Goal: Task Accomplishment & Management: Manage account settings

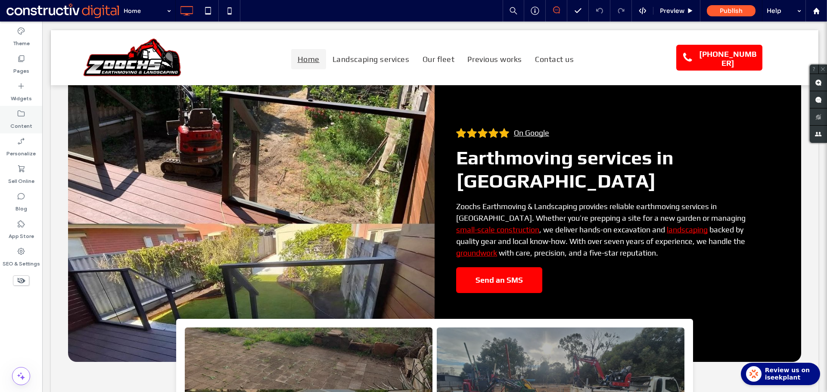
click at [23, 121] on label "Content" at bounding box center [21, 124] width 22 height 12
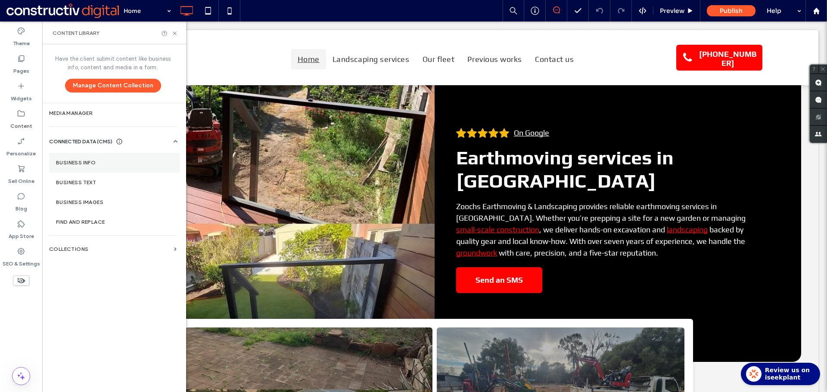
click at [91, 164] on label "Business Info" at bounding box center [114, 163] width 117 height 6
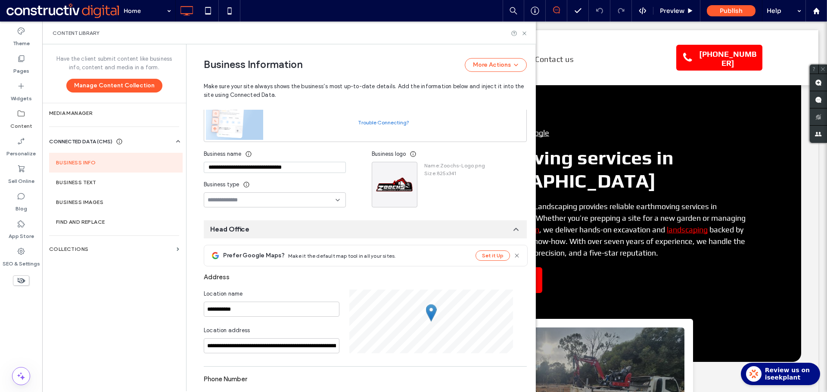
scroll to position [79, 0]
click at [306, 171] on input "**********" at bounding box center [275, 166] width 142 height 11
paste input
type input "**********"
click at [316, 215] on div "**********" at bounding box center [359, 396] width 336 height 862
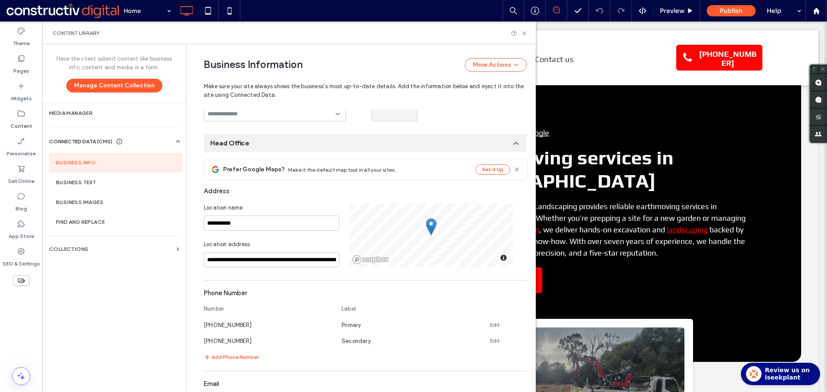
scroll to position [165, 0]
click at [260, 256] on input "**********" at bounding box center [272, 259] width 136 height 15
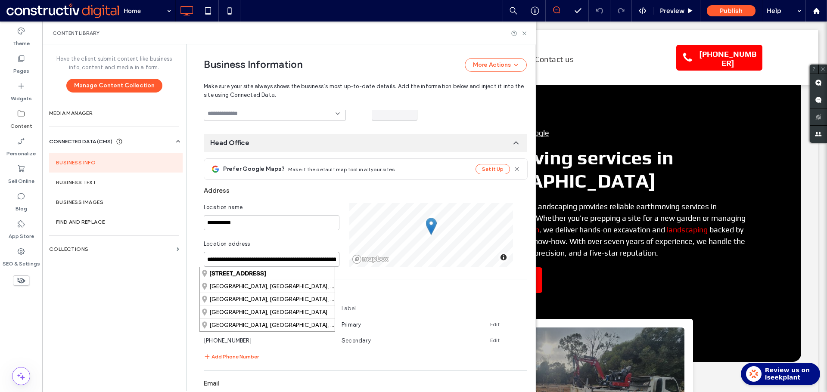
paste input
click at [268, 274] on div "Beechwood Avenue, Greystanes New South Wales 2145, Australia" at bounding box center [267, 273] width 135 height 12
type input "**********"
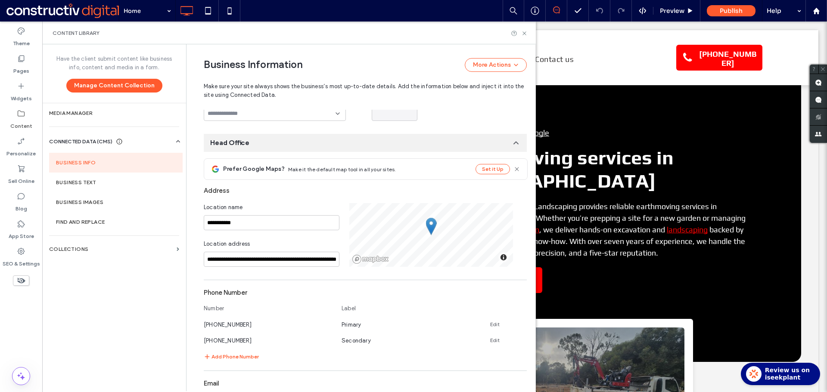
scroll to position [294, 0]
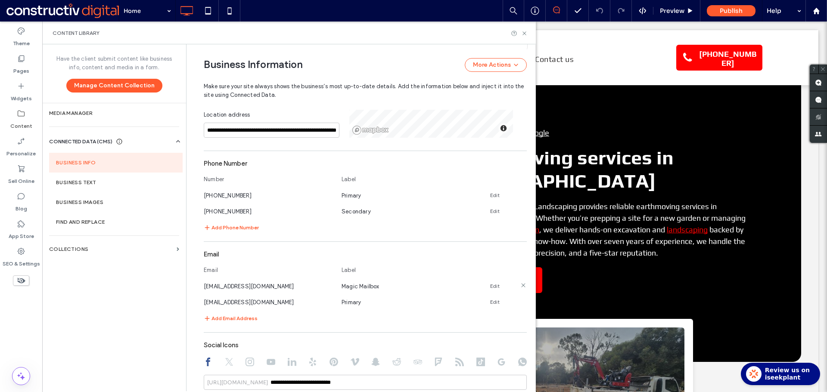
click at [490, 286] on link "Edit" at bounding box center [494, 286] width 9 height 7
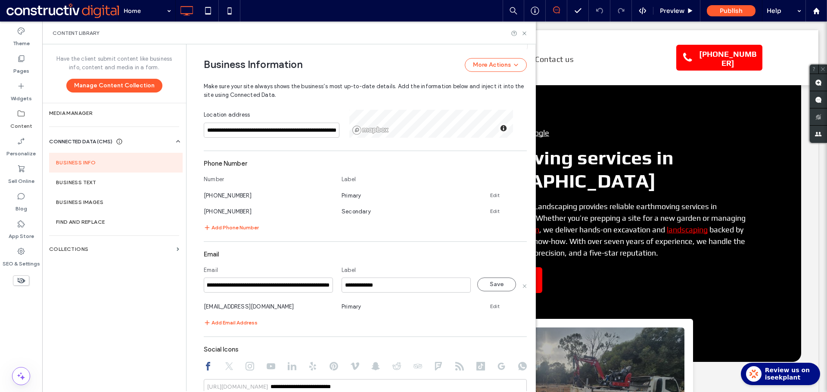
scroll to position [0, 0]
drag, startPoint x: 212, startPoint y: 285, endPoint x: 172, endPoint y: 286, distance: 40.0
click at [166, 286] on div "**********" at bounding box center [288, 217] width 493 height 347
type input "**********"
click at [487, 282] on button "Save" at bounding box center [496, 285] width 39 height 14
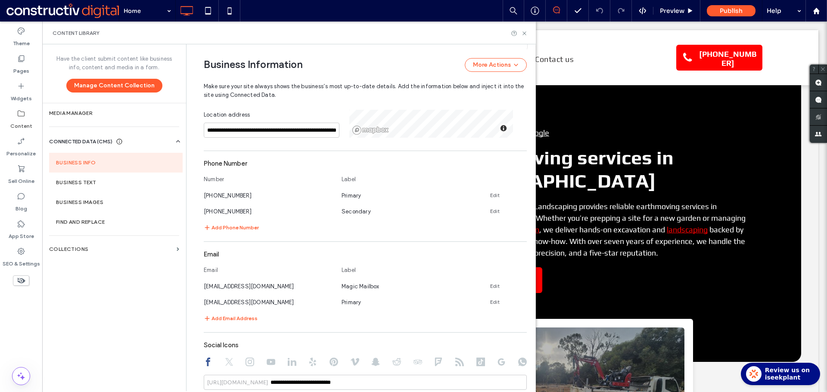
drag, startPoint x: 493, startPoint y: 194, endPoint x: 403, endPoint y: 203, distance: 90.0
click at [493, 194] on link "Edit" at bounding box center [494, 195] width 9 height 7
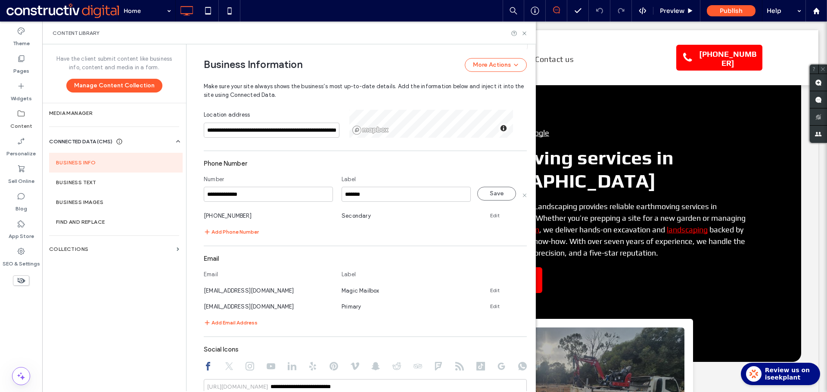
click at [288, 190] on input "**********" at bounding box center [268, 194] width 129 height 15
type input "**********"
click at [499, 189] on button "Save" at bounding box center [496, 194] width 39 height 14
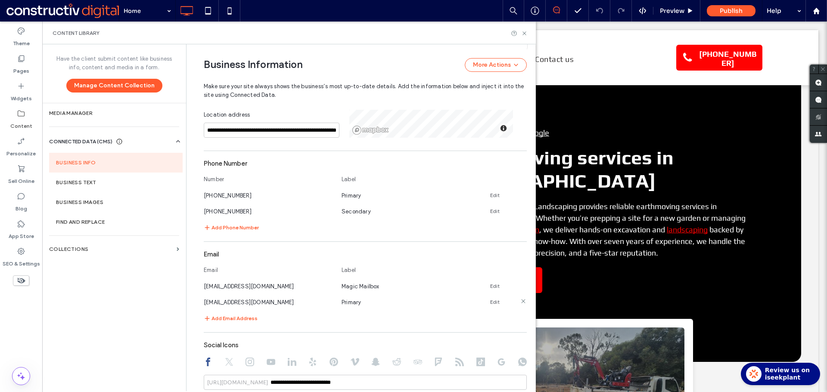
click at [490, 301] on link "Edit" at bounding box center [494, 302] width 9 height 7
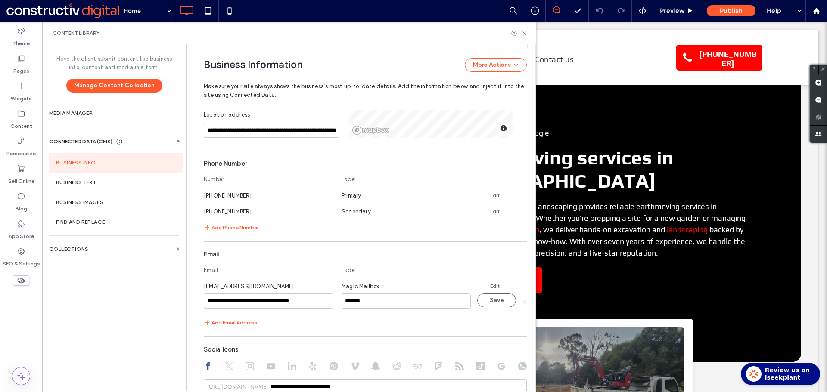
click at [240, 301] on input "**********" at bounding box center [268, 301] width 129 height 15
type input "**********"
drag, startPoint x: 486, startPoint y: 299, endPoint x: 372, endPoint y: 322, distance: 116.9
click at [486, 298] on button "Save" at bounding box center [496, 301] width 39 height 14
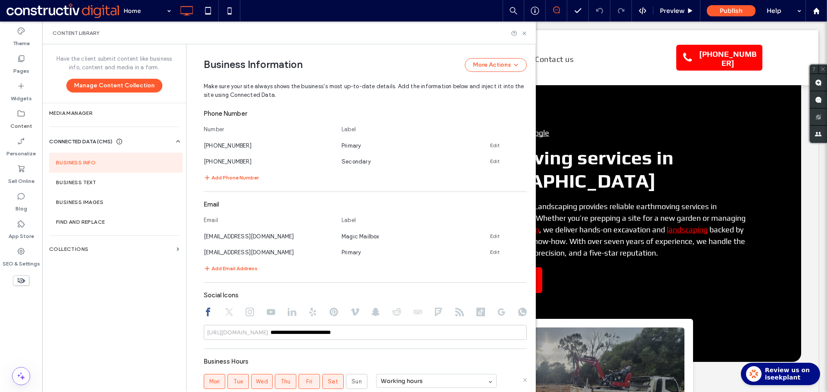
scroll to position [424, 0]
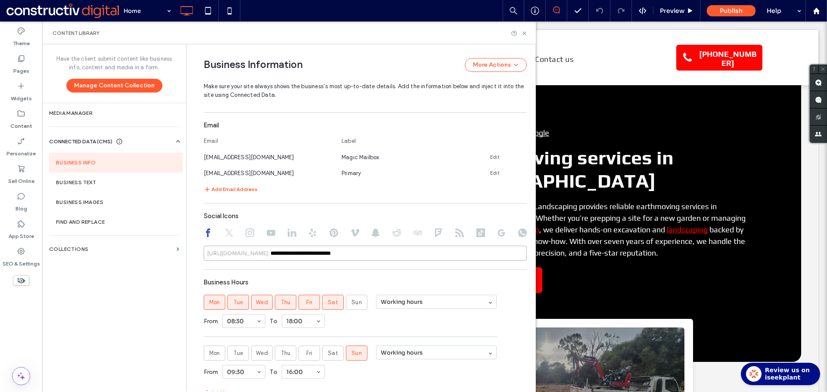
click at [366, 248] on input "**********" at bounding box center [365, 253] width 323 height 15
paste input "**"
type input "**********"
click at [389, 276] on div "Business Hours" at bounding box center [365, 282] width 323 height 16
click at [245, 232] on icon at bounding box center [249, 233] width 9 height 9
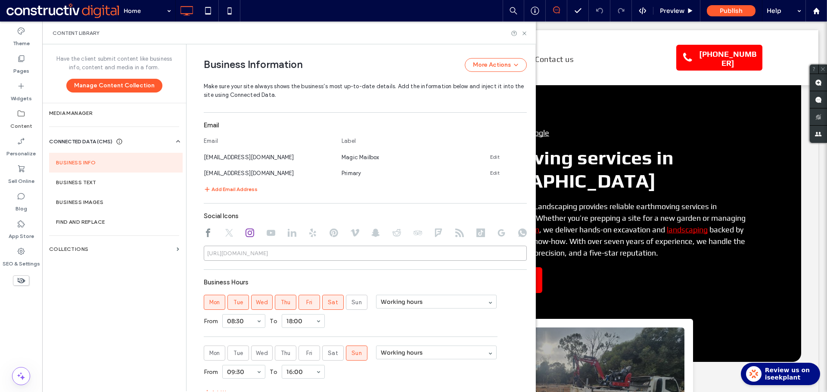
click at [289, 251] on input at bounding box center [365, 253] width 323 height 15
paste input "**********"
type input "**********"
click at [225, 234] on use at bounding box center [229, 233] width 8 height 8
click at [247, 232] on icon at bounding box center [249, 233] width 9 height 9
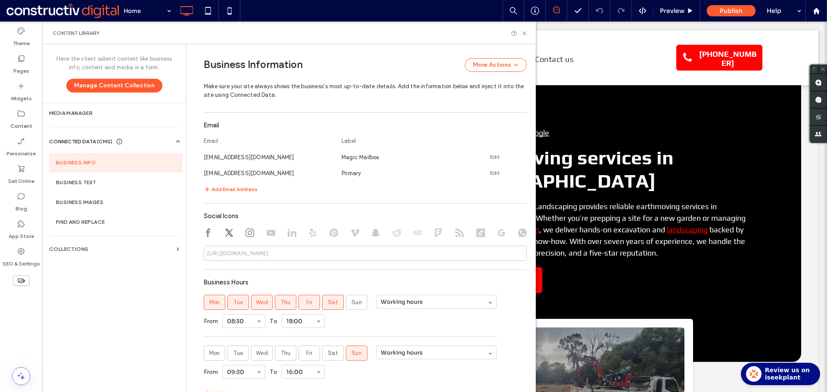
type input "**********"
click at [268, 232] on use at bounding box center [270, 233] width 9 height 6
click at [282, 233] on div at bounding box center [365, 234] width 323 height 11
click at [288, 233] on use at bounding box center [292, 233] width 9 height 8
click at [309, 233] on use at bounding box center [312, 233] width 7 height 9
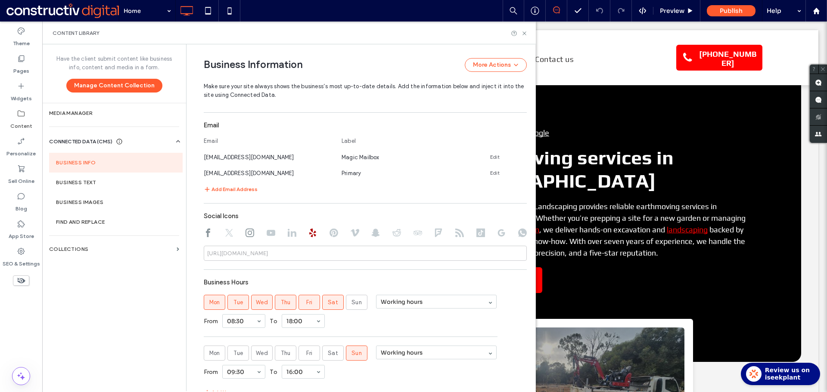
click at [331, 232] on icon at bounding box center [333, 233] width 9 height 9
click at [345, 233] on div at bounding box center [365, 234] width 323 height 11
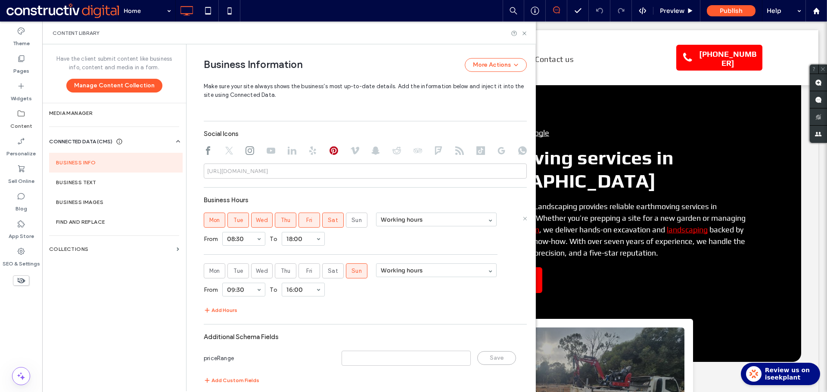
scroll to position [510, 0]
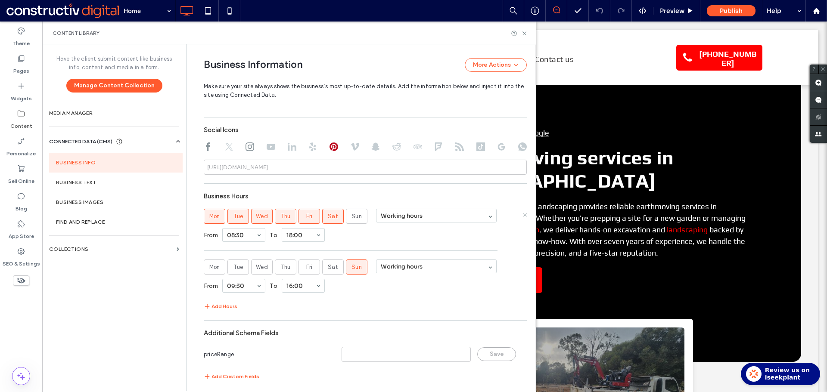
click at [331, 216] on span "Sat" at bounding box center [333, 216] width 10 height 9
click at [328, 266] on span "Sat" at bounding box center [333, 267] width 10 height 9
click at [355, 266] on span "Sun" at bounding box center [356, 267] width 10 height 9
drag, startPoint x: 235, startPoint y: 284, endPoint x: 279, endPoint y: 251, distance: 55.4
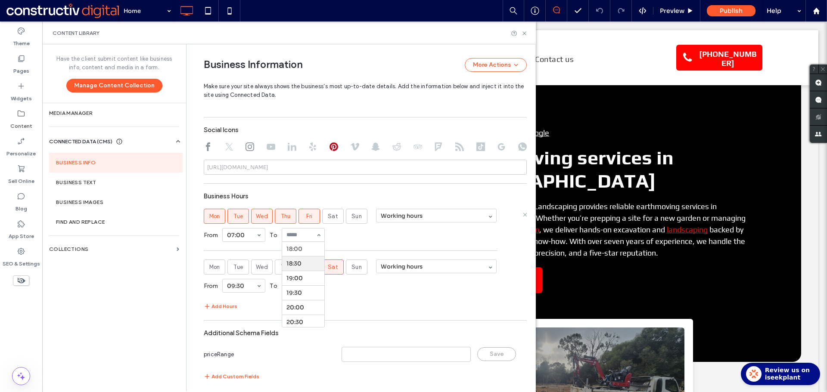
scroll to position [484, 0]
click at [377, 235] on div "From 07:00 To 17:00" at bounding box center [365, 235] width 323 height 22
click at [368, 296] on div "From 07:00 To 15:00" at bounding box center [365, 286] width 323 height 22
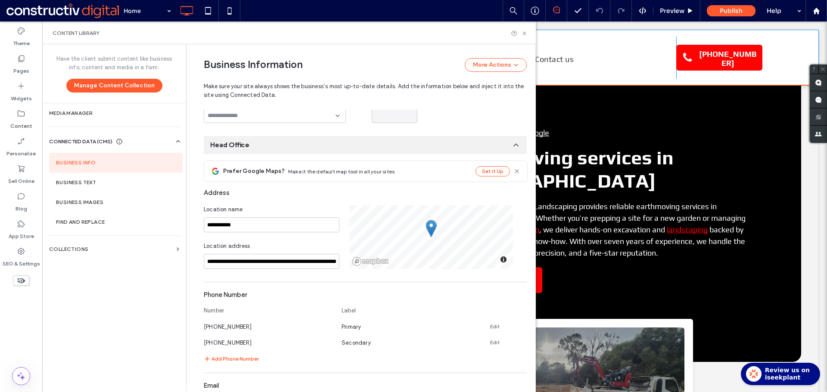
scroll to position [128, 0]
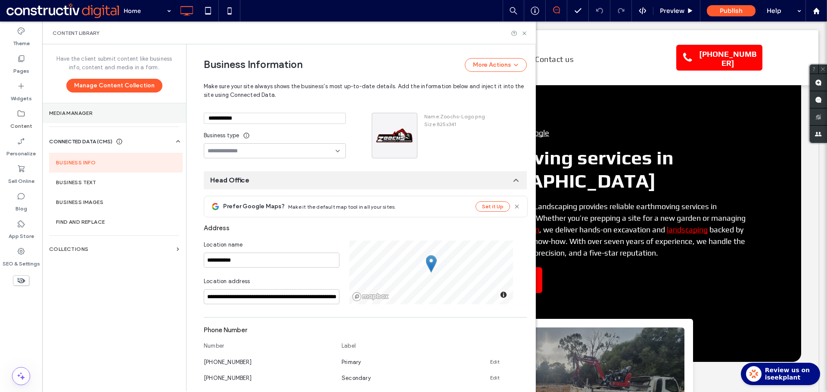
click at [100, 113] on label "Media Manager" at bounding box center [114, 113] width 130 height 6
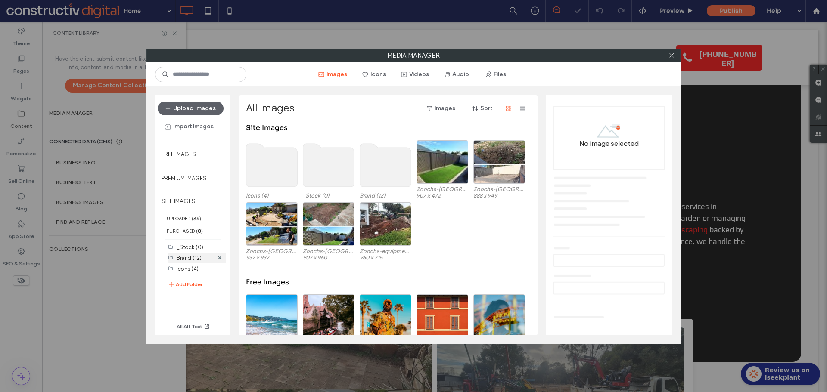
click at [194, 260] on label "Brand (12)" at bounding box center [189, 258] width 25 height 6
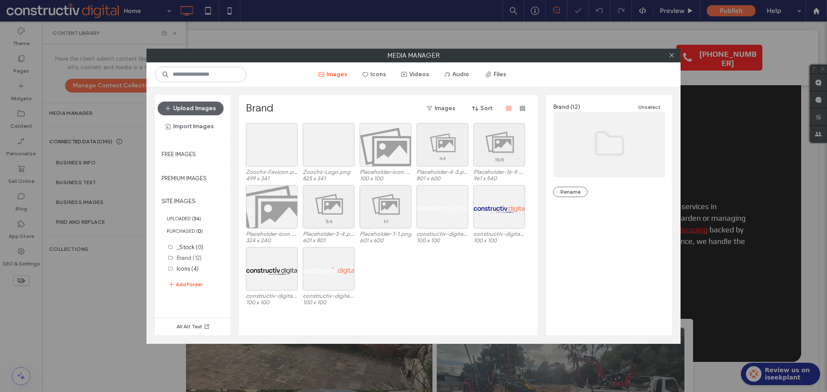
scroll to position [0, 0]
click at [435, 294] on div "constructiv-digital_Logo_Horizontal_Black_RGB.svg 100 x 100 constructiv-digital…" at bounding box center [390, 278] width 289 height 62
drag, startPoint x: 276, startPoint y: 154, endPoint x: 310, endPoint y: 160, distance: 34.5
click at [276, 154] on div "Select" at bounding box center [272, 144] width 52 height 43
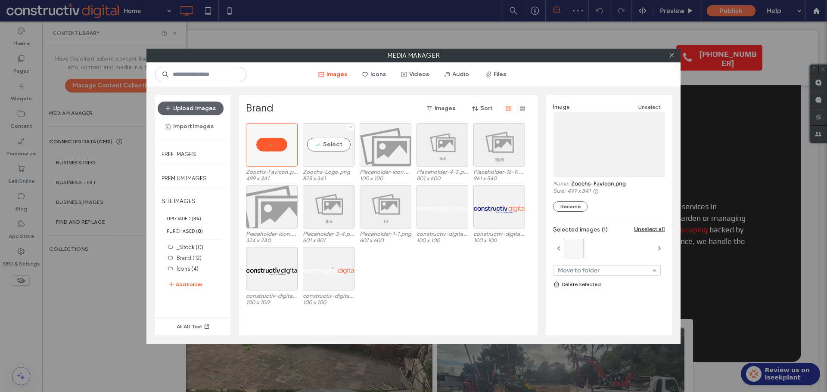
click at [319, 161] on div "Select" at bounding box center [329, 144] width 52 height 43
click at [591, 284] on link "Delete Selected" at bounding box center [609, 284] width 112 height 9
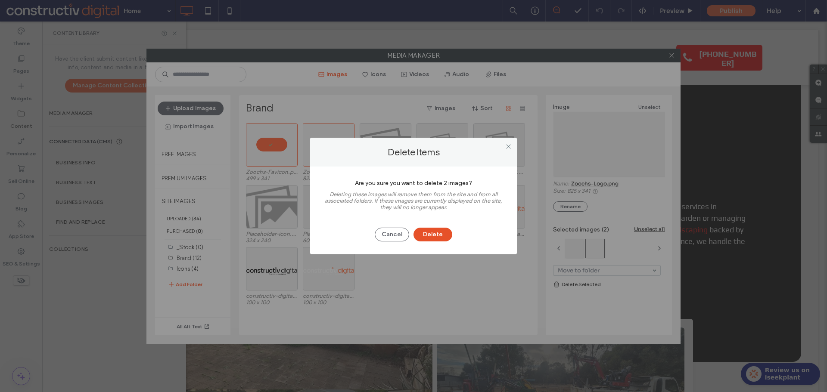
click at [446, 236] on button "Delete" at bounding box center [432, 235] width 39 height 14
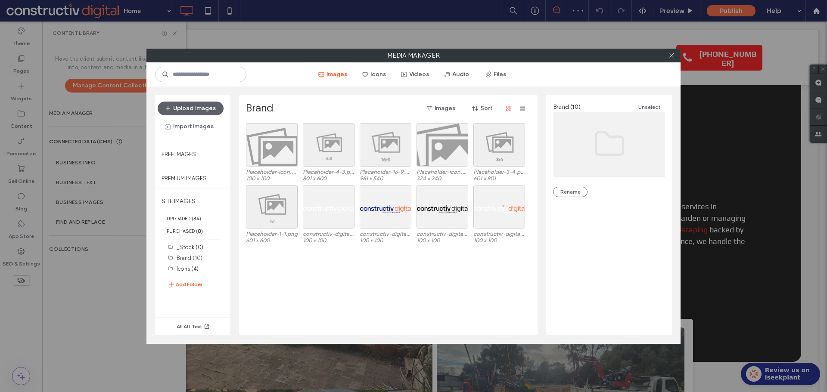
drag, startPoint x: 315, startPoint y: 291, endPoint x: 280, endPoint y: 285, distance: 35.7
click at [312, 291] on div "Placeholder-icon.svg 100 x 100 Placeholder-4-3.png 801 x 600 Placeholder-16-9.p…" at bounding box center [390, 229] width 289 height 212
click at [669, 56] on icon at bounding box center [671, 55] width 6 height 6
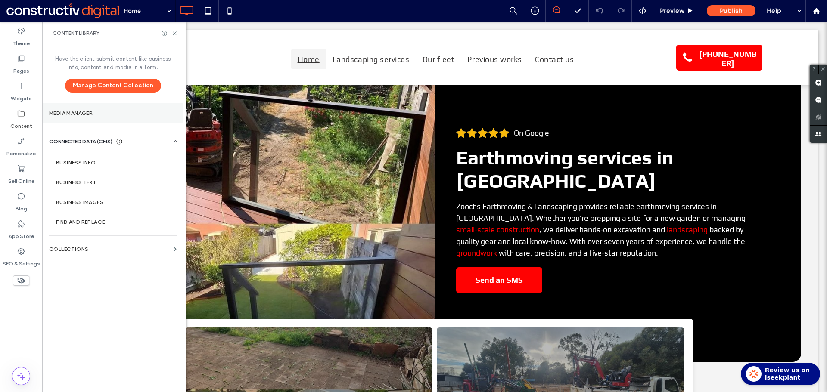
click at [78, 116] on label "Media Manager" at bounding box center [112, 113] width 127 height 6
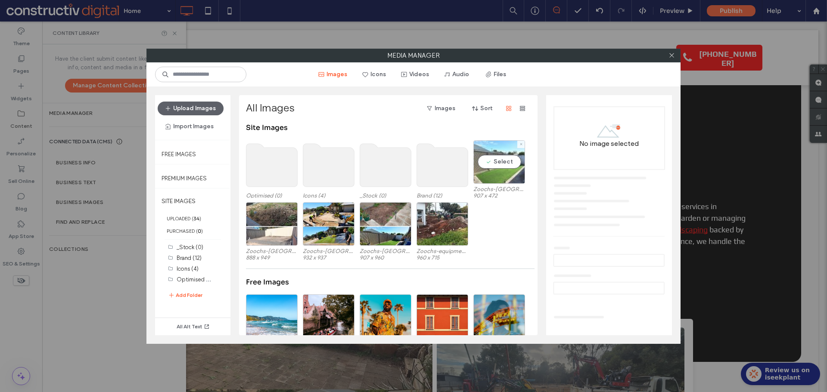
click at [499, 178] on div "Select" at bounding box center [499, 161] width 52 height 43
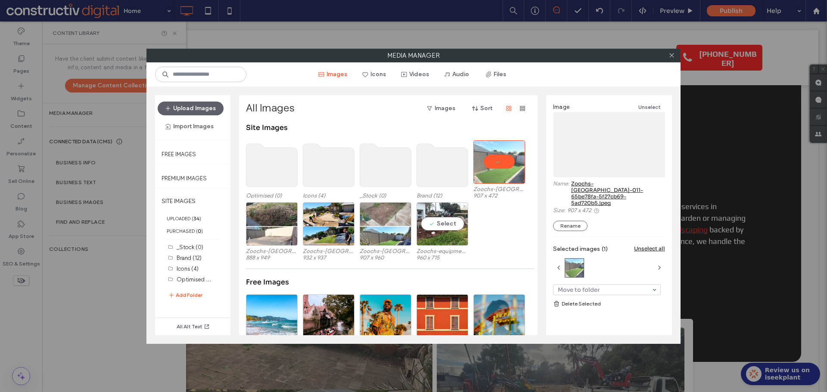
drag, startPoint x: 452, startPoint y: 235, endPoint x: 393, endPoint y: 242, distance: 59.3
click at [451, 236] on div "Select" at bounding box center [442, 223] width 52 height 43
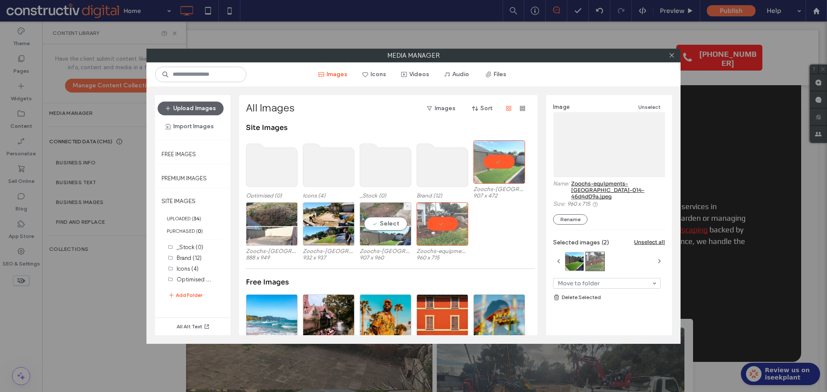
drag, startPoint x: 384, startPoint y: 240, endPoint x: 369, endPoint y: 237, distance: 14.9
click at [384, 239] on div "Select" at bounding box center [385, 223] width 52 height 43
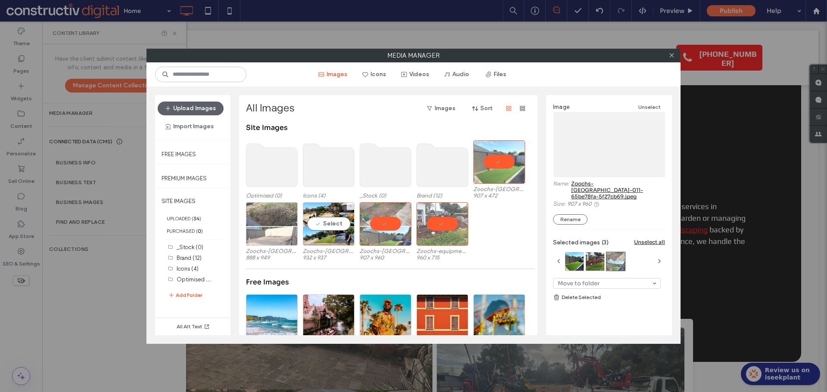
drag, startPoint x: 328, startPoint y: 232, endPoint x: 261, endPoint y: 232, distance: 66.7
click at [326, 232] on div "Select" at bounding box center [329, 223] width 52 height 43
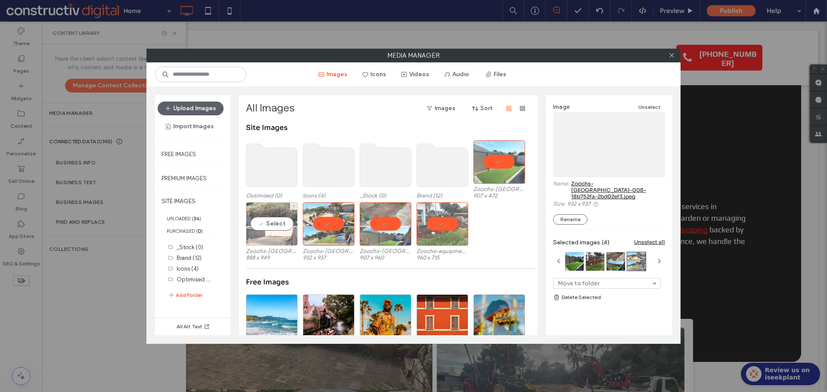
click at [257, 232] on div "Select" at bounding box center [272, 223] width 52 height 43
click at [580, 293] on link "Delete Selected" at bounding box center [609, 297] width 112 height 9
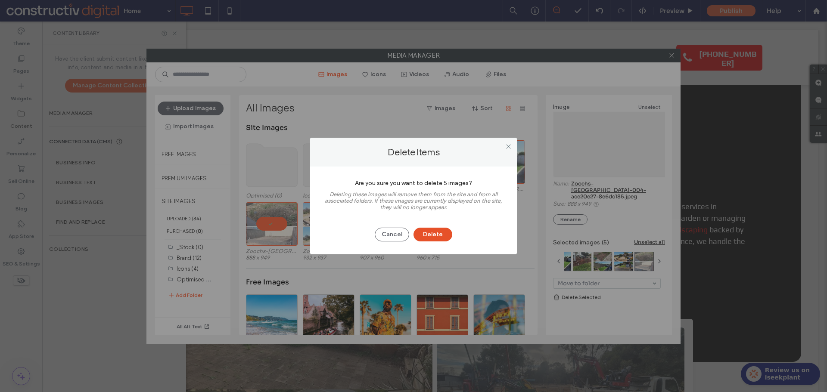
click at [436, 235] on button "Delete" at bounding box center [432, 235] width 39 height 14
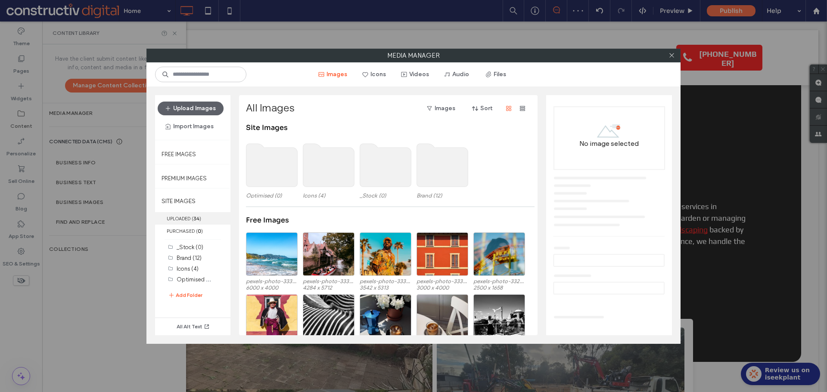
click at [199, 219] on b "34" at bounding box center [196, 219] width 6 height 6
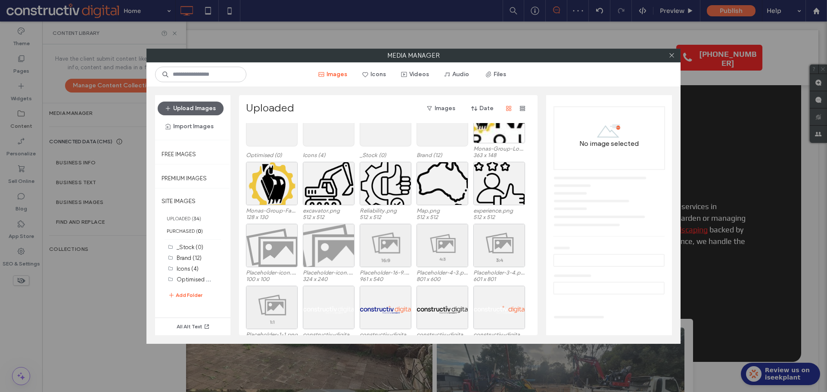
scroll to position [36, 0]
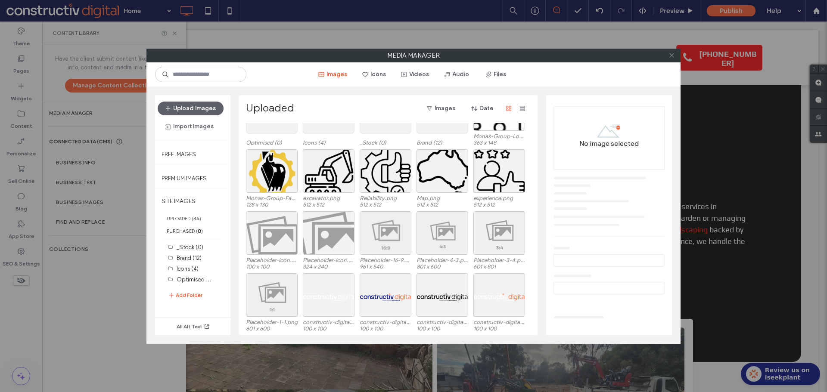
click at [672, 58] on icon at bounding box center [671, 55] width 6 height 6
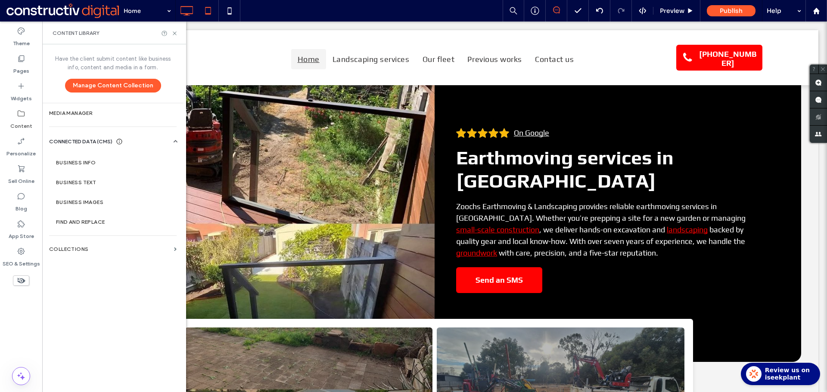
drag, startPoint x: 175, startPoint y: 34, endPoint x: 217, endPoint y: 10, distance: 48.4
click at [177, 34] on icon at bounding box center [174, 33] width 6 height 6
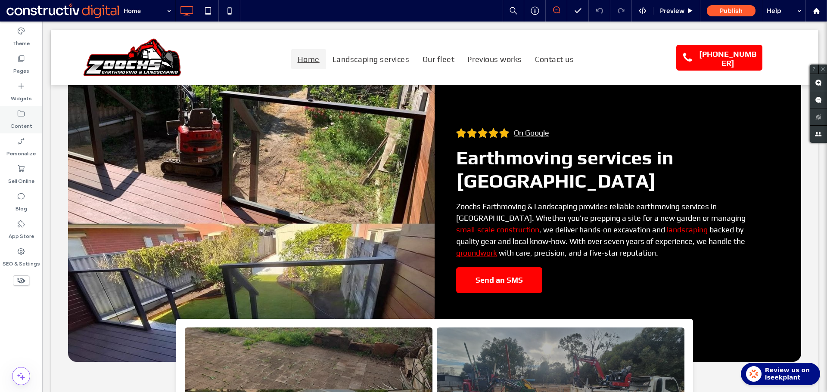
click at [25, 117] on icon at bounding box center [21, 113] width 9 height 9
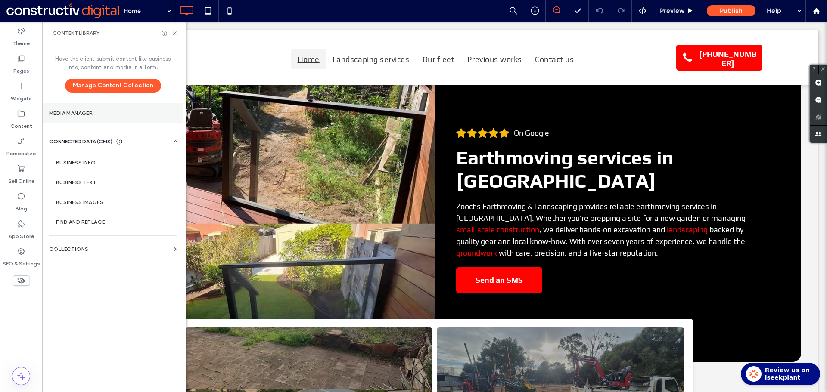
click at [80, 112] on label "Media Manager" at bounding box center [112, 113] width 127 height 6
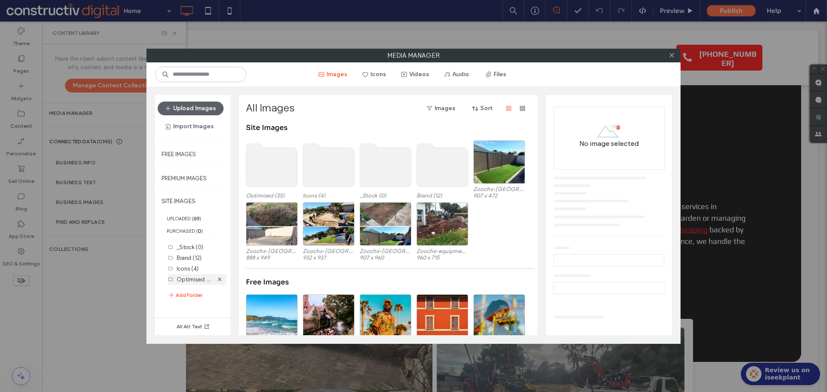
click at [196, 279] on label "Optimised (35)" at bounding box center [197, 279] width 40 height 9
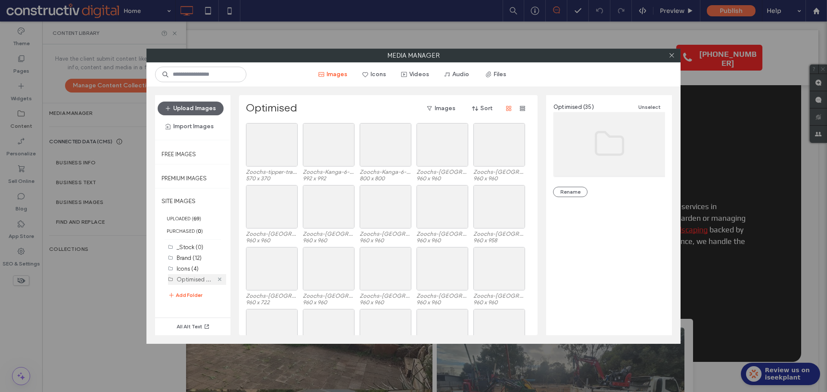
click at [219, 278] on use at bounding box center [219, 279] width 3 height 3
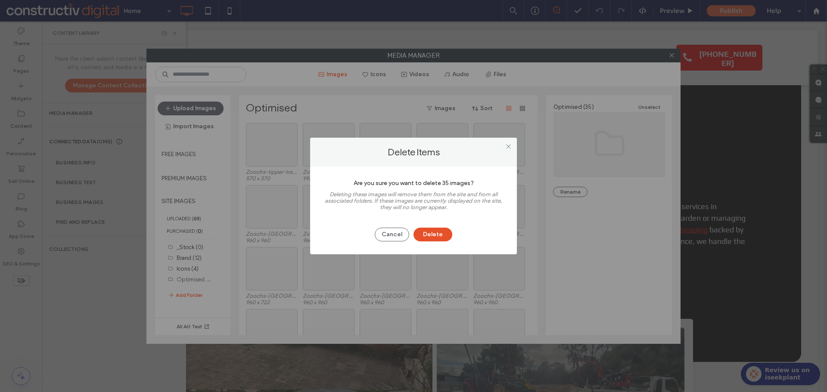
click at [438, 235] on button "Delete" at bounding box center [432, 235] width 39 height 14
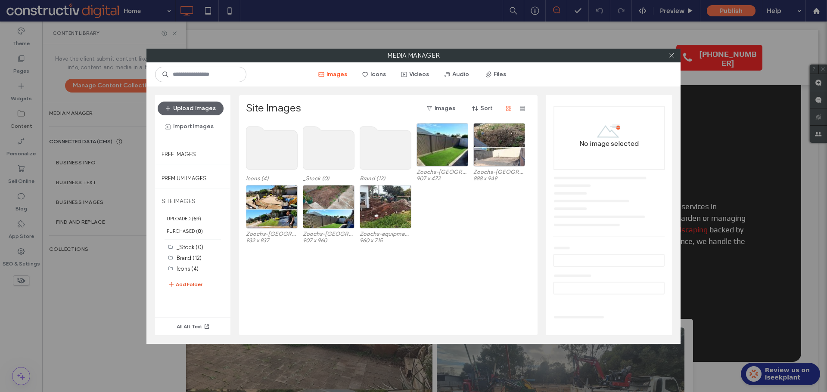
click at [192, 287] on button "Add Folder" at bounding box center [185, 284] width 34 height 10
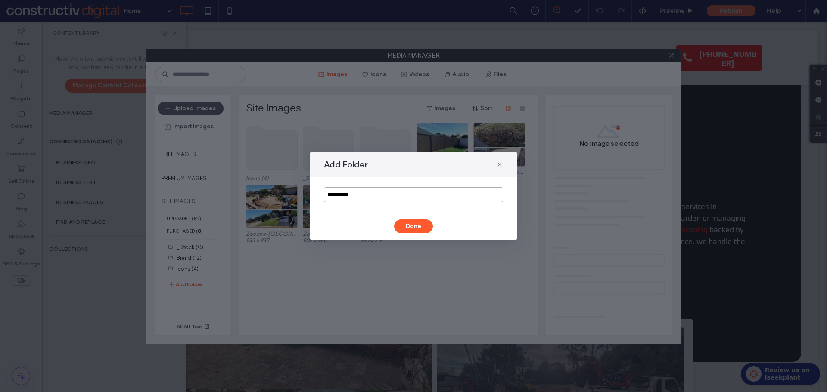
click at [378, 194] on input "**********" at bounding box center [413, 194] width 179 height 15
type input "*********"
click at [414, 225] on button "Done" at bounding box center [413, 227] width 39 height 14
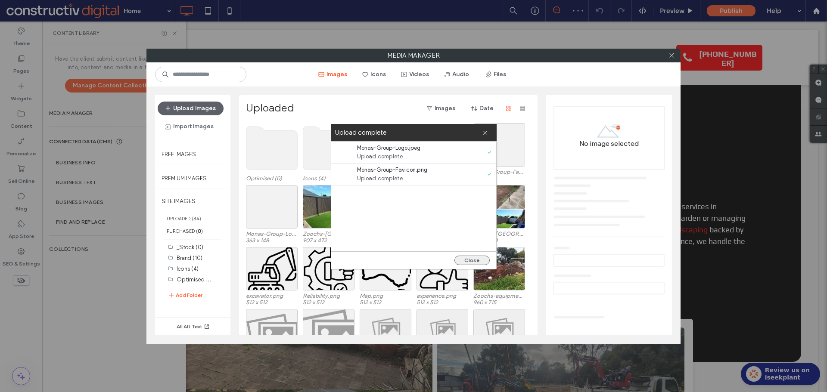
click at [477, 260] on button "Close" at bounding box center [471, 260] width 35 height 9
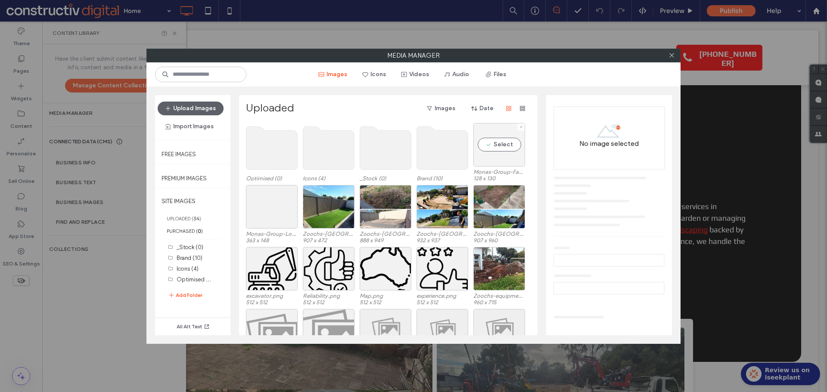
drag, startPoint x: 505, startPoint y: 152, endPoint x: 492, endPoint y: 156, distance: 14.0
click at [506, 152] on div "Select" at bounding box center [499, 144] width 52 height 43
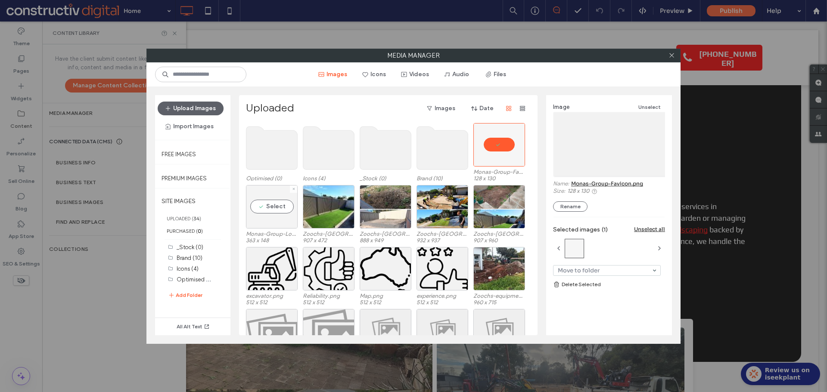
click at [262, 217] on div "Select" at bounding box center [272, 206] width 52 height 43
click at [587, 282] on link "Delete Selected" at bounding box center [609, 284] width 112 height 9
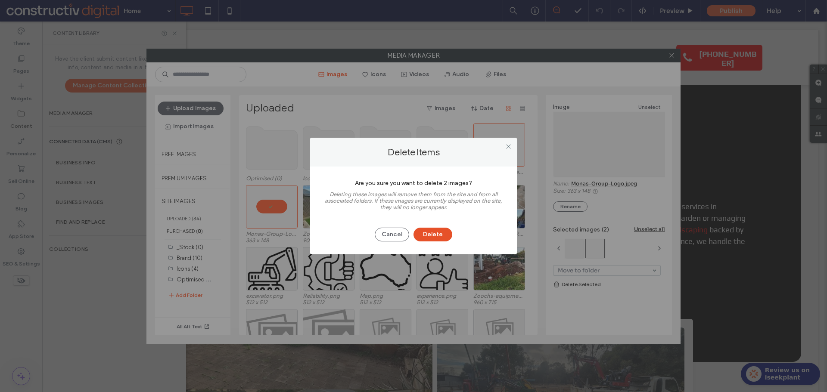
click at [447, 235] on button "Delete" at bounding box center [432, 235] width 39 height 14
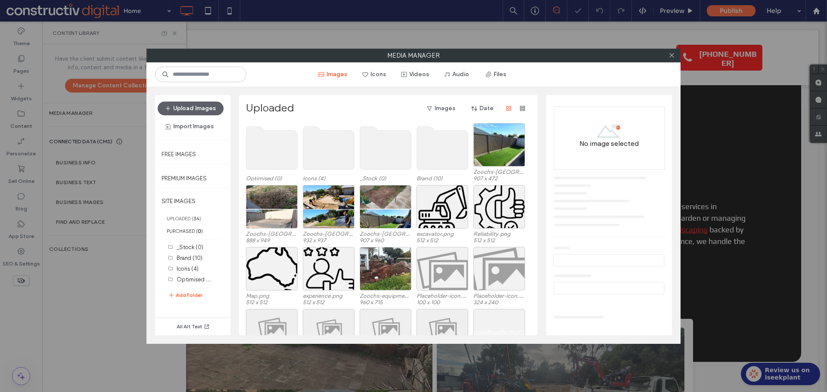
click at [196, 257] on label "Brand (10)" at bounding box center [190, 258] width 26 height 6
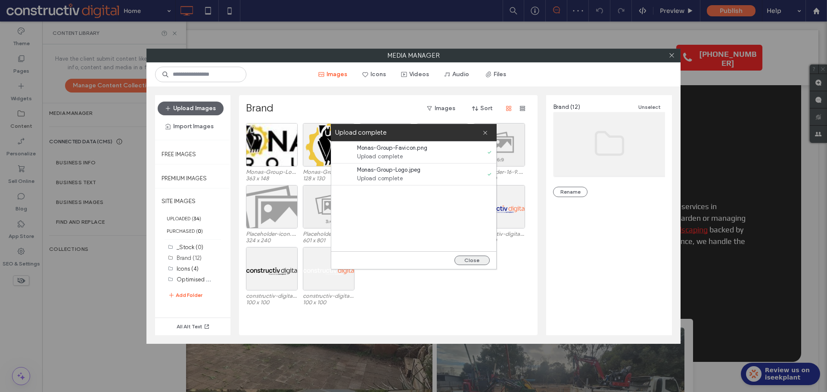
click at [479, 260] on button "Close" at bounding box center [471, 260] width 35 height 9
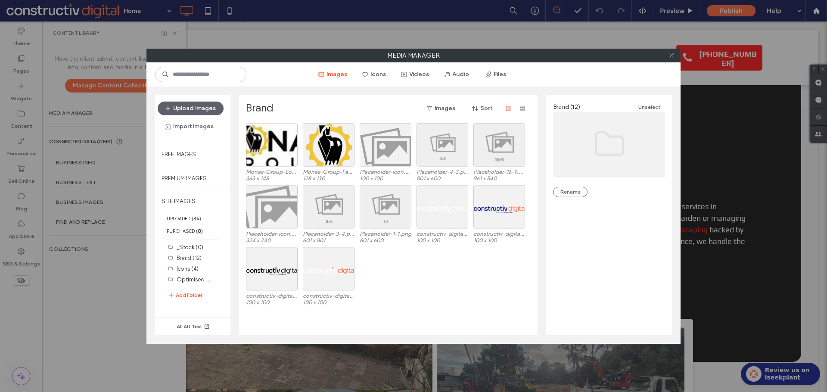
click at [672, 54] on icon at bounding box center [671, 55] width 6 height 6
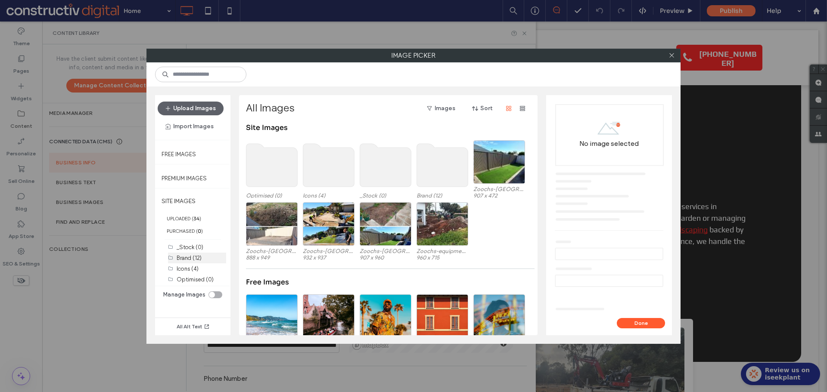
click at [192, 260] on label "Brand (12)" at bounding box center [189, 258] width 25 height 6
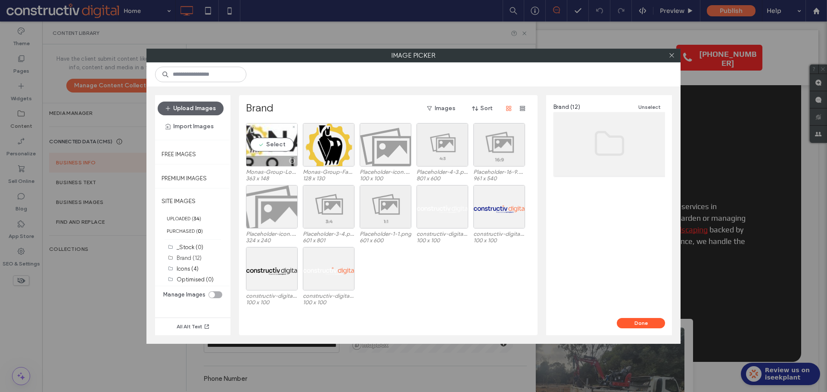
click at [281, 151] on div "Select" at bounding box center [272, 144] width 52 height 43
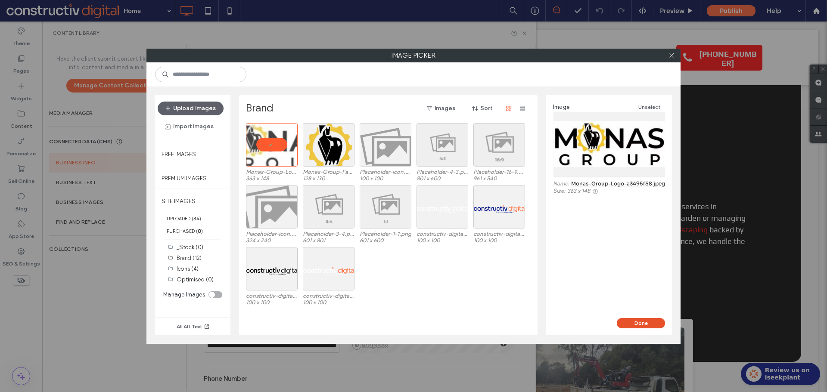
click at [650, 322] on button "Done" at bounding box center [640, 323] width 48 height 10
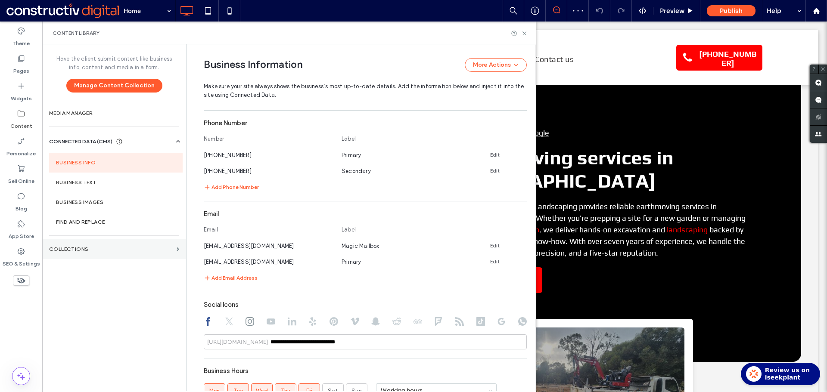
scroll to position [424, 0]
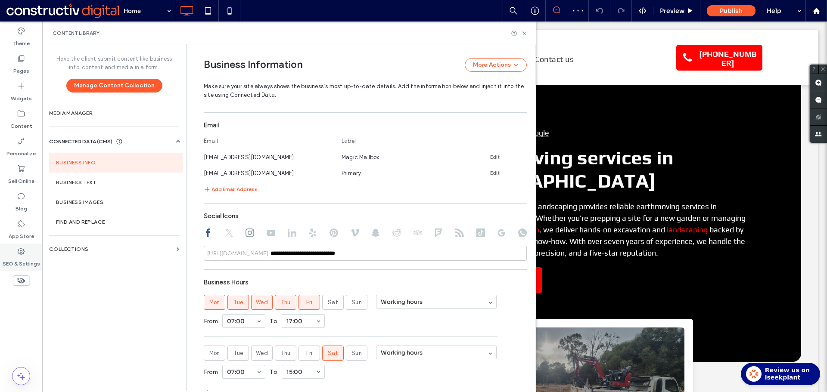
click at [26, 255] on div "SEO & Settings" at bounding box center [21, 258] width 42 height 28
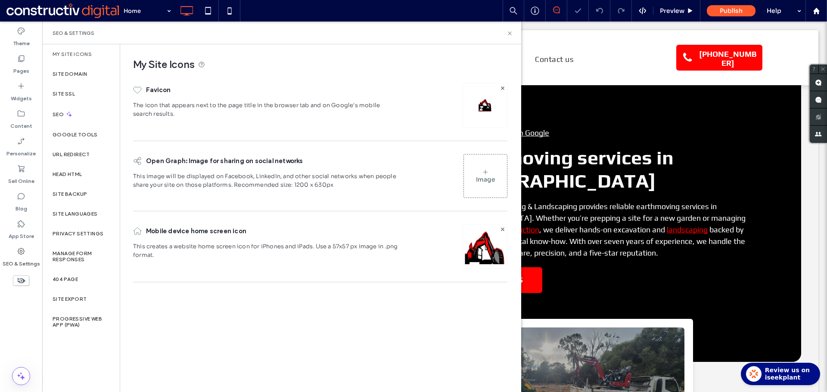
click at [492, 105] on div at bounding box center [484, 105] width 45 height 45
click at [486, 111] on img at bounding box center [485, 106] width 14 height 14
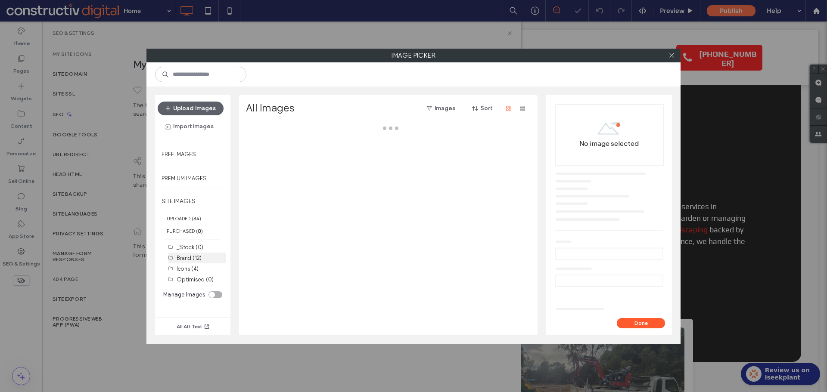
click at [193, 257] on label "Brand (12)" at bounding box center [189, 258] width 25 height 6
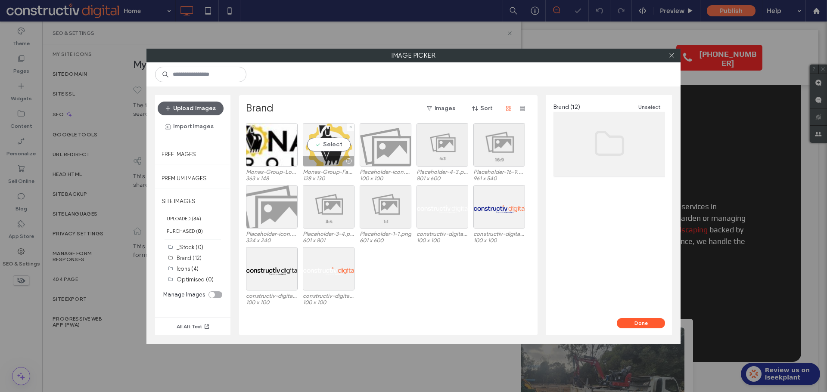
click at [329, 153] on div "Select" at bounding box center [329, 144] width 52 height 43
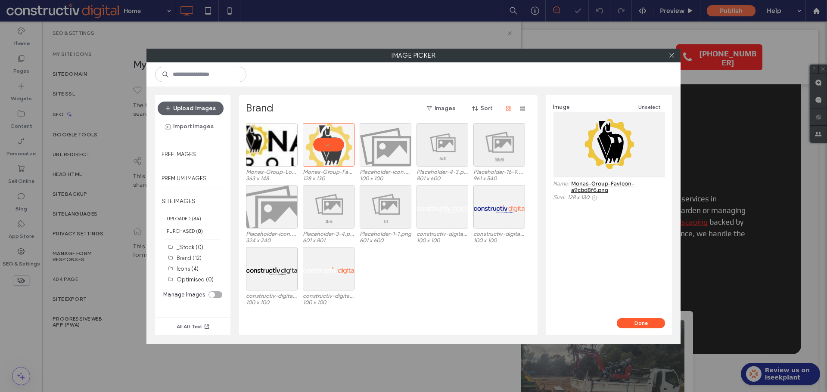
scroll to position [0, 0]
click at [646, 322] on button "Done" at bounding box center [640, 323] width 48 height 10
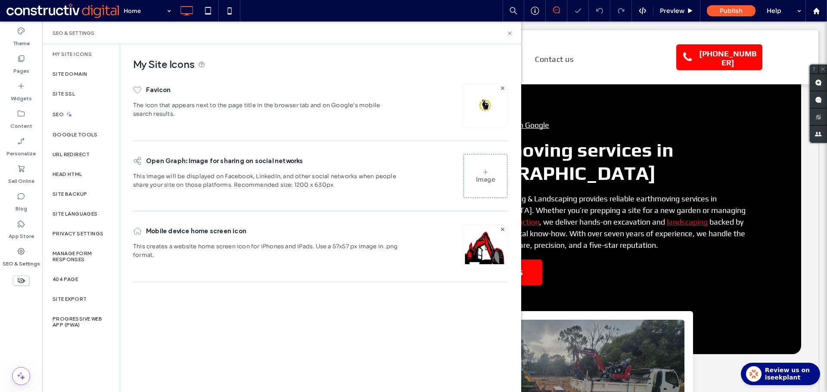
click at [487, 244] on img at bounding box center [485, 258] width 44 height 59
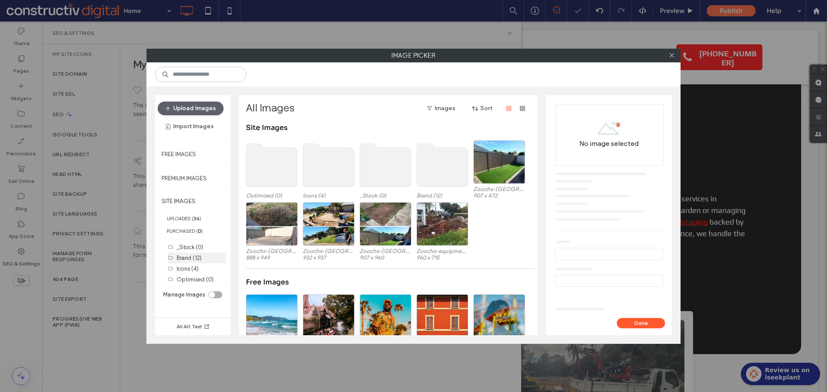
drag, startPoint x: 197, startPoint y: 258, endPoint x: 239, endPoint y: 224, distance: 53.9
click at [196, 258] on label "Brand (12)" at bounding box center [189, 258] width 25 height 6
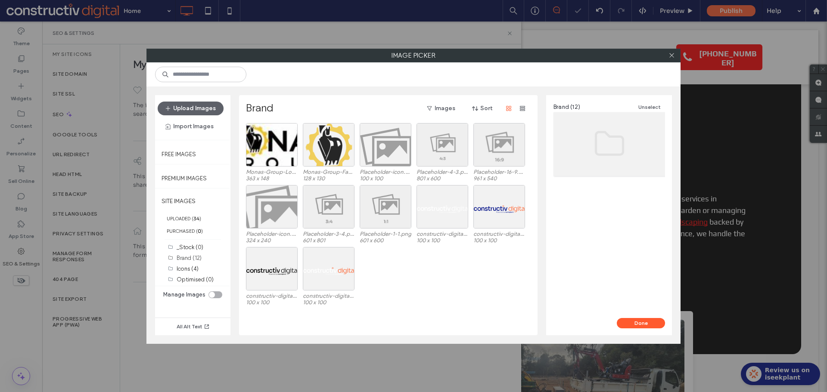
click at [317, 146] on div at bounding box center [329, 144] width 52 height 43
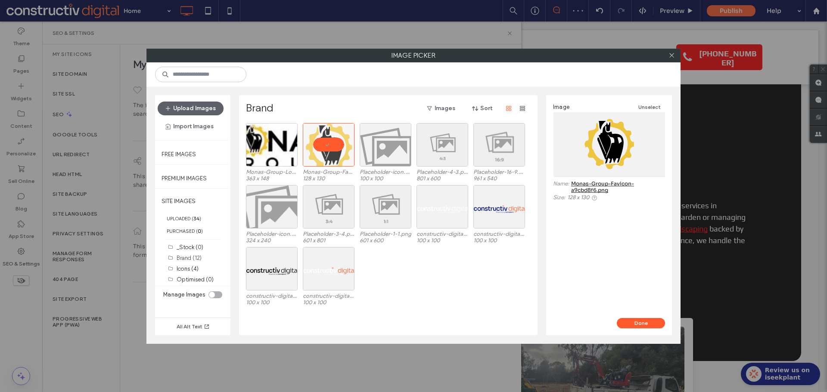
click at [644, 317] on div "Image Unselect Name: Monas-Group-Favicon-a9cbd8f6.png Size: 128 x 130" at bounding box center [609, 206] width 126 height 223
click at [634, 326] on button "Done" at bounding box center [640, 323] width 48 height 10
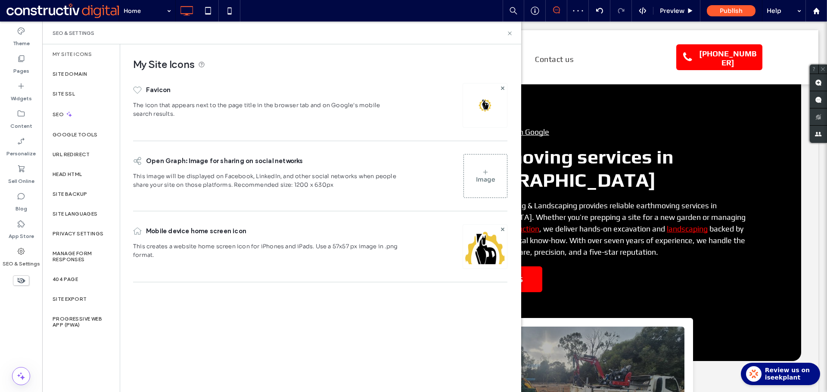
drag, startPoint x: 413, startPoint y: 324, endPoint x: 399, endPoint y: 317, distance: 15.6
click at [412, 324] on div "My Site Icons Favicon The icon that appears next to the page title in the brows…" at bounding box center [320, 217] width 400 height 347
click at [78, 192] on label "Site Backup" at bounding box center [70, 194] width 34 height 6
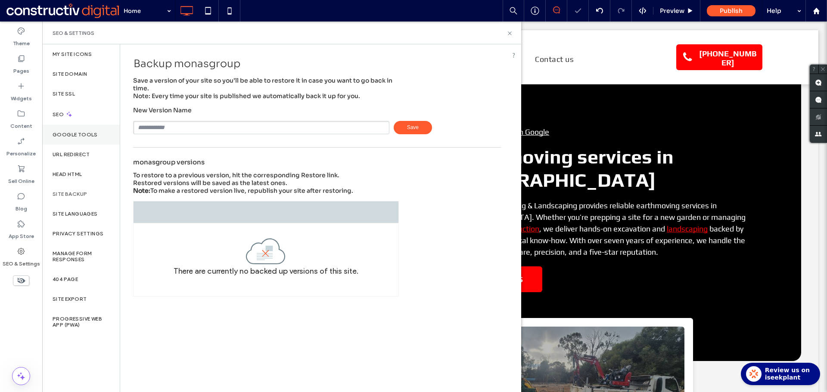
click at [78, 135] on label "Google Tools" at bounding box center [75, 135] width 45 height 6
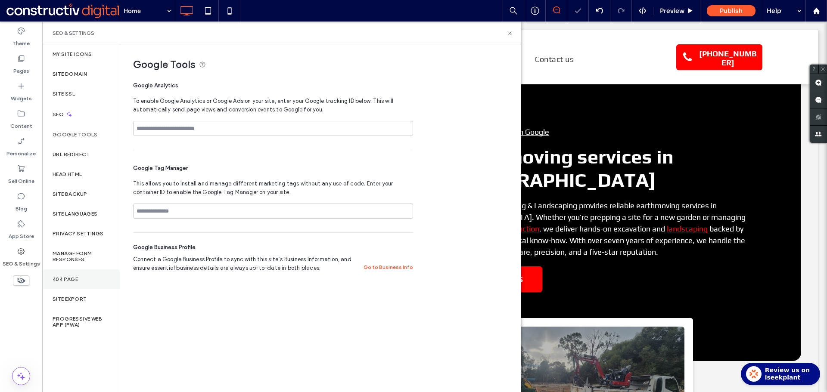
click at [78, 276] on div "404 Page" at bounding box center [80, 279] width 77 height 20
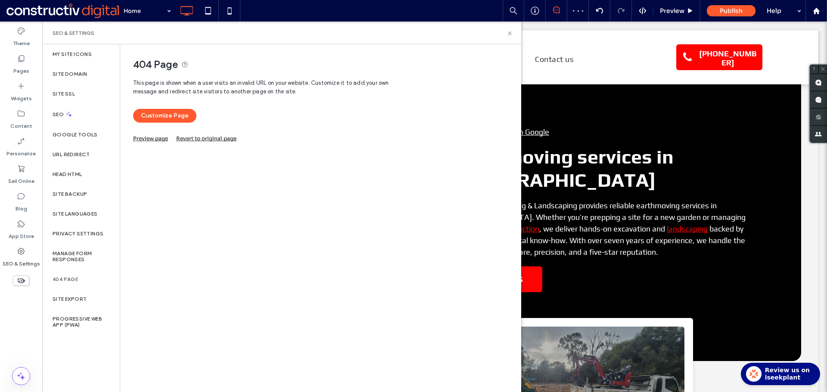
click at [152, 142] on div "404 Page This page is shown when a user visits an invalid URL on your website. …" at bounding box center [320, 217] width 400 height 347
click at [152, 139] on link "Preview page" at bounding box center [150, 137] width 35 height 5
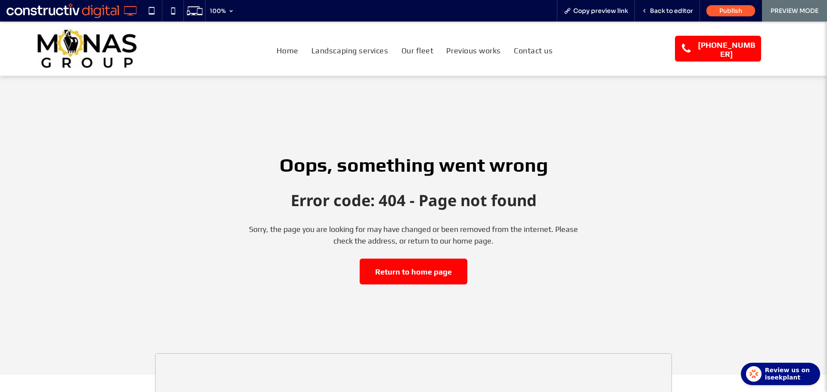
click at [669, 11] on span "Back to editor" at bounding box center [671, 11] width 43 height 8
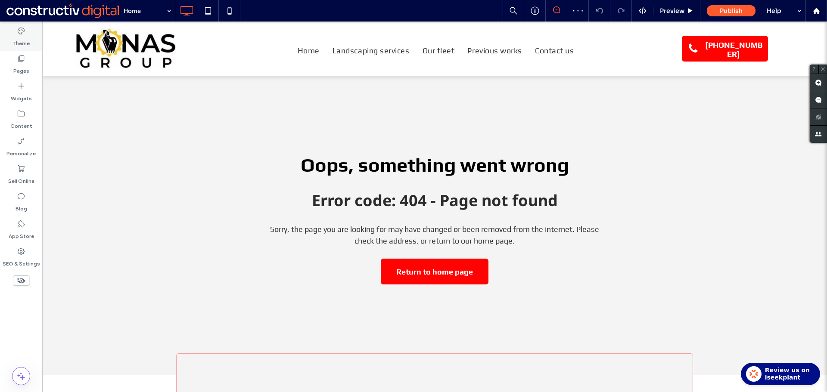
click at [28, 39] on label "Theme" at bounding box center [21, 41] width 17 height 12
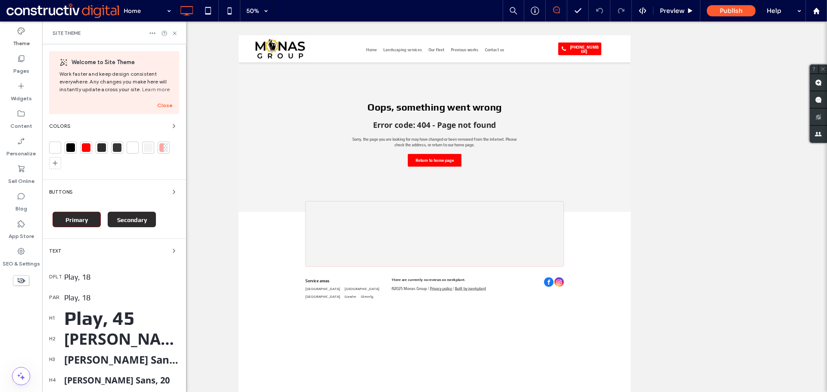
click at [85, 218] on span "Primary" at bounding box center [76, 220] width 22 height 7
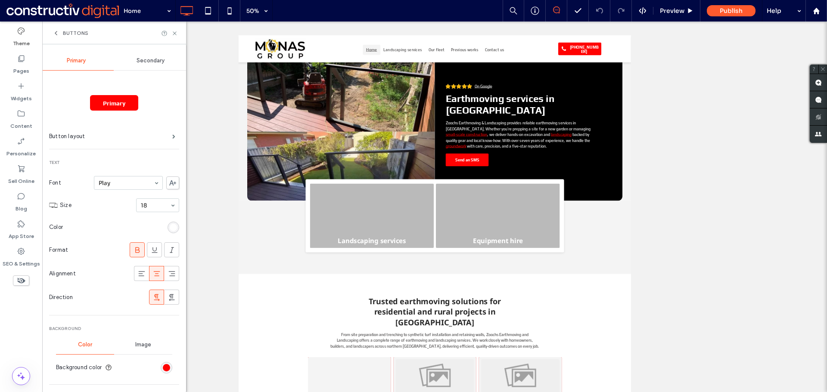
click at [63, 33] on span "Buttons" at bounding box center [75, 33] width 25 height 7
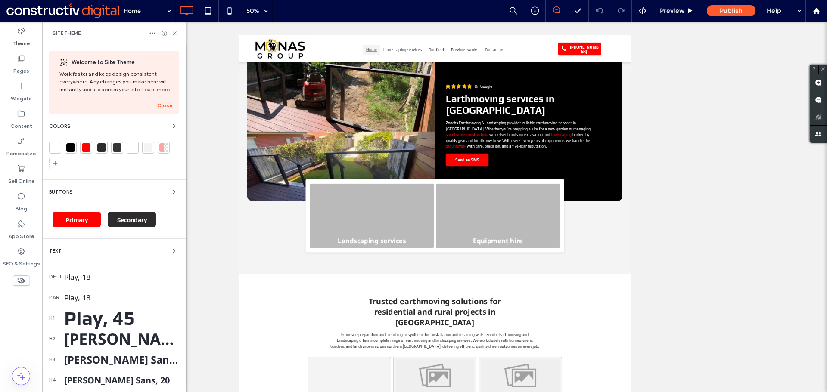
click at [86, 149] on div at bounding box center [86, 147] width 9 height 9
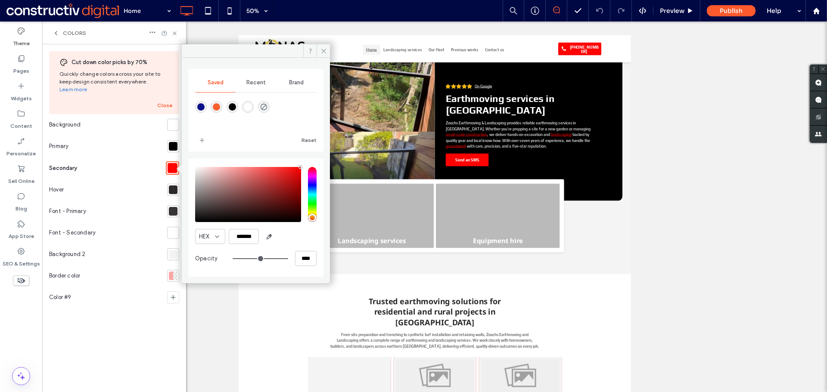
click at [173, 142] on div at bounding box center [173, 146] width 9 height 9
click at [270, 238] on icon "button" at bounding box center [269, 236] width 7 height 7
type input "*******"
drag, startPoint x: 197, startPoint y: 218, endPoint x: 190, endPoint y: 219, distance: 6.5
click at [190, 219] on div "HEX ******* Opacity ****" at bounding box center [255, 217] width 135 height 118
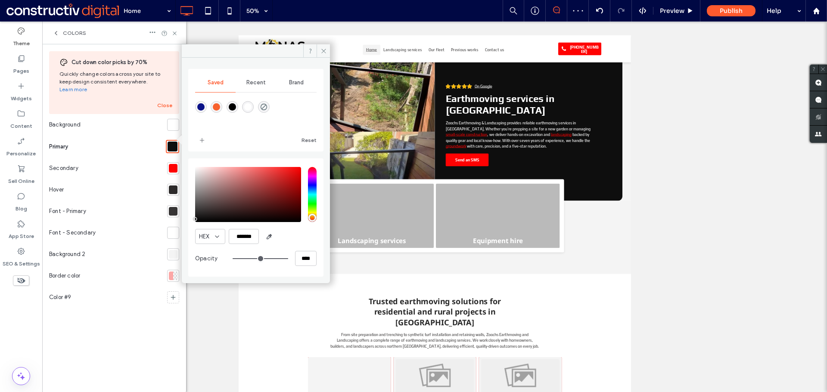
click at [171, 164] on div at bounding box center [173, 168] width 9 height 9
click at [269, 238] on use "button" at bounding box center [269, 237] width 5 height 5
type input "*******"
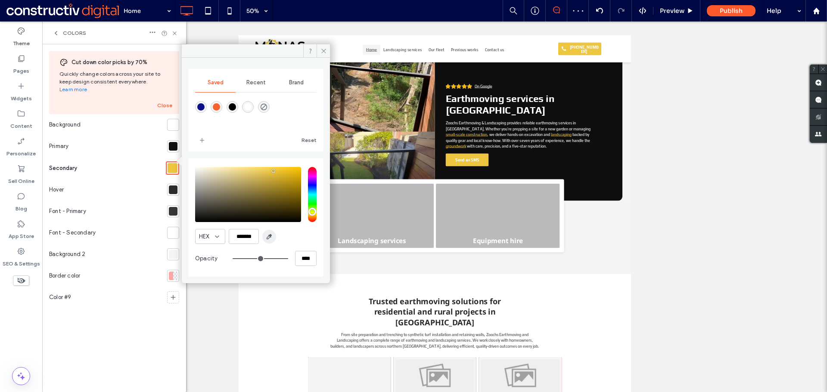
click at [268, 235] on icon "button" at bounding box center [269, 236] width 7 height 7
click at [323, 52] on icon at bounding box center [323, 51] width 6 height 6
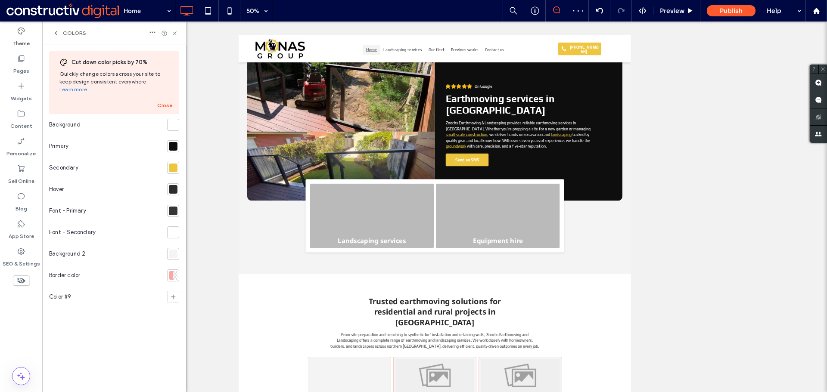
click at [175, 185] on div at bounding box center [173, 189] width 9 height 9
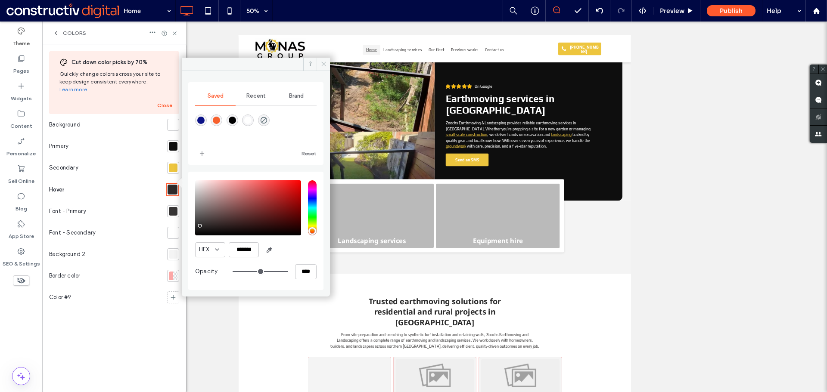
drag, startPoint x: 323, startPoint y: 63, endPoint x: 28, endPoint y: 140, distance: 304.8
click at [323, 63] on icon at bounding box center [323, 64] width 6 height 6
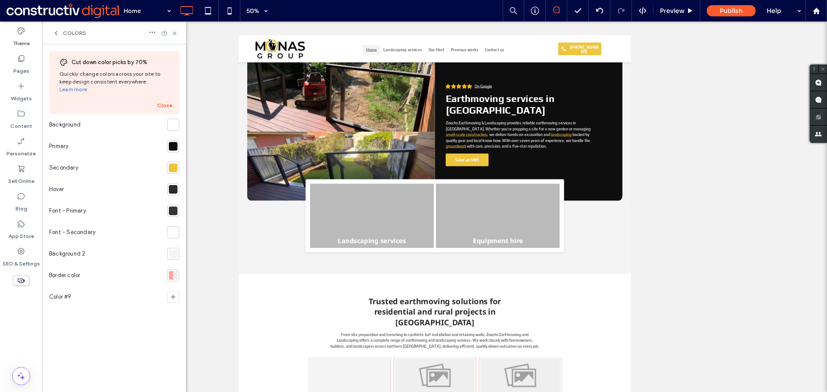
click at [59, 34] on icon at bounding box center [56, 33] width 7 height 7
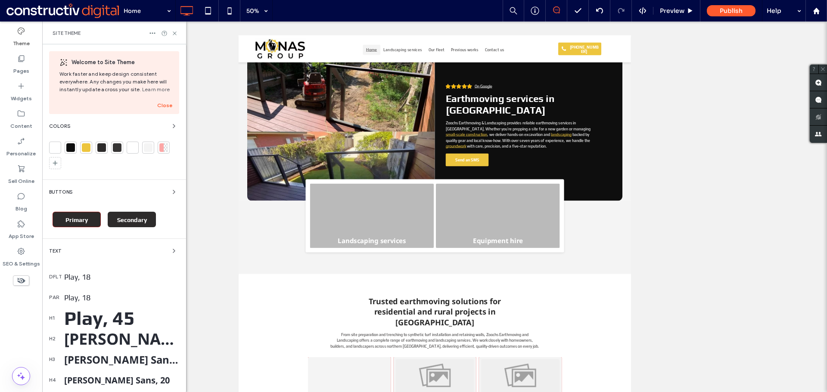
click at [77, 215] on div "Primary" at bounding box center [77, 219] width 48 height 15
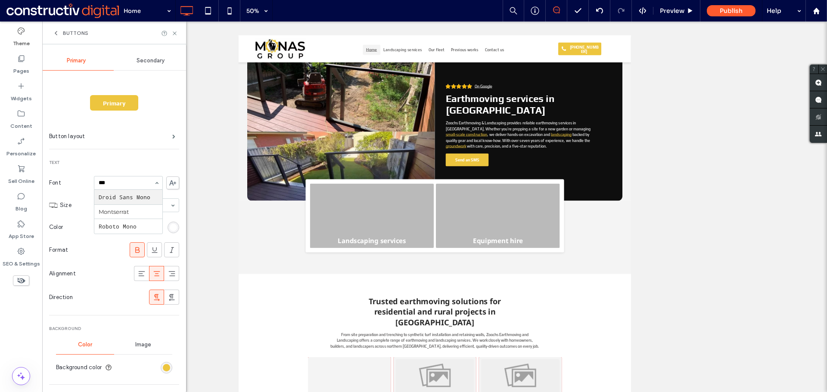
type input "****"
click at [149, 60] on span "Secondary" at bounding box center [150, 60] width 28 height 7
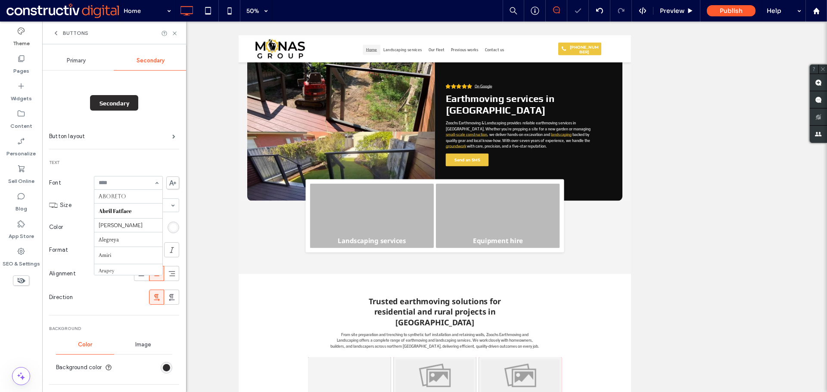
scroll to position [629, 0]
paste input "****"
type input "****"
click at [74, 59] on span "Primary" at bounding box center [76, 60] width 19 height 7
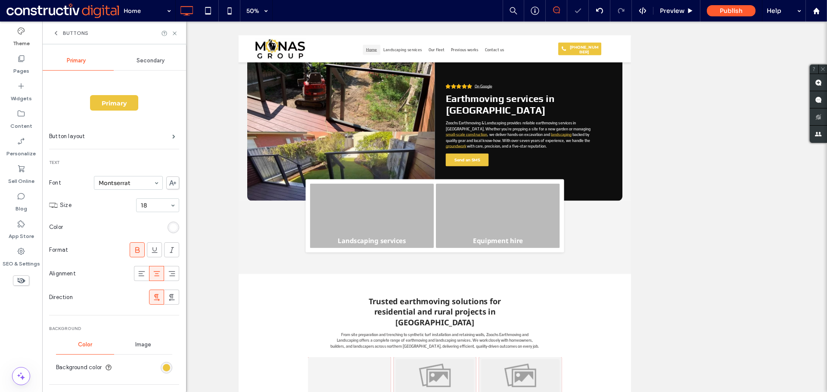
click at [56, 32] on use at bounding box center [56, 32] width 2 height 3
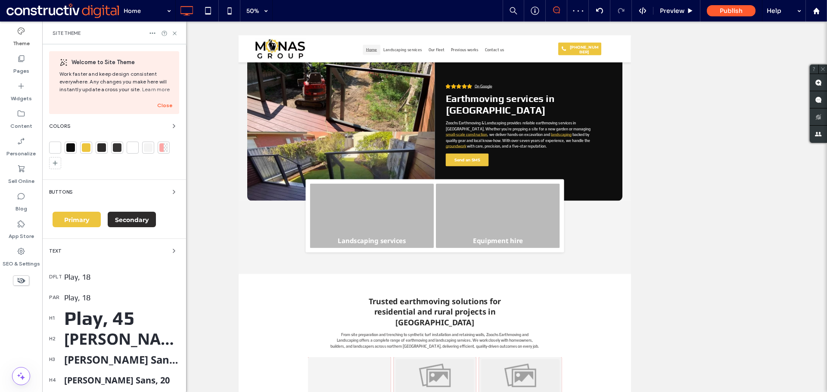
drag, startPoint x: 83, startPoint y: 280, endPoint x: 180, endPoint y: 217, distance: 115.7
click at [83, 279] on div "Play, 18" at bounding box center [121, 277] width 115 height 9
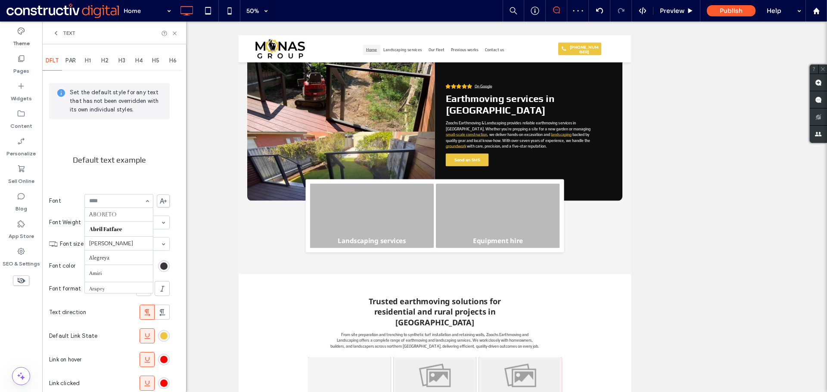
scroll to position [629, 0]
paste input "****"
type input "****"
click at [76, 60] on span "PAR" at bounding box center [70, 60] width 10 height 7
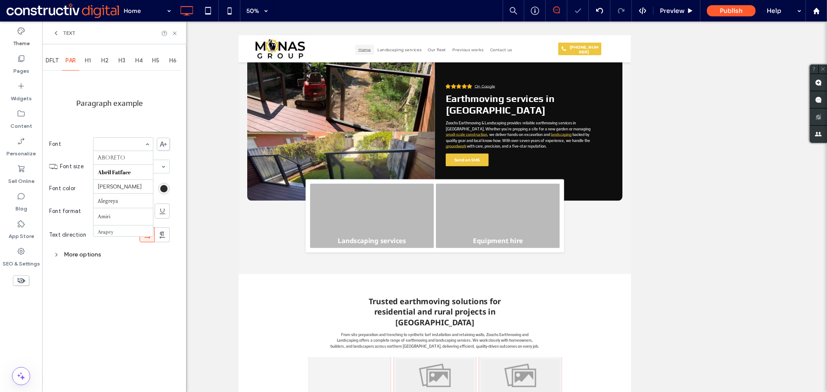
scroll to position [652, 0]
paste input "****"
type input "****"
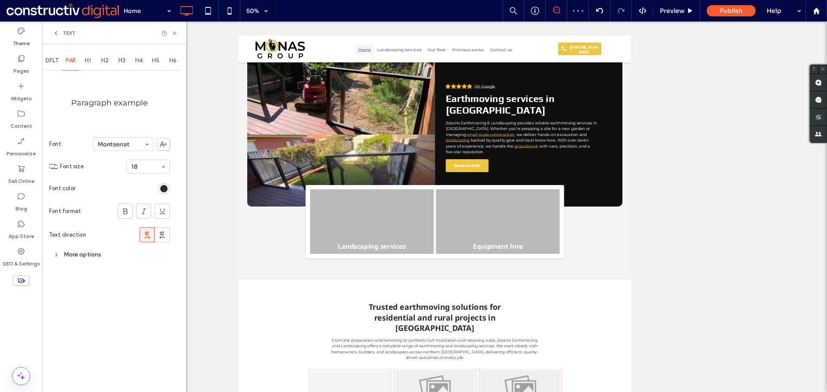
click at [91, 57] on span "H1" at bounding box center [88, 60] width 6 height 7
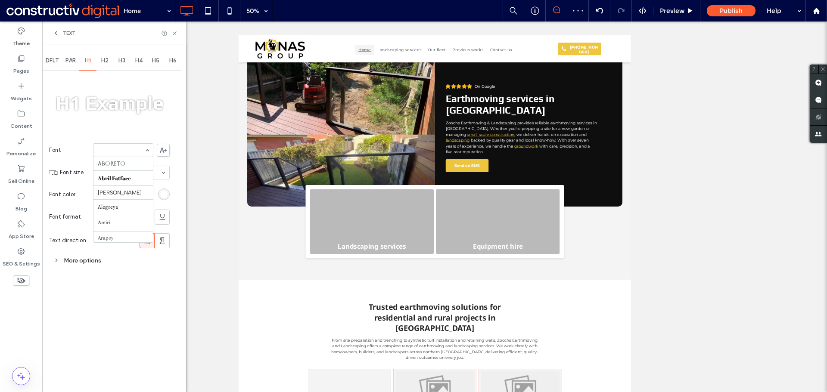
scroll to position [652, 0]
paste input "****"
type input "****"
drag, startPoint x: 83, startPoint y: 261, endPoint x: 105, endPoint y: 259, distance: 22.5
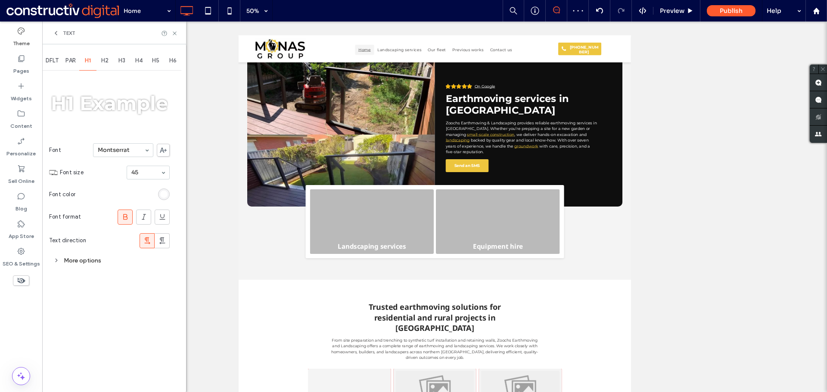
click at [84, 261] on div "More options" at bounding box center [109, 261] width 121 height 12
click at [116, 302] on div "Custom" at bounding box center [127, 301] width 84 height 13
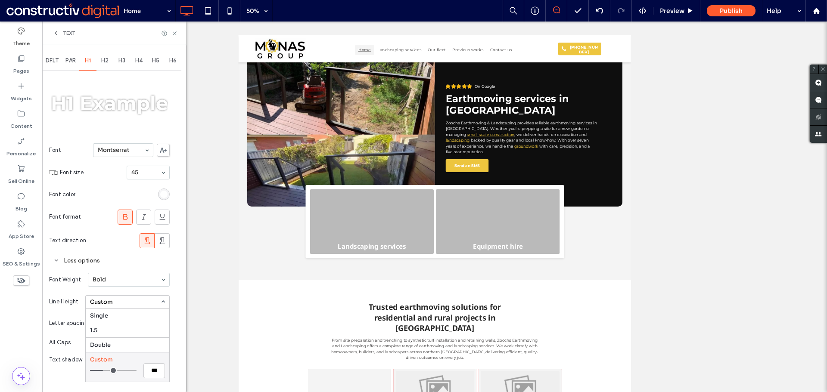
click at [62, 295] on div "Line Height Custom Single 1.5 Double Custom ***" at bounding box center [109, 302] width 121 height 22
click at [113, 324] on div "Custom" at bounding box center [132, 323] width 75 height 13
click at [112, 335] on div "Auto" at bounding box center [132, 337] width 74 height 14
click at [122, 303] on div "Custom" at bounding box center [127, 301] width 84 height 13
click at [106, 325] on div "1.5" at bounding box center [128, 330] width 84 height 15
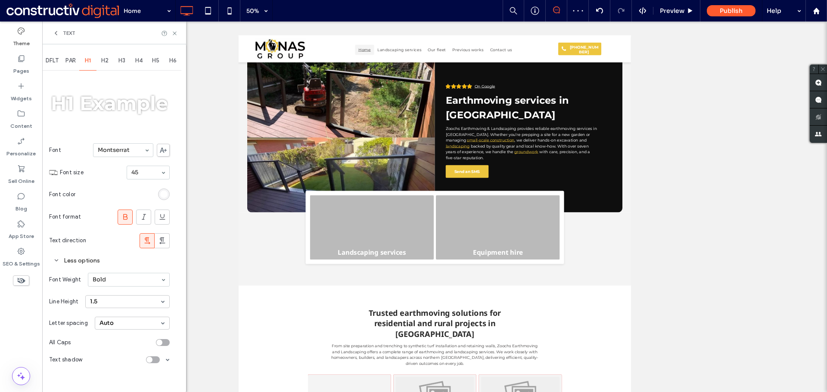
click at [111, 305] on div "1.5" at bounding box center [127, 301] width 84 height 13
click at [107, 316] on div "Single" at bounding box center [128, 316] width 84 height 14
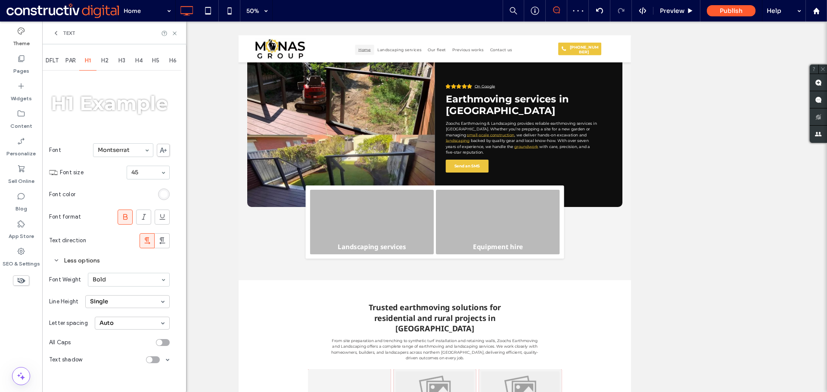
drag, startPoint x: 105, startPoint y: 59, endPoint x: 127, endPoint y: 132, distance: 75.6
click at [105, 60] on span "H2" at bounding box center [104, 60] width 7 height 7
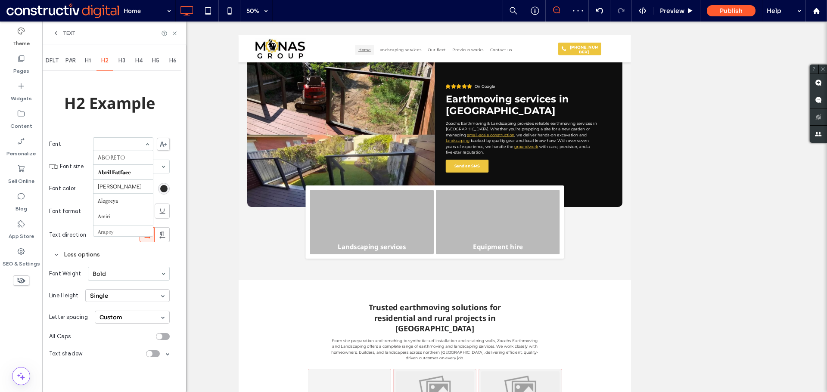
scroll to position [527, 0]
paste input "****"
type input "****"
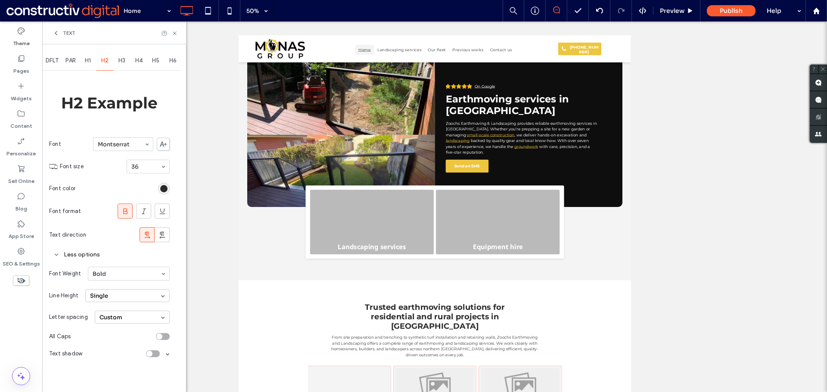
click at [113, 317] on div "Custom" at bounding box center [132, 317] width 75 height 13
click at [110, 330] on div "Auto" at bounding box center [132, 331] width 74 height 14
click at [124, 60] on span "H3" at bounding box center [121, 60] width 7 height 7
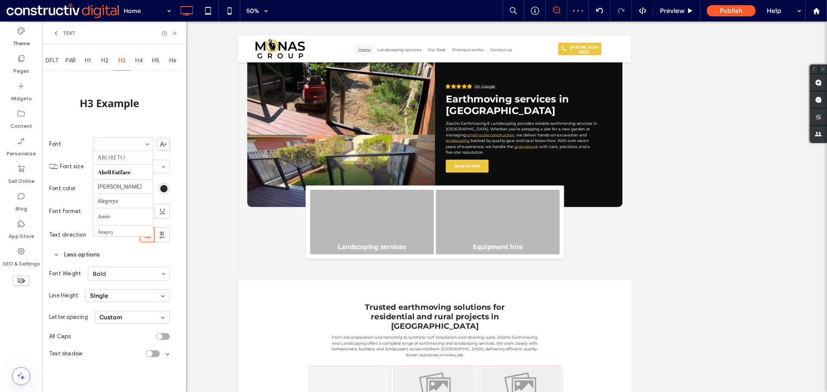
scroll to position [527, 0]
paste input "****"
type input "****"
click at [142, 62] on span "H4" at bounding box center [138, 60] width 7 height 7
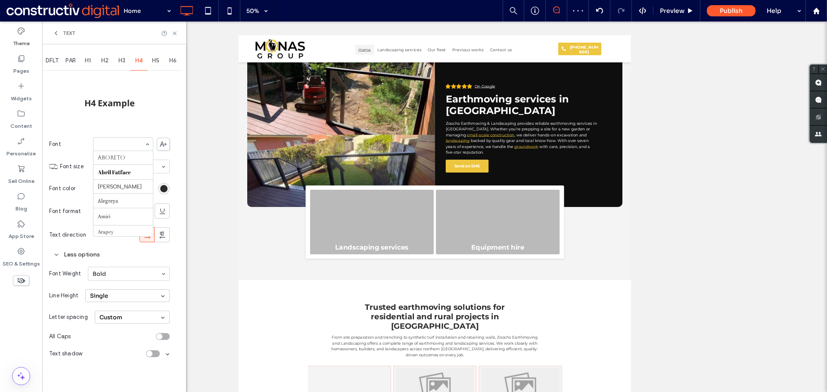
paste input "****"
type input "****"
click at [156, 61] on span "H5" at bounding box center [155, 60] width 7 height 7
paste input "****"
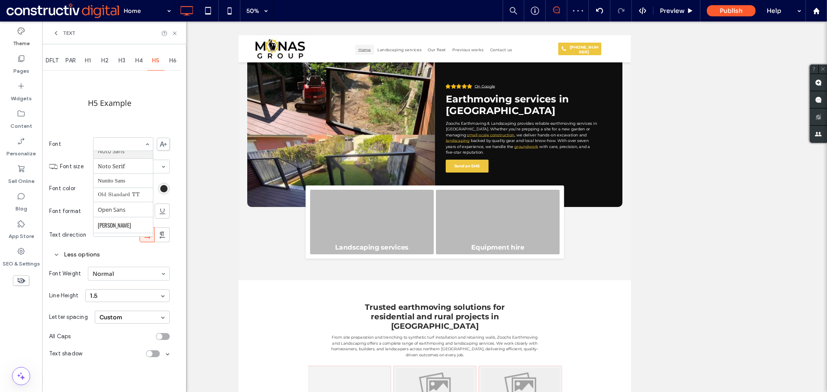
type input "****"
drag, startPoint x: 109, startPoint y: 158, endPoint x: 154, endPoint y: 103, distance: 71.0
drag, startPoint x: 173, startPoint y: 62, endPoint x: 156, endPoint y: 92, distance: 34.6
click at [174, 61] on span "H6" at bounding box center [172, 60] width 7 height 7
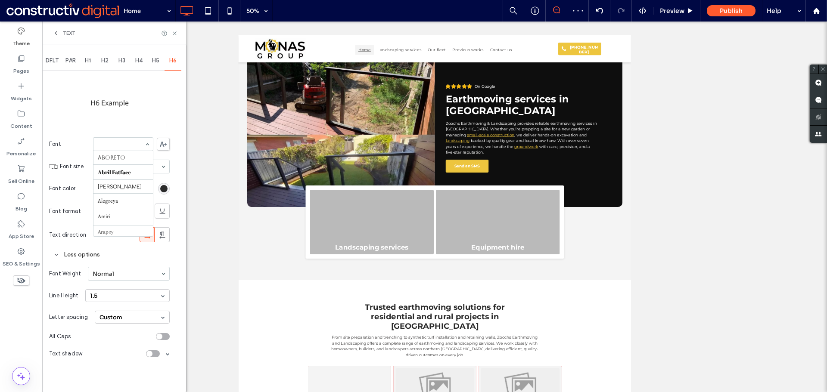
paste input "****"
type input "****"
drag, startPoint x: 118, startPoint y: 161, endPoint x: 87, endPoint y: 69, distance: 97.6
click at [56, 38] on div "Text" at bounding box center [114, 33] width 144 height 23
click at [57, 33] on icon at bounding box center [56, 33] width 7 height 7
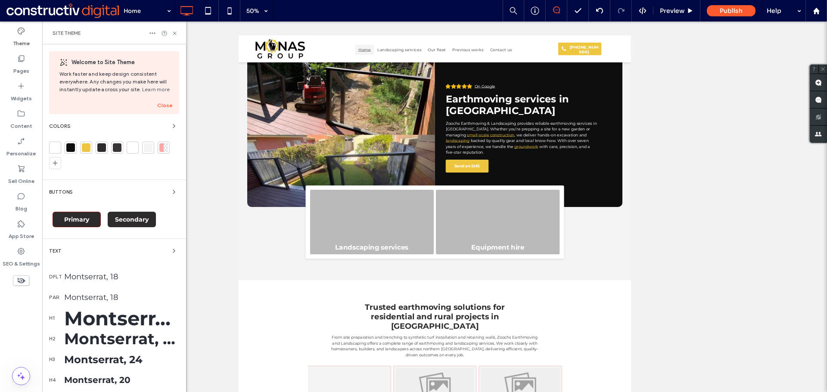
click at [81, 222] on span "Primary" at bounding box center [76, 220] width 25 height 8
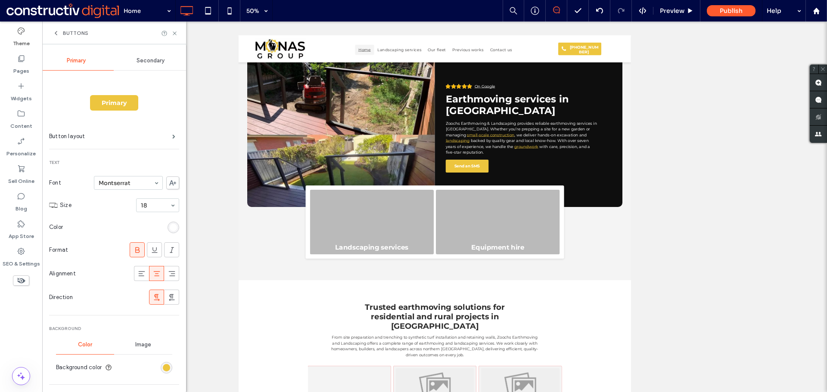
drag, startPoint x: 54, startPoint y: 31, endPoint x: 82, endPoint y: 114, distance: 87.7
click at [53, 31] on icon at bounding box center [56, 33] width 7 height 7
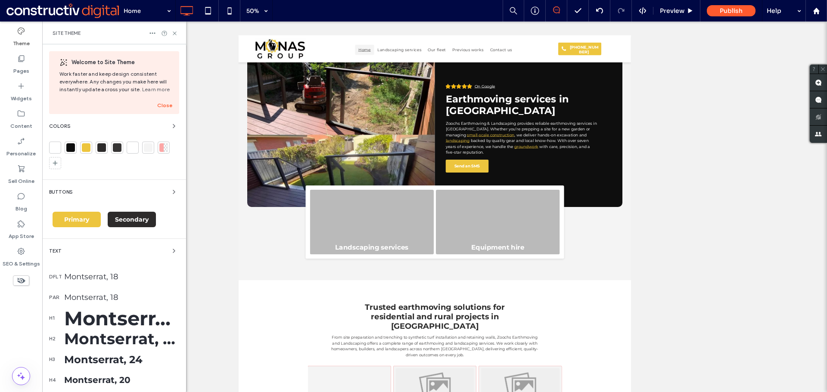
click at [165, 148] on div at bounding box center [166, 147] width 4 height 9
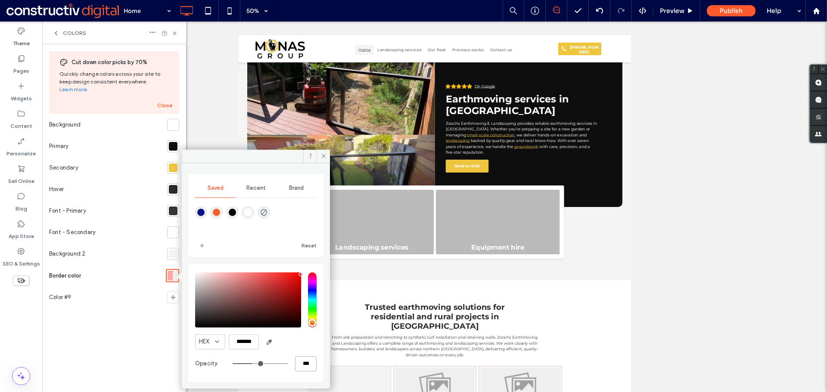
click at [305, 362] on input "***" at bounding box center [306, 363] width 22 height 15
click at [267, 339] on icon "button" at bounding box center [269, 342] width 7 height 7
type input "*******"
type input "***"
type input "****"
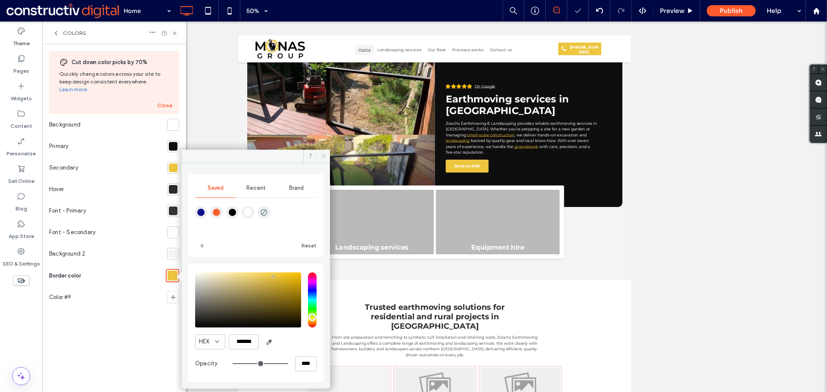
drag, startPoint x: 322, startPoint y: 158, endPoint x: 45, endPoint y: 346, distance: 335.6
click at [322, 158] on icon at bounding box center [323, 156] width 6 height 6
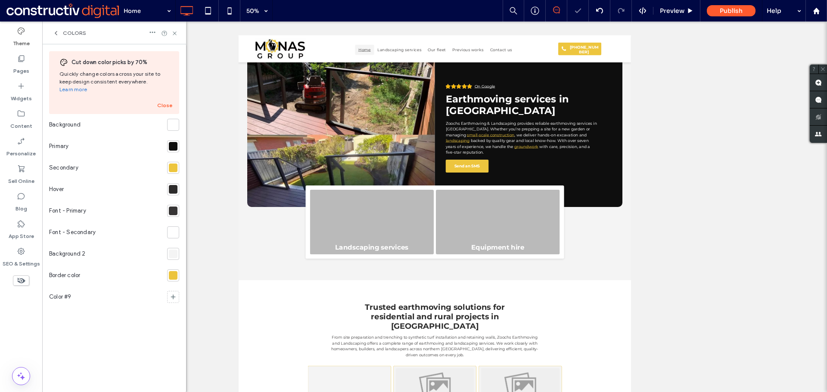
click at [174, 271] on div at bounding box center [173, 275] width 9 height 9
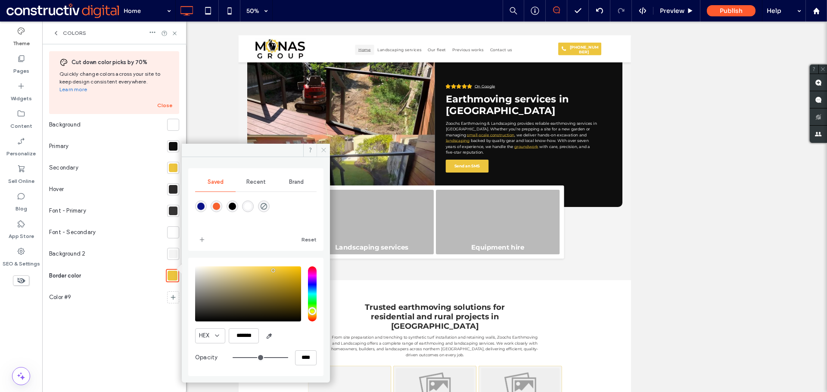
click at [325, 149] on icon at bounding box center [323, 150] width 6 height 6
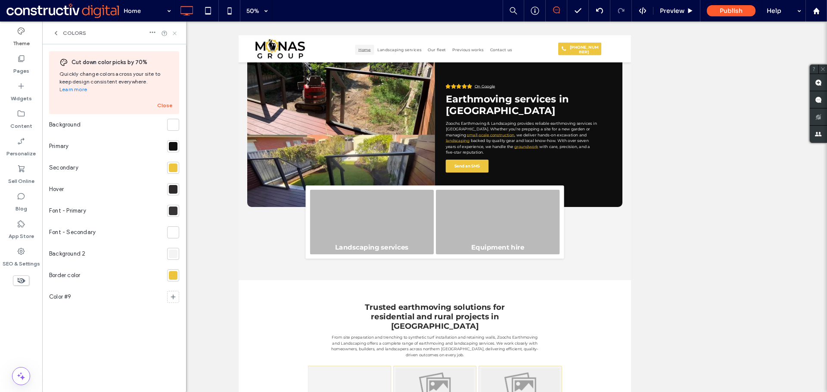
click at [173, 33] on icon at bounding box center [174, 33] width 6 height 6
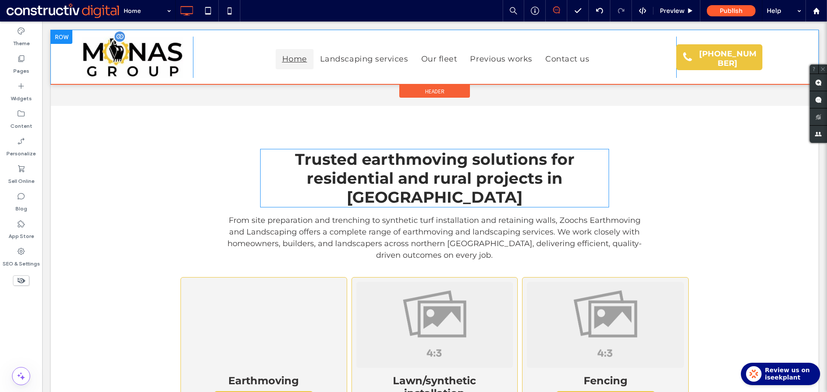
scroll to position [344, 0]
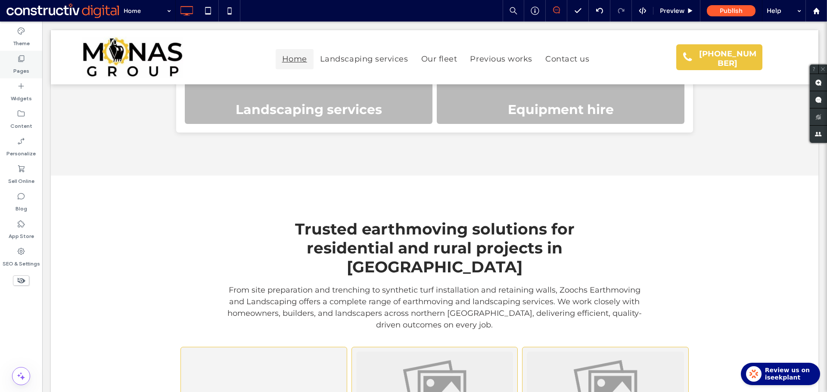
drag, startPoint x: 19, startPoint y: 34, endPoint x: 34, endPoint y: 65, distance: 34.5
click at [19, 34] on icon at bounding box center [21, 31] width 9 height 9
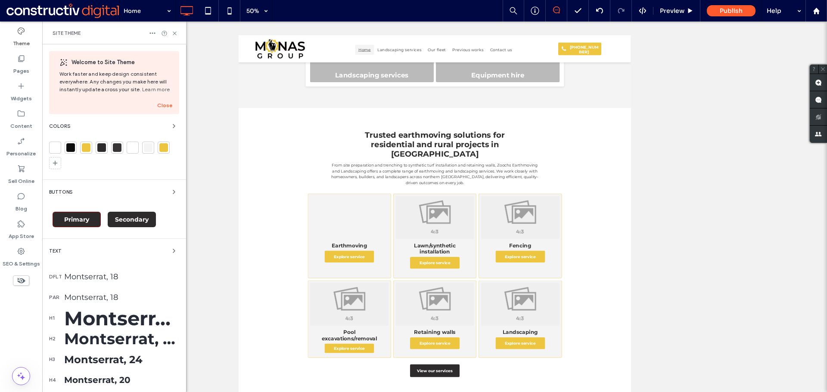
drag, startPoint x: 76, startPoint y: 220, endPoint x: 81, endPoint y: 220, distance: 4.8
click at [75, 220] on span "Primary" at bounding box center [76, 220] width 25 height 8
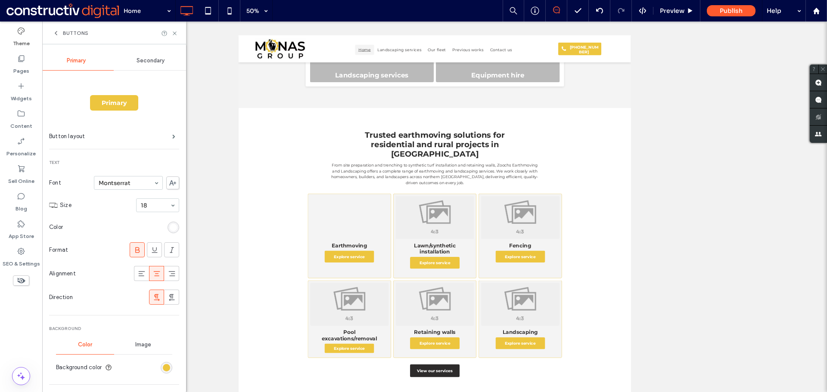
click at [170, 230] on div "rgb(255, 255, 255)" at bounding box center [173, 227] width 7 height 7
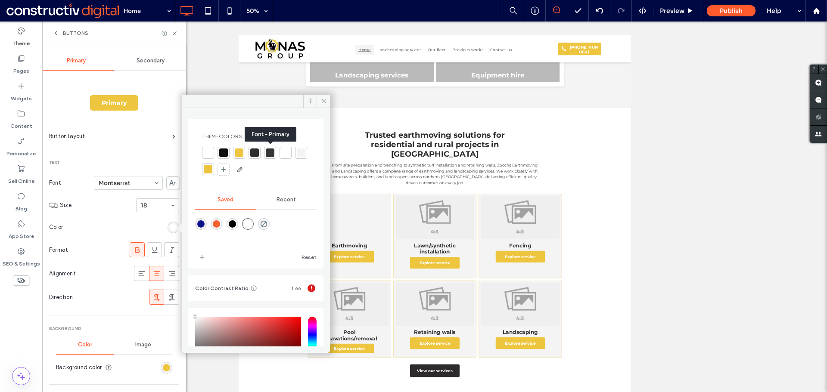
click at [270, 152] on div at bounding box center [270, 153] width 9 height 9
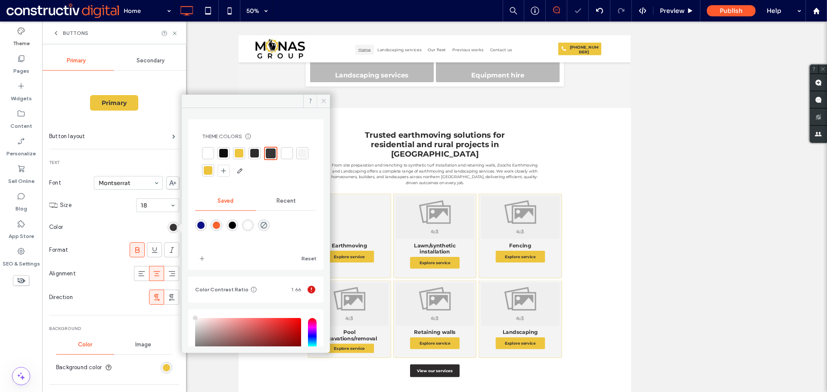
click at [322, 100] on icon at bounding box center [323, 101] width 6 height 6
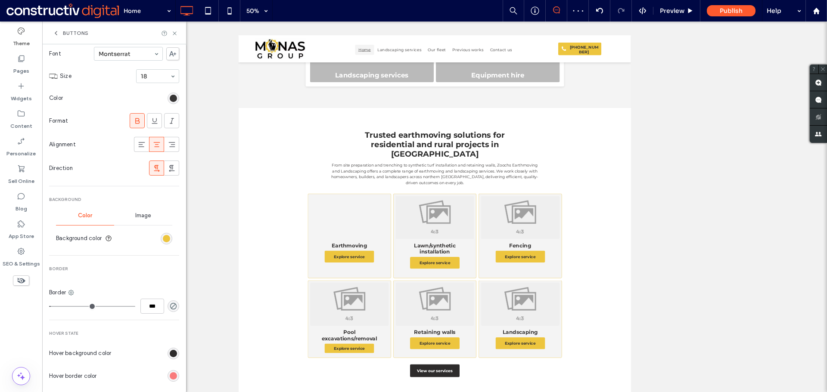
scroll to position [215, 0]
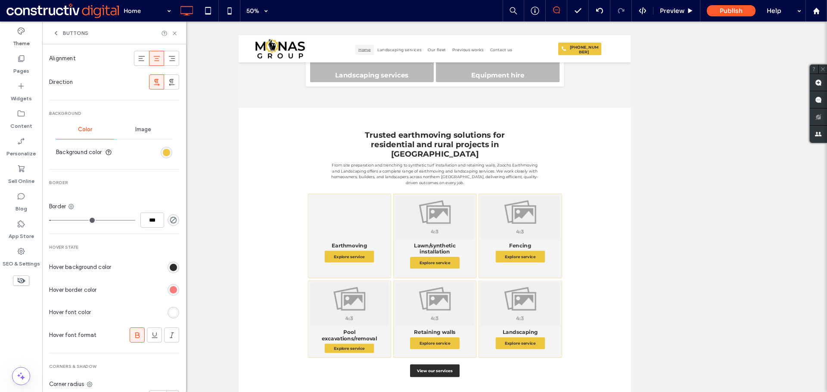
click at [170, 290] on div "rgba(254, 2, 1, 0.5)" at bounding box center [173, 289] width 7 height 7
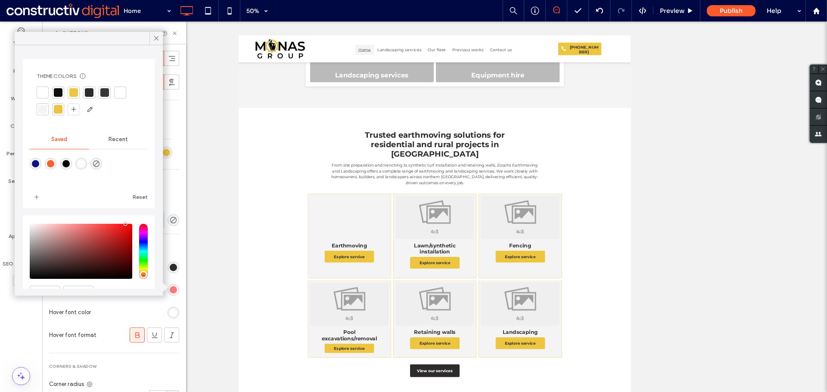
click at [59, 111] on div at bounding box center [58, 109] width 9 height 9
click at [156, 40] on icon at bounding box center [156, 38] width 8 height 8
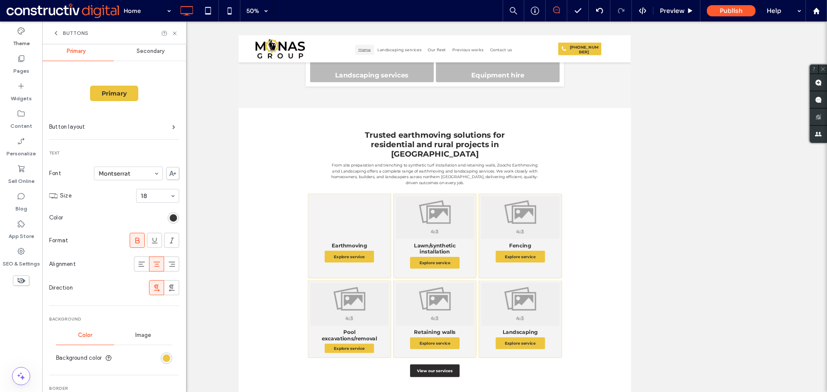
scroll to position [7, 0]
click at [57, 34] on icon at bounding box center [56, 33] width 7 height 7
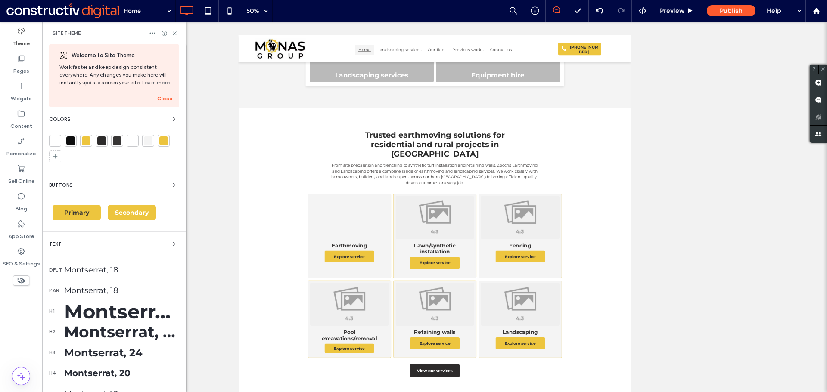
click at [139, 214] on span "Secondary" at bounding box center [132, 213] width 34 height 8
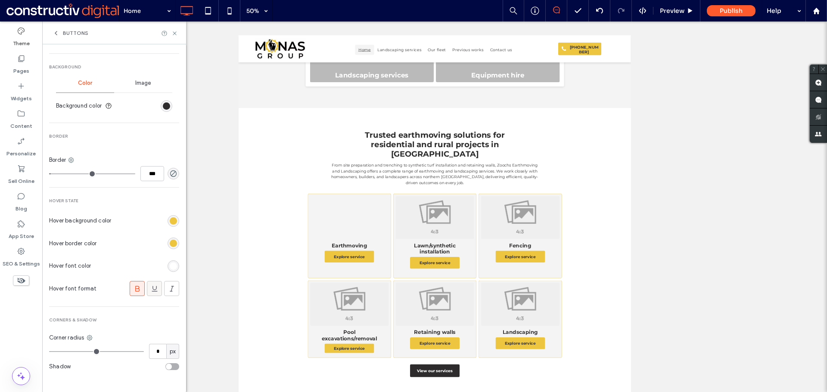
scroll to position [265, 0]
click at [170, 258] on div "rgb(255, 255, 255)" at bounding box center [173, 263] width 12 height 12
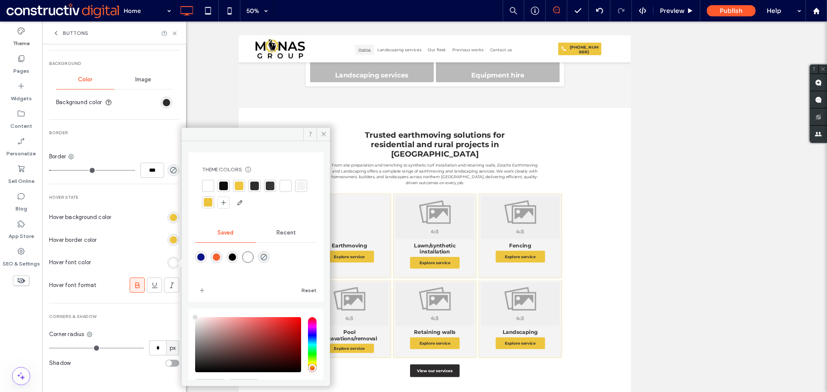
drag, startPoint x: 269, startPoint y: 183, endPoint x: 251, endPoint y: 193, distance: 20.1
click at [269, 183] on div at bounding box center [270, 186] width 9 height 9
drag, startPoint x: 321, startPoint y: 133, endPoint x: 33, endPoint y: 274, distance: 320.8
click at [321, 133] on icon at bounding box center [323, 134] width 6 height 6
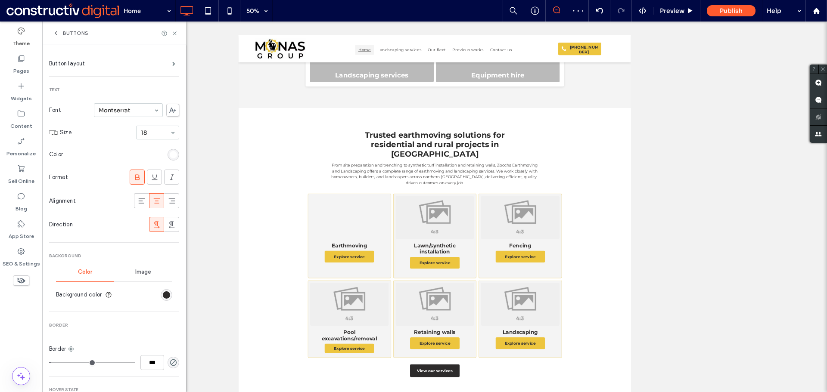
scroll to position [7, 0]
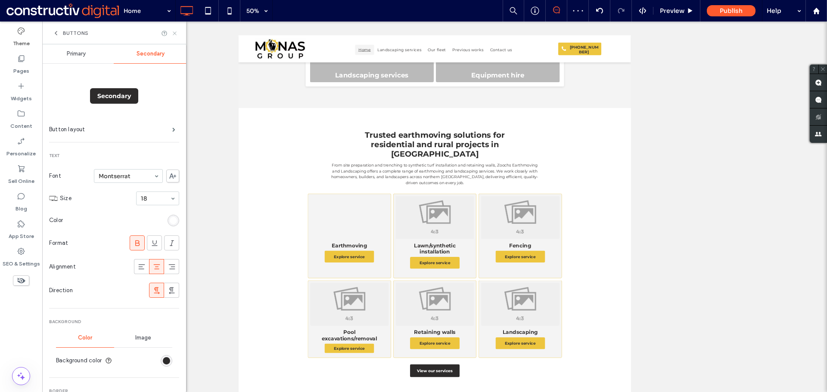
click at [176, 34] on use at bounding box center [174, 32] width 3 height 3
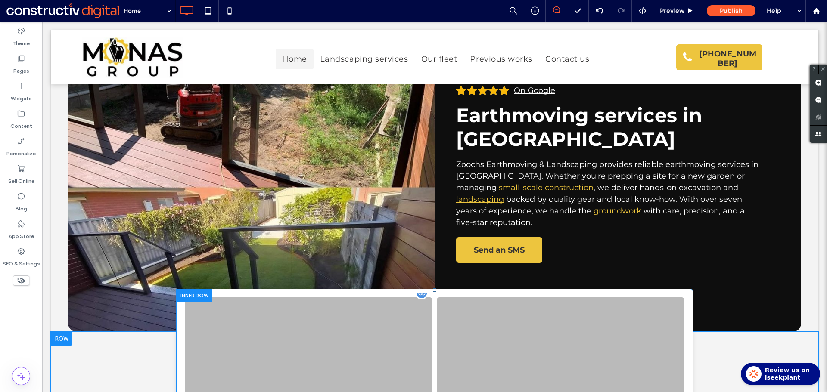
scroll to position [129, 0]
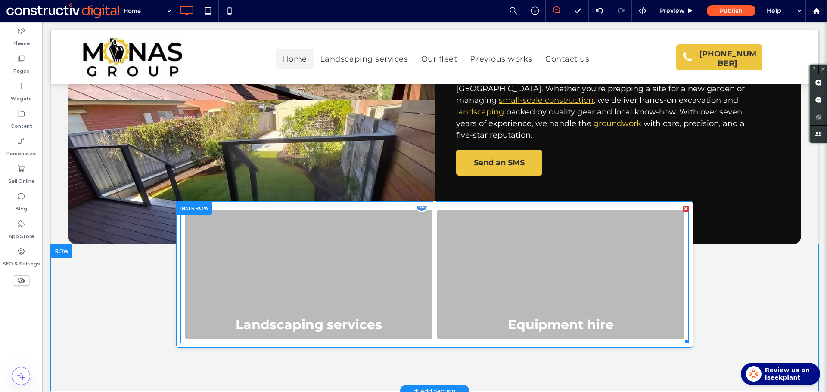
click at [356, 260] on link at bounding box center [308, 274] width 263 height 137
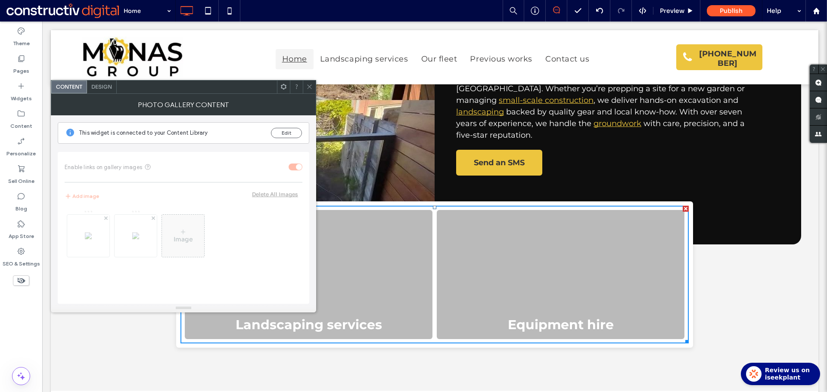
click at [107, 91] on div "Design" at bounding box center [102, 87] width 30 height 13
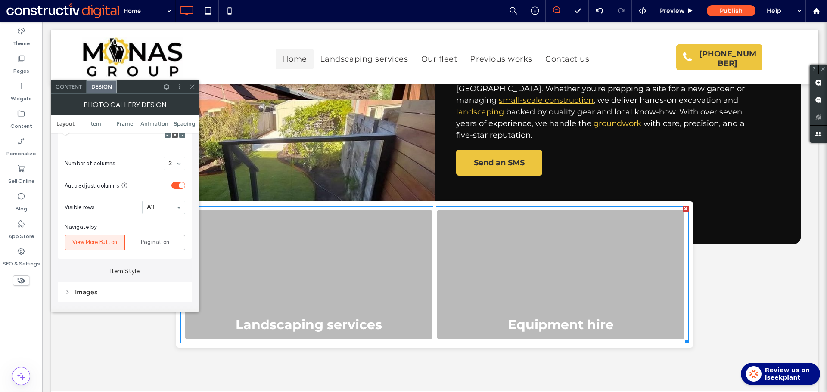
scroll to position [215, 0]
click at [198, 87] on div at bounding box center [192, 87] width 13 height 13
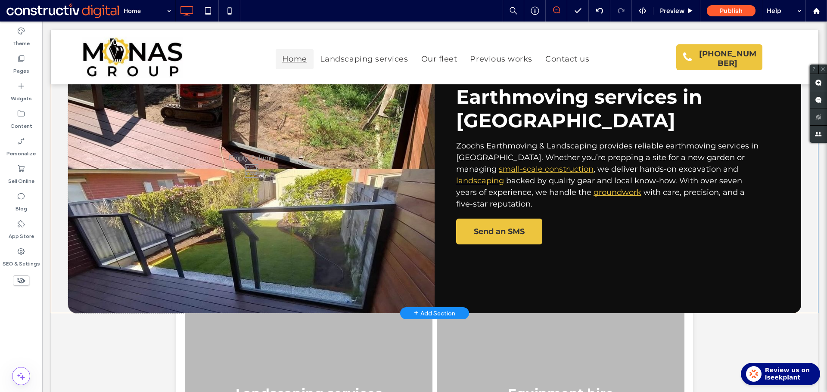
scroll to position [0, 0]
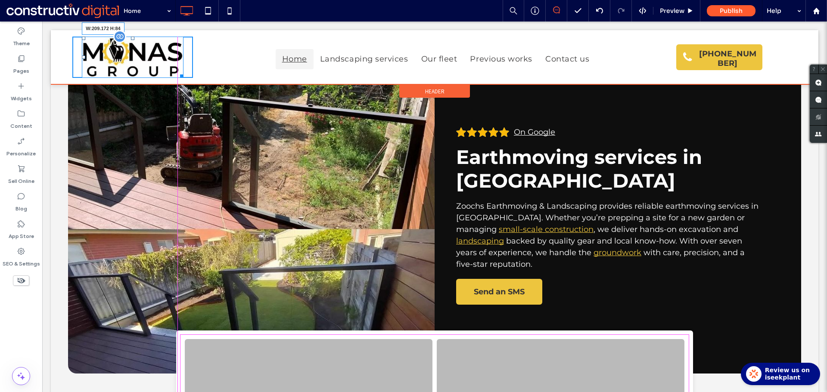
drag, startPoint x: 180, startPoint y: 74, endPoint x: 173, endPoint y: 71, distance: 7.5
click at [177, 71] on div at bounding box center [180, 74] width 6 height 6
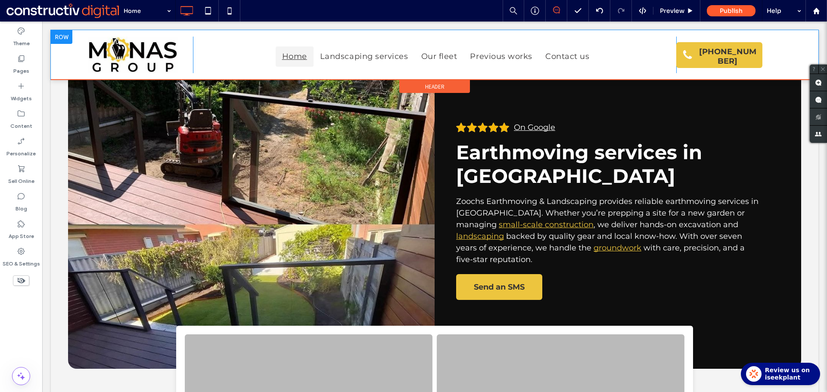
click at [61, 34] on div at bounding box center [62, 37] width 22 height 14
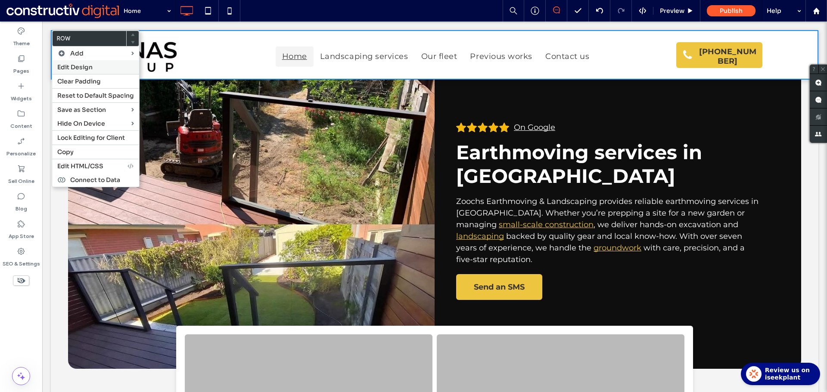
click at [72, 66] on span "Edit Design" at bounding box center [74, 67] width 35 height 8
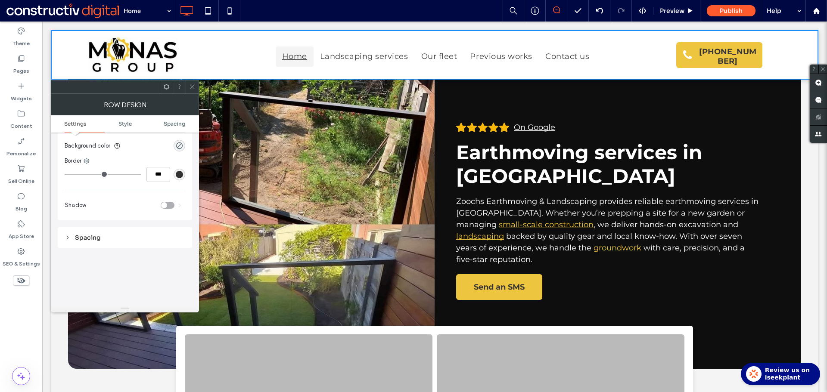
scroll to position [129, 0]
drag, startPoint x: 192, startPoint y: 84, endPoint x: 177, endPoint y: 81, distance: 14.9
click at [192, 84] on icon at bounding box center [192, 87] width 6 height 6
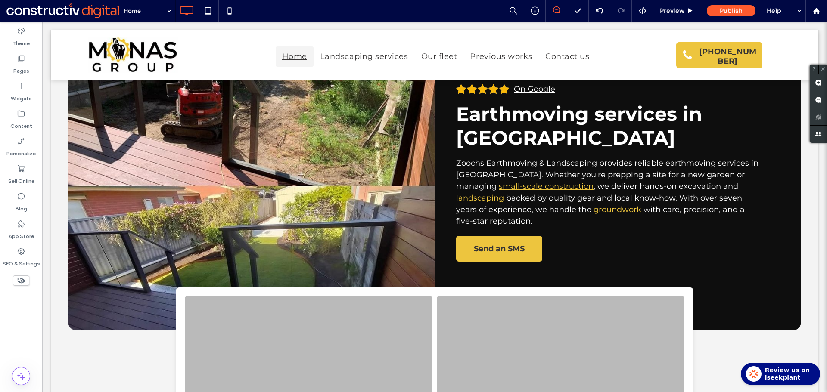
scroll to position [0, 0]
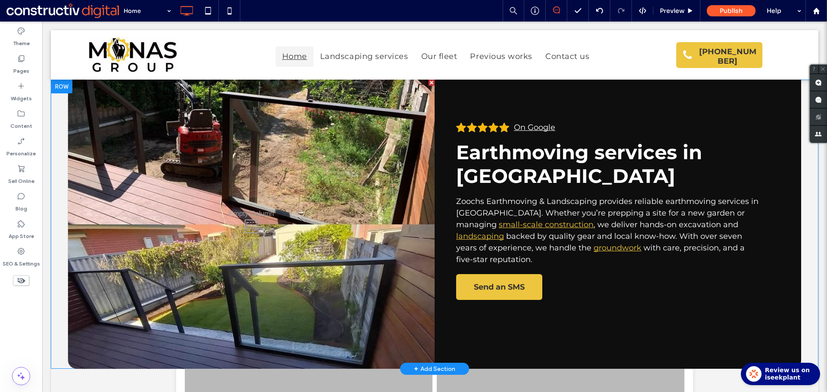
click at [58, 242] on div "Click To Paste On Google Earthmoving services in Adelaide Zoochs Earthmoving & …" at bounding box center [434, 224] width 767 height 289
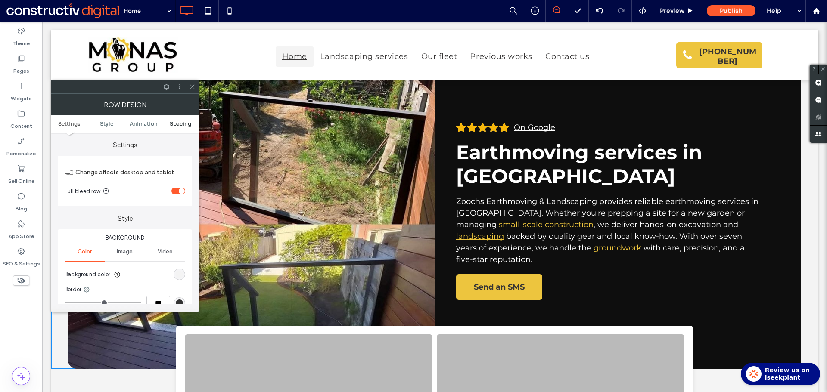
click at [176, 124] on span "Spacing" at bounding box center [181, 124] width 22 height 6
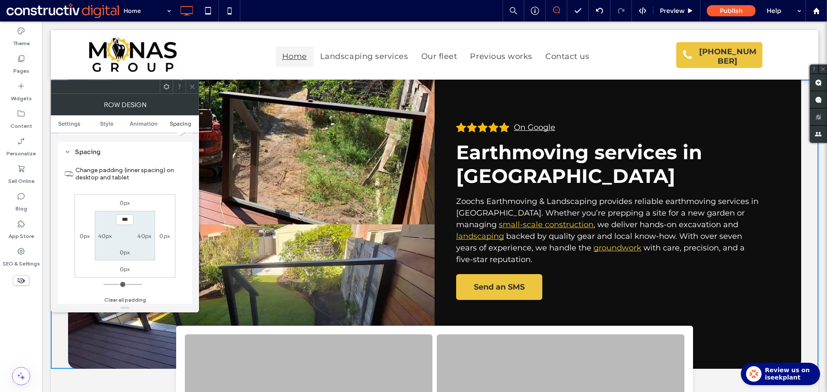
scroll to position [244, 0]
click at [105, 235] on label "40px" at bounding box center [105, 234] width 14 height 6
type input "**"
type input "*"
type input "***"
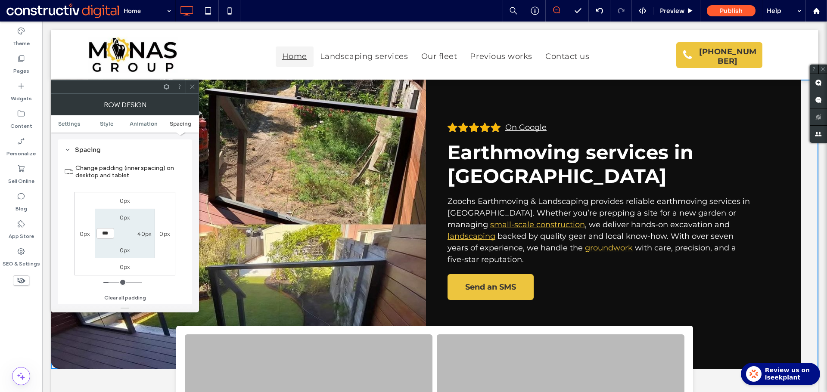
click at [144, 232] on label "40px" at bounding box center [144, 234] width 14 height 6
type input "**"
type input "*"
type input "***"
click at [145, 220] on section "0px *** 0px 0px" at bounding box center [125, 234] width 60 height 50
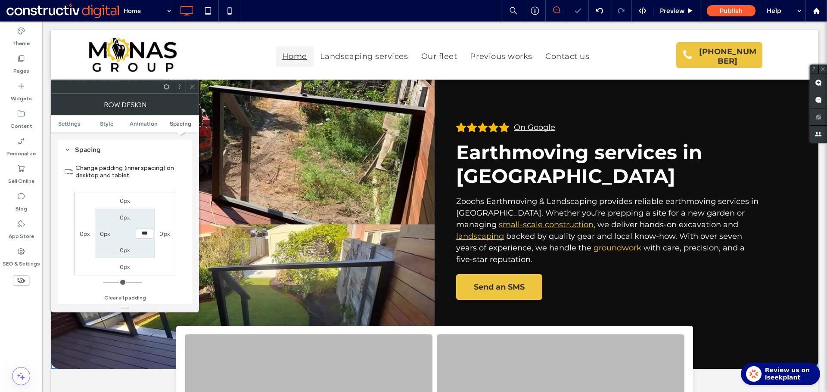
click at [193, 85] on icon at bounding box center [192, 87] width 6 height 6
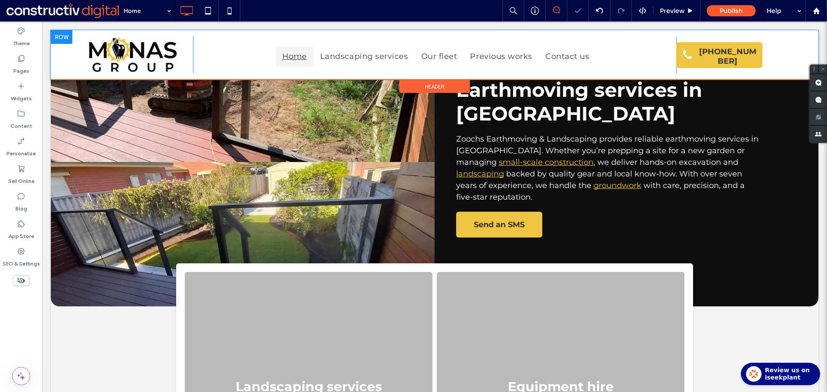
scroll to position [129, 0]
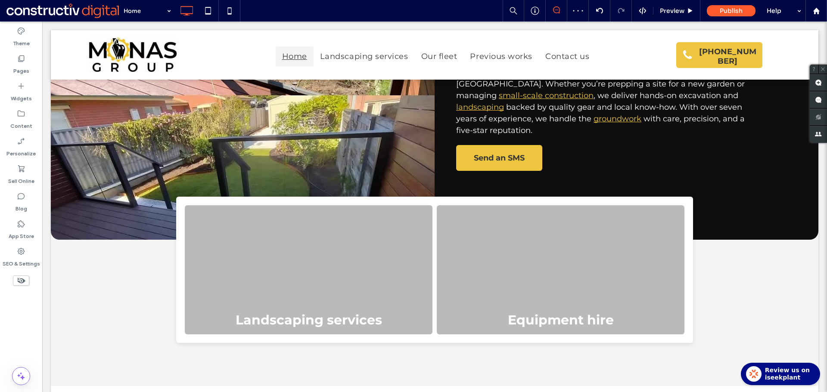
click at [822, 69] on use at bounding box center [823, 69] width 4 height 4
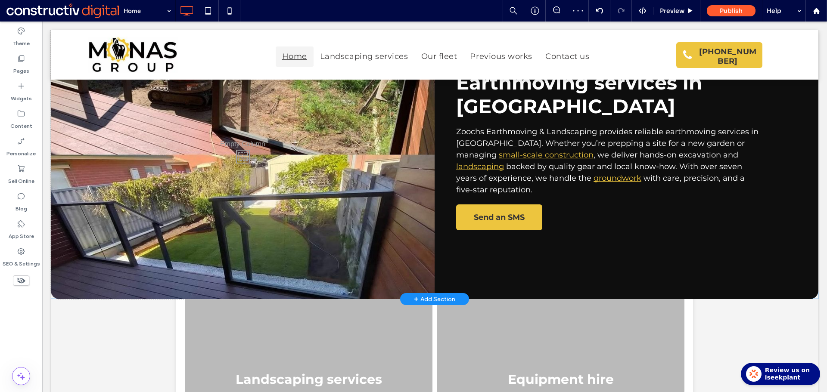
scroll to position [0, 0]
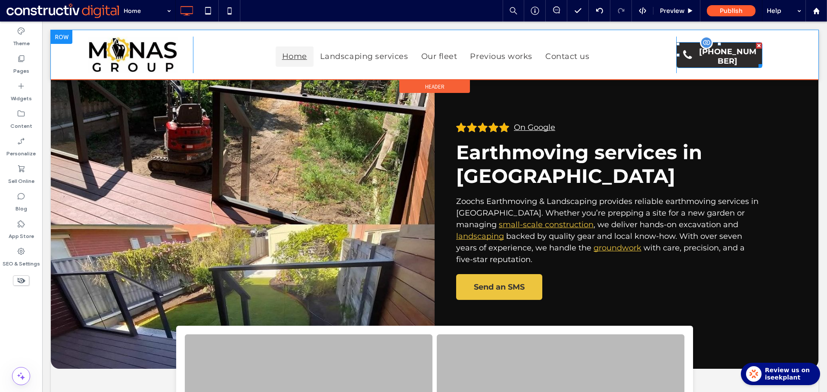
click at [730, 60] on span "[PHONE_NUMBER]" at bounding box center [727, 57] width 67 height 28
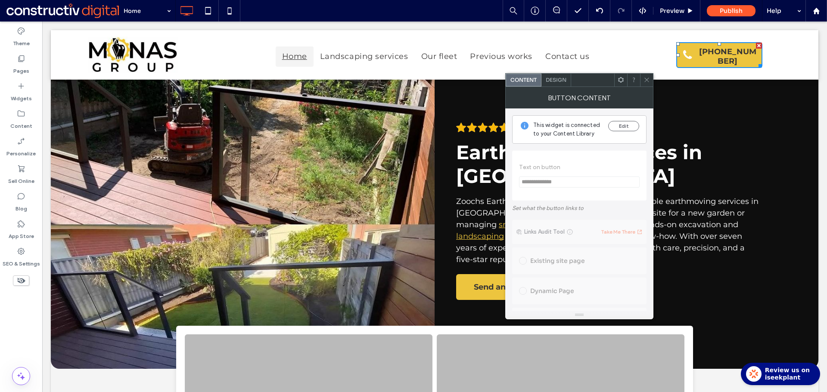
click at [554, 79] on span "Design" at bounding box center [555, 80] width 21 height 6
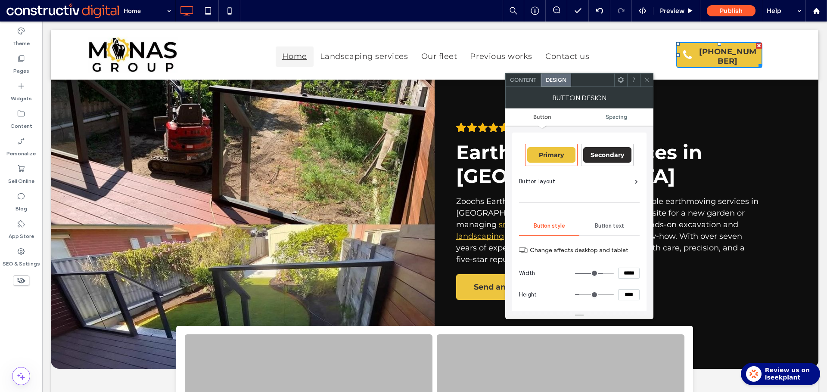
click at [612, 155] on span "Secondary" at bounding box center [607, 155] width 34 height 8
click at [638, 181] on span at bounding box center [636, 182] width 3 height 4
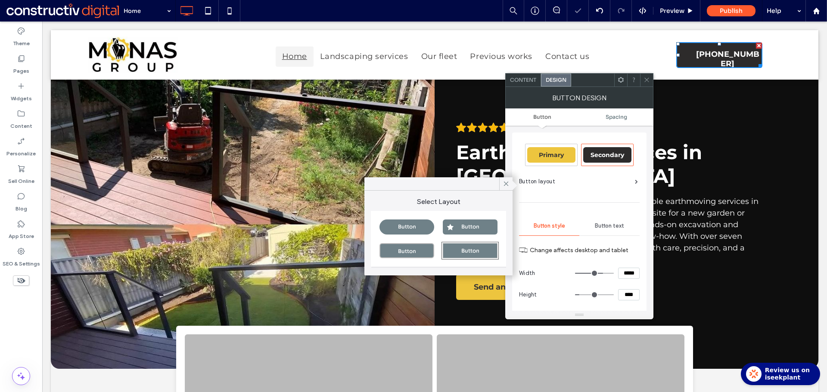
click at [475, 228] on div "Button" at bounding box center [470, 227] width 55 height 15
click at [510, 184] on div at bounding box center [505, 183] width 13 height 13
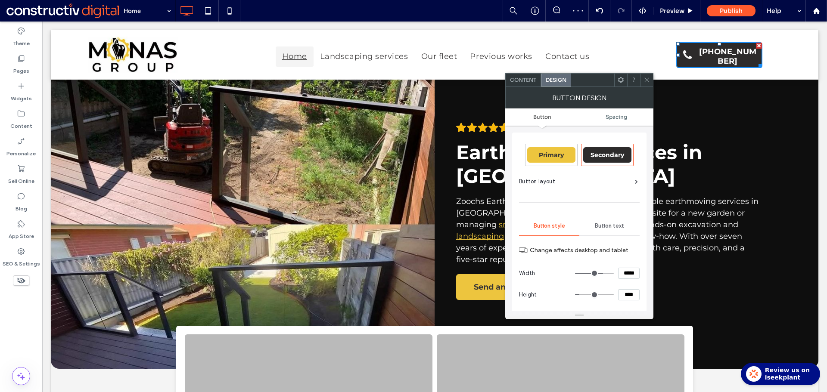
click at [649, 80] on icon at bounding box center [646, 80] width 6 height 6
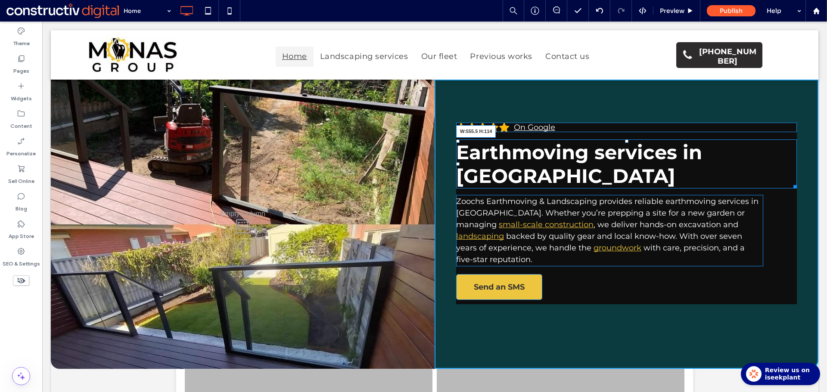
drag, startPoint x: 786, startPoint y: 184, endPoint x: 736, endPoint y: 186, distance: 50.0
click at [790, 186] on div at bounding box center [793, 185] width 6 height 6
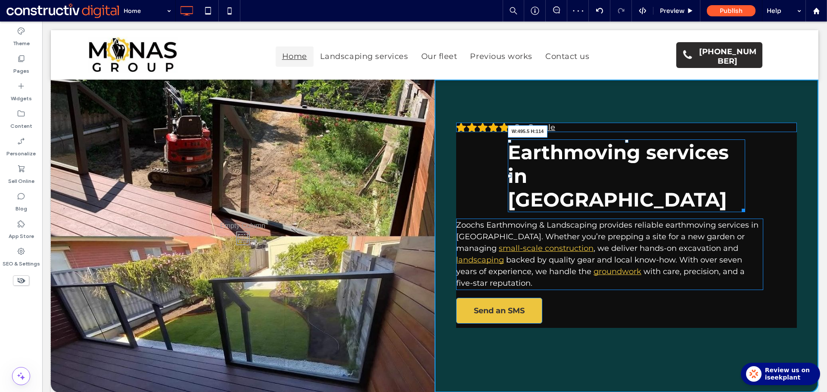
drag, startPoint x: 736, startPoint y: 186, endPoint x: 723, endPoint y: 185, distance: 13.4
click at [738, 206] on div at bounding box center [741, 209] width 6 height 6
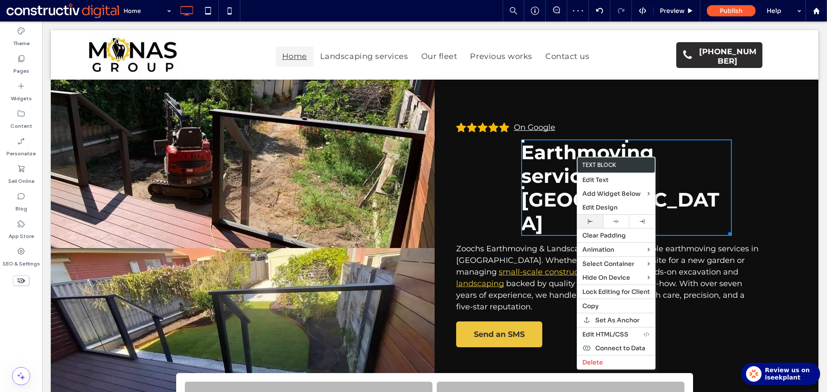
click at [588, 226] on div at bounding box center [590, 221] width 26 height 13
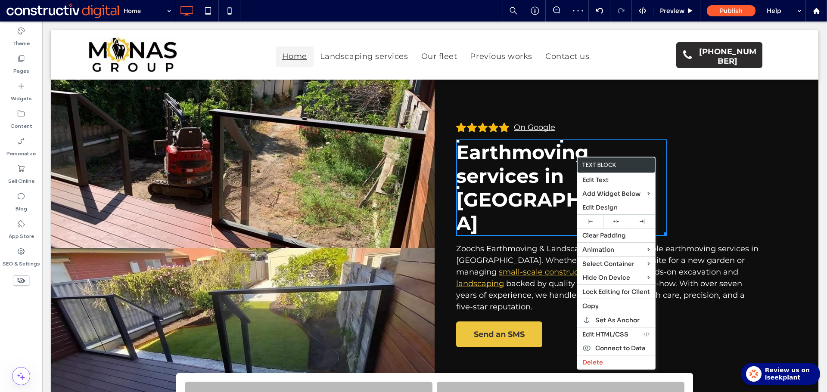
click at [530, 151] on span "Earthmoving services in [GEOGRAPHIC_DATA]" at bounding box center [555, 187] width 198 height 95
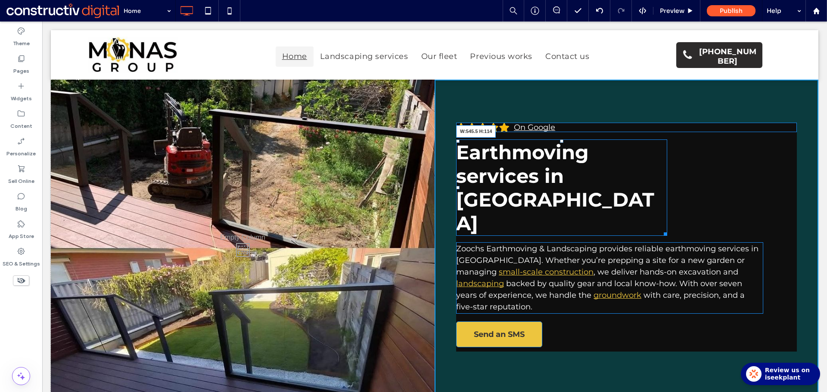
drag, startPoint x: 660, startPoint y: 187, endPoint x: 757, endPoint y: 215, distance: 100.4
click at [667, 229] on div at bounding box center [663, 232] width 6 height 6
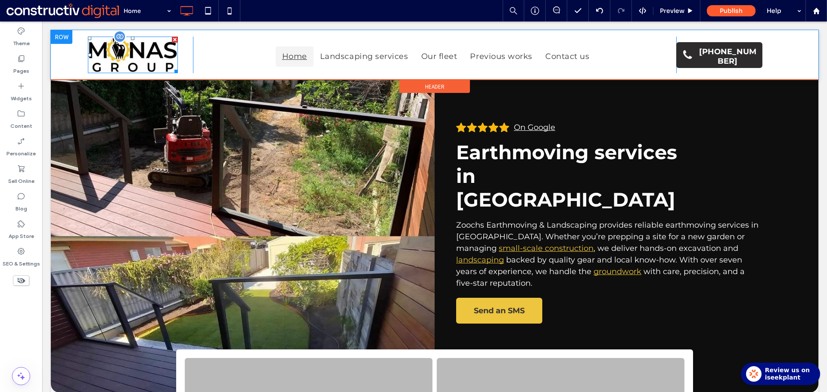
click at [122, 54] on img at bounding box center [133, 55] width 90 height 37
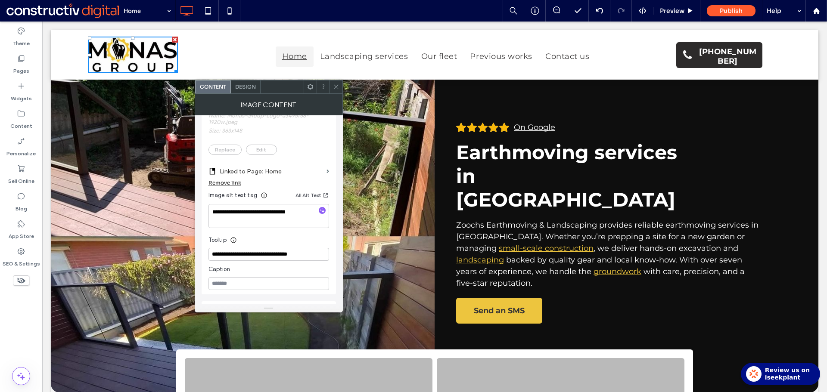
scroll to position [215, 0]
click at [270, 217] on textarea "**********" at bounding box center [268, 215] width 121 height 24
paste textarea
type textarea "**********"
click at [335, 87] on icon at bounding box center [336, 87] width 6 height 6
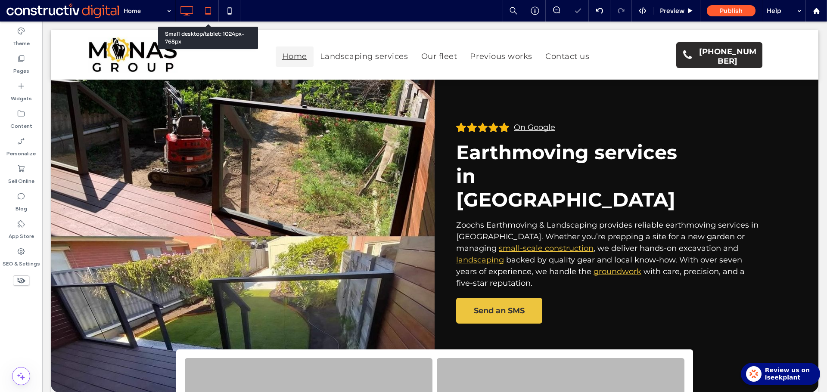
click at [209, 10] on icon at bounding box center [207, 10] width 17 height 17
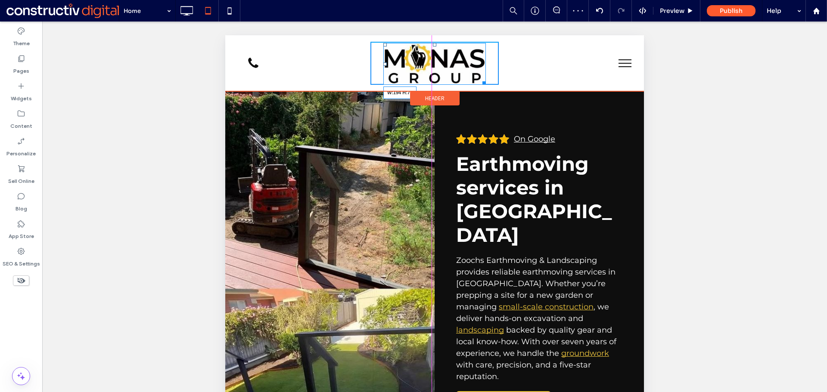
drag, startPoint x: 478, startPoint y: 82, endPoint x: 689, endPoint y: 113, distance: 213.6
click at [468, 79] on div "Call now Click To Paste W:194 H:79 Click To Paste Click To Paste" at bounding box center [434, 63] width 418 height 56
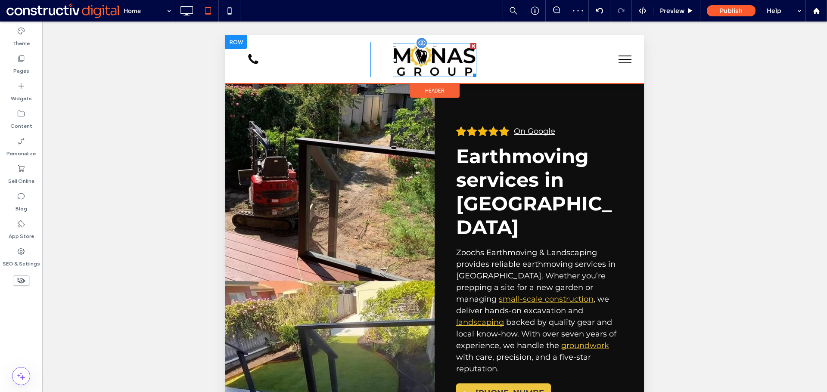
click at [444, 60] on img at bounding box center [435, 60] width 84 height 34
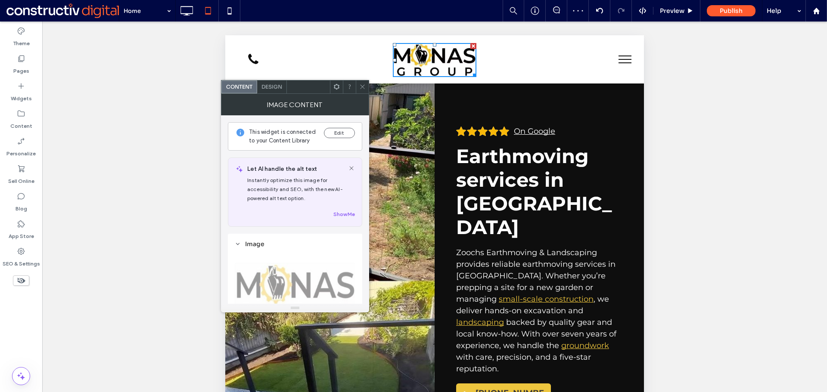
click at [268, 90] on div "Design" at bounding box center [272, 87] width 30 height 13
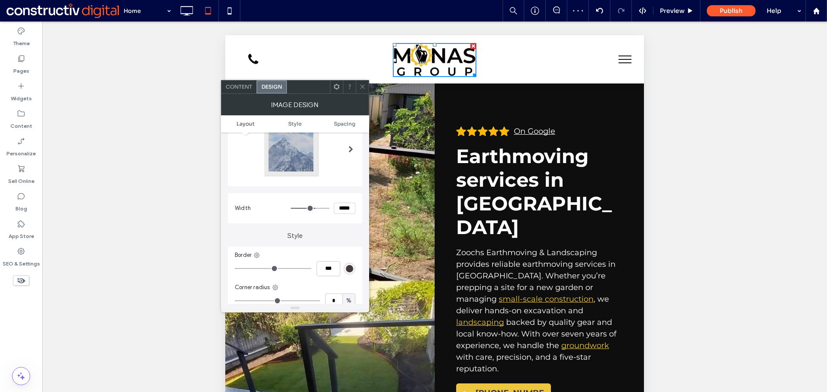
scroll to position [172, 0]
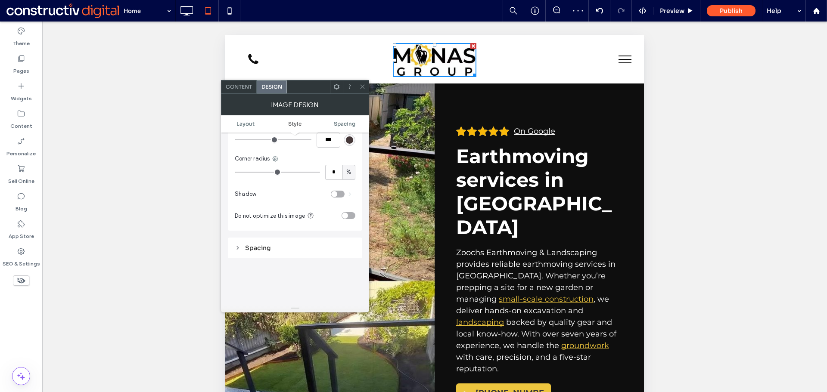
click at [245, 85] on span "Content" at bounding box center [239, 87] width 26 height 6
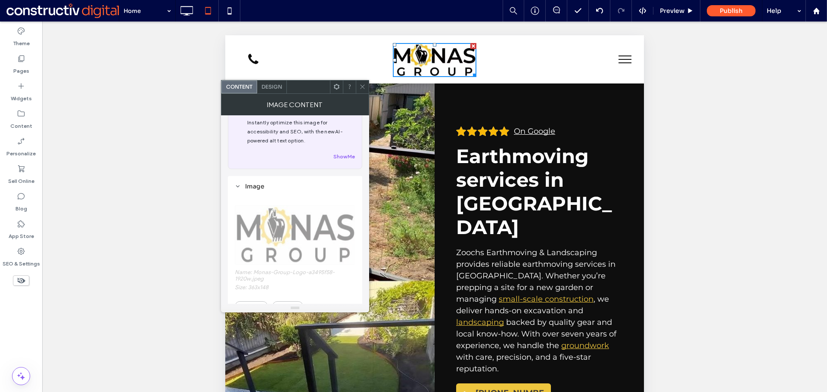
scroll to position [129, 0]
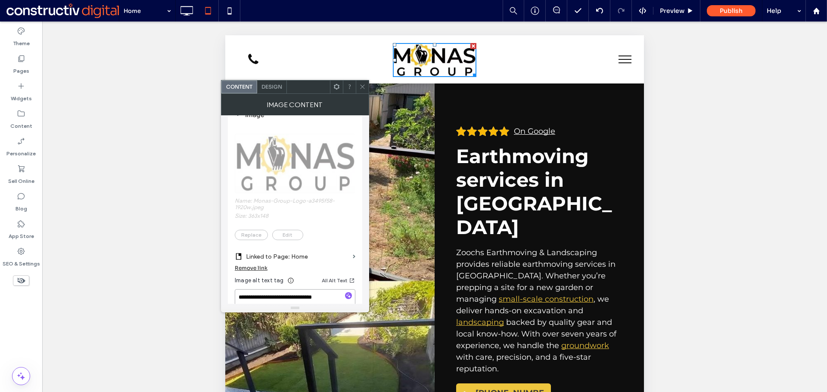
drag, startPoint x: 280, startPoint y: 296, endPoint x: 263, endPoint y: 295, distance: 16.4
click at [280, 296] on textarea "**********" at bounding box center [295, 301] width 121 height 24
paste textarea
type textarea "**********"
click at [361, 86] on icon at bounding box center [362, 87] width 6 height 6
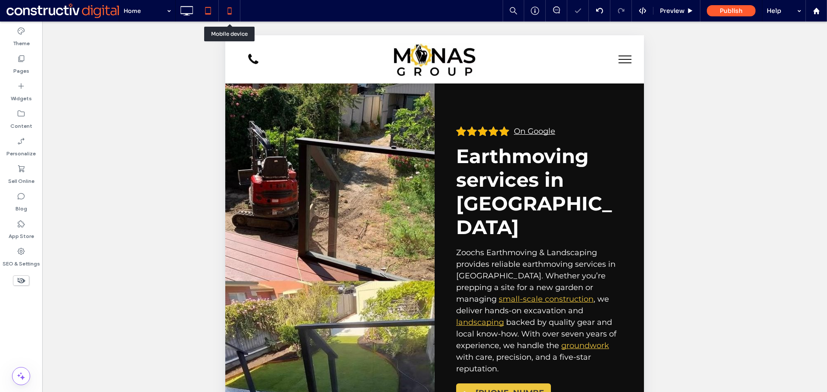
click at [235, 12] on icon at bounding box center [229, 10] width 17 height 17
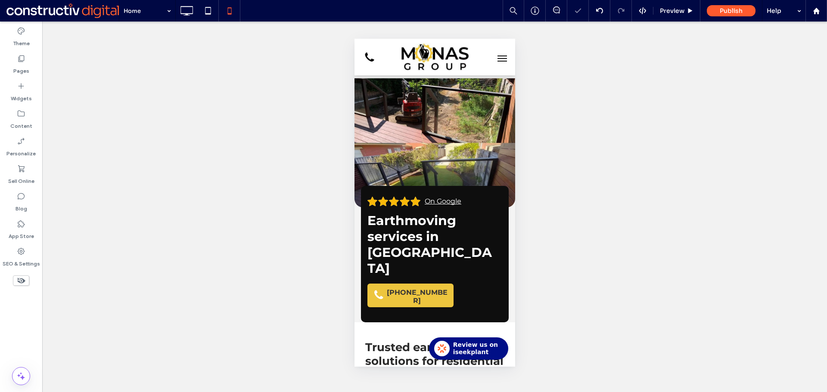
scroll to position [0, 0]
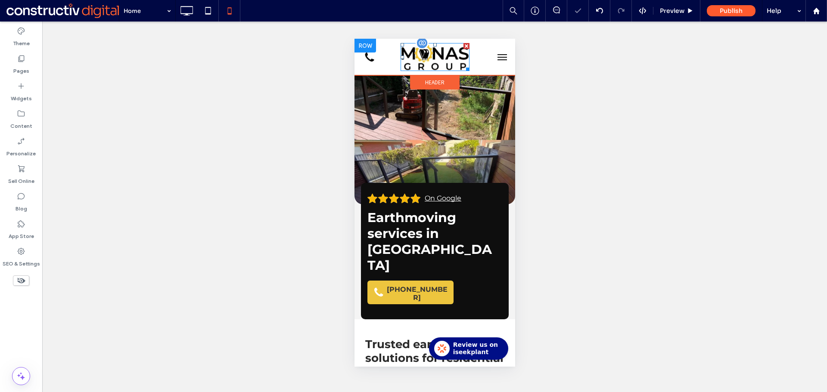
click at [443, 58] on img at bounding box center [434, 57] width 69 height 28
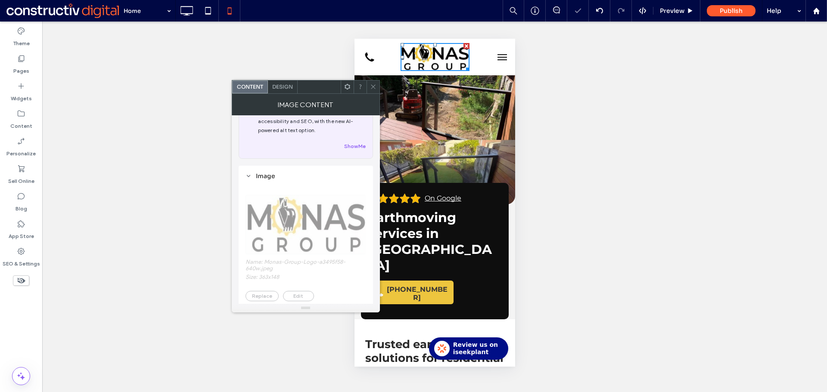
scroll to position [172, 0]
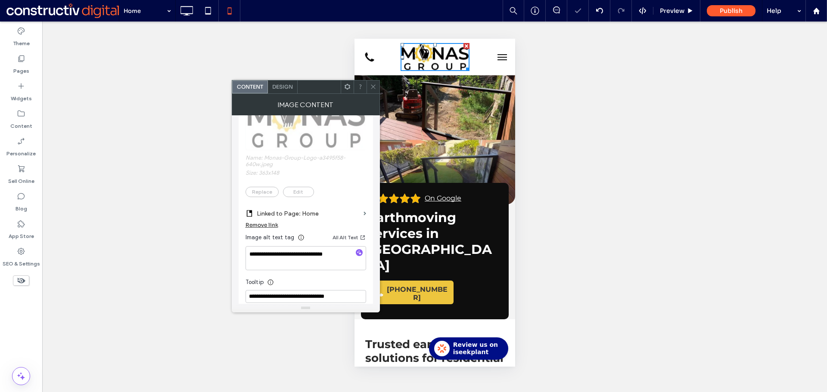
click at [279, 260] on textarea "**********" at bounding box center [305, 258] width 121 height 24
type textarea "**********"
click at [305, 272] on div "**********" at bounding box center [305, 205] width 121 height 254
drag, startPoint x: 371, startPoint y: 92, endPoint x: 379, endPoint y: 95, distance: 9.3
click at [371, 92] on span at bounding box center [373, 87] width 6 height 13
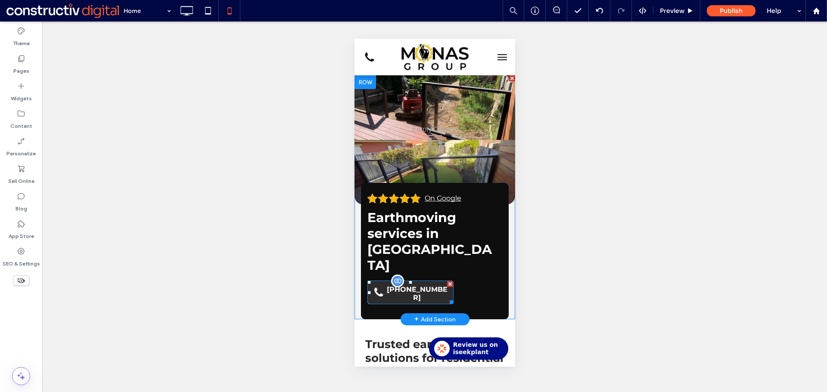
click at [427, 281] on span "[PHONE_NUMBER]" at bounding box center [416, 293] width 71 height 25
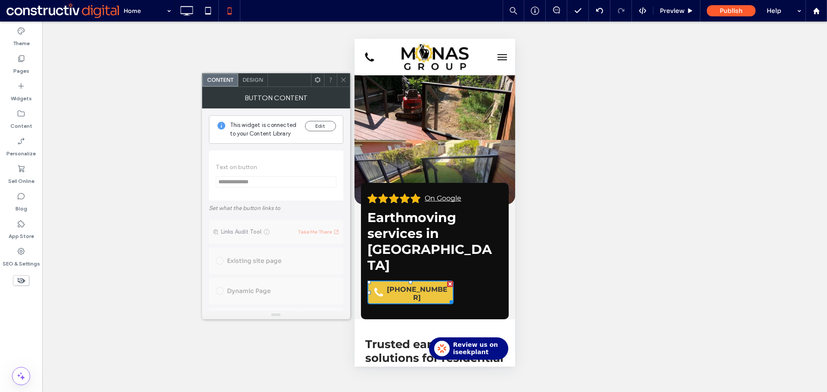
click at [255, 82] on span "Design" at bounding box center [252, 80] width 21 height 6
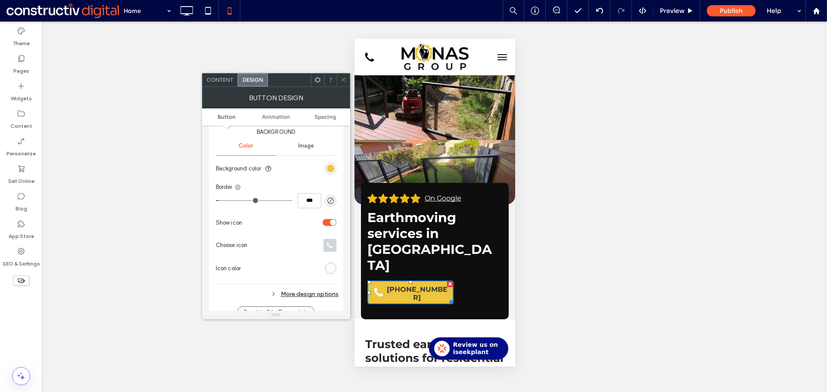
scroll to position [215, 0]
click at [334, 264] on div "rgb(255, 255, 255)" at bounding box center [330, 265] width 7 height 7
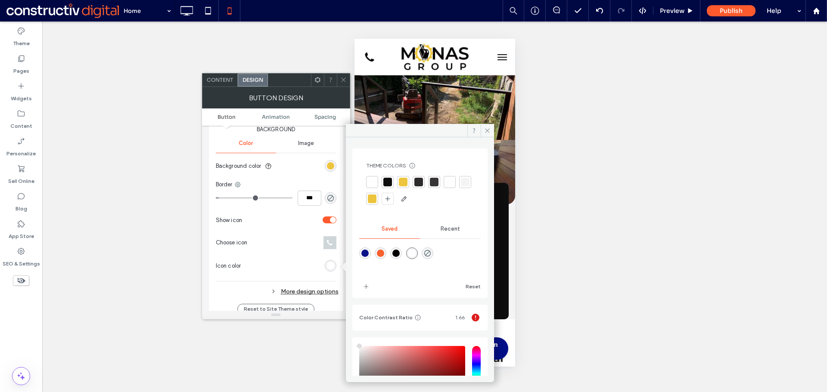
click at [435, 181] on div at bounding box center [434, 182] width 9 height 9
click at [344, 79] on use at bounding box center [343, 80] width 4 height 4
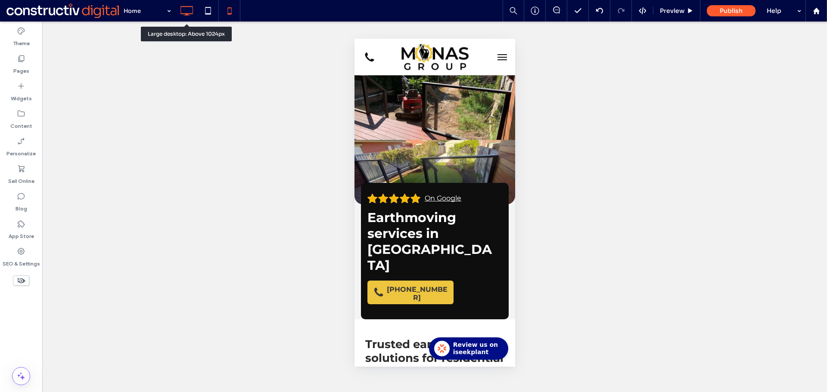
click at [191, 9] on icon at bounding box center [186, 10] width 17 height 17
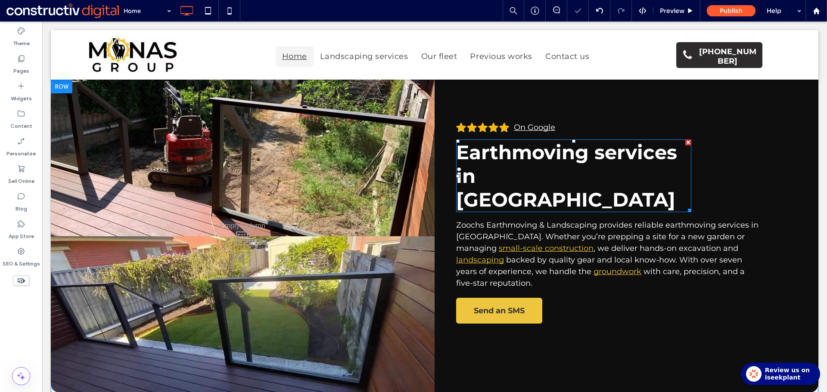
scroll to position [0, 0]
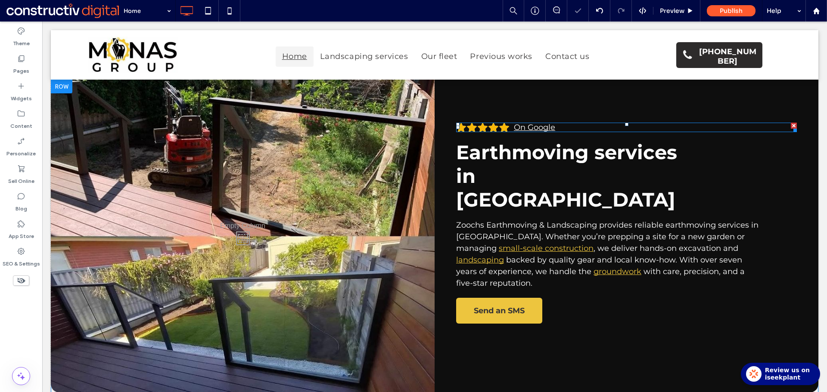
click at [546, 129] on span at bounding box center [626, 127] width 341 height 9
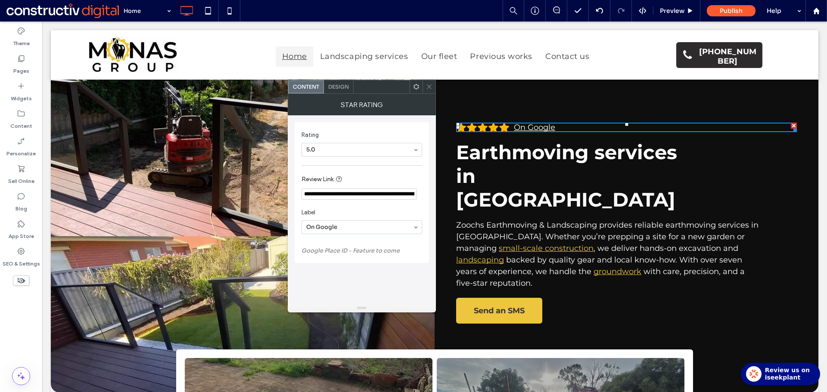
click at [373, 197] on input "**********" at bounding box center [358, 194] width 115 height 11
paste input "Review Link"
type input "**********"
click at [390, 175] on label "Review Link" at bounding box center [359, 179] width 117 height 11
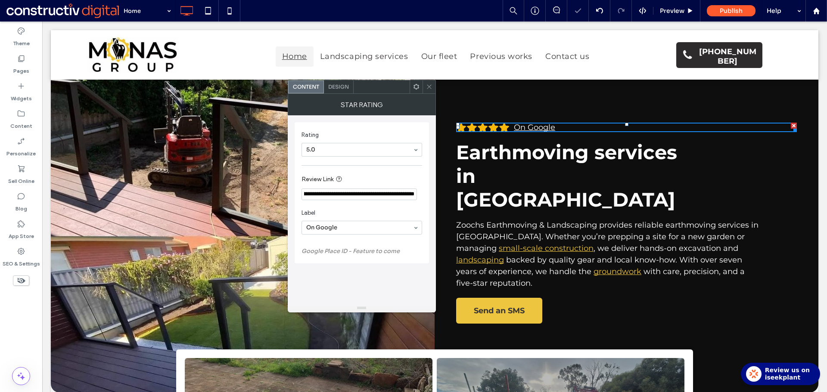
scroll to position [0, 0]
click at [429, 85] on icon at bounding box center [429, 87] width 6 height 6
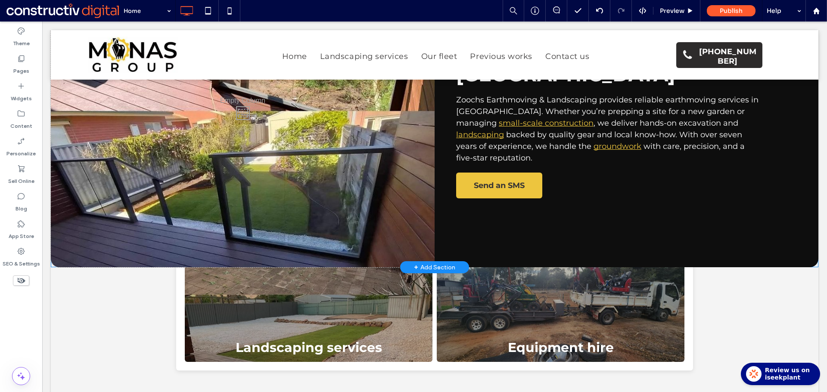
scroll to position [129, 0]
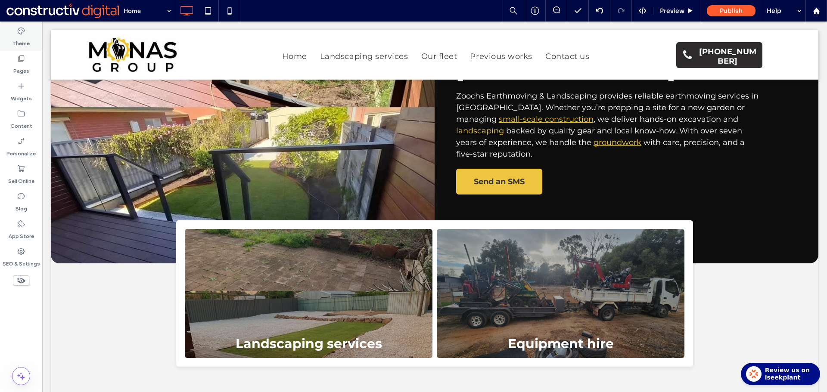
click at [26, 36] on label "Theme" at bounding box center [21, 41] width 17 height 12
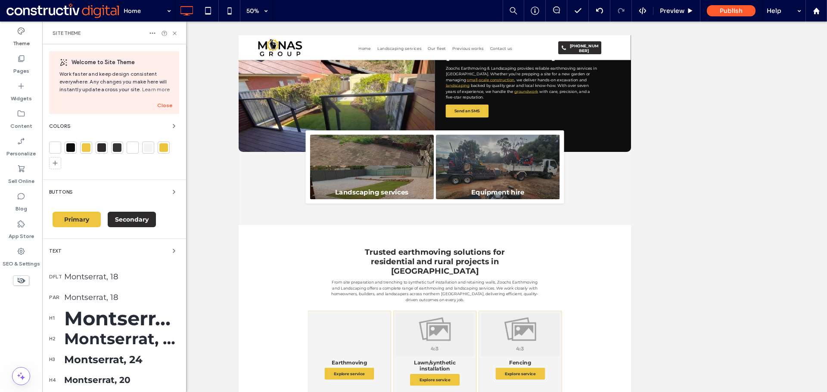
click at [56, 146] on div at bounding box center [55, 147] width 9 height 9
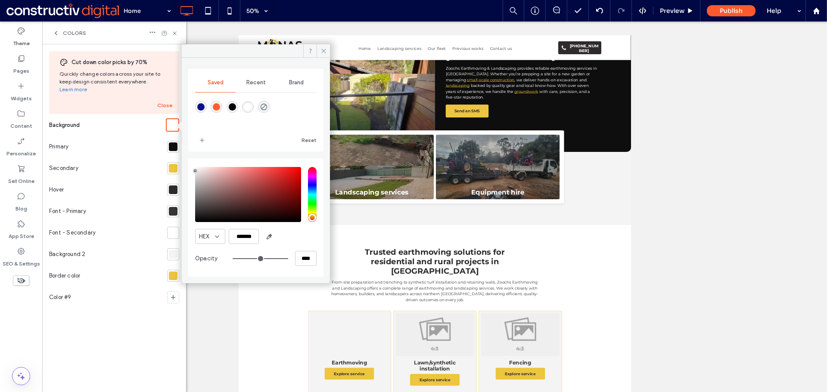
type input "*******"
drag, startPoint x: 196, startPoint y: 168, endPoint x: 189, endPoint y: 170, distance: 7.6
click at [189, 170] on div "HEX ******* Opacity ****" at bounding box center [255, 217] width 135 height 118
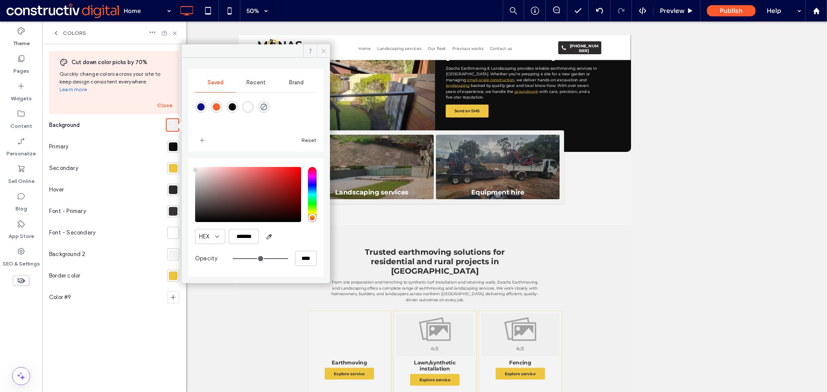
click at [324, 50] on icon at bounding box center [323, 51] width 6 height 6
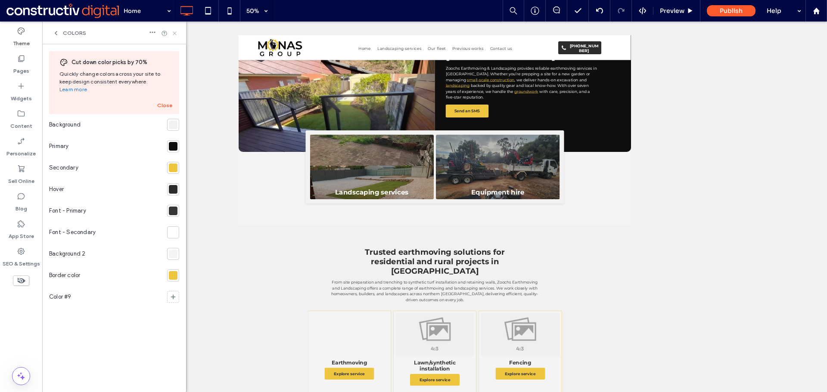
click at [174, 34] on icon at bounding box center [174, 33] width 6 height 6
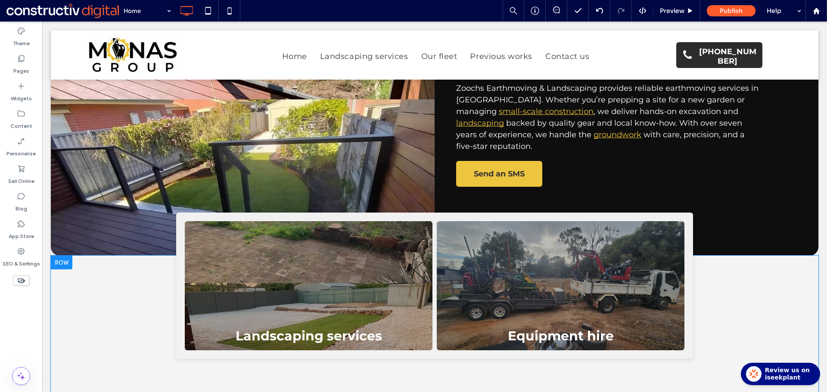
scroll to position [0, 0]
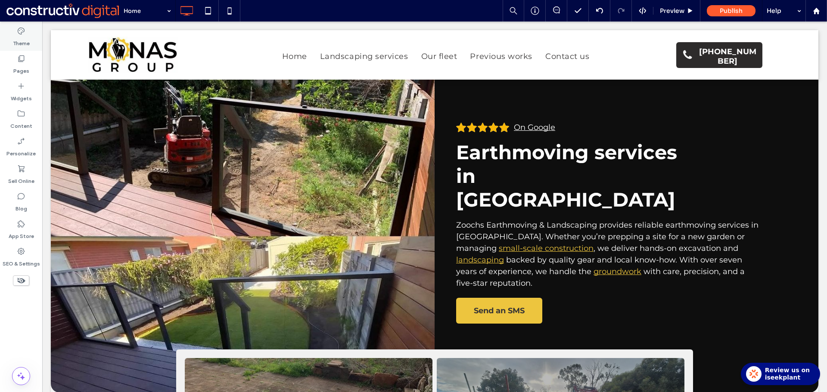
click at [27, 26] on div "Theme" at bounding box center [21, 37] width 42 height 28
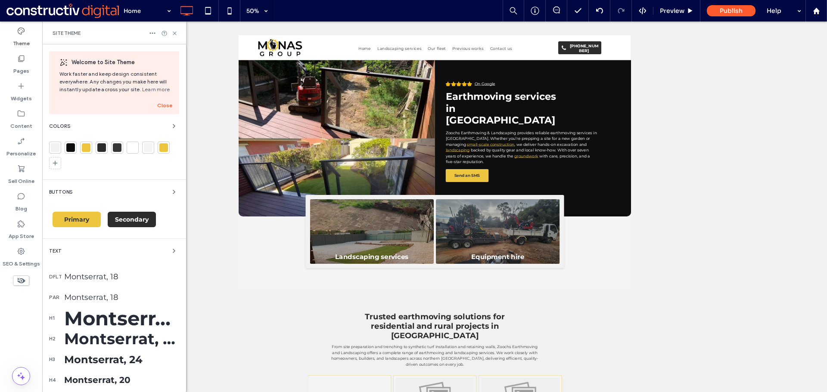
drag, startPoint x: 53, startPoint y: 146, endPoint x: 82, endPoint y: 163, distance: 32.8
click at [53, 146] on div at bounding box center [55, 147] width 9 height 9
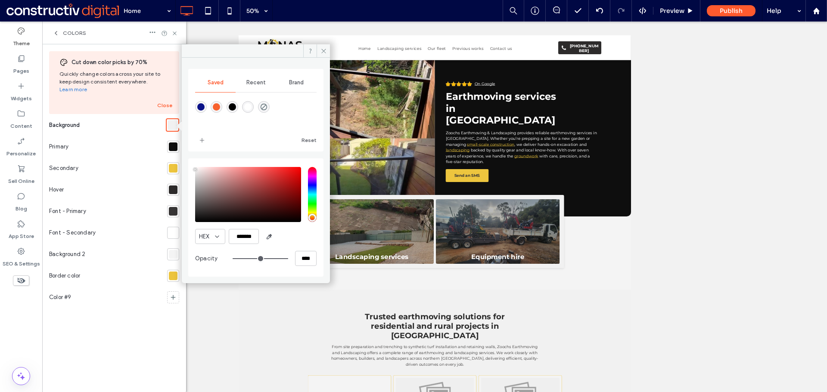
type input "*******"
drag, startPoint x: 196, startPoint y: 170, endPoint x: 183, endPoint y: 162, distance: 15.7
click at [183, 162] on div "Saved Recent Brand Reset HEX ******* Opacity ****" at bounding box center [256, 167] width 148 height 219
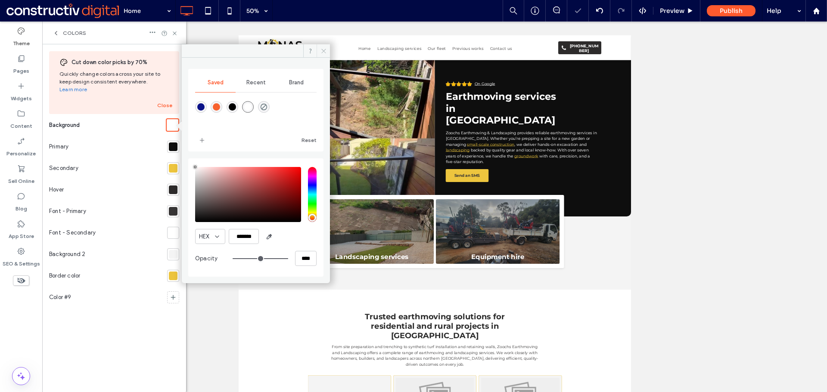
drag, startPoint x: 193, startPoint y: 167, endPoint x: 327, endPoint y: 55, distance: 174.6
click at [188, 164] on div "HEX ******* Opacity ****" at bounding box center [255, 217] width 135 height 118
click at [323, 51] on use at bounding box center [323, 51] width 4 height 4
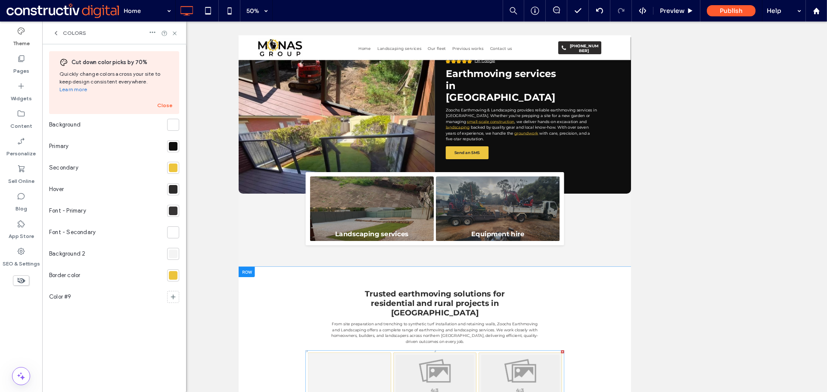
scroll to position [129, 0]
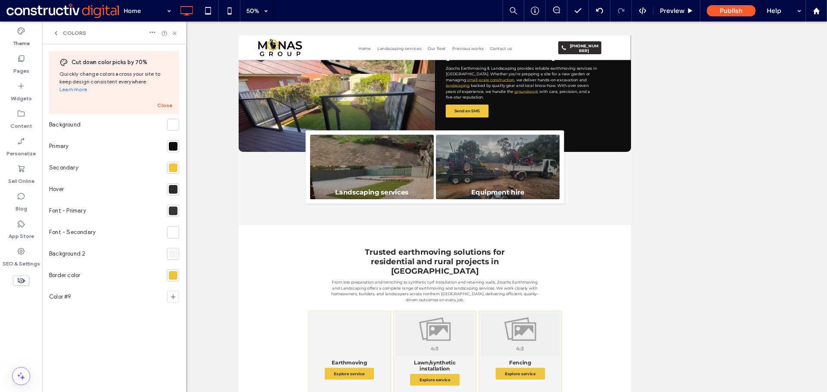
click at [176, 271] on div at bounding box center [173, 275] width 9 height 9
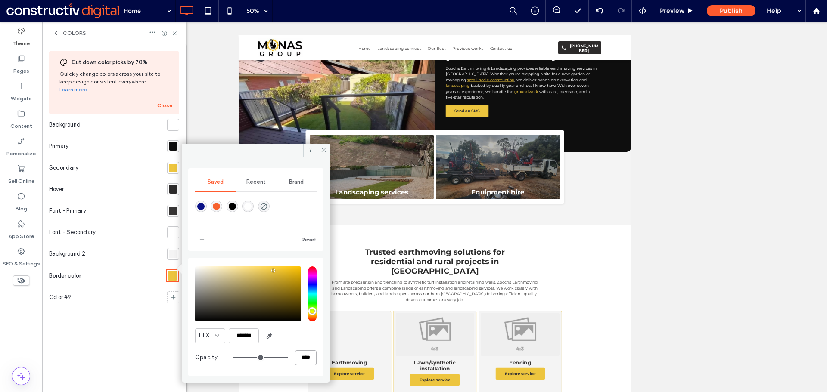
click at [303, 356] on input "****" at bounding box center [306, 357] width 22 height 15
type input "**"
type input "***"
type input "*"
type input "**"
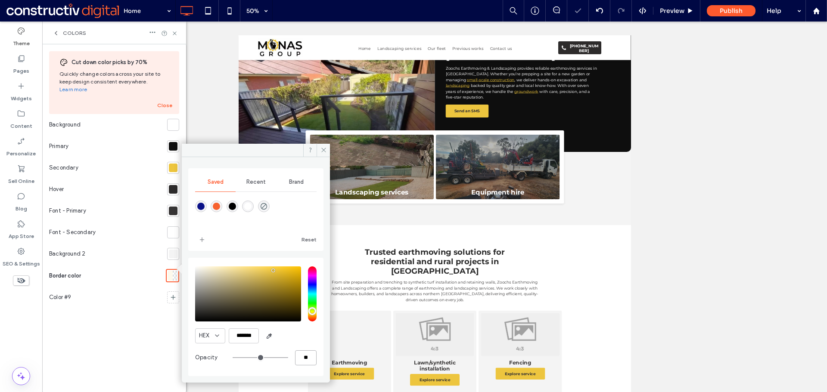
type input "**"
type input "***"
click at [322, 150] on icon at bounding box center [323, 150] width 6 height 6
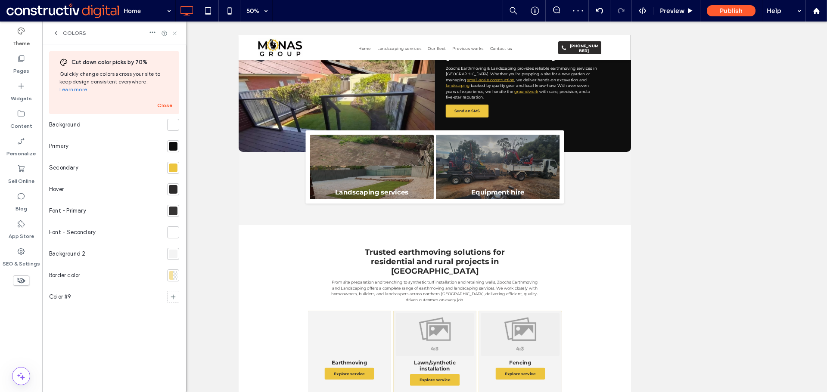
click at [173, 34] on icon at bounding box center [174, 33] width 6 height 6
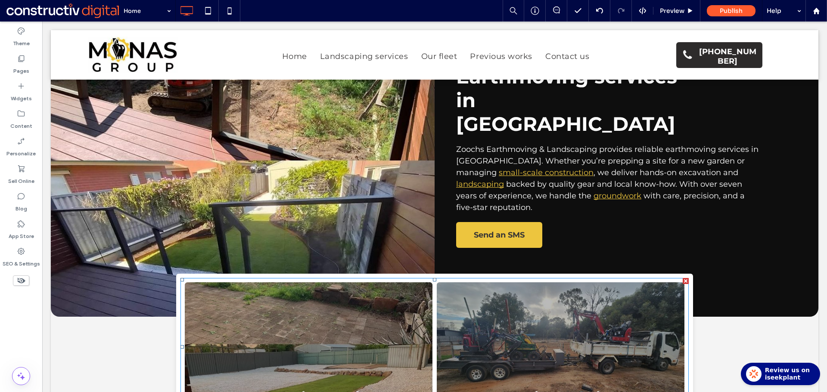
scroll to position [172, 0]
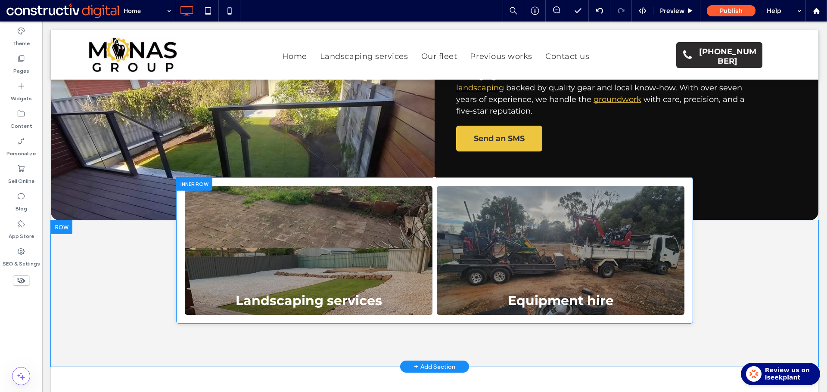
click at [176, 284] on div "Landscaping services Button Equipment hire Button Click To Paste" at bounding box center [434, 250] width 517 height 146
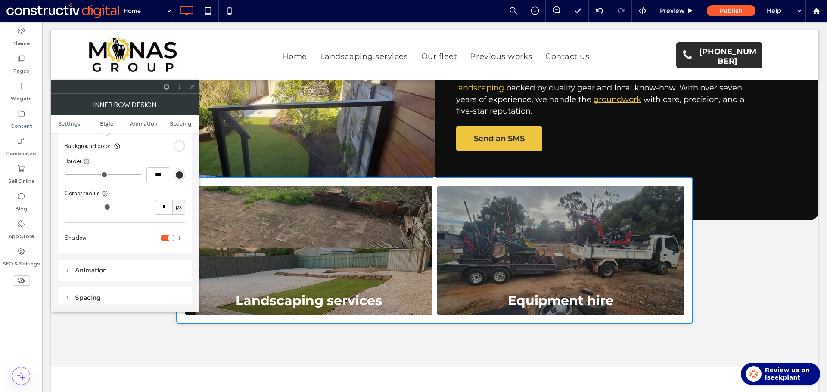
scroll to position [129, 0]
click at [167, 207] on input "*" at bounding box center [163, 206] width 17 height 15
type input "**"
click at [192, 84] on icon at bounding box center [192, 87] width 6 height 6
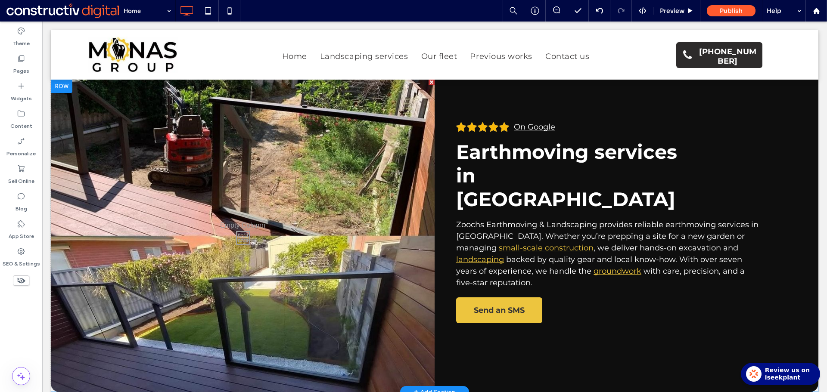
scroll to position [0, 0]
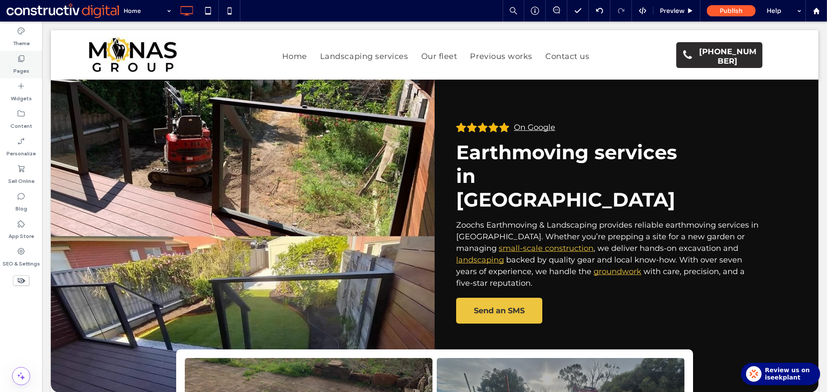
click at [15, 65] on label "Pages" at bounding box center [21, 69] width 16 height 12
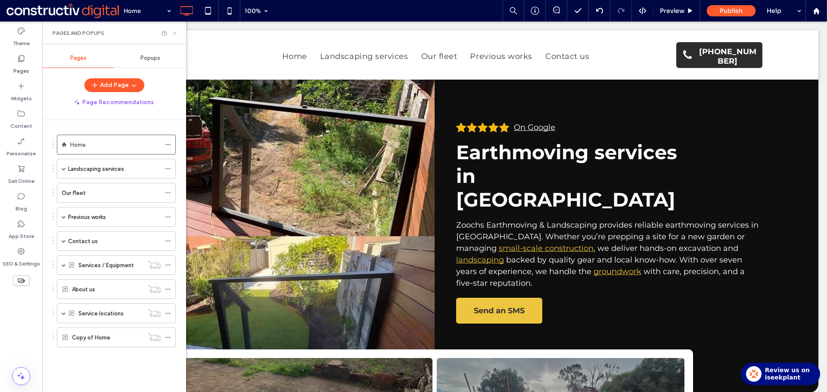
click at [175, 31] on icon at bounding box center [174, 33] width 6 height 6
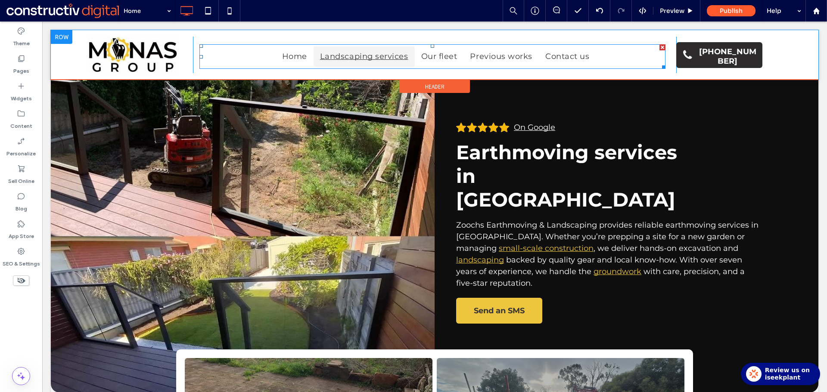
click at [358, 56] on span "Landscaping services" at bounding box center [364, 57] width 88 height 12
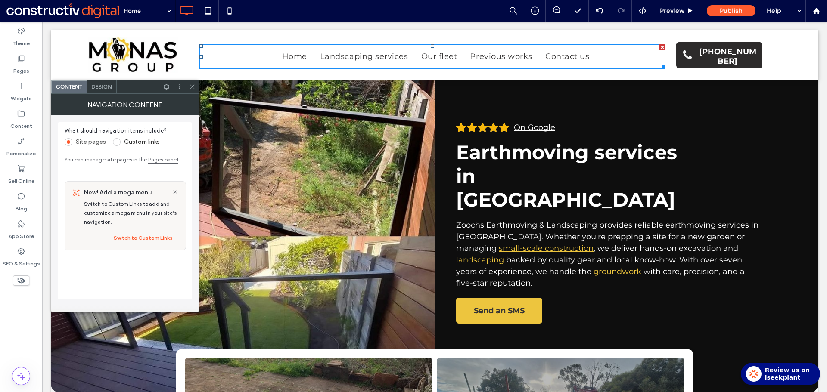
click at [105, 87] on span "Design" at bounding box center [101, 87] width 21 height 6
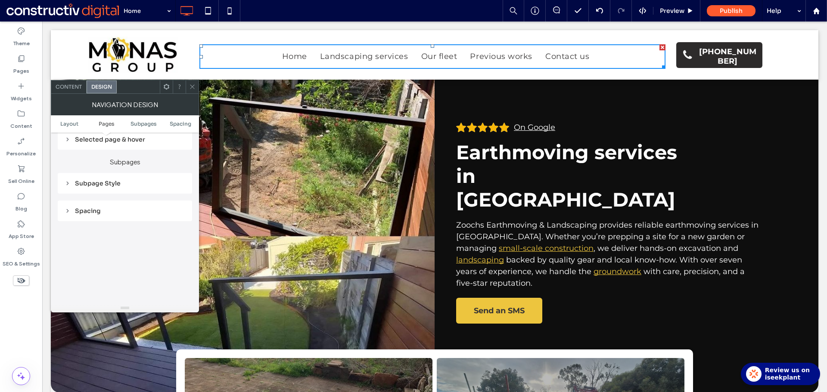
scroll to position [172, 0]
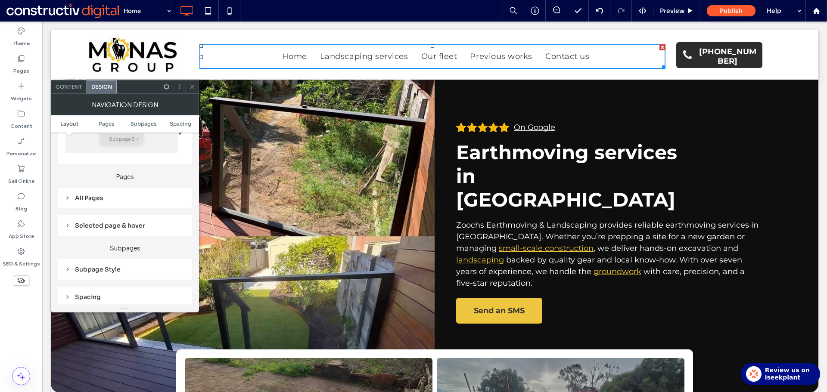
click at [96, 196] on div "All Pages" at bounding box center [125, 198] width 121 height 8
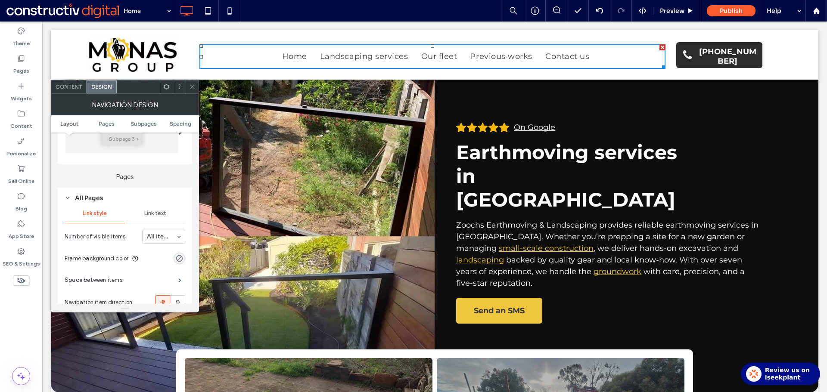
drag, startPoint x: 178, startPoint y: 282, endPoint x: 164, endPoint y: 275, distance: 16.2
click at [178, 282] on span at bounding box center [179, 280] width 3 height 4
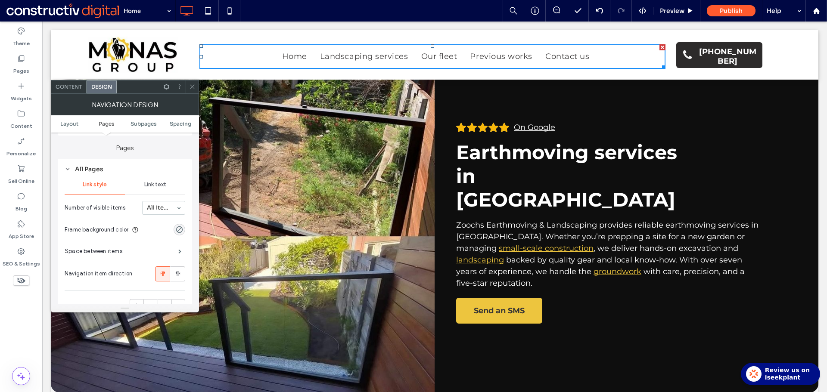
scroll to position [215, 0]
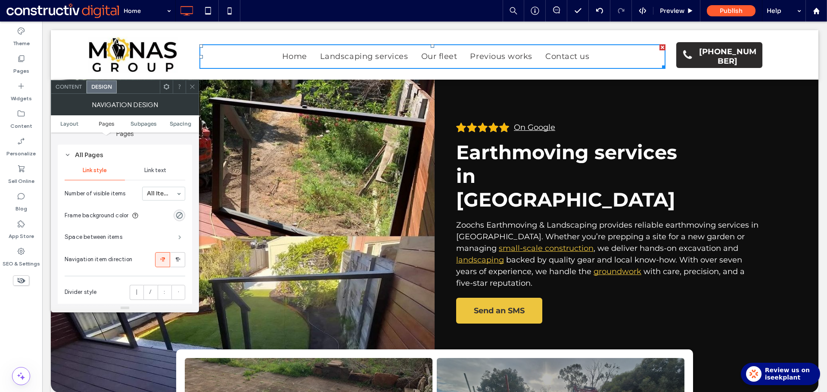
click at [178, 235] on span at bounding box center [179, 237] width 3 height 4
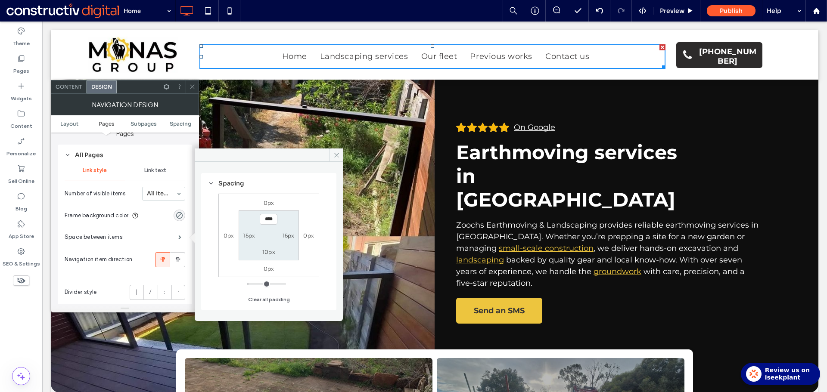
drag, startPoint x: 240, startPoint y: 234, endPoint x: 245, endPoint y: 234, distance: 4.8
click at [243, 234] on div "15px" at bounding box center [249, 235] width 20 height 9
click at [249, 235] on label "15px" at bounding box center [249, 235] width 12 height 6
type input "**"
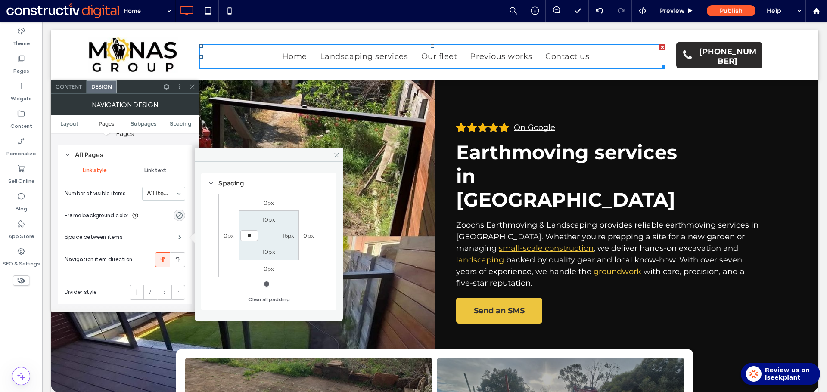
type input "**"
type input "****"
click at [287, 233] on label "15px" at bounding box center [288, 235] width 12 height 6
type input "**"
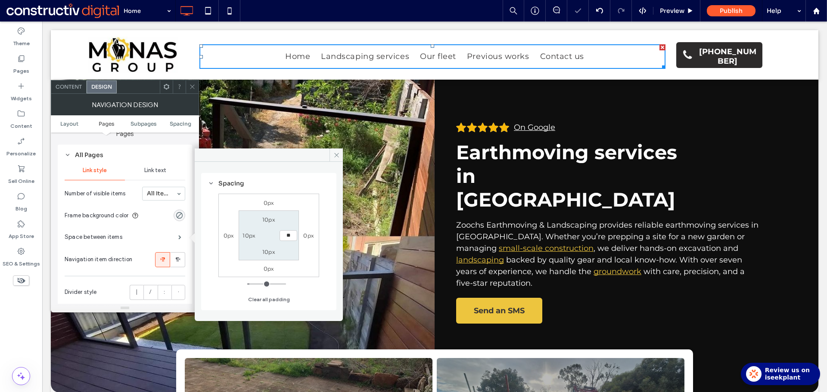
type input "**"
type input "****"
click at [193, 89] on icon at bounding box center [192, 87] width 6 height 6
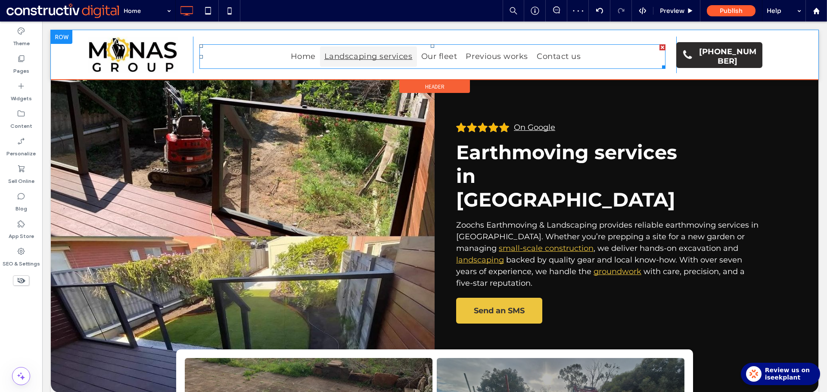
click at [340, 54] on span "Landscaping services" at bounding box center [368, 57] width 88 height 12
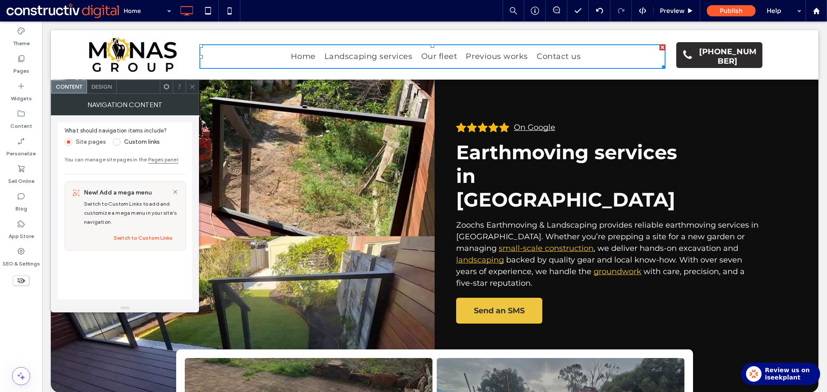
click at [100, 89] on span "Design" at bounding box center [101, 87] width 21 height 6
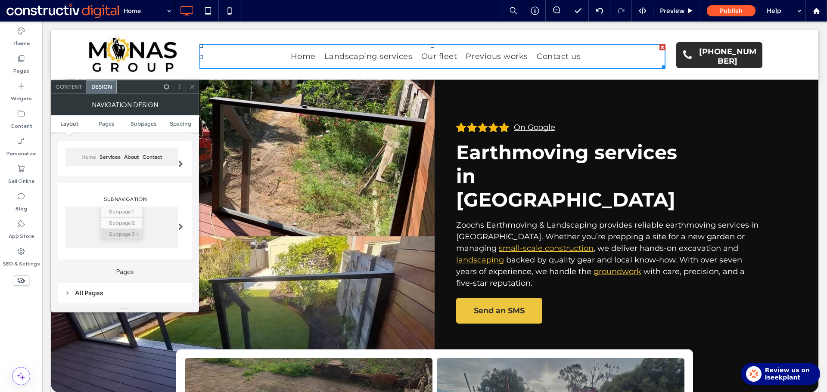
scroll to position [172, 0]
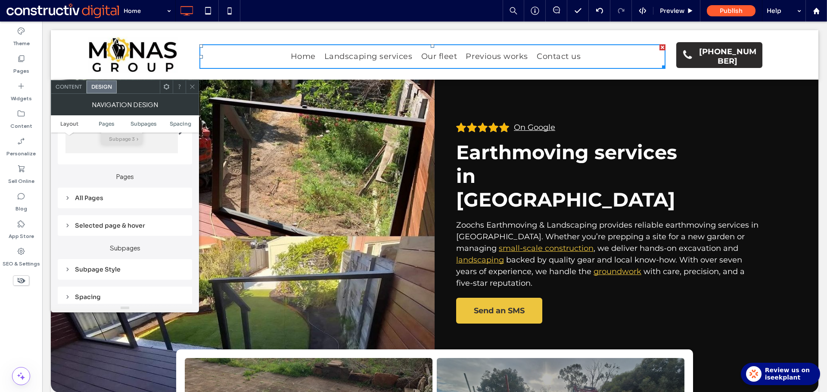
click at [93, 200] on div "All Pages" at bounding box center [125, 198] width 121 height 8
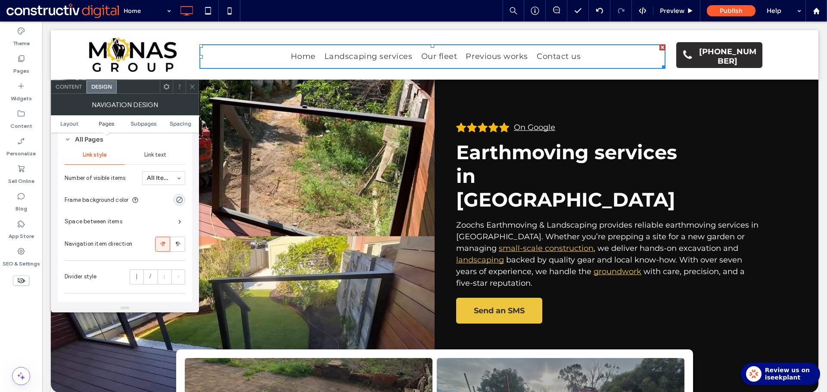
scroll to position [215, 0]
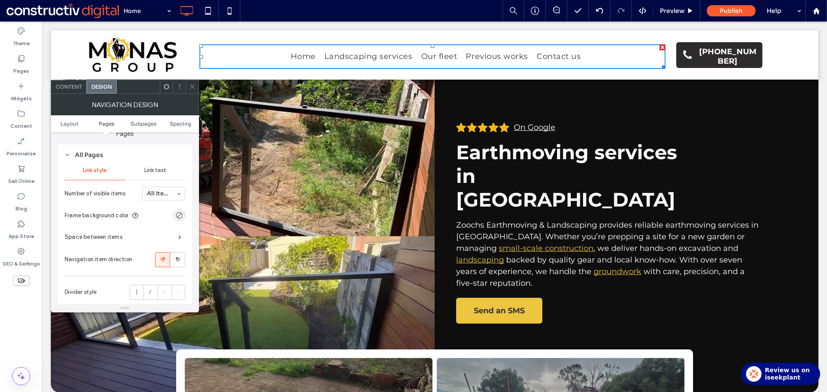
click at [159, 171] on span "Link text" at bounding box center [155, 170] width 22 height 7
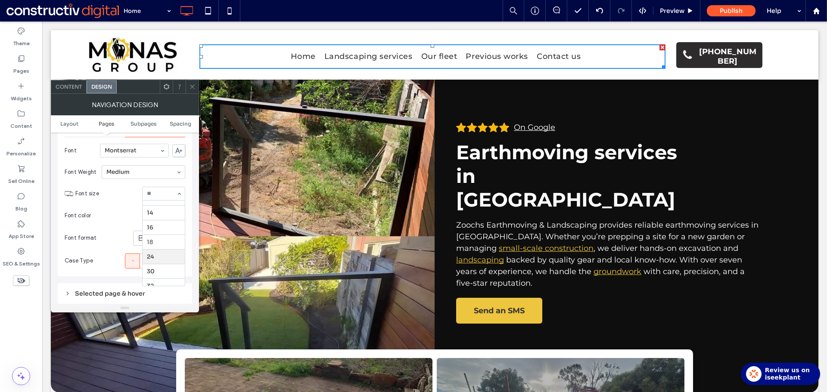
scroll to position [16, 0]
drag, startPoint x: 194, startPoint y: 87, endPoint x: 0, endPoint y: 266, distance: 263.5
click at [193, 87] on icon at bounding box center [192, 87] width 6 height 6
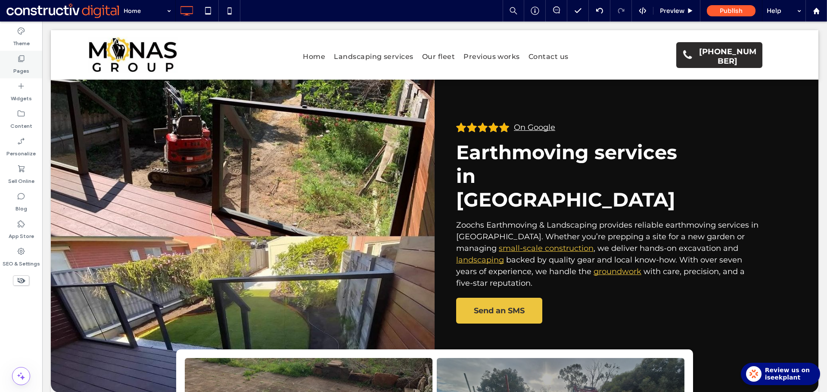
click at [19, 66] on label "Pages" at bounding box center [21, 69] width 16 height 12
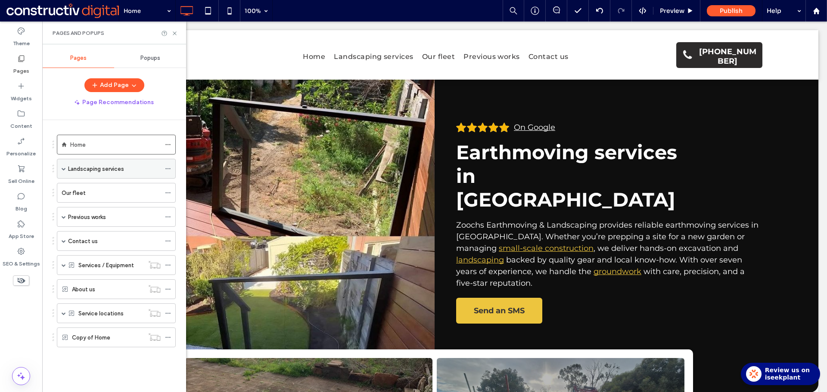
click at [167, 169] on icon at bounding box center [168, 169] width 6 height 6
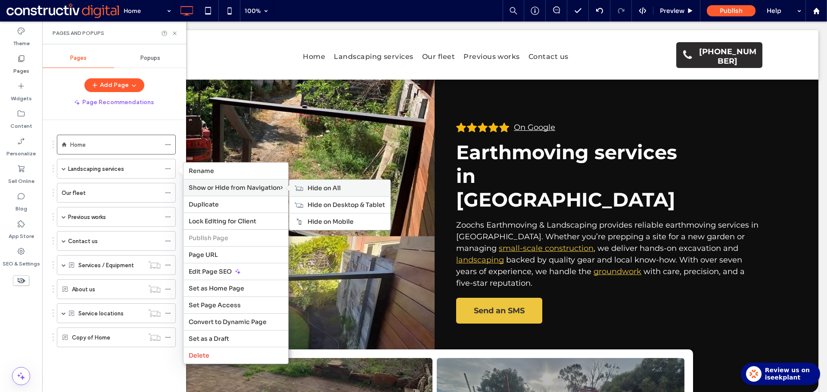
click at [321, 188] on span "Hide on All" at bounding box center [323, 188] width 33 height 8
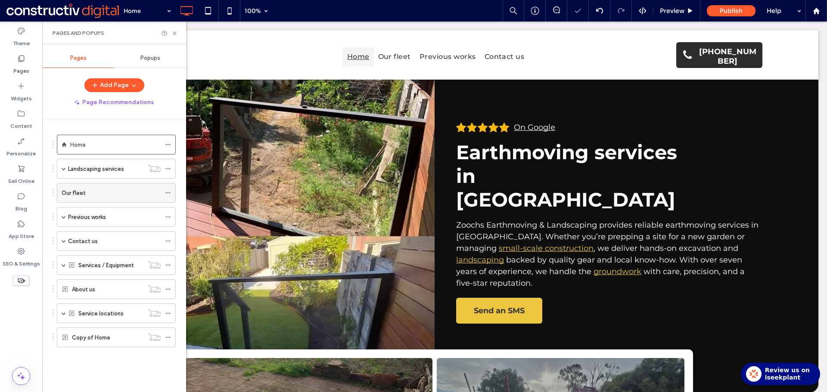
click at [169, 194] on icon at bounding box center [168, 193] width 6 height 6
click at [170, 191] on icon at bounding box center [168, 193] width 6 height 6
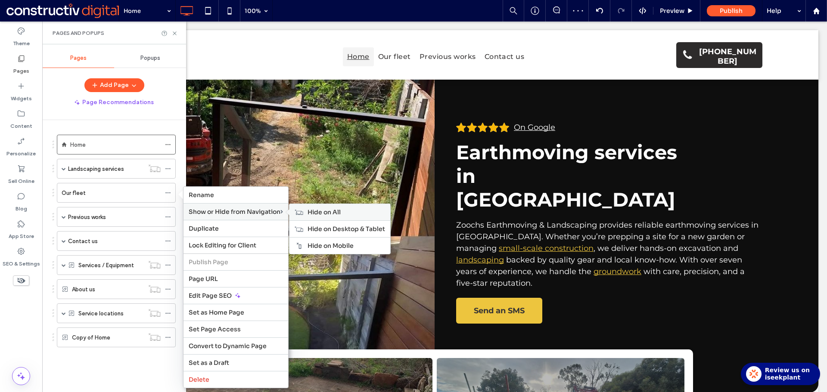
click at [322, 216] on div "Hide on All" at bounding box center [339, 212] width 101 height 16
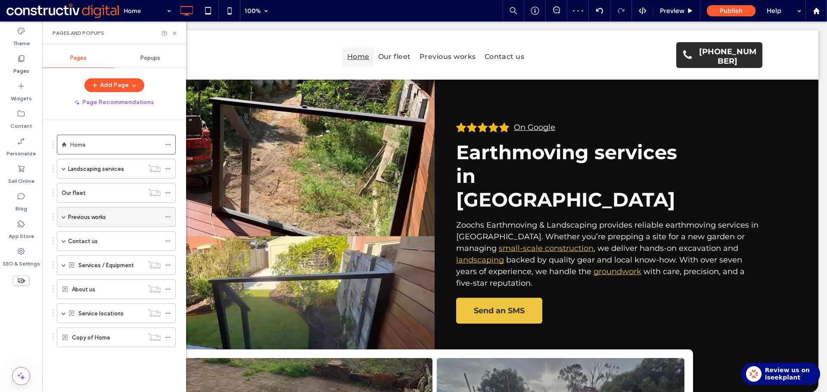
click at [170, 217] on use at bounding box center [167, 217] width 5 height 1
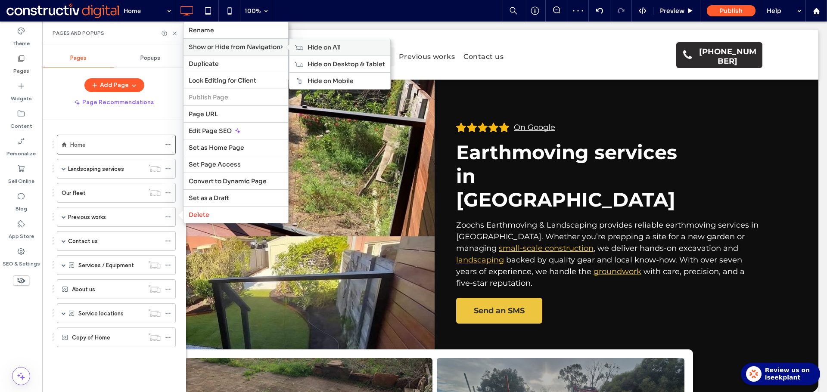
click at [323, 49] on span "Hide on All" at bounding box center [323, 47] width 33 height 8
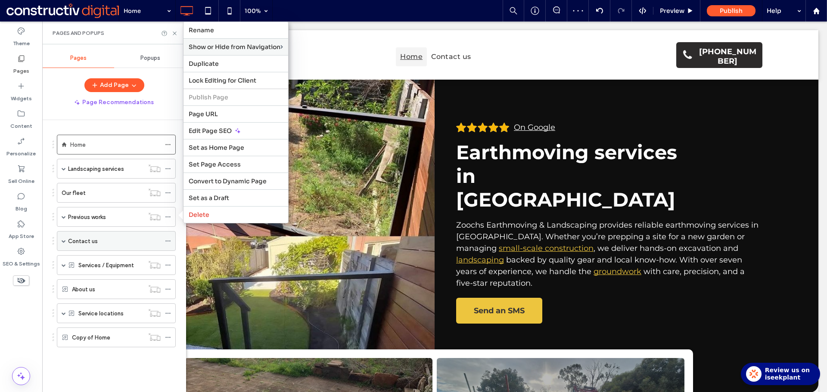
click at [169, 238] on icon at bounding box center [168, 241] width 6 height 6
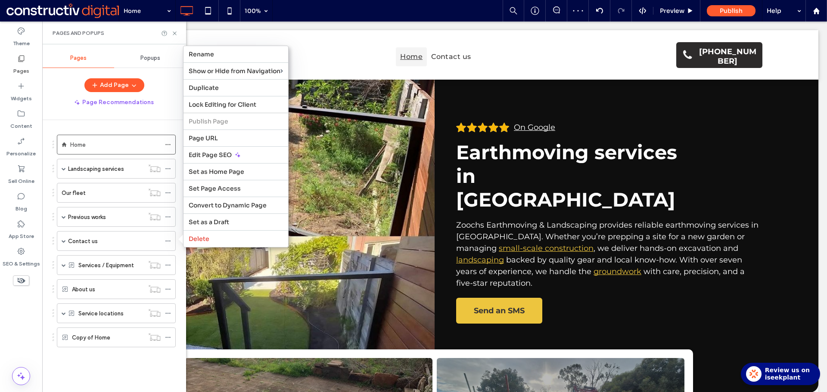
click at [73, 366] on div "Home Landscaping services Earthmoving Driveways Our fleet Previous works Projec…" at bounding box center [114, 249] width 123 height 238
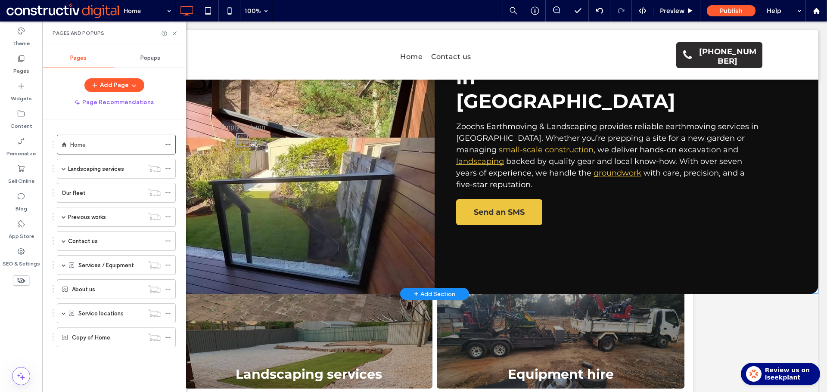
scroll to position [215, 0]
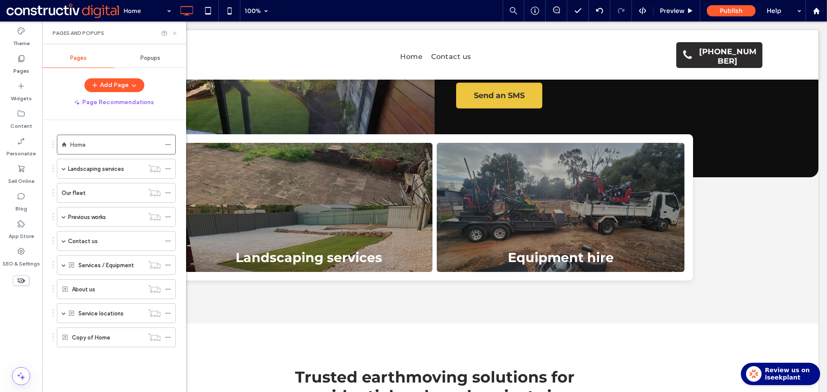
click at [174, 33] on icon at bounding box center [174, 33] width 6 height 6
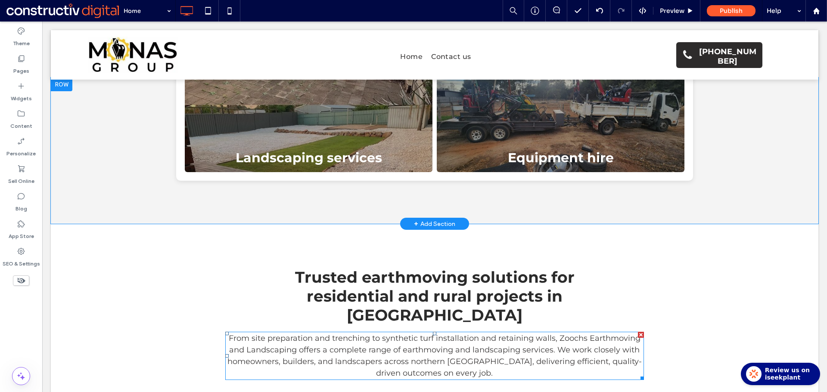
scroll to position [301, 0]
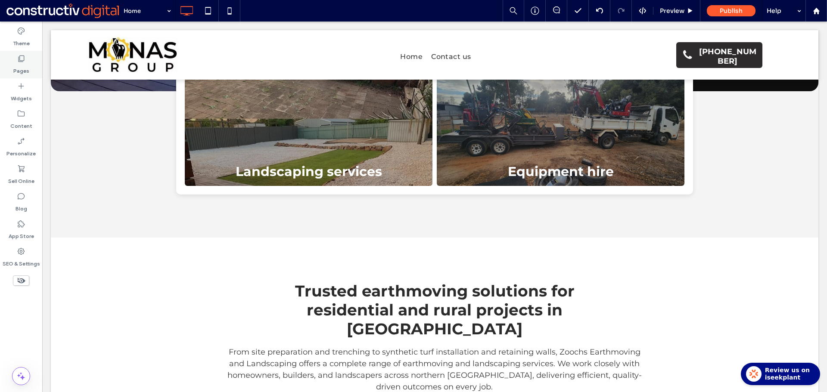
click at [25, 63] on label "Pages" at bounding box center [21, 69] width 16 height 12
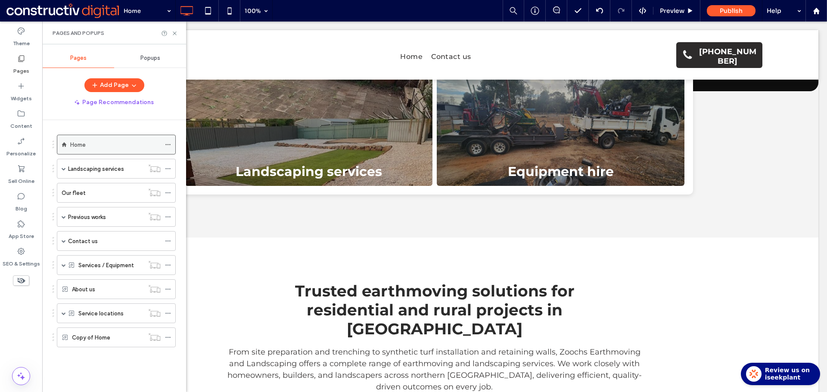
click at [164, 142] on div "Home" at bounding box center [116, 145] width 119 height 20
click at [171, 146] on div at bounding box center [170, 144] width 10 height 13
click at [169, 143] on icon at bounding box center [168, 145] width 6 height 6
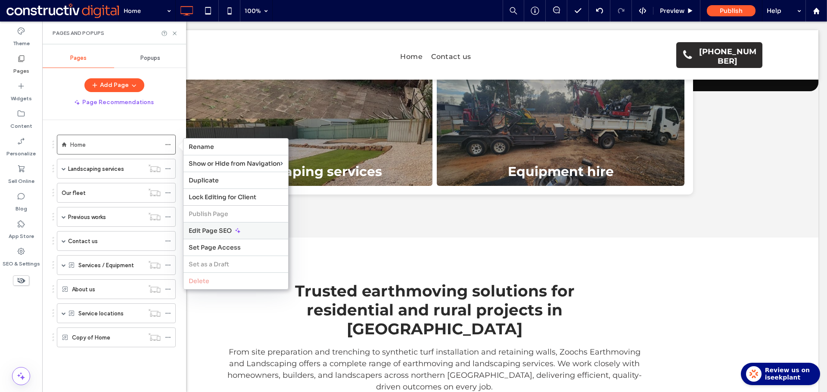
click at [215, 232] on span "Edit Page SEO" at bounding box center [210, 231] width 43 height 8
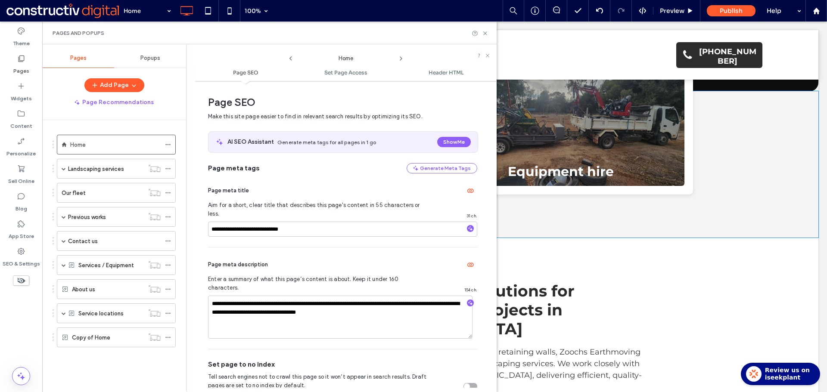
scroll to position [4, 0]
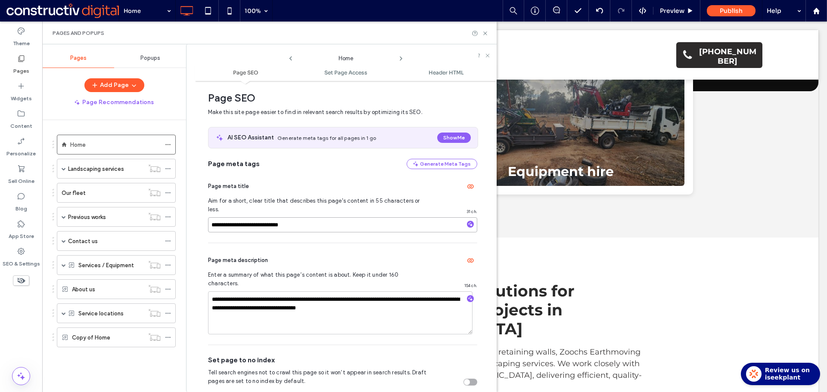
click at [301, 217] on input "**********" at bounding box center [342, 224] width 269 height 15
paste input "**********"
type input "**********"
click at [330, 291] on textarea "**********" at bounding box center [340, 312] width 264 height 43
paste textarea "******"
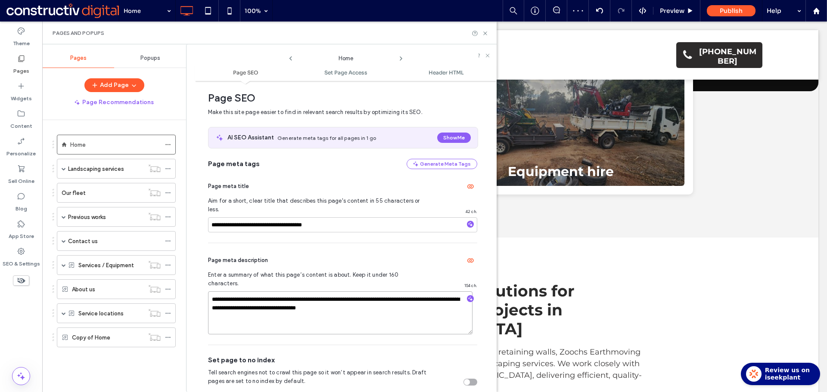
type textarea "**********"
click at [342, 254] on div "Page meta description" at bounding box center [342, 261] width 269 height 14
click at [361, 243] on div "**********" at bounding box center [342, 294] width 269 height 102
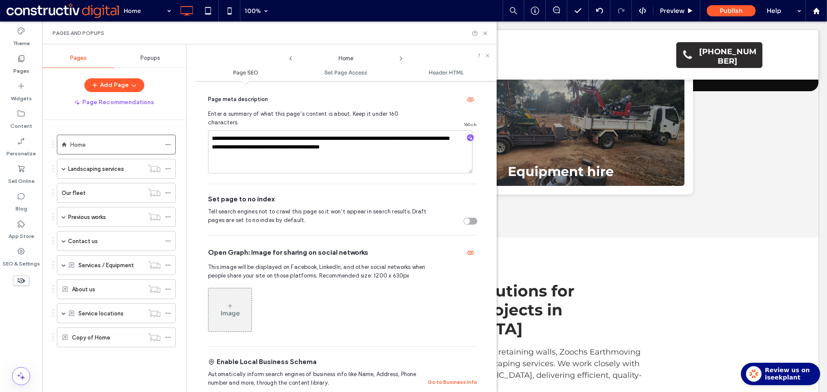
scroll to position [177, 0]
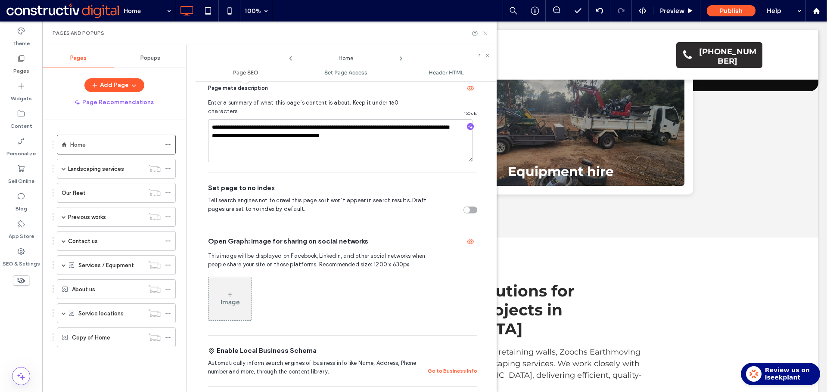
click at [487, 32] on icon at bounding box center [485, 33] width 6 height 6
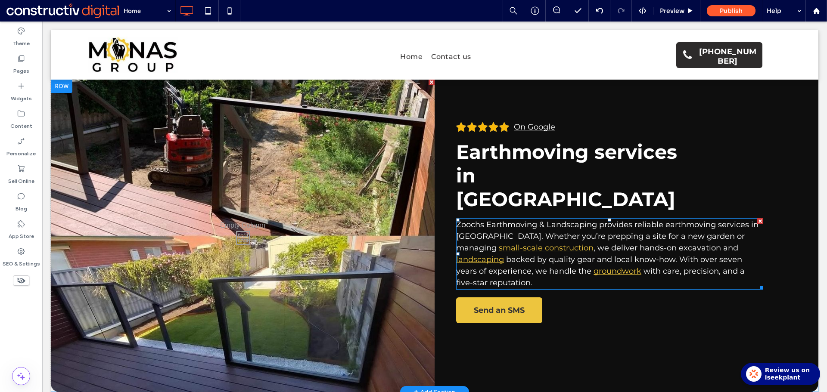
scroll to position [0, 0]
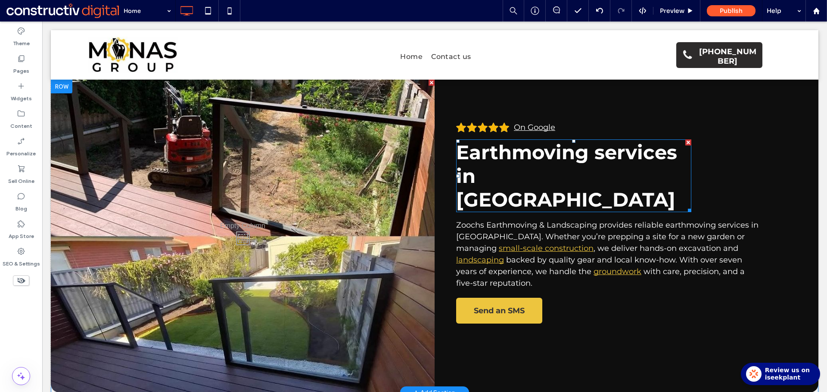
drag, startPoint x: 503, startPoint y: 156, endPoint x: 559, endPoint y: 166, distance: 56.8
click at [503, 156] on span "Earthmoving services in [GEOGRAPHIC_DATA]" at bounding box center [566, 175] width 221 height 71
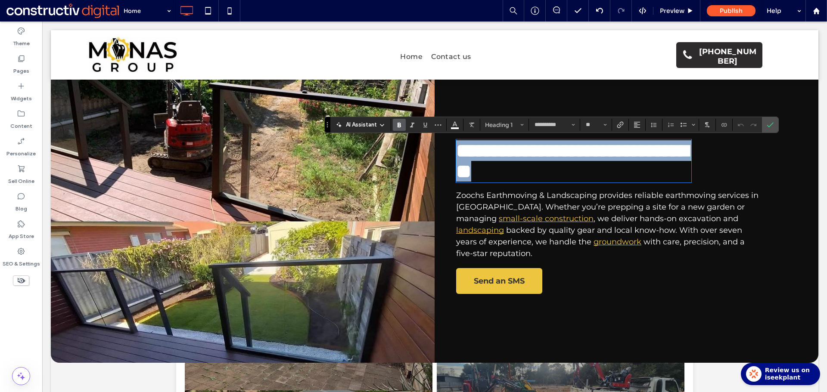
type input "**"
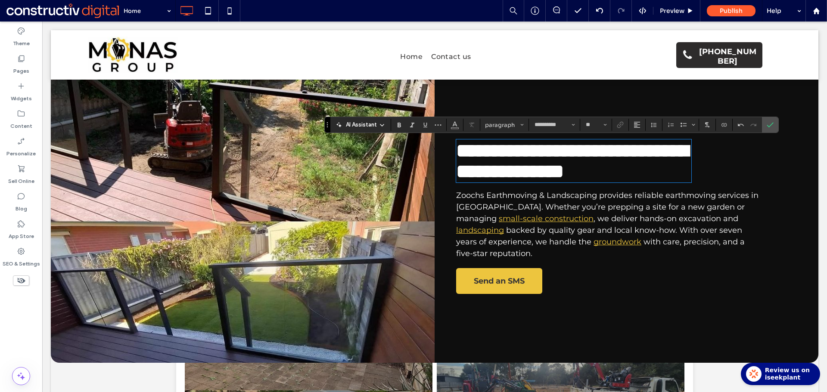
type input "**"
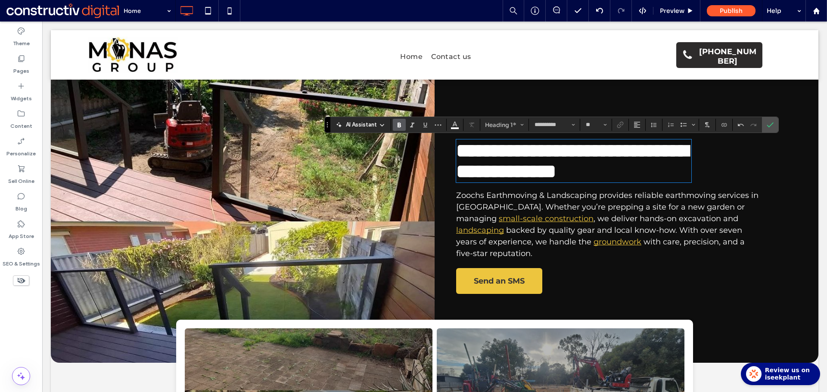
click at [775, 117] on div "**********" at bounding box center [551, 125] width 454 height 16
click at [774, 122] on label "Confirm" at bounding box center [769, 124] width 13 height 15
drag, startPoint x: 772, startPoint y: 129, endPoint x: 635, endPoint y: 143, distance: 138.1
click at [772, 129] on span "Confirm" at bounding box center [769, 125] width 7 height 15
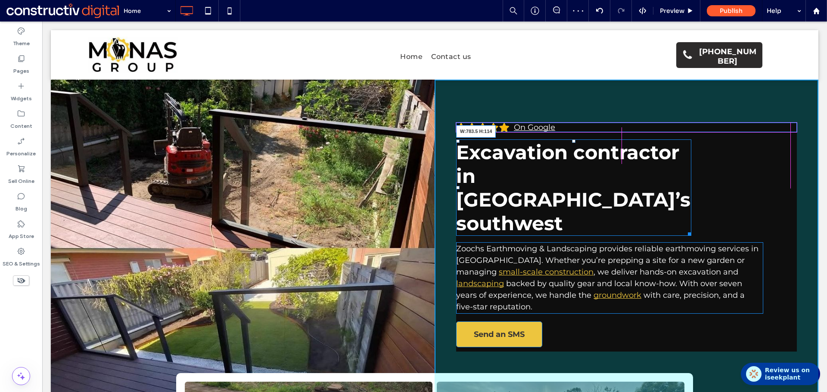
drag, startPoint x: 691, startPoint y: 185, endPoint x: 607, endPoint y: 173, distance: 85.6
click at [691, 182] on div "Excavation contractor in Sydney’s southwest W:783.5 H:114" at bounding box center [573, 187] width 235 height 96
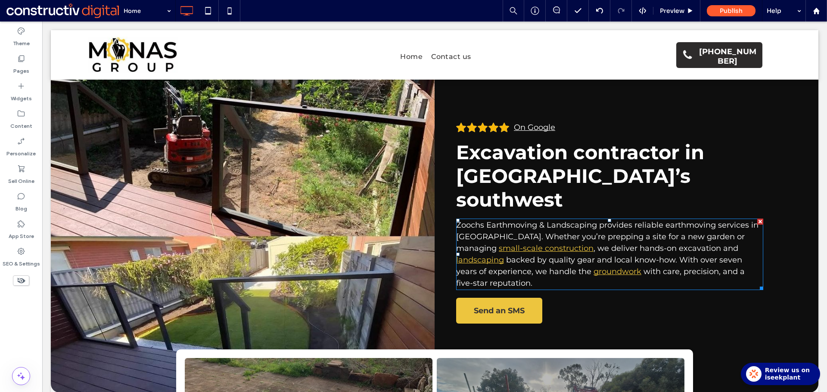
click at [559, 220] on p "Zoochs Earthmoving & Landscaping provides reliable earthmoving services in Adel…" at bounding box center [609, 255] width 307 height 70
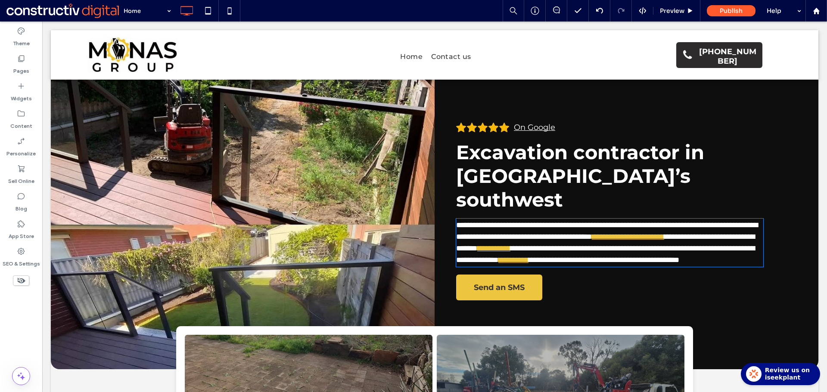
type input "**********"
type input "**"
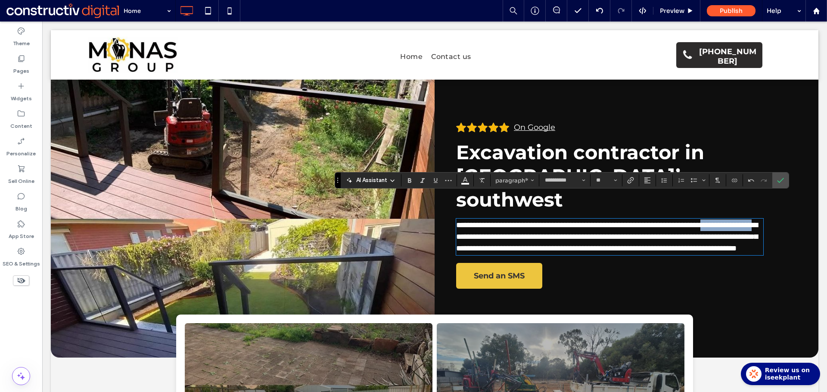
drag, startPoint x: 493, startPoint y: 212, endPoint x: 558, endPoint y: 210, distance: 64.2
click at [558, 221] on span "**********" at bounding box center [606, 236] width 301 height 31
click at [521, 221] on span "**********" at bounding box center [606, 236] width 301 height 31
click at [778, 180] on icon "Confirm" at bounding box center [780, 180] width 7 height 7
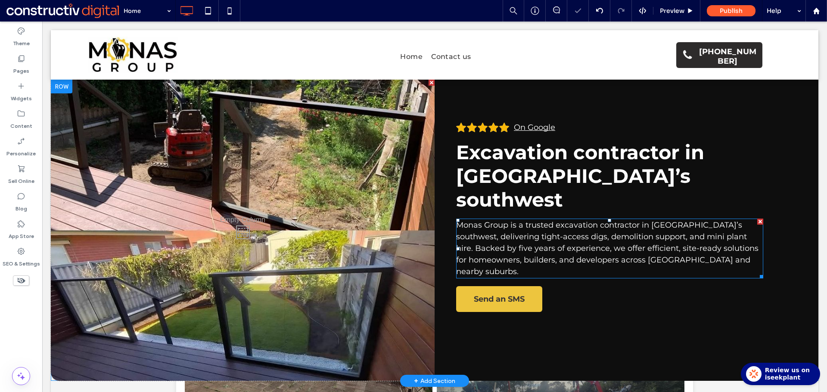
click at [546, 220] on p "Monas Group is a trusted excavation contractor in Sydney’s southwest, deliverin…" at bounding box center [609, 249] width 307 height 58
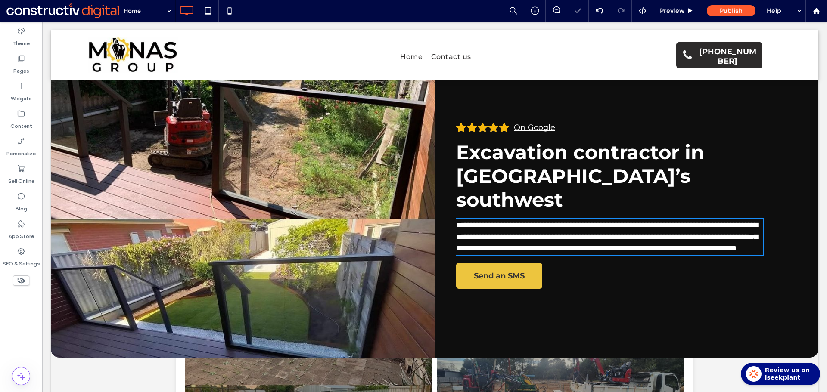
type input "**********"
type input "**"
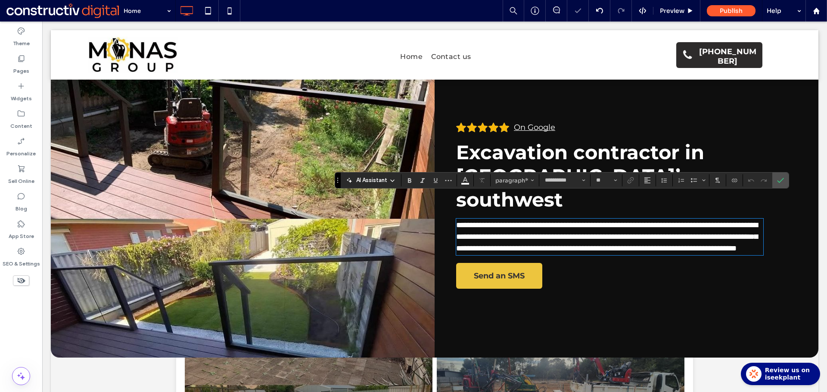
click at [523, 221] on span "**********" at bounding box center [606, 236] width 301 height 31
drag, startPoint x: 494, startPoint y: 213, endPoint x: 559, endPoint y: 211, distance: 65.0
click at [559, 221] on span "**********" at bounding box center [606, 236] width 301 height 31
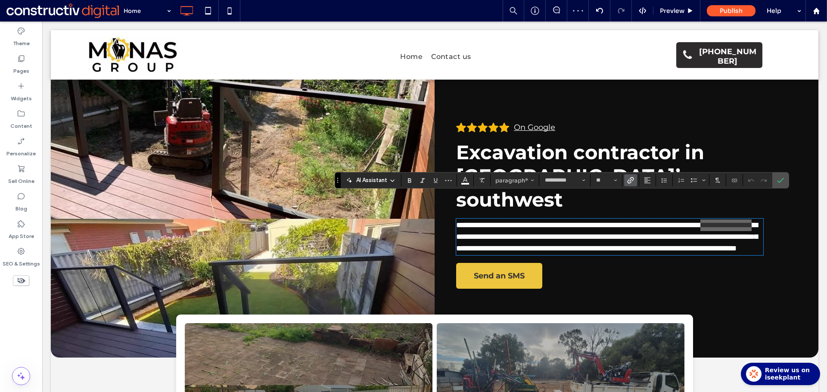
click at [634, 179] on label "Link" at bounding box center [630, 180] width 13 height 12
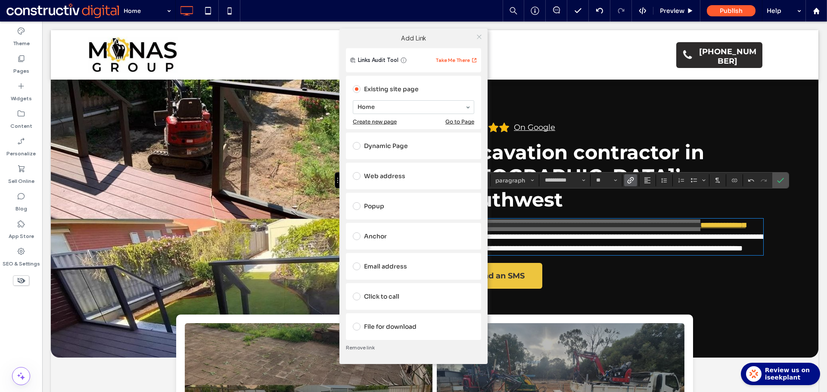
click at [475, 37] on div at bounding box center [478, 37] width 13 height 13
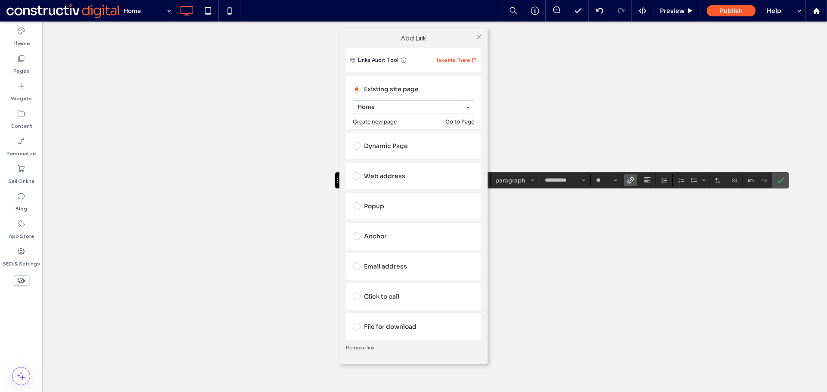
click at [480, 34] on icon at bounding box center [479, 37] width 6 height 6
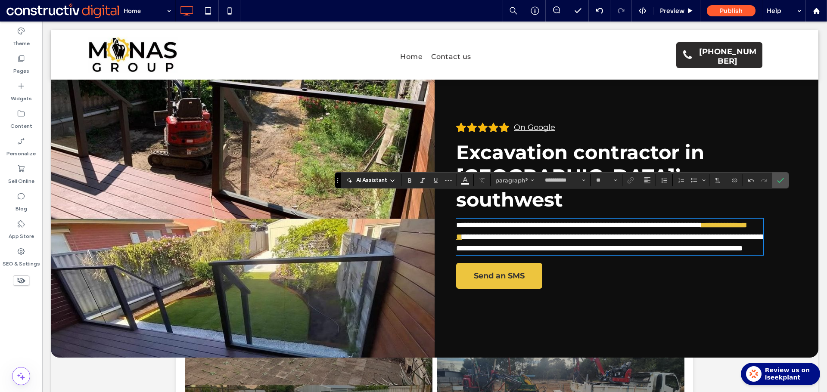
click at [582, 233] on span "**********" at bounding box center [609, 242] width 307 height 19
drag, startPoint x: 563, startPoint y: 212, endPoint x: 637, endPoint y: 211, distance: 74.1
click at [637, 233] on span "**********" at bounding box center [609, 242] width 307 height 19
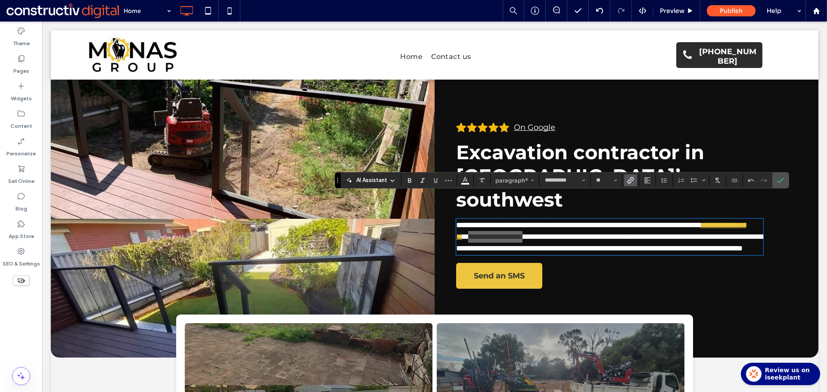
click at [630, 180] on icon "Link" at bounding box center [630, 180] width 7 height 7
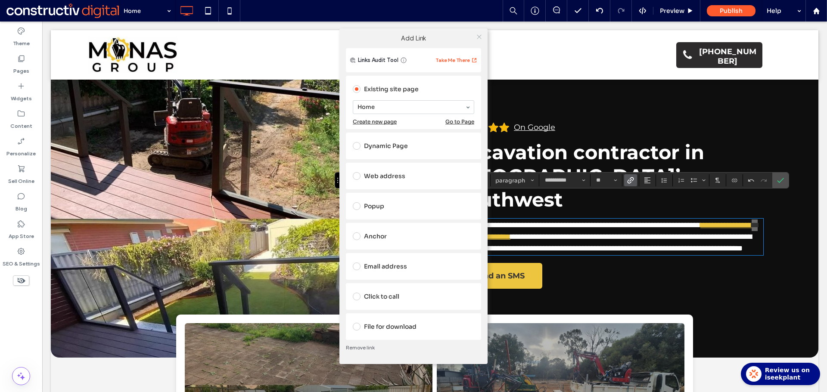
click at [479, 38] on icon at bounding box center [479, 37] width 6 height 6
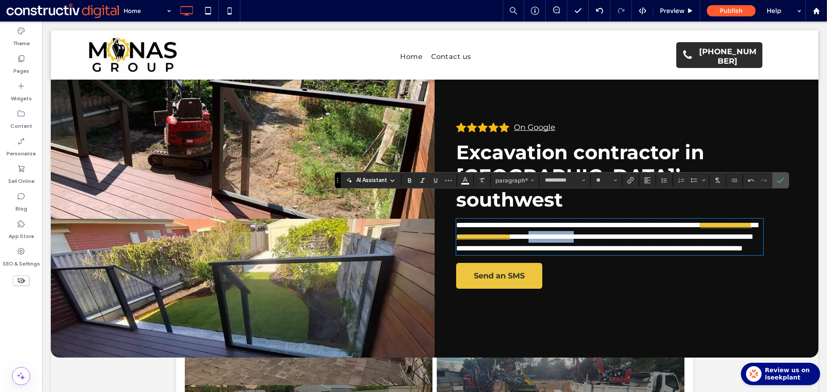
drag, startPoint x: 659, startPoint y: 211, endPoint x: 715, endPoint y: 209, distance: 56.0
click at [715, 233] on span "**********" at bounding box center [603, 242] width 295 height 19
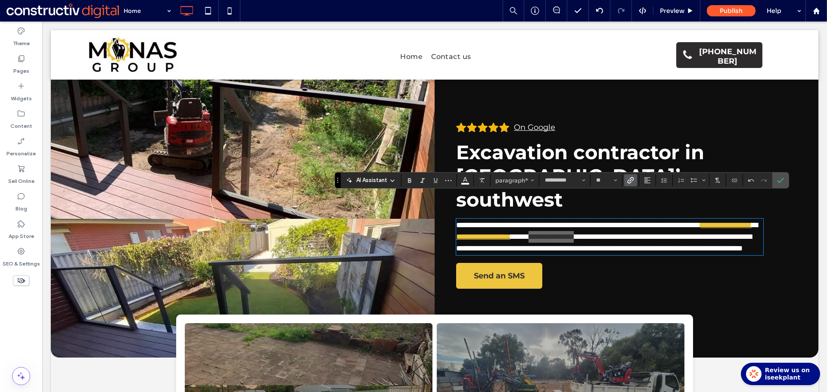
click at [631, 181] on icon "Link" at bounding box center [630, 180] width 7 height 7
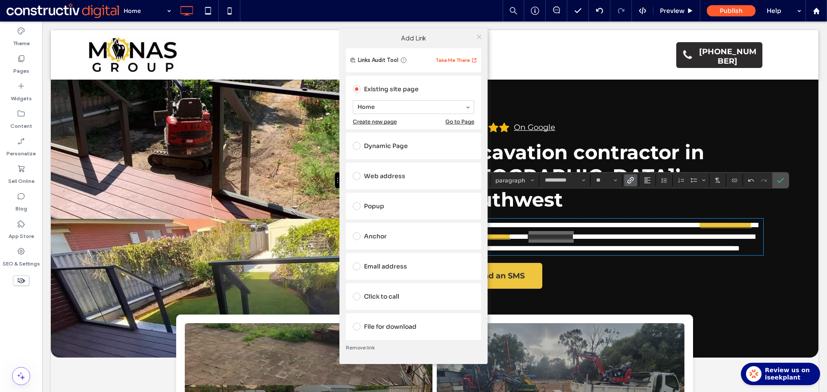
drag, startPoint x: 476, startPoint y: 34, endPoint x: 582, endPoint y: 167, distance: 170.0
click at [477, 34] on icon at bounding box center [479, 37] width 6 height 6
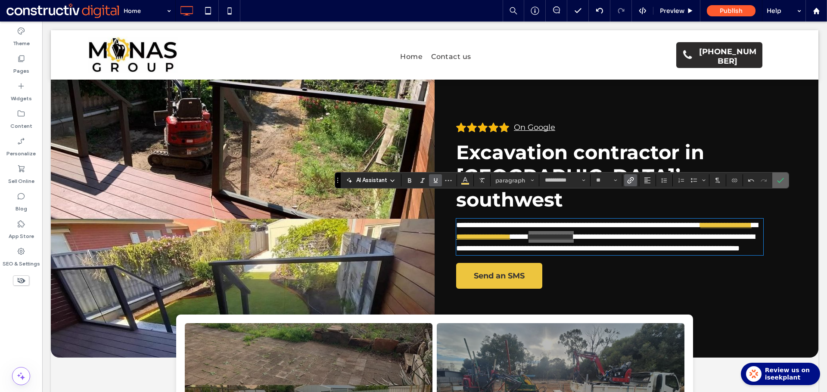
click at [781, 181] on icon "Confirm" at bounding box center [780, 180] width 7 height 7
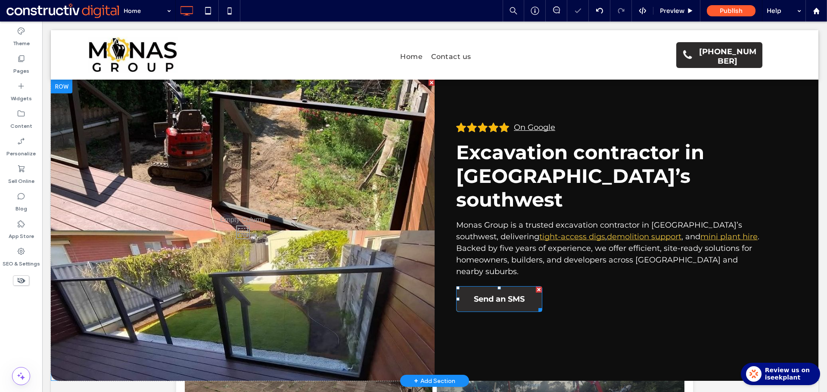
click at [518, 288] on span "Send an SMS" at bounding box center [499, 299] width 51 height 23
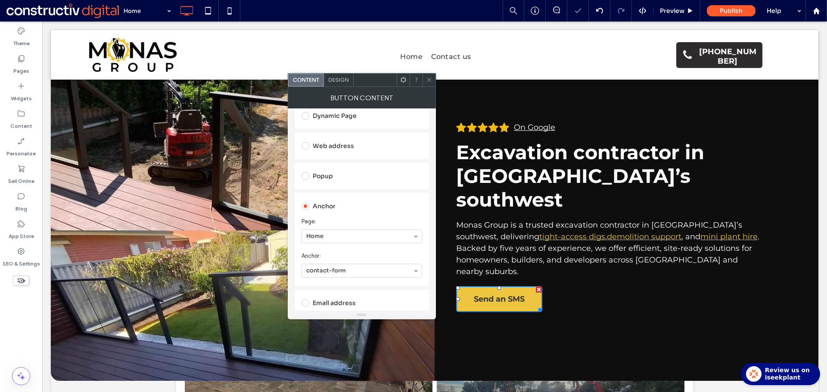
scroll to position [129, 0]
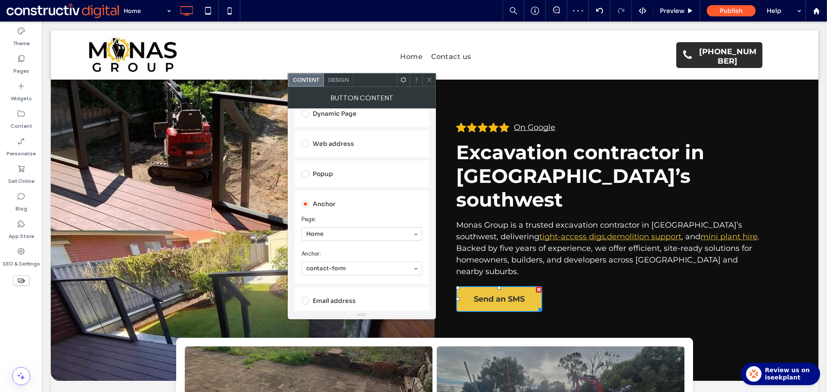
click at [429, 80] on use at bounding box center [429, 80] width 4 height 4
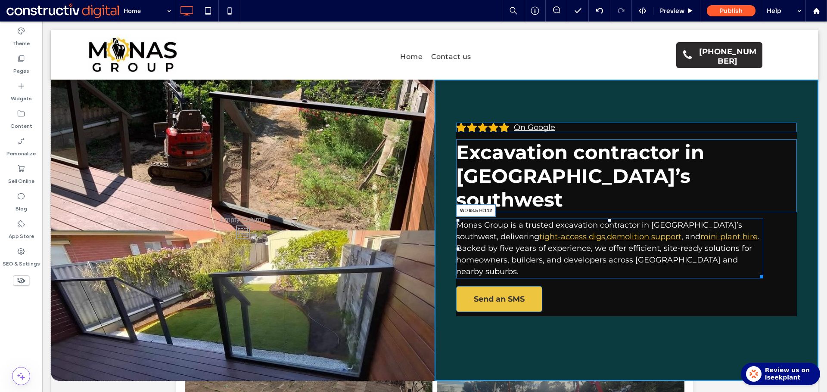
drag, startPoint x: 765, startPoint y: 239, endPoint x: 820, endPoint y: 260, distance: 59.2
click at [763, 272] on div at bounding box center [759, 275] width 6 height 6
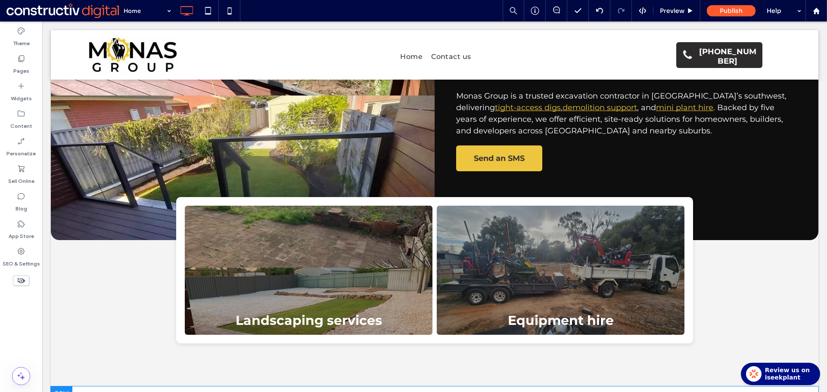
scroll to position [0, 0]
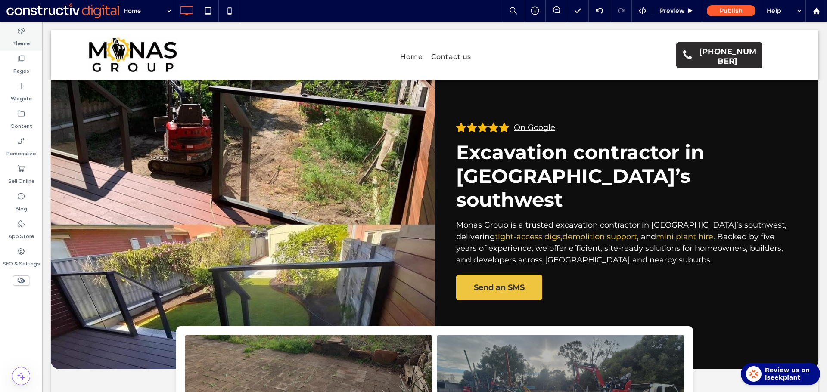
click at [23, 37] on label "Theme" at bounding box center [21, 41] width 17 height 12
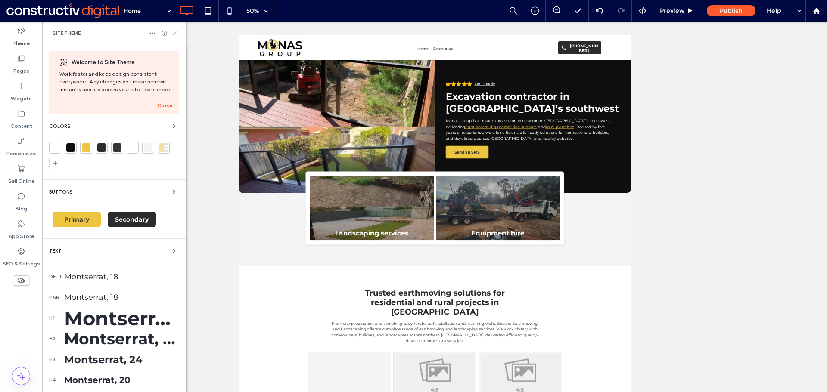
click at [175, 31] on icon at bounding box center [174, 33] width 6 height 6
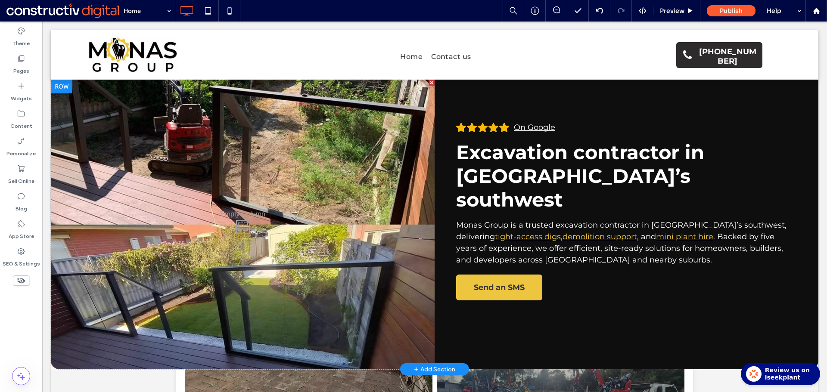
click at [388, 222] on div "Click To Paste" at bounding box center [243, 225] width 384 height 290
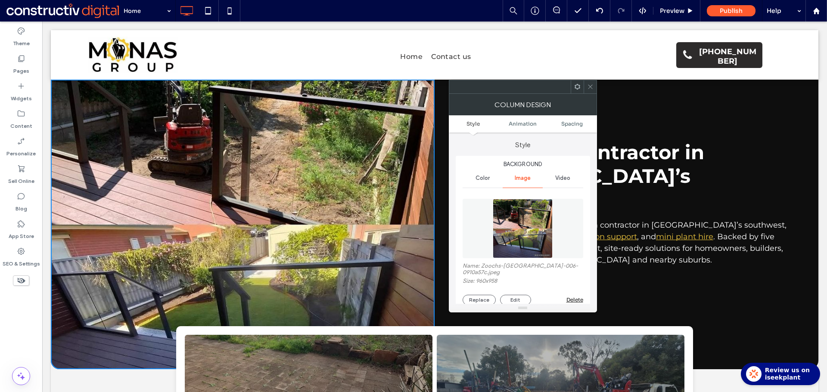
click at [521, 230] on img at bounding box center [521, 228] width 59 height 59
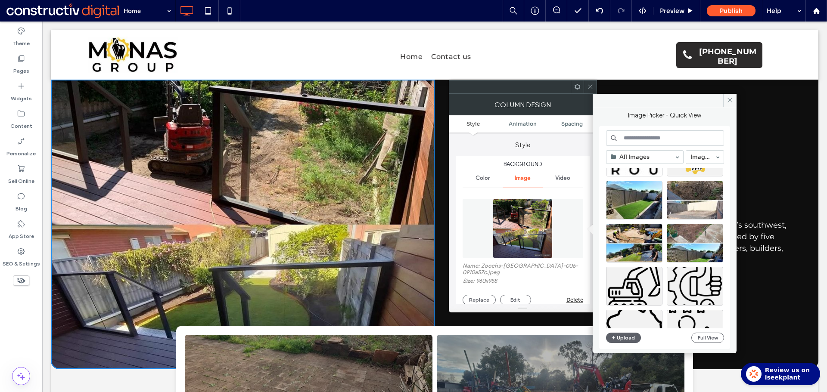
scroll to position [43, 0]
click at [730, 99] on icon at bounding box center [729, 100] width 6 height 6
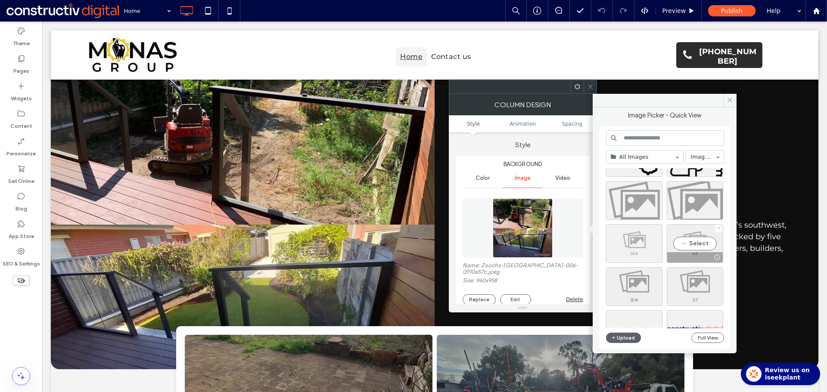
click at [629, 243] on div at bounding box center [634, 243] width 56 height 39
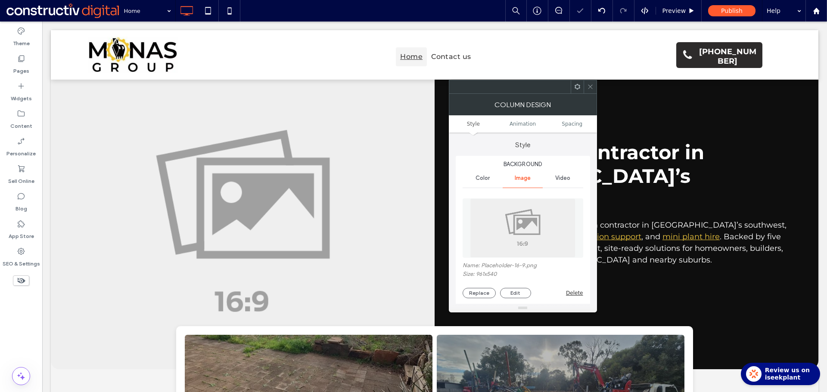
click at [590, 85] on icon at bounding box center [590, 87] width 6 height 6
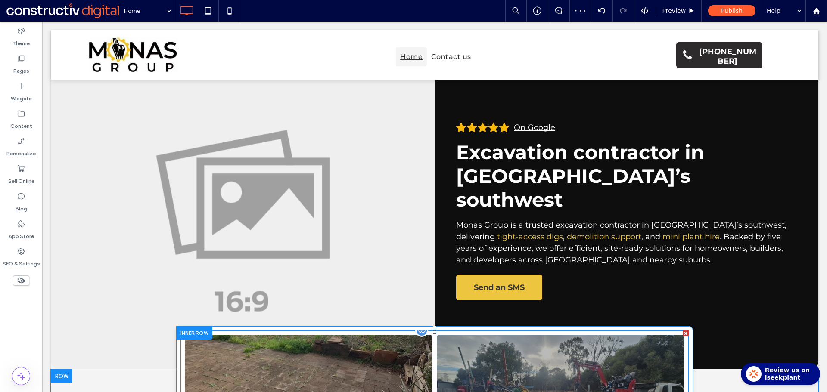
scroll to position [172, 0]
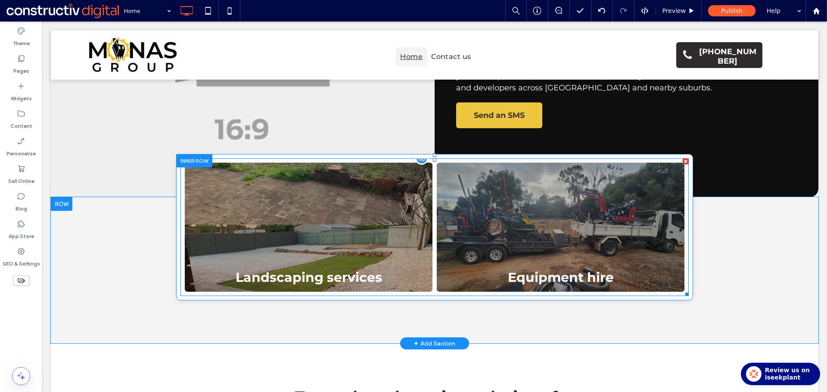
click at [531, 225] on link at bounding box center [560, 227] width 263 height 137
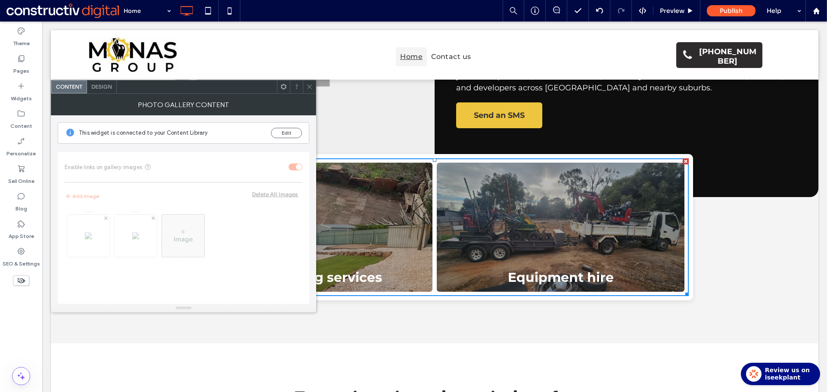
click at [308, 89] on icon at bounding box center [309, 87] width 6 height 6
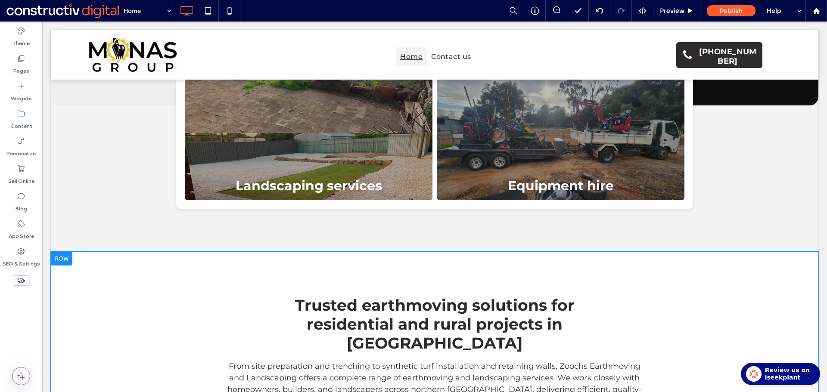
scroll to position [344, 0]
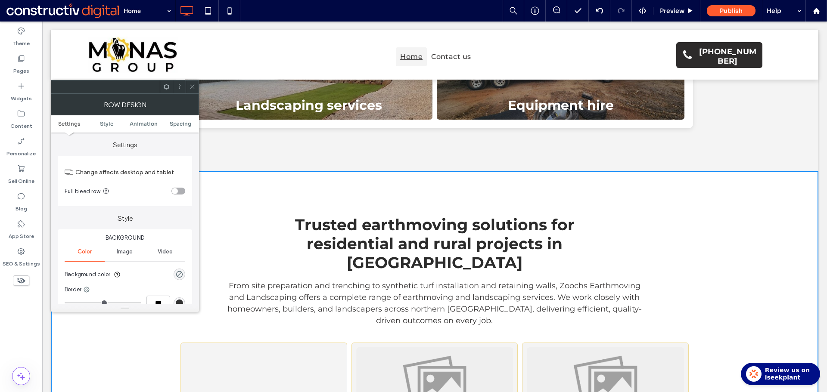
click at [179, 271] on div "rgba(0, 255, 35, 0)" at bounding box center [179, 275] width 12 height 12
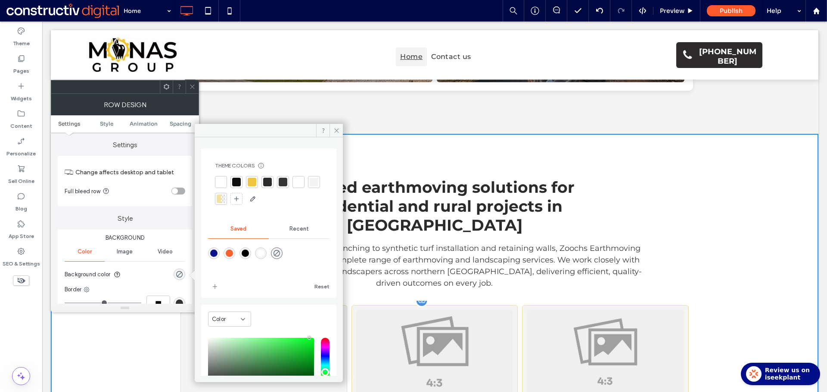
scroll to position [474, 0]
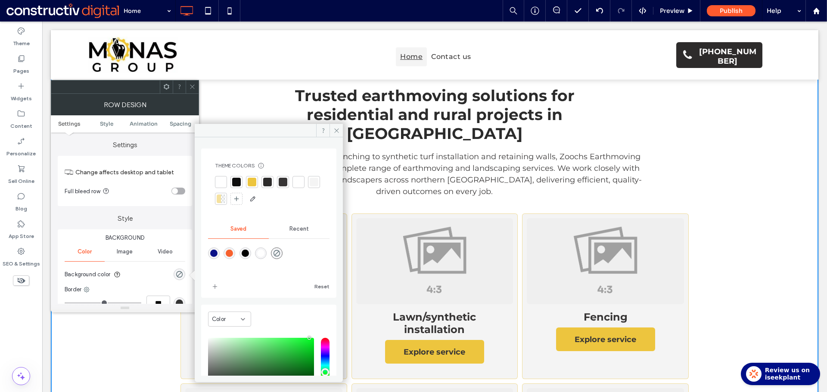
click at [282, 254] on div "rgba(0,255,35,0)" at bounding box center [277, 254] width 12 height 12
click at [310, 186] on div at bounding box center [314, 182] width 9 height 9
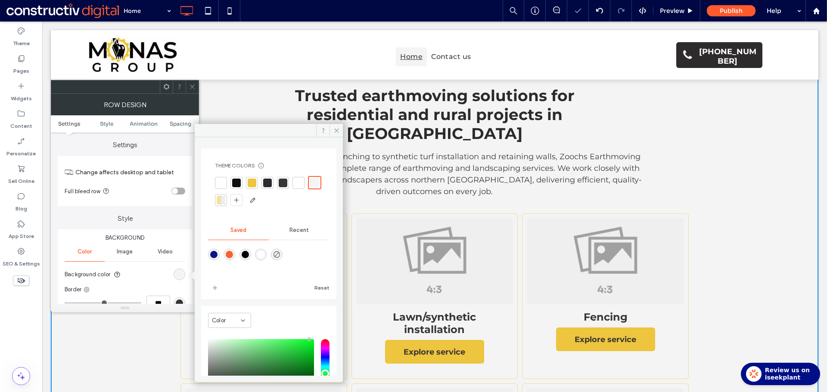
click at [197, 86] on div at bounding box center [192, 87] width 13 height 13
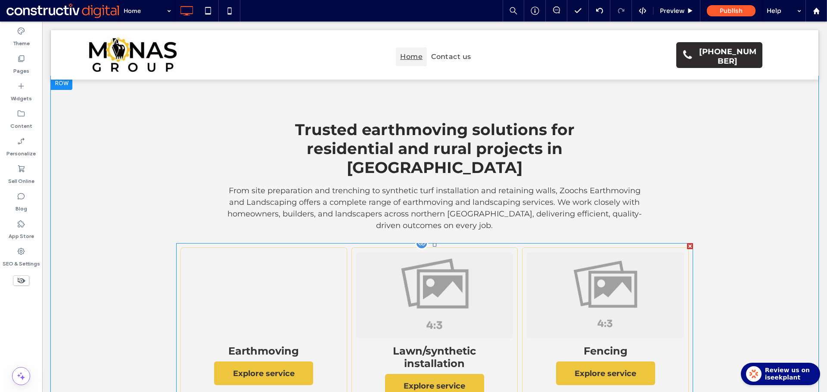
scroll to position [431, 0]
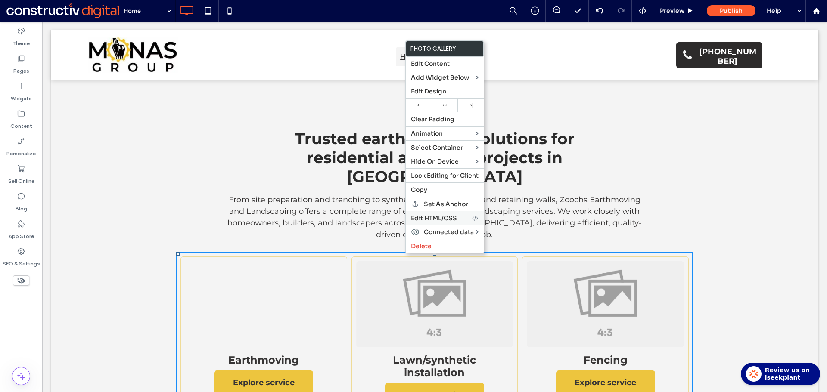
click at [449, 219] on span "Edit HTML/CSS" at bounding box center [434, 218] width 46 height 8
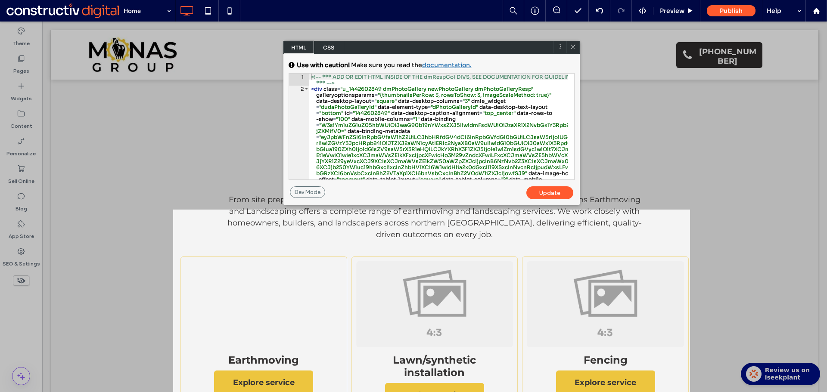
click at [330, 50] on span "CSS" at bounding box center [329, 47] width 30 height 13
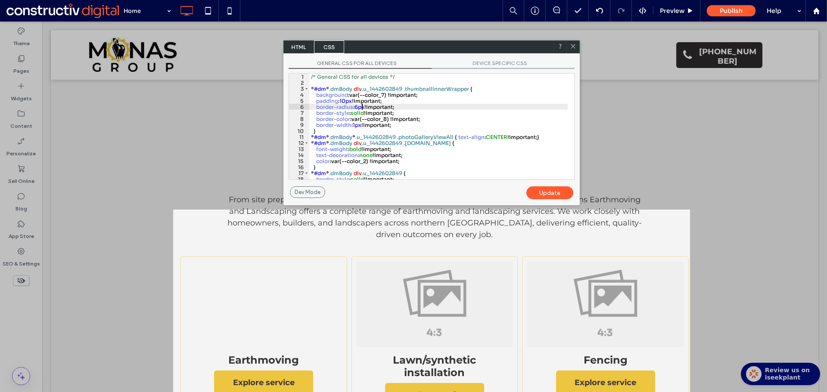
click at [362, 105] on div "/* General CSS for all devices */ * #dm * .dmBody div .u_1442602849 .thumbnailI…" at bounding box center [438, 133] width 258 height 118
click at [385, 93] on div "/* General CSS for all devices */ * #dm * .dmBody div .u_1442602849 .thumbnailI…" at bounding box center [438, 133] width 258 height 118
type textarea "**"
click at [563, 190] on div "Update" at bounding box center [549, 192] width 47 height 13
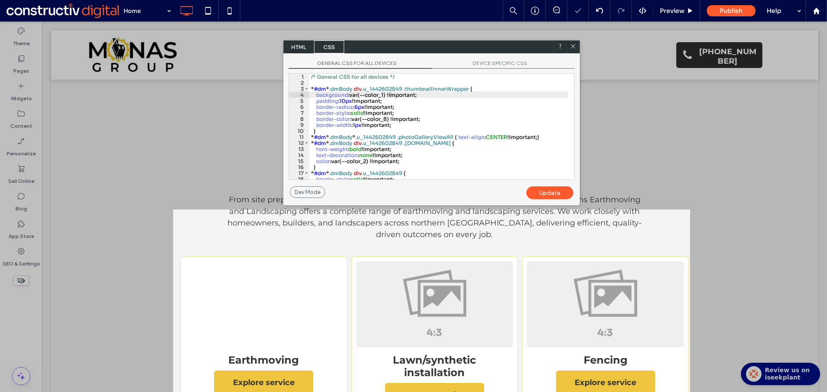
click at [573, 49] on icon at bounding box center [573, 46] width 6 height 6
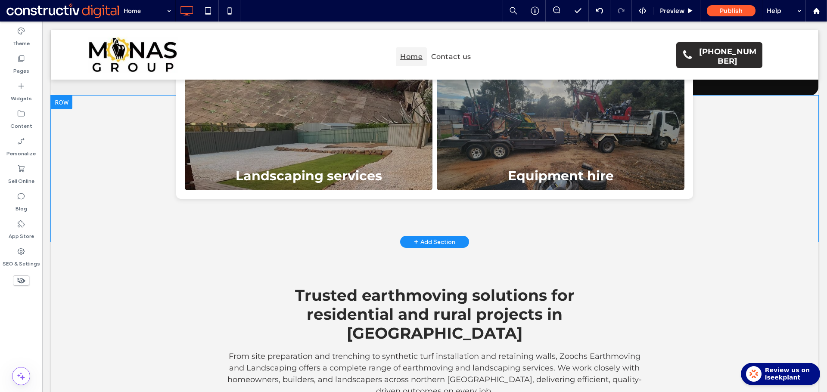
scroll to position [258, 0]
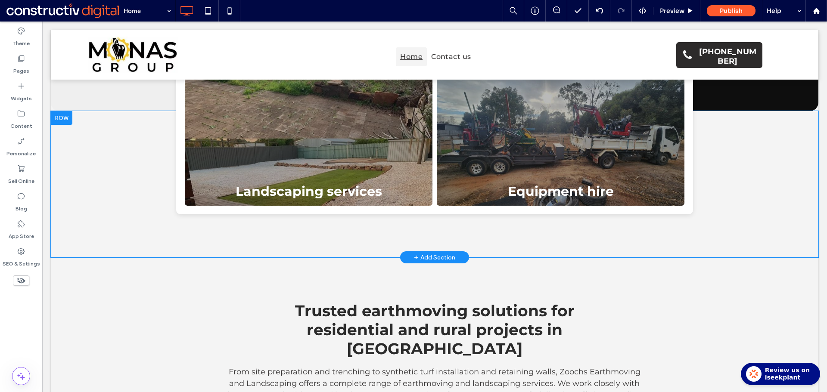
click at [113, 217] on div "Landscaping services Button Equipment hire Button Click To Paste Click To Paste…" at bounding box center [434, 184] width 767 height 146
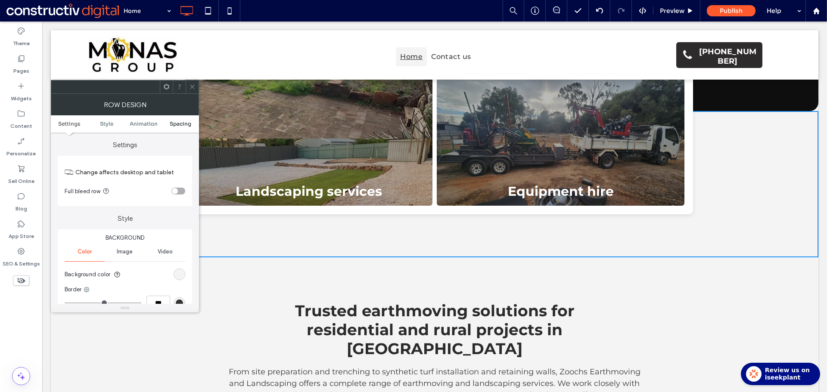
click at [184, 123] on span "Spacing" at bounding box center [181, 124] width 22 height 6
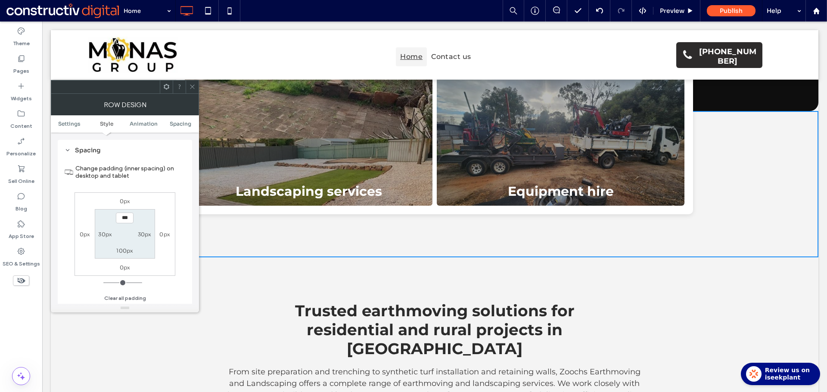
scroll to position [244, 0]
click at [125, 251] on label "100px" at bounding box center [124, 250] width 17 height 6
type input "***"
type input "**"
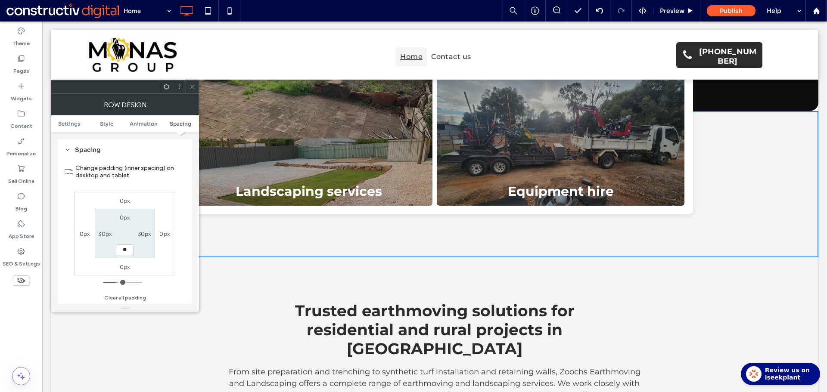
type input "****"
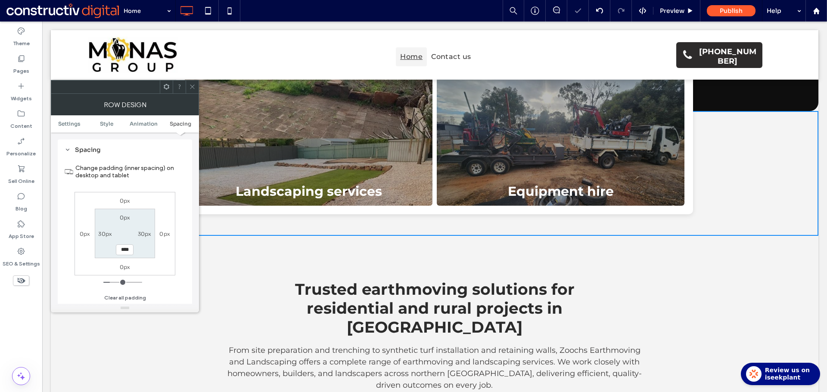
click at [127, 249] on input "****" at bounding box center [125, 250] width 18 height 11
type input "*"
click at [134, 257] on section "0px 30px *** 30px" at bounding box center [125, 234] width 60 height 50
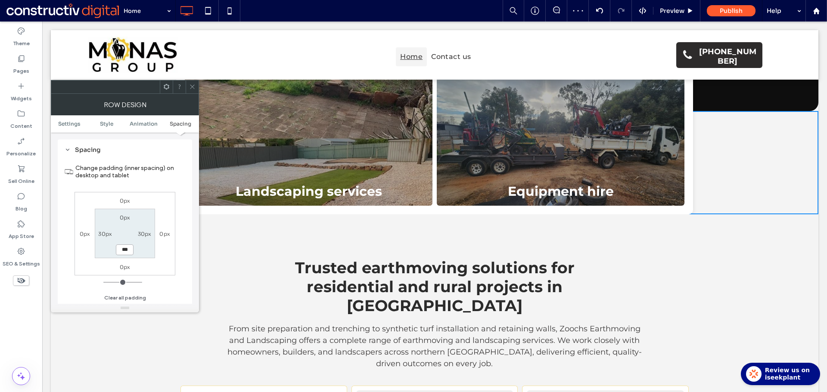
click at [125, 250] on input "***" at bounding box center [125, 250] width 18 height 11
type input "**"
type input "****"
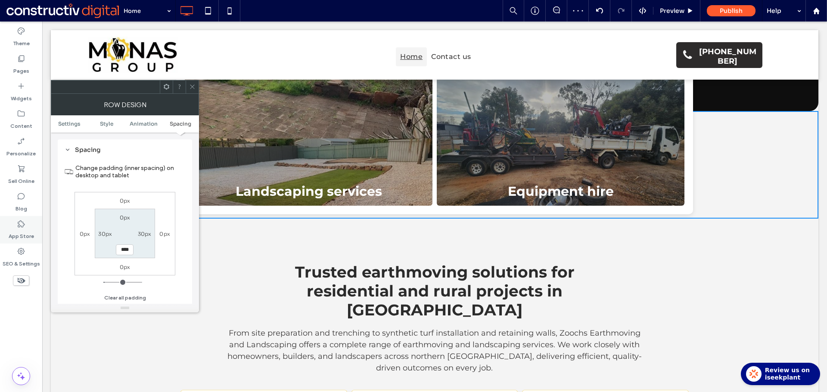
drag, startPoint x: 192, startPoint y: 87, endPoint x: 0, endPoint y: 226, distance: 237.2
click at [192, 86] on icon at bounding box center [192, 87] width 6 height 6
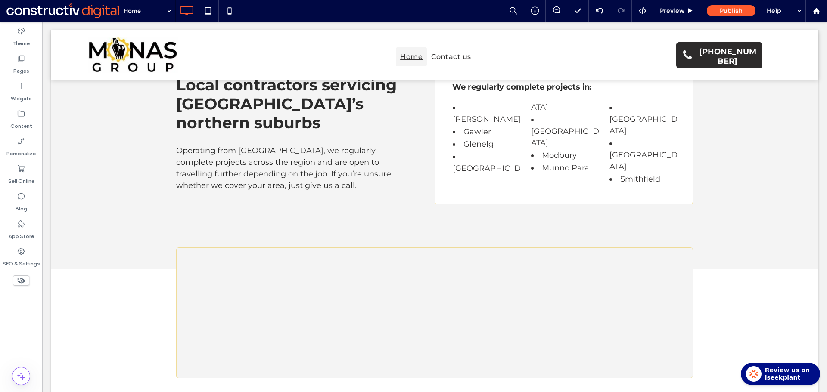
scroll to position [2623, 0]
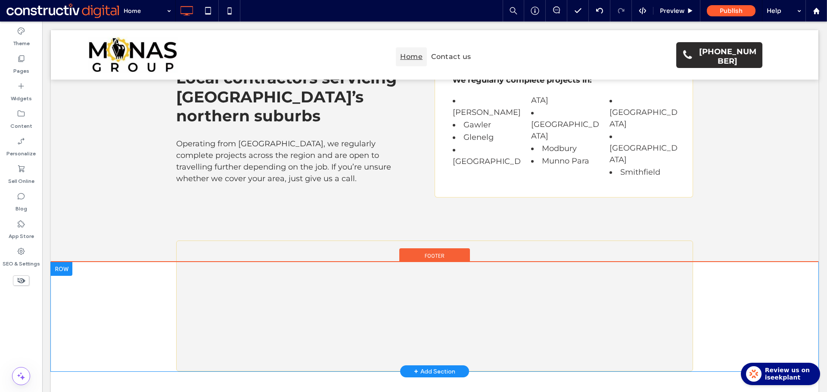
click at [84, 262] on div "Click To Paste + Add Section" at bounding box center [434, 316] width 767 height 109
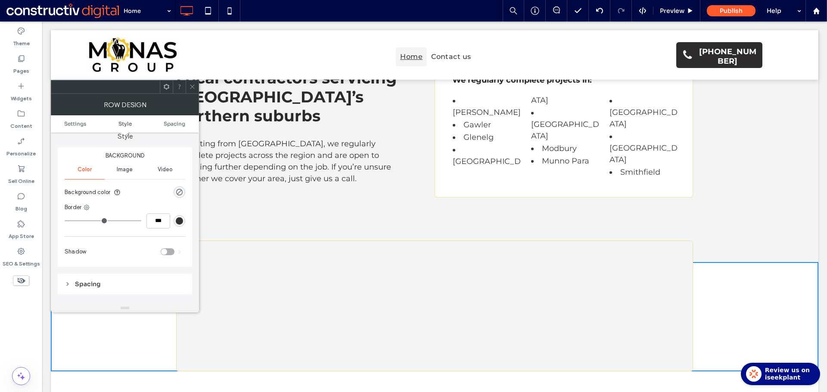
scroll to position [86, 0]
click at [192, 86] on icon at bounding box center [192, 87] width 6 height 6
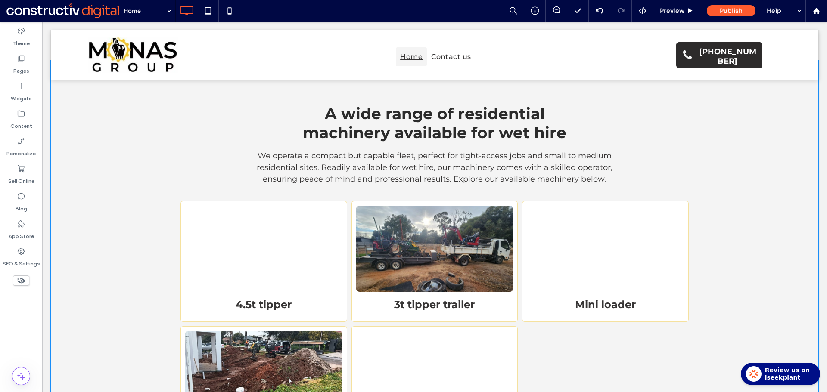
scroll to position [944, 0]
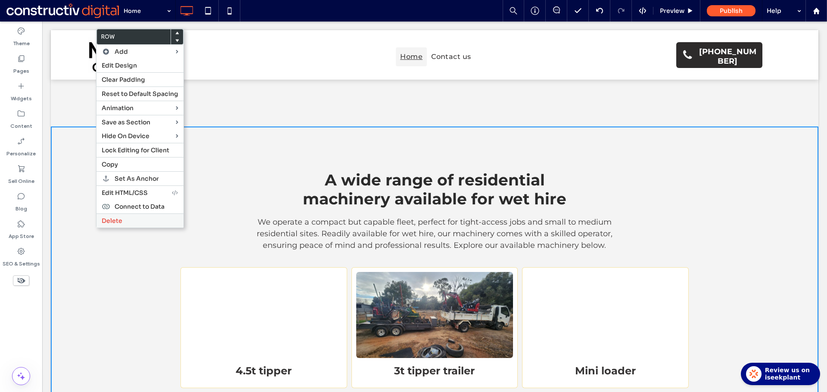
click at [119, 221] on span "Delete" at bounding box center [112, 221] width 21 height 8
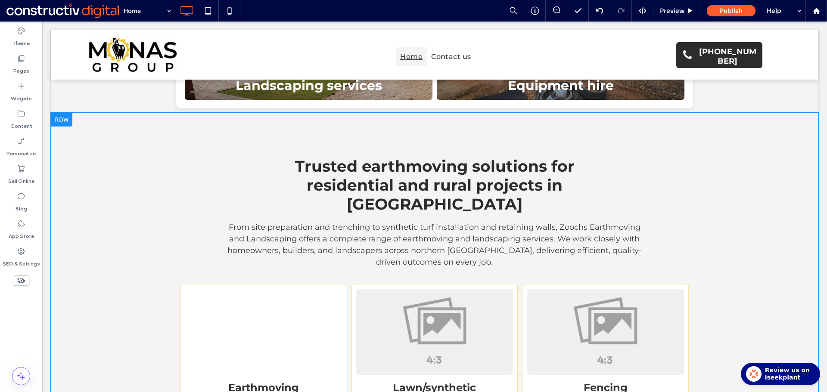
scroll to position [298, 0]
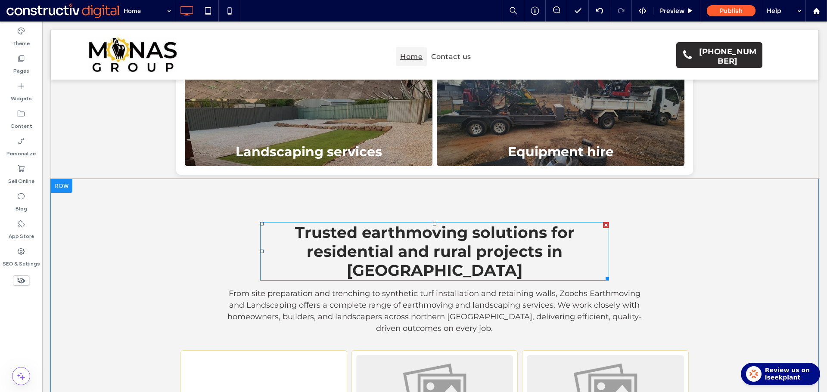
click at [482, 223] on span "Trusted earthmoving solutions for residential and rural projects in [GEOGRAPHIC…" at bounding box center [434, 251] width 279 height 57
type input "**********"
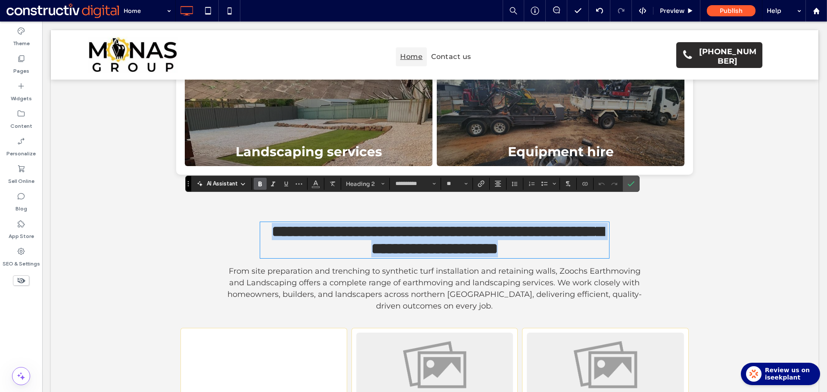
type input "**"
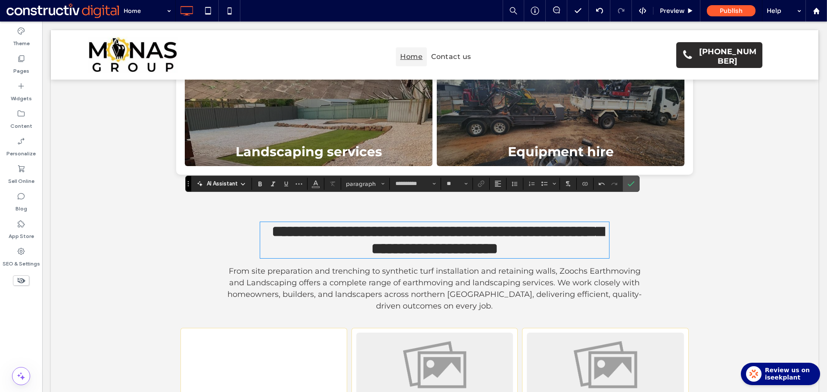
scroll to position [0, 0]
click at [628, 185] on label "Confirm" at bounding box center [630, 183] width 13 height 15
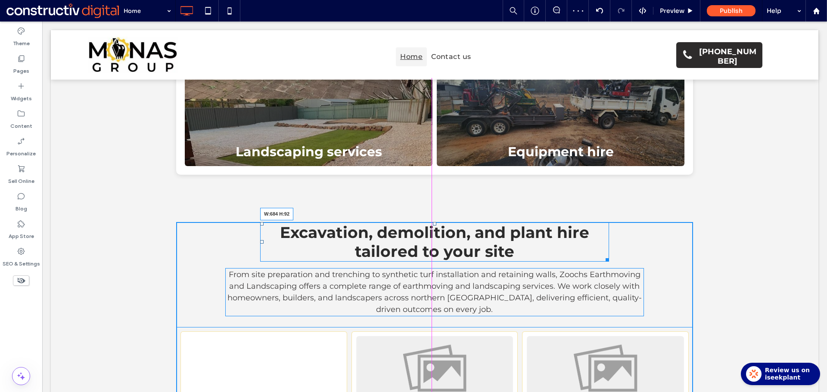
drag, startPoint x: 603, startPoint y: 236, endPoint x: 623, endPoint y: 248, distance: 23.8
click at [602, 255] on div at bounding box center [605, 258] width 6 height 6
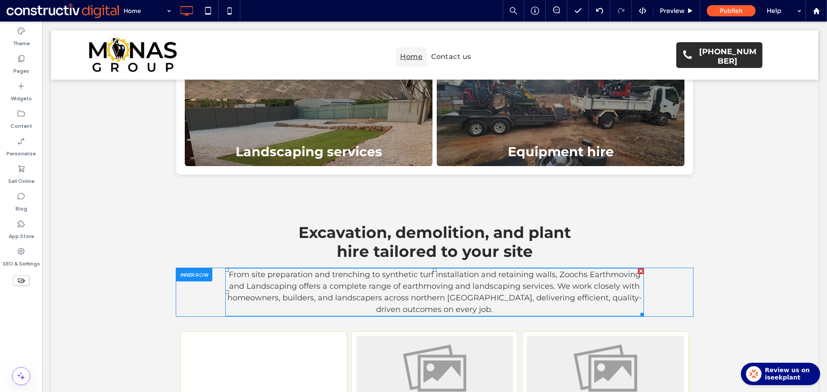
click at [528, 269] on p "From site preparation and trenching to synthetic turf installation and retainin…" at bounding box center [434, 292] width 419 height 46
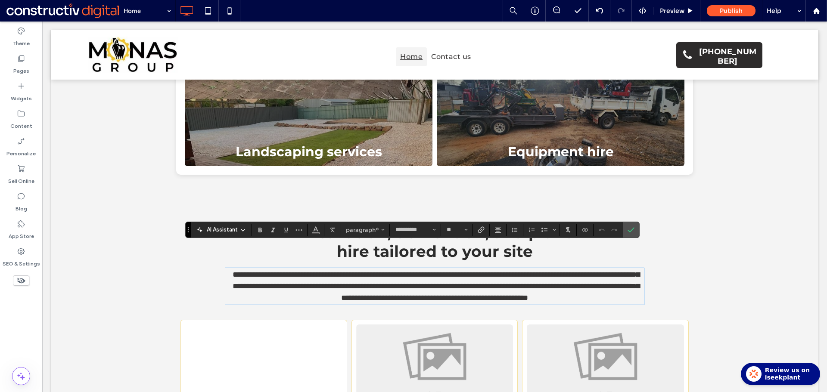
paste div
drag, startPoint x: 314, startPoint y: 251, endPoint x: 314, endPoint y: 245, distance: 6.0
click at [350, 271] on span "**********" at bounding box center [435, 286] width 407 height 31
drag, startPoint x: 313, startPoint y: 251, endPoint x: 352, endPoint y: 251, distance: 39.2
click at [352, 271] on span "**********" at bounding box center [435, 286] width 407 height 31
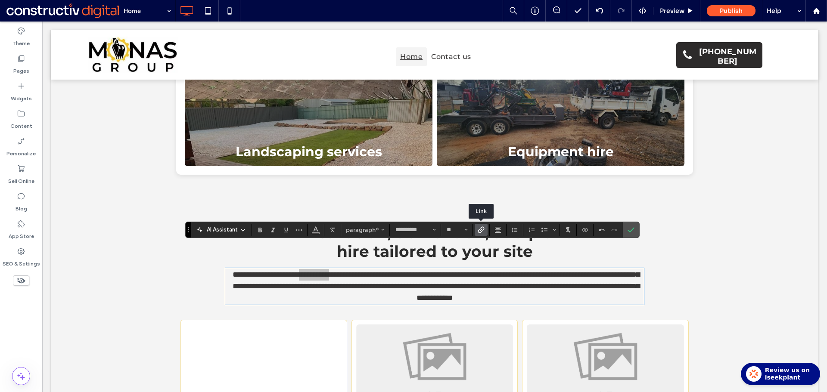
click at [480, 228] on icon "Link" at bounding box center [480, 229] width 7 height 7
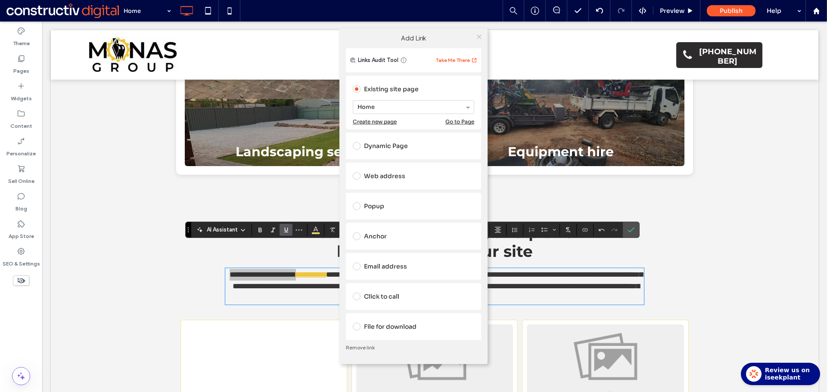
click at [481, 35] on icon at bounding box center [479, 37] width 6 height 6
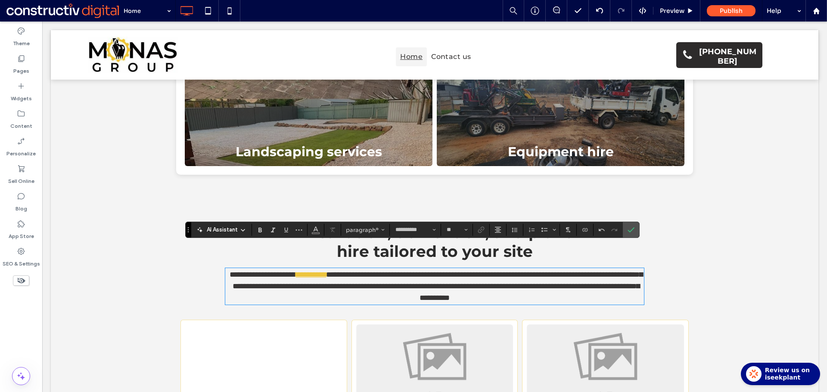
click at [375, 271] on span "**********" at bounding box center [437, 286] width 410 height 31
click at [481, 227] on icon "Link" at bounding box center [480, 229] width 7 height 7
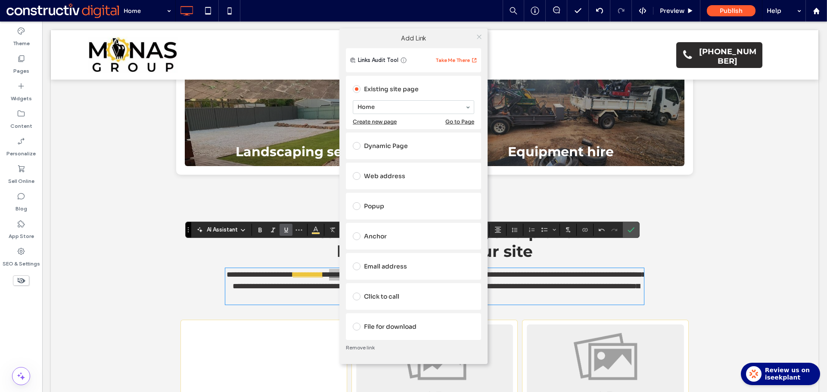
drag, startPoint x: 480, startPoint y: 39, endPoint x: 496, endPoint y: 80, distance: 44.6
click at [480, 38] on icon at bounding box center [479, 37] width 6 height 6
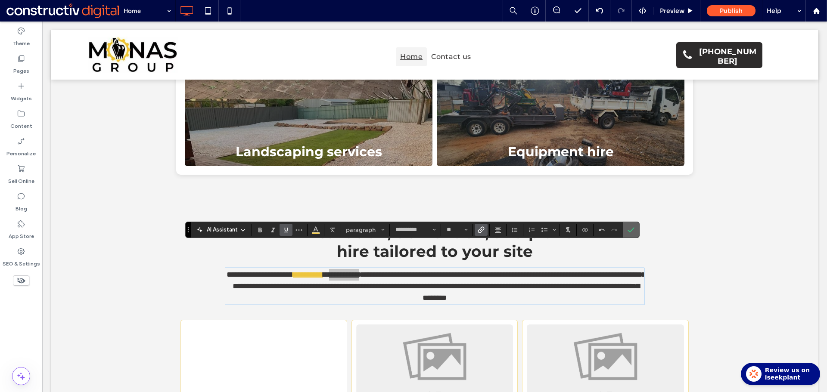
click at [632, 231] on icon "Confirm" at bounding box center [630, 229] width 7 height 7
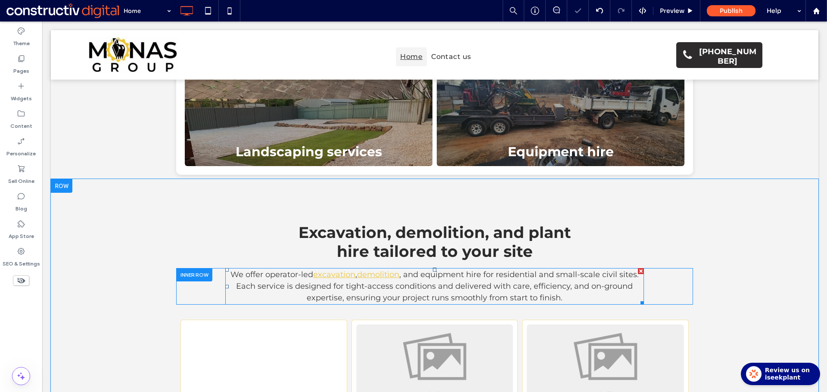
click at [450, 269] on p "We offer operator-led excavation , demolition , and equipment hire for resident…" at bounding box center [434, 286] width 419 height 35
type input "**********"
type input "**"
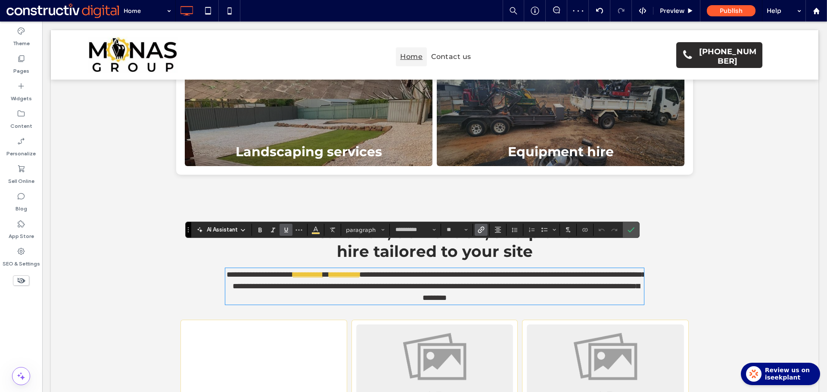
click at [440, 271] on span "**********" at bounding box center [438, 286] width 413 height 31
drag, startPoint x: 456, startPoint y: 254, endPoint x: 480, endPoint y: 249, distance: 23.7
click at [481, 271] on span "**********" at bounding box center [438, 286] width 413 height 31
click at [480, 229] on use "Link" at bounding box center [481, 230] width 6 height 6
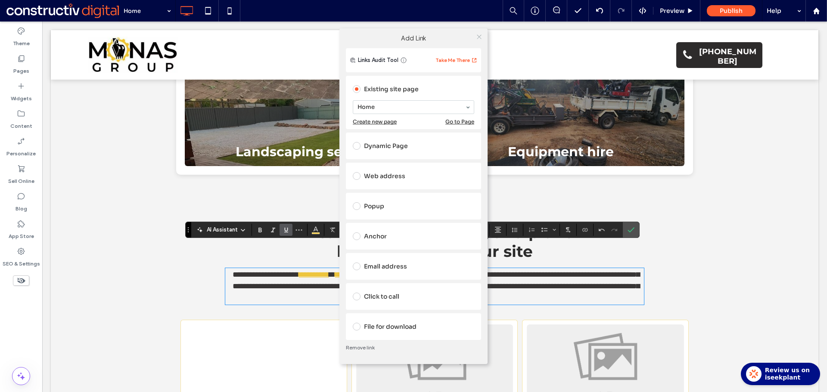
click at [478, 36] on icon at bounding box center [479, 37] width 6 height 6
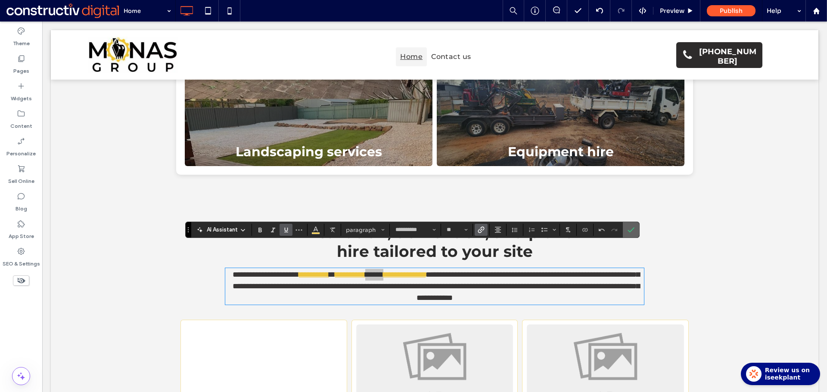
click at [635, 231] on label "Confirm" at bounding box center [630, 229] width 13 height 15
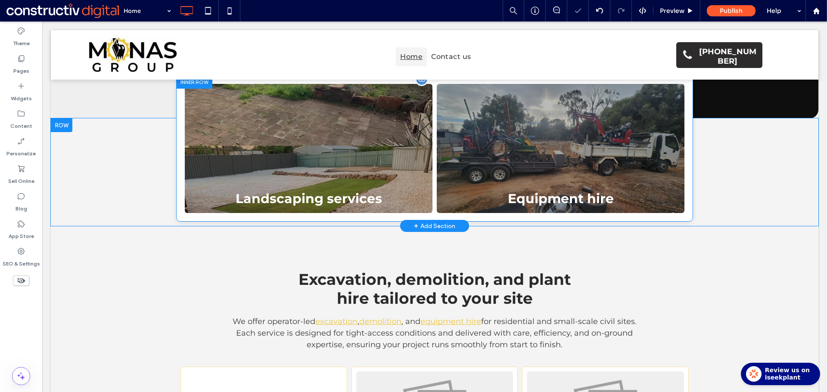
scroll to position [212, 0]
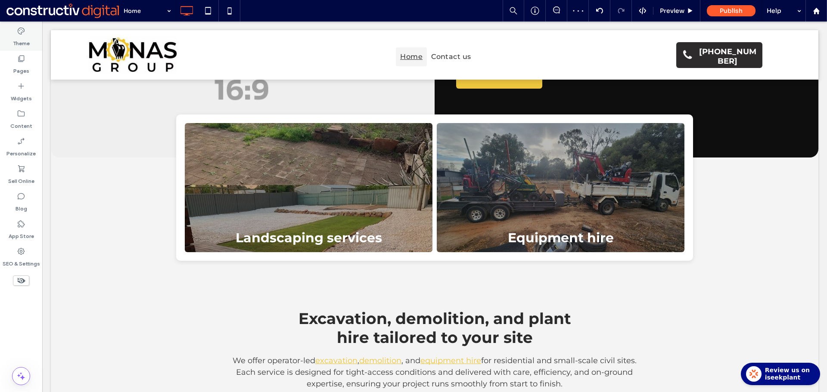
click at [19, 30] on icon at bounding box center [21, 31] width 9 height 9
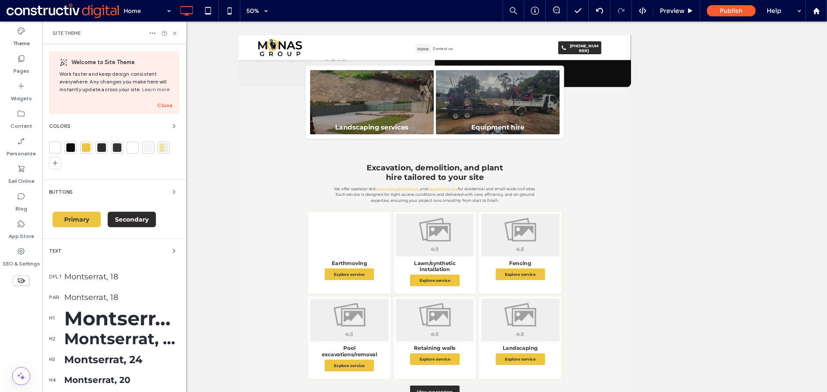
click at [106, 277] on div "Montserrat, 18" at bounding box center [121, 276] width 115 height 9
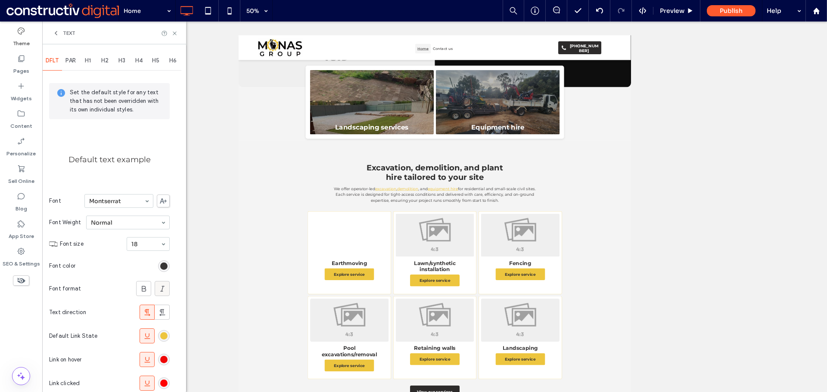
scroll to position [36, 0]
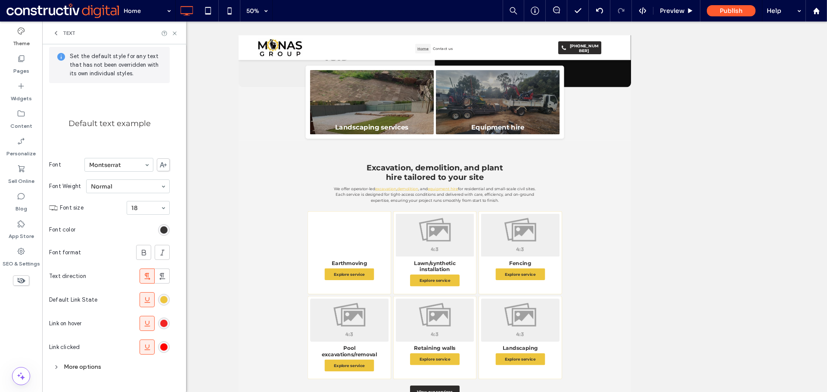
click at [163, 324] on div "rgb(239, 6, 5)" at bounding box center [163, 323] width 7 height 7
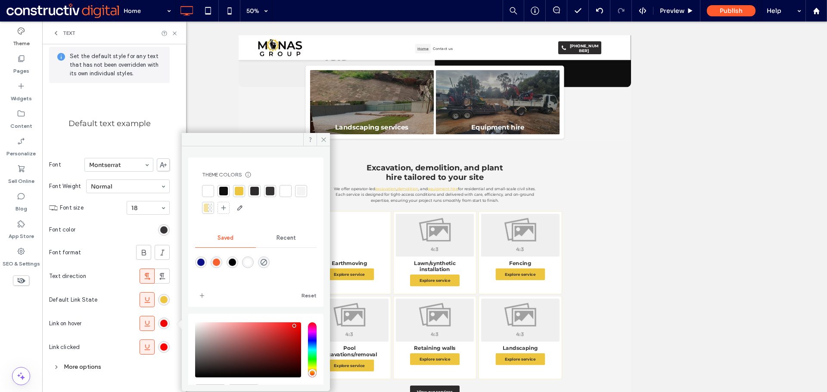
click at [269, 189] on div at bounding box center [270, 191] width 9 height 9
click at [163, 344] on div "rgb(254, 2, 1)" at bounding box center [163, 347] width 7 height 7
click at [239, 189] on div at bounding box center [239, 191] width 9 height 9
click at [161, 298] on div "rgb(237, 197, 62)" at bounding box center [163, 299] width 7 height 7
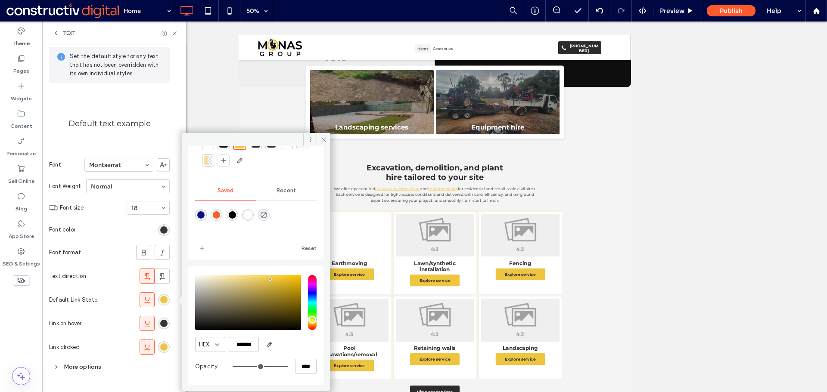
click at [274, 285] on div "saturation and value" at bounding box center [248, 302] width 106 height 55
type input "*******"
click at [324, 140] on use at bounding box center [323, 139] width 4 height 4
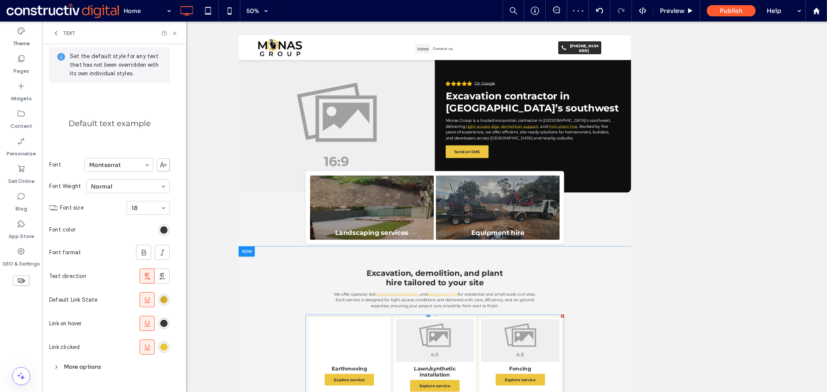
scroll to position [0, 0]
click at [164, 297] on div "rgba(211, 173, 46, 1)" at bounding box center [163, 299] width 7 height 7
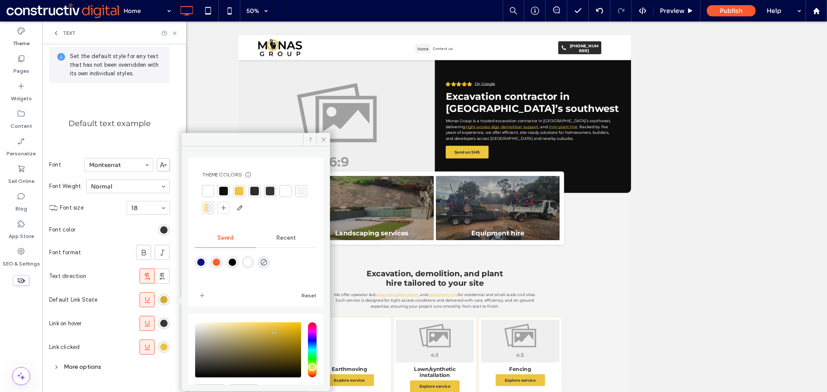
click at [240, 190] on div at bounding box center [239, 191] width 9 height 9
click at [321, 136] on icon at bounding box center [323, 139] width 6 height 6
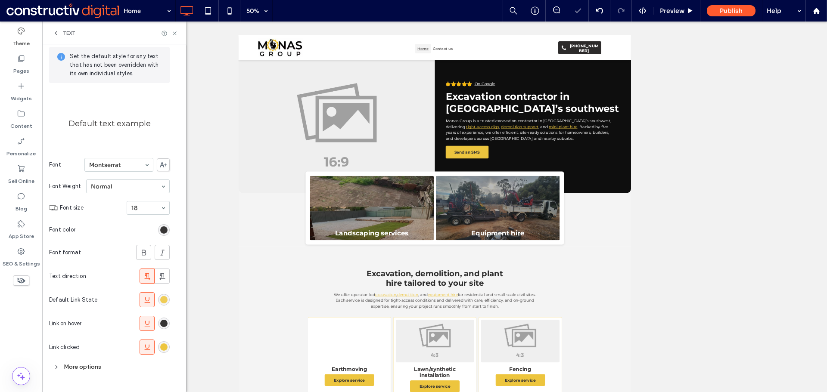
click at [166, 298] on div "rgba(237, 197, 62, 1)" at bounding box center [163, 299] width 7 height 7
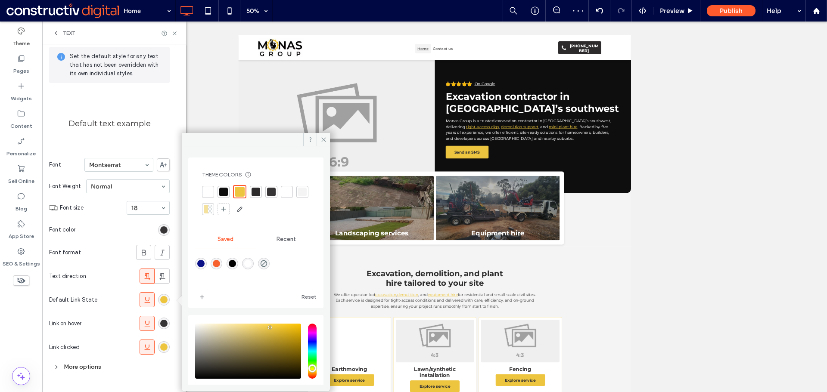
click at [276, 332] on div "saturation and value" at bounding box center [248, 351] width 106 height 55
click at [280, 335] on div "saturation and value" at bounding box center [248, 349] width 106 height 55
click at [273, 335] on div "saturation and value" at bounding box center [248, 349] width 106 height 55
type input "*******"
click at [323, 140] on icon at bounding box center [323, 139] width 6 height 6
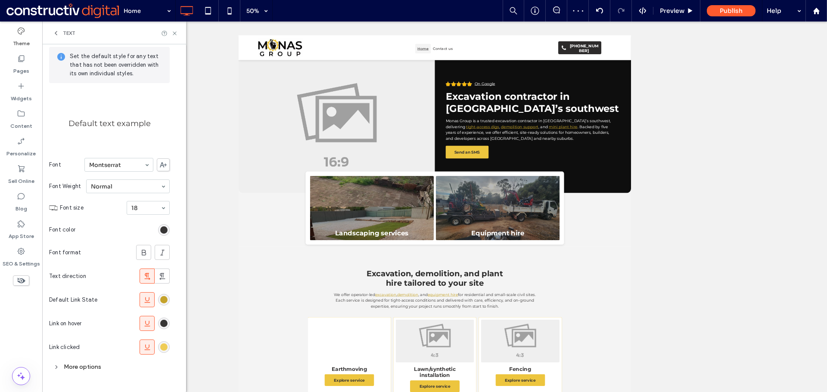
click at [164, 348] on div "rgba(237, 197, 62, 1)" at bounding box center [163, 347] width 7 height 7
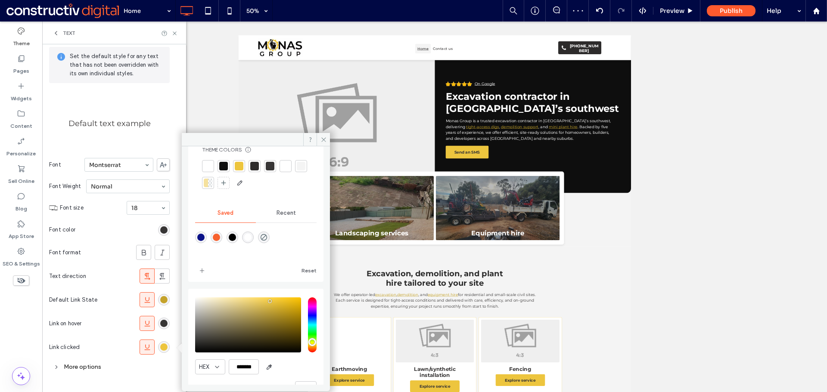
scroll to position [47, 0]
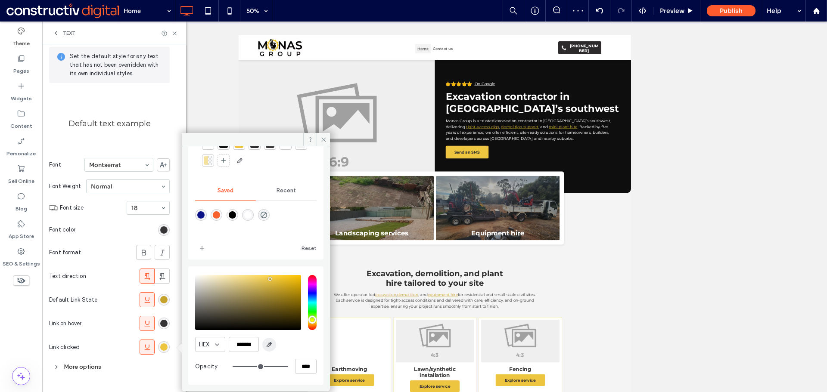
click at [267, 343] on icon "button" at bounding box center [269, 344] width 7 height 7
type input "*******"
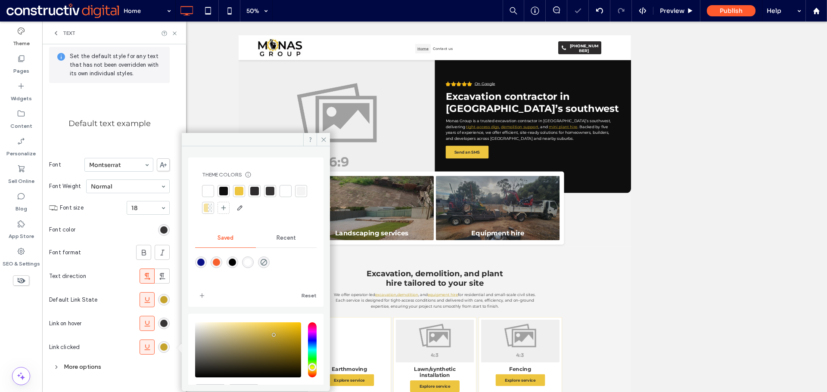
drag, startPoint x: 271, startPoint y: 194, endPoint x: 309, endPoint y: 160, distance: 50.9
click at [271, 194] on div at bounding box center [270, 191] width 9 height 9
drag, startPoint x: 321, startPoint y: 139, endPoint x: 123, endPoint y: 161, distance: 199.2
click at [322, 139] on icon at bounding box center [323, 139] width 6 height 6
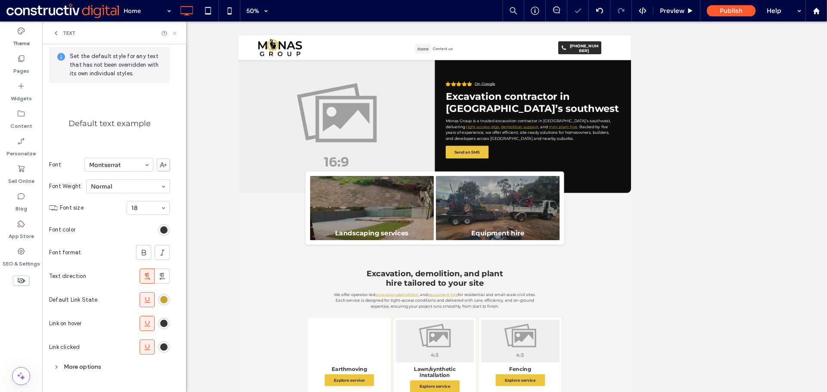
click at [174, 34] on icon at bounding box center [174, 33] width 6 height 6
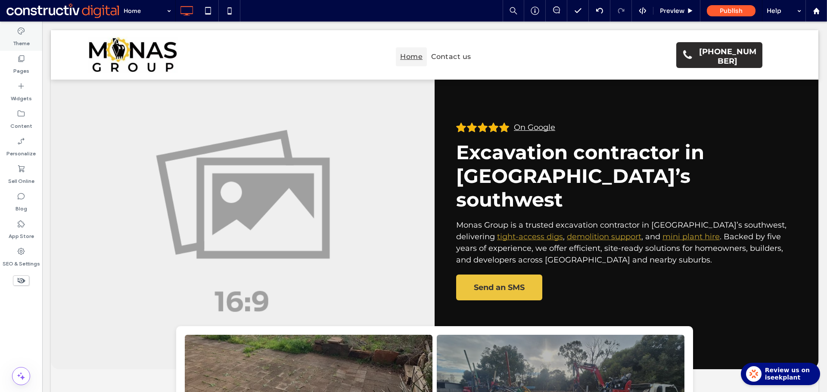
click at [24, 40] on label "Theme" at bounding box center [21, 41] width 17 height 12
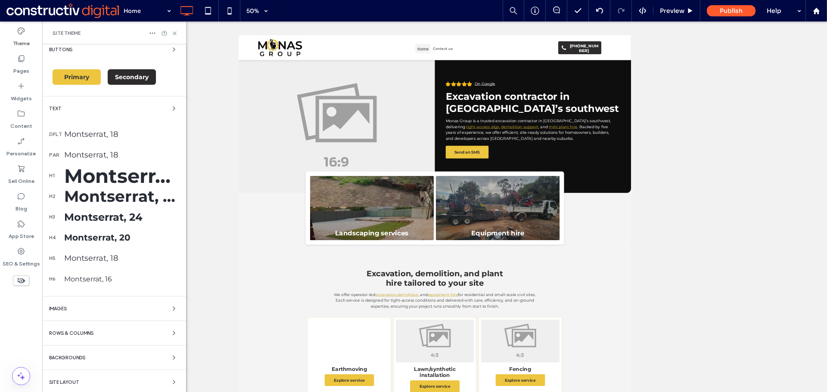
scroll to position [145, 0]
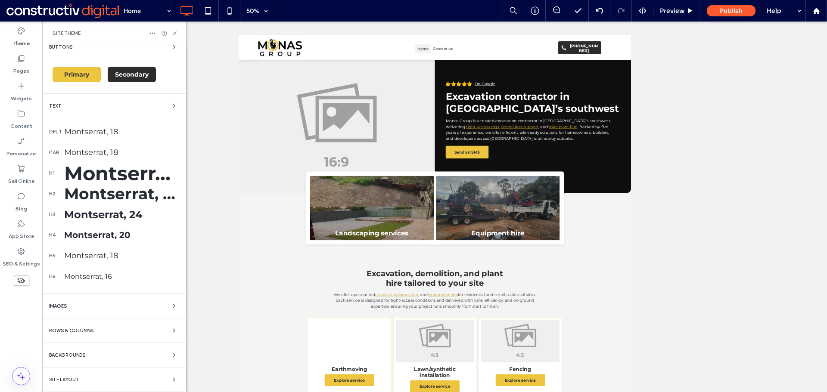
click at [88, 133] on div "Montserrat, 18" at bounding box center [121, 131] width 115 height 9
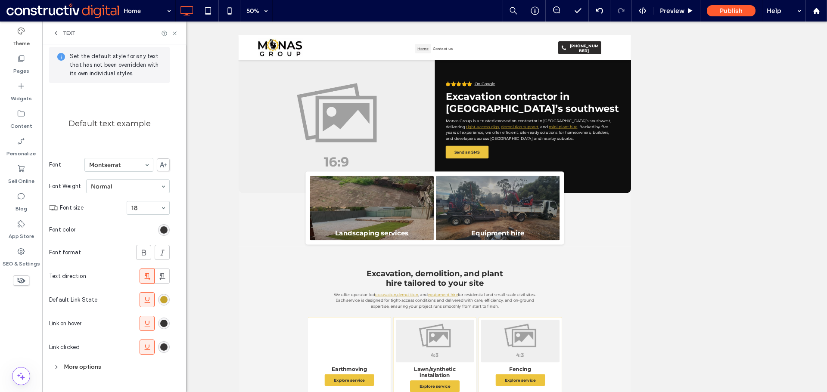
scroll to position [36, 0]
drag, startPoint x: 163, startPoint y: 328, endPoint x: 165, endPoint y: 320, distance: 8.6
click at [163, 328] on div "rgb(55, 53, 53)" at bounding box center [164, 324] width 12 height 12
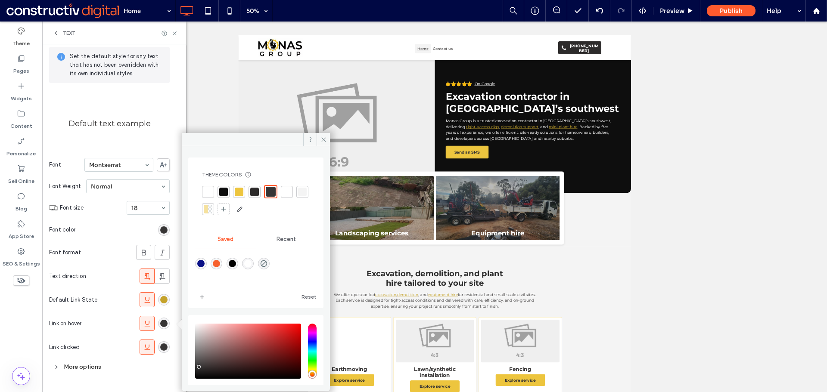
click at [209, 188] on div at bounding box center [208, 192] width 9 height 9
click at [286, 193] on div at bounding box center [286, 192] width 9 height 9
click at [164, 347] on div "rgb(55, 53, 53)" at bounding box center [163, 347] width 7 height 7
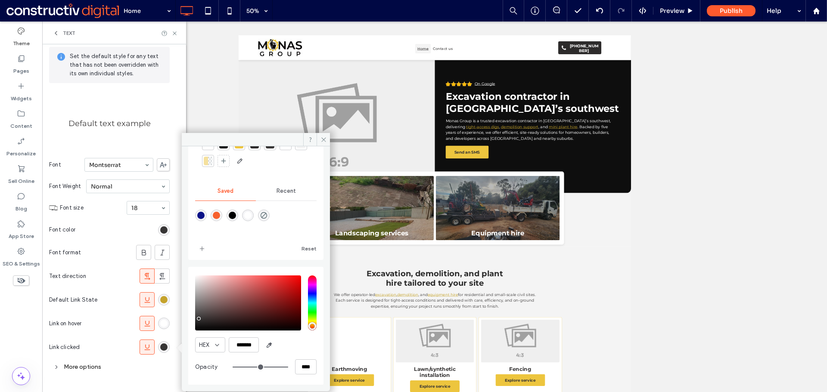
scroll to position [47, 0]
click at [272, 344] on icon "button" at bounding box center [269, 344] width 7 height 7
type input "*******"
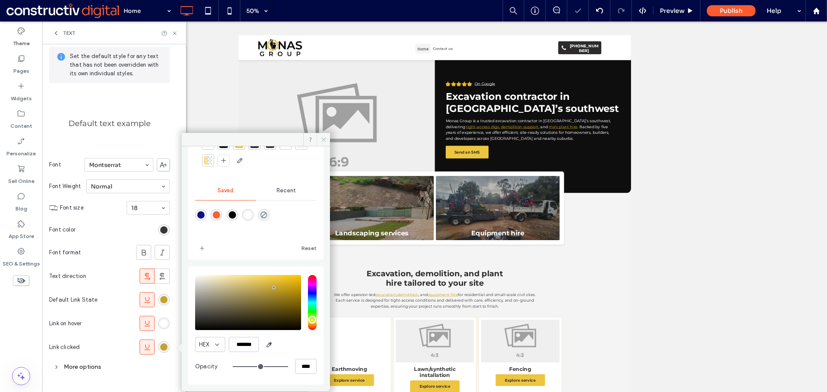
click at [322, 140] on icon at bounding box center [323, 139] width 6 height 6
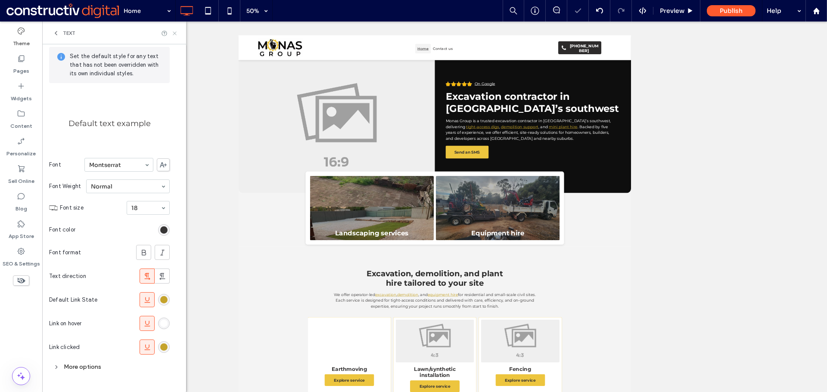
click at [176, 32] on icon at bounding box center [174, 33] width 6 height 6
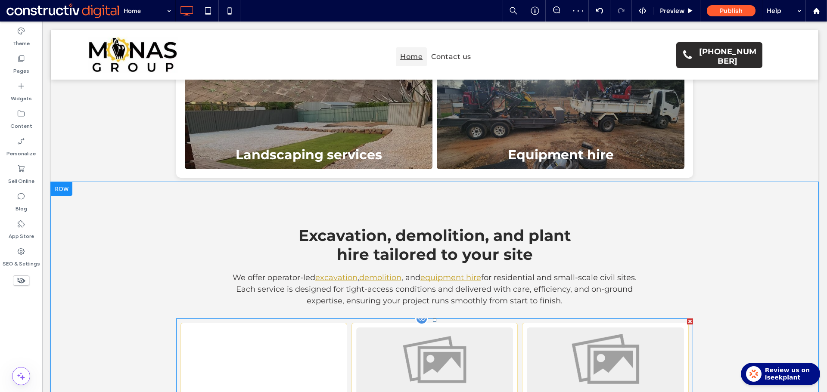
scroll to position [387, 0]
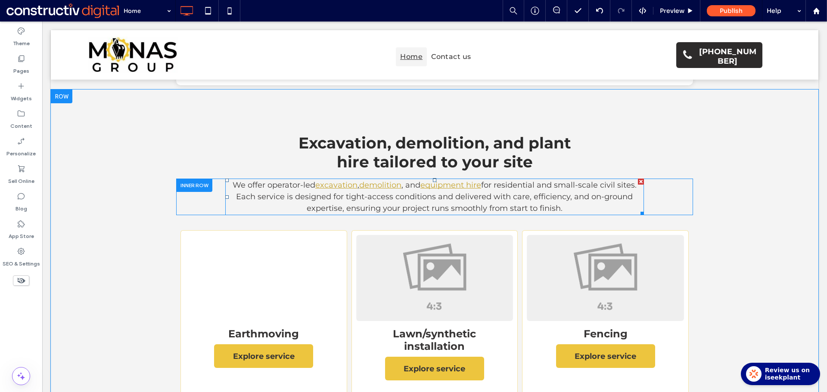
click at [530, 180] on span "for residential and small-scale civil sites. Each service is designed for tight…" at bounding box center [436, 196] width 400 height 33
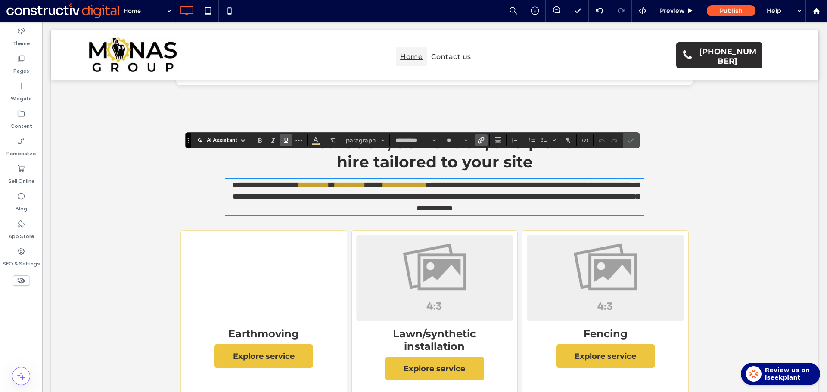
click at [536, 181] on span "**********" at bounding box center [435, 196] width 407 height 31
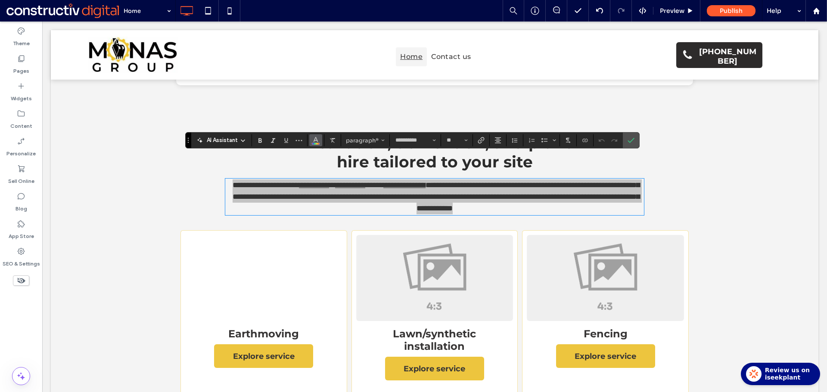
click at [315, 144] on span "Color" at bounding box center [315, 139] width 7 height 11
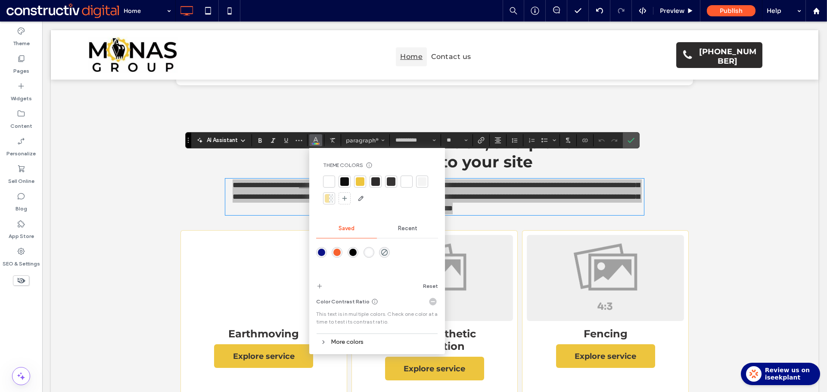
click at [387, 180] on div at bounding box center [391, 181] width 9 height 9
click at [632, 138] on icon "Confirm" at bounding box center [630, 140] width 7 height 7
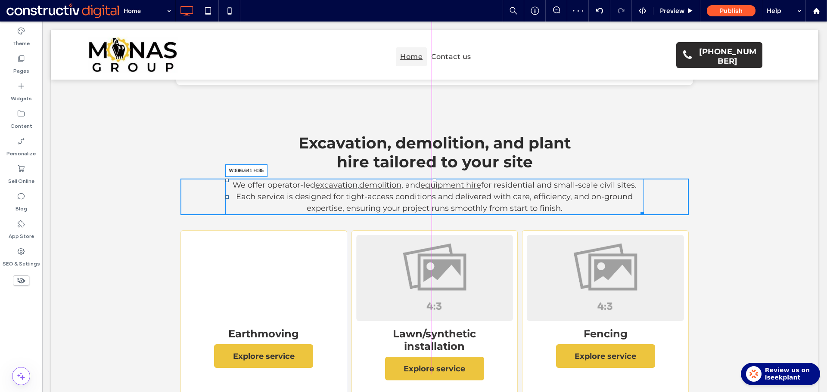
drag, startPoint x: 638, startPoint y: 187, endPoint x: 620, endPoint y: 184, distance: 17.9
click at [620, 184] on div "We offer operator-led excavation , demolition , and equipment hire for resident…" at bounding box center [434, 197] width 419 height 37
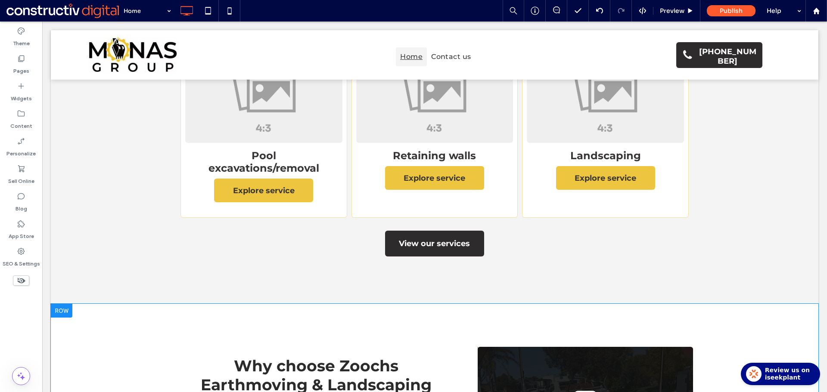
scroll to position [732, 0]
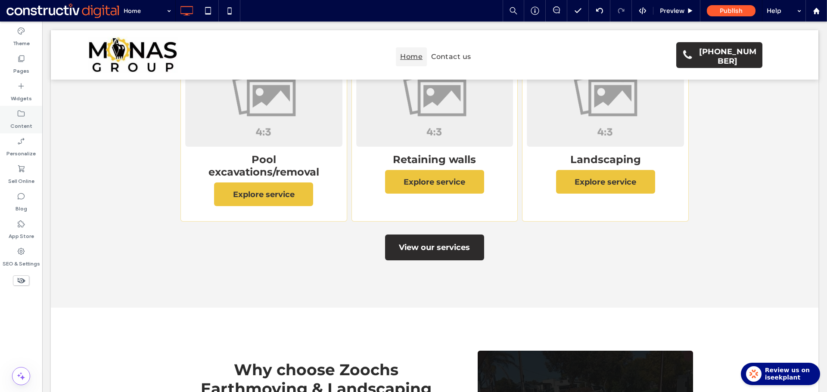
click at [19, 118] on label "Content" at bounding box center [21, 124] width 22 height 12
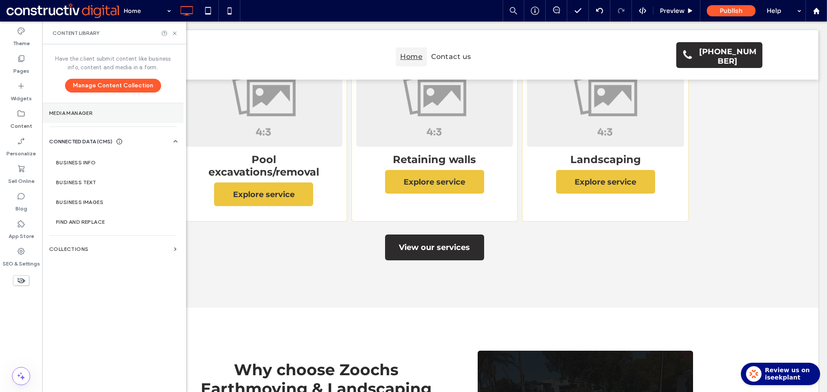
click at [75, 119] on section "Media Manager" at bounding box center [112, 113] width 141 height 20
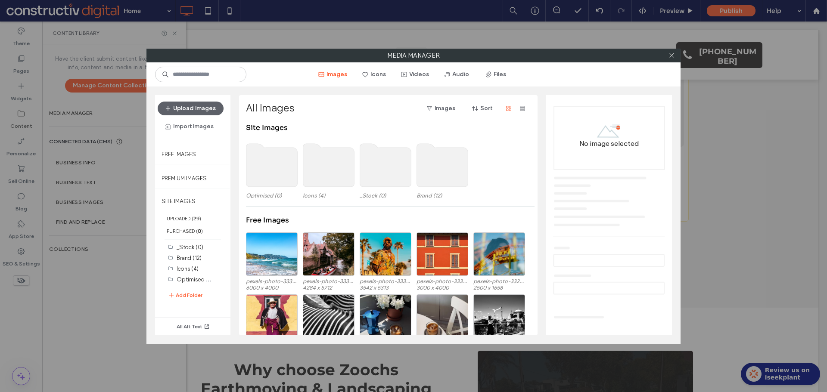
drag, startPoint x: 670, startPoint y: 56, endPoint x: 652, endPoint y: 60, distance: 18.6
click at [670, 56] on icon at bounding box center [671, 55] width 6 height 6
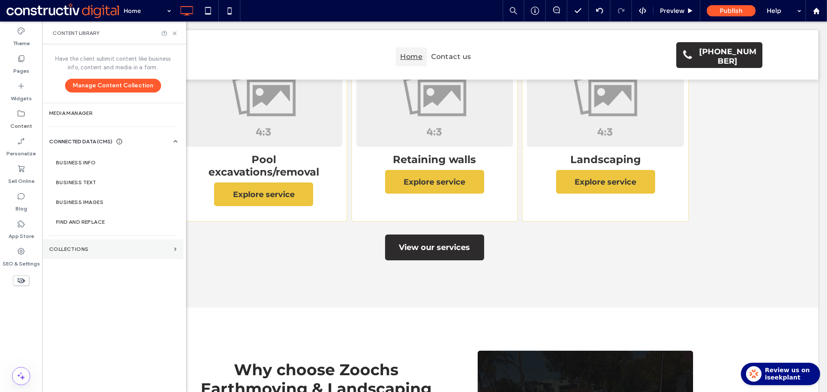
click at [57, 251] on label "Collections" at bounding box center [109, 249] width 121 height 6
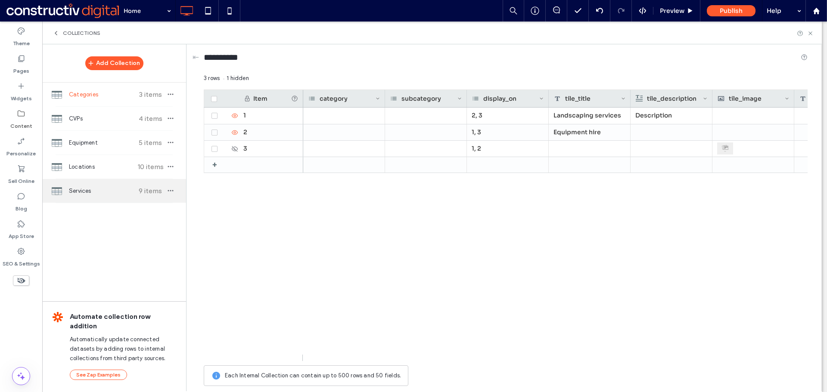
click at [77, 197] on div "Services 9 items" at bounding box center [114, 191] width 144 height 24
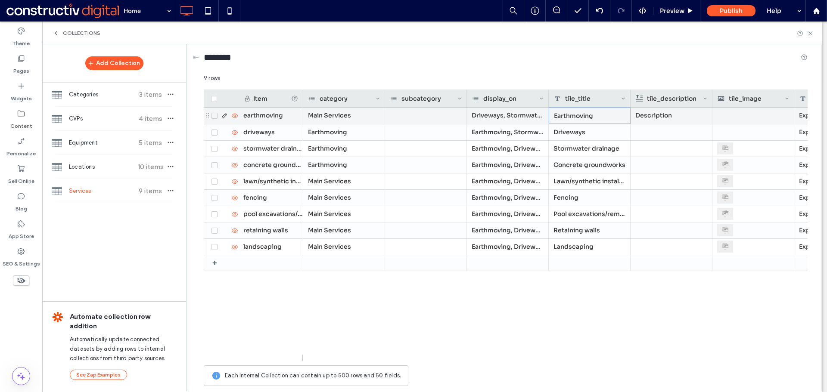
click at [574, 114] on div "Earthmoving" at bounding box center [589, 116] width 82 height 16
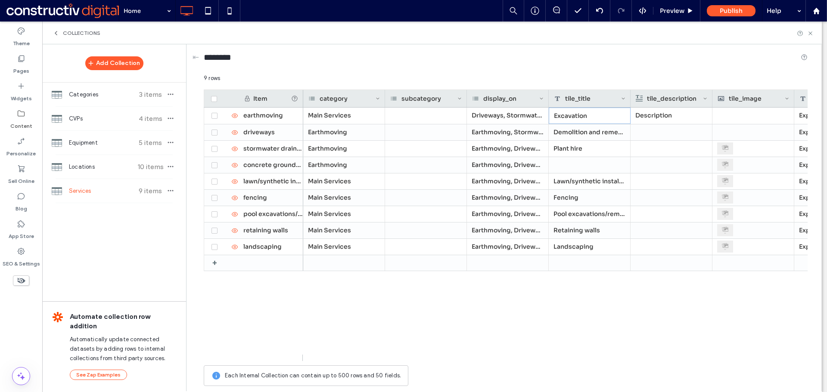
drag, startPoint x: 618, startPoint y: 309, endPoint x: 613, endPoint y: 305, distance: 6.4
click at [616, 307] on div "Main Services Driveways, Stormwater drainage, Concrete groundworks, Lawn/synthe…" at bounding box center [555, 235] width 504 height 254
drag, startPoint x: 214, startPoint y: 167, endPoint x: 214, endPoint y: 172, distance: 5.6
click at [214, 167] on span at bounding box center [214, 165] width 6 height 6
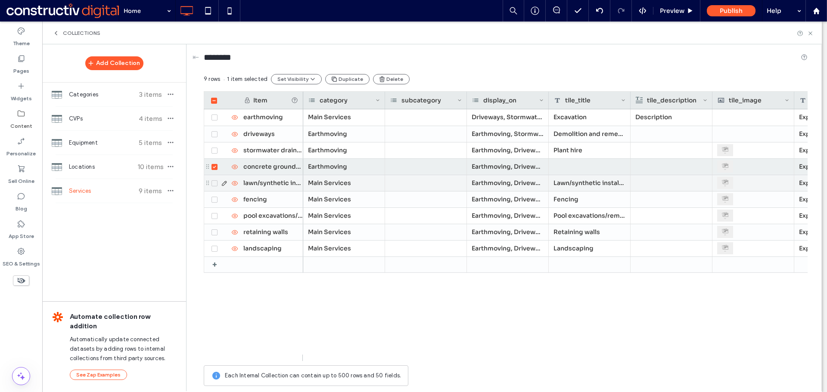
click at [213, 183] on icon at bounding box center [214, 183] width 3 height 3
click at [214, 203] on div at bounding box center [223, 199] width 29 height 7
click at [213, 199] on icon at bounding box center [214, 199] width 3 height 3
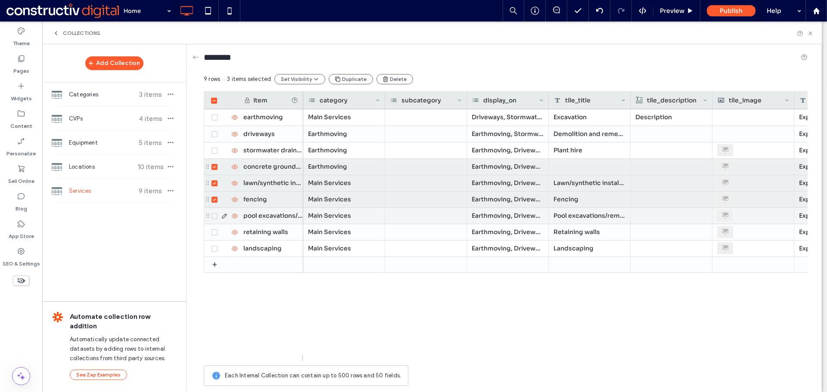
click at [215, 214] on span at bounding box center [214, 216] width 6 height 6
click at [215, 234] on span at bounding box center [214, 232] width 6 height 6
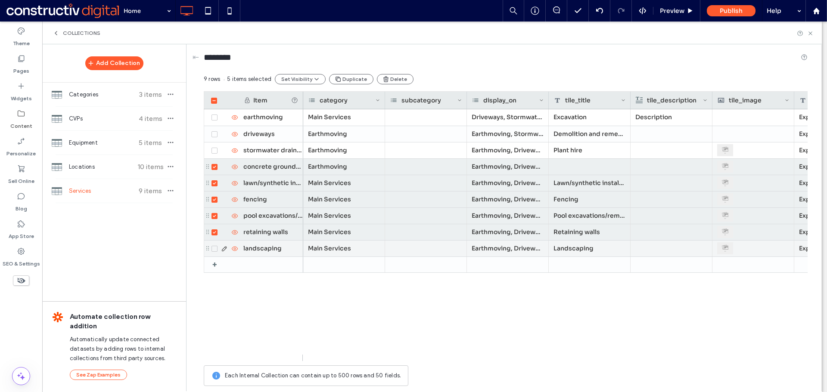
click at [215, 248] on icon at bounding box center [214, 249] width 3 height 3
click at [387, 80] on button "Delete" at bounding box center [395, 79] width 37 height 10
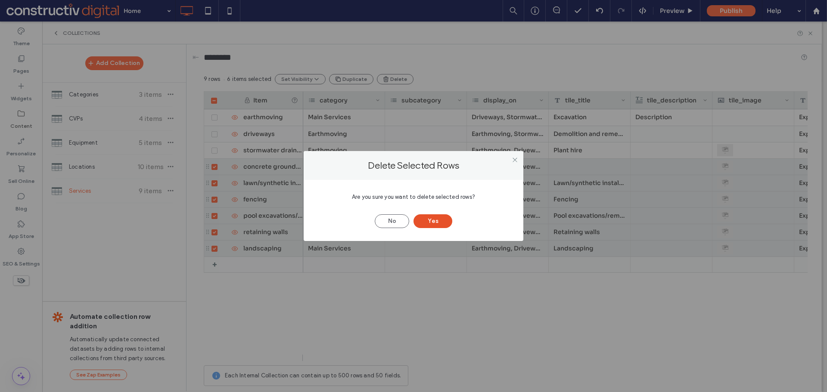
drag, startPoint x: 438, startPoint y: 222, endPoint x: 409, endPoint y: 214, distance: 30.0
click at [438, 223] on button "Yes" at bounding box center [432, 221] width 39 height 14
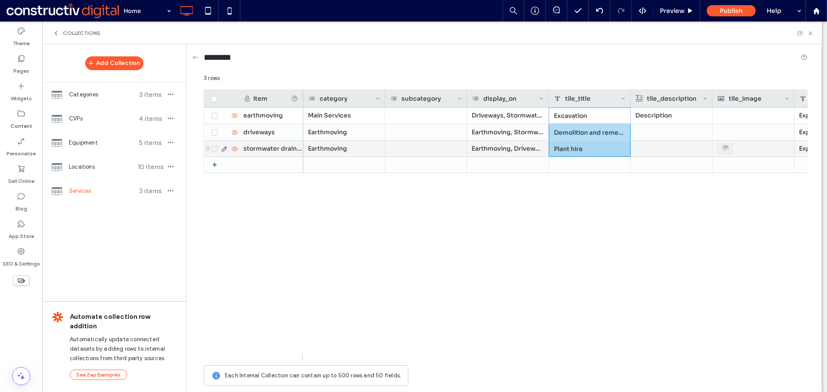
drag, startPoint x: 575, startPoint y: 116, endPoint x: 576, endPoint y: 149, distance: 32.7
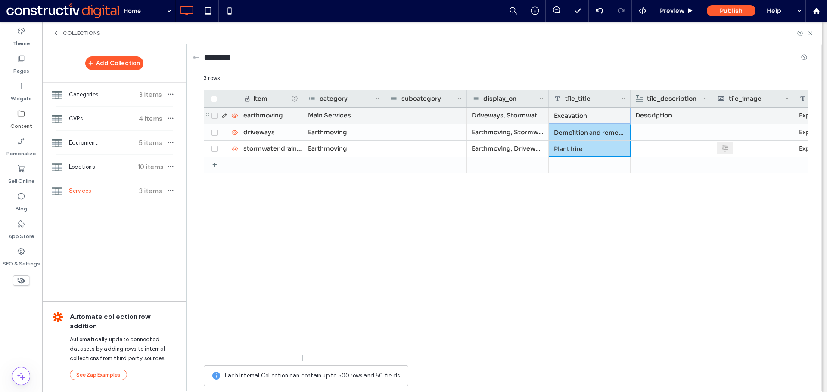
click at [272, 121] on div "earthmoving" at bounding box center [270, 116] width 65 height 16
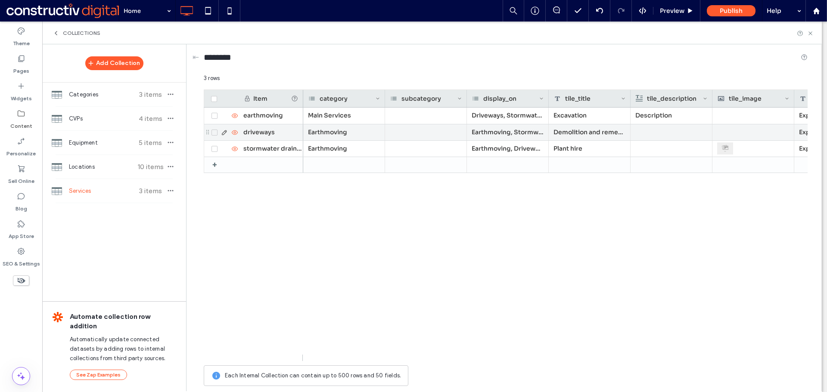
scroll to position [0, 0]
click at [284, 133] on div "demolition and remediation" at bounding box center [270, 132] width 65 height 16
drag, startPoint x: 257, startPoint y: 133, endPoint x: 263, endPoint y: 133, distance: 6.0
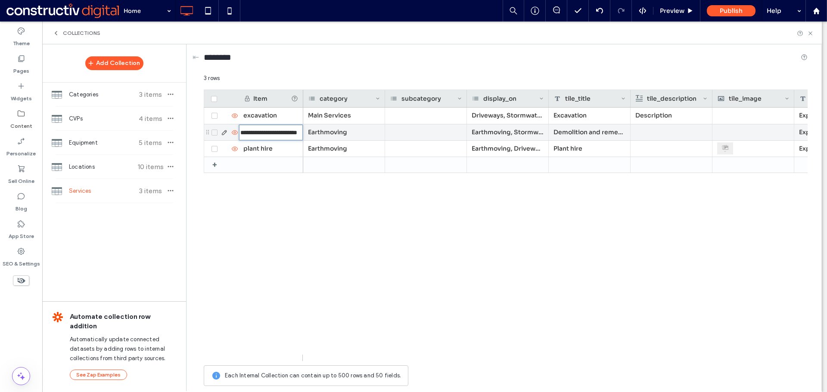
click at [257, 133] on input "**********" at bounding box center [271, 132] width 64 height 15
type input "**********"
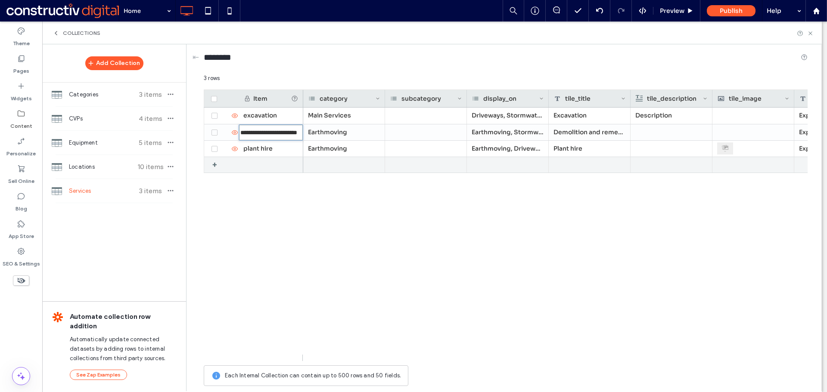
click at [275, 149] on div "plant hire" at bounding box center [270, 149] width 65 height 16
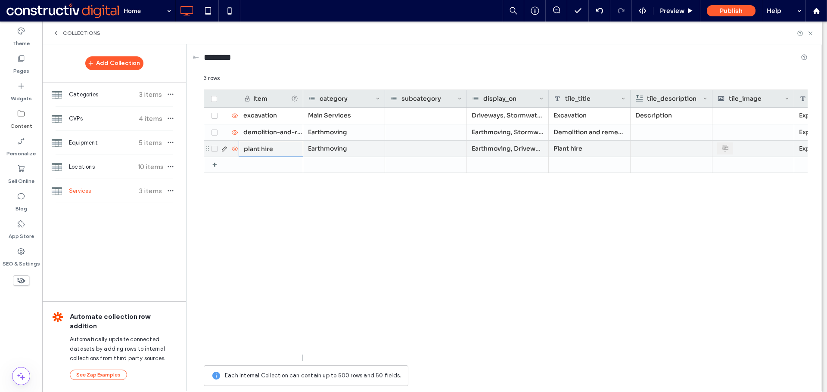
click at [275, 149] on div "plant hire" at bounding box center [270, 149] width 65 height 16
click at [254, 146] on input "**********" at bounding box center [271, 148] width 64 height 15
type input "**********"
click at [332, 149] on div "Earthmoving" at bounding box center [344, 149] width 82 height 16
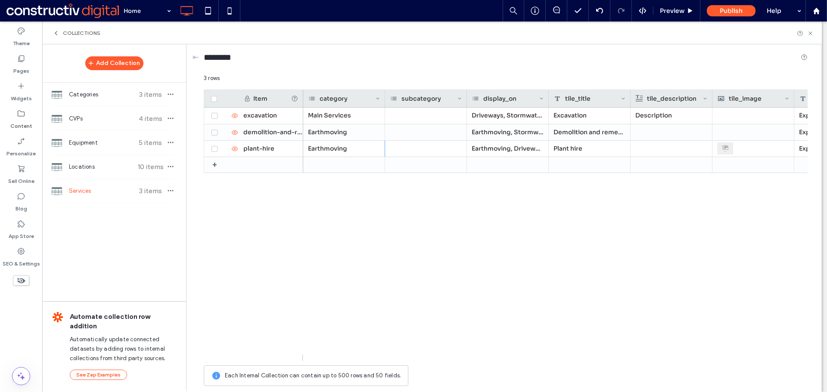
click at [498, 293] on div "Main Services Driveways, Stormwater drainage, Concrete groundworks, Lawn/synthe…" at bounding box center [555, 235] width 504 height 254
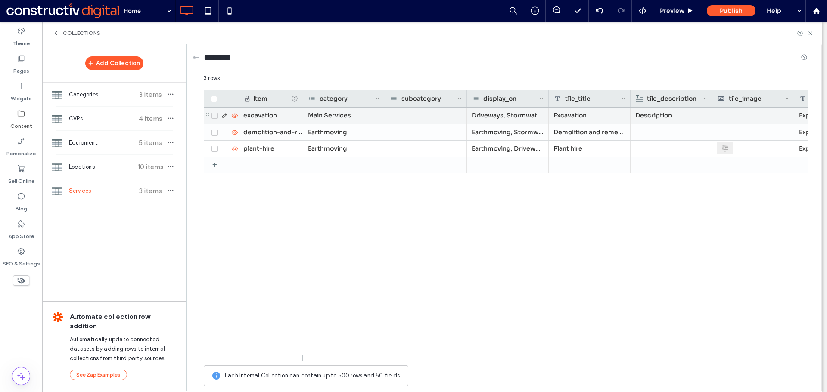
click at [361, 114] on div "Main Services" at bounding box center [344, 116] width 82 height 16
click at [354, 114] on div "Main Services" at bounding box center [344, 116] width 82 height 16
click at [354, 115] on div "Main Services" at bounding box center [344, 116] width 82 height 16
click at [348, 118] on span "Main Services" at bounding box center [330, 115] width 41 height 7
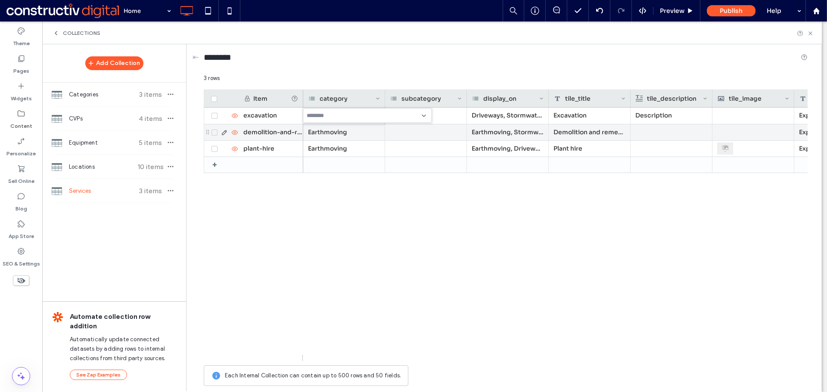
click at [343, 136] on div "Earthmoving" at bounding box center [344, 132] width 82 height 16
click at [344, 136] on div "Earthmoving" at bounding box center [344, 132] width 82 height 16
click at [367, 133] on input at bounding box center [382, 132] width 59 height 7
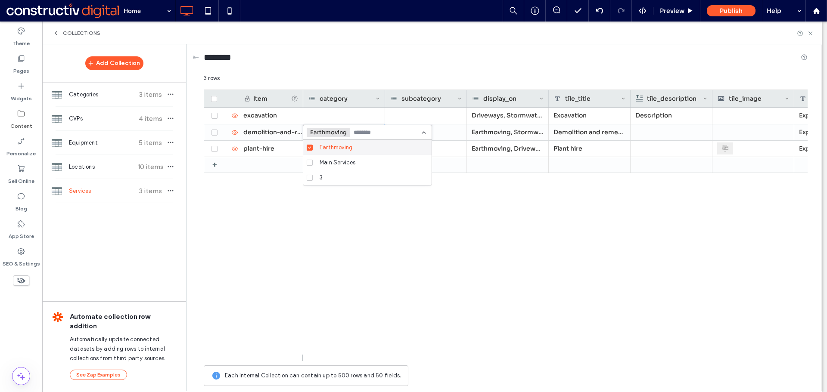
drag, startPoint x: 350, startPoint y: 144, endPoint x: 357, endPoint y: 139, distance: 8.5
click at [350, 144] on span "Earthmoving" at bounding box center [335, 147] width 33 height 9
drag, startPoint x: 408, startPoint y: 227, endPoint x: 373, endPoint y: 191, distance: 49.9
click at [407, 225] on div "Driveways, Stormwater drainage, Concrete groundworks, Lawn/synthetic installati…" at bounding box center [555, 235] width 504 height 254
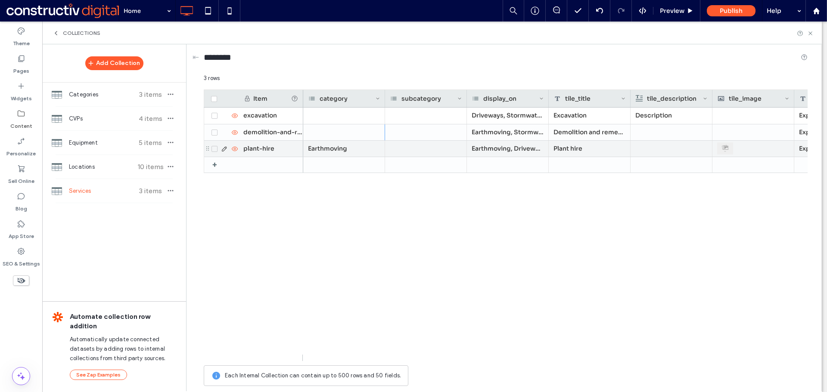
click at [352, 147] on div "Earthmoving" at bounding box center [344, 149] width 82 height 16
click at [353, 147] on div "Earthmoving" at bounding box center [344, 149] width 82 height 16
click at [350, 151] on div "Earthmoving" at bounding box center [344, 149] width 82 height 16
click at [324, 146] on span "Earthmoving" at bounding box center [329, 149] width 38 height 7
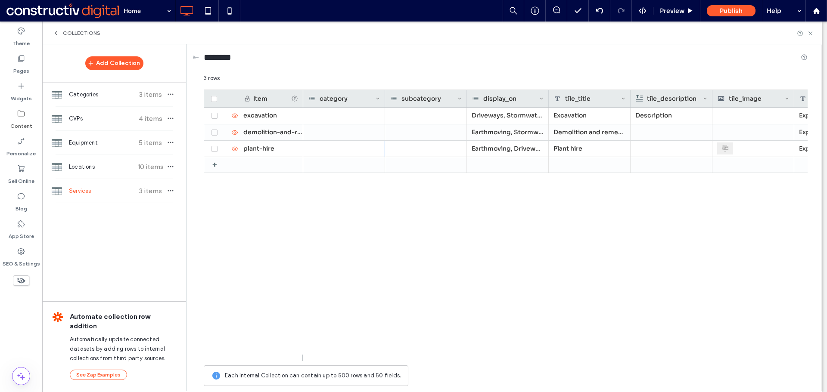
click at [431, 250] on div "Driveways, Stormwater drainage, Concrete groundworks, Lawn/synthetic installati…" at bounding box center [555, 235] width 504 height 254
click at [516, 99] on div "display_on" at bounding box center [505, 98] width 67 height 17
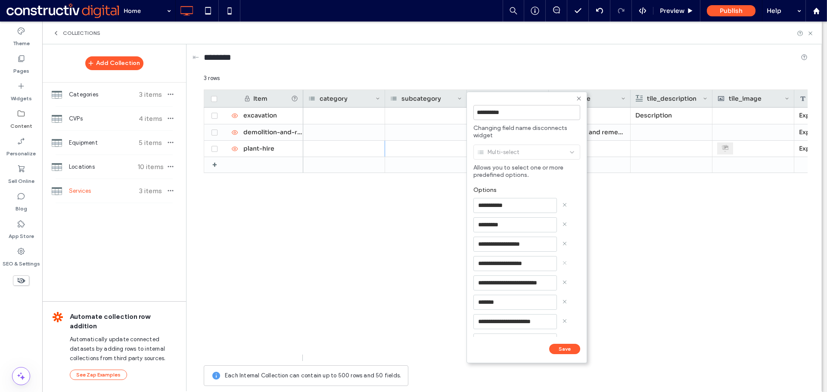
click at [564, 264] on icon at bounding box center [564, 262] width 4 height 4
type input "**********"
type input "*******"
type input "**********"
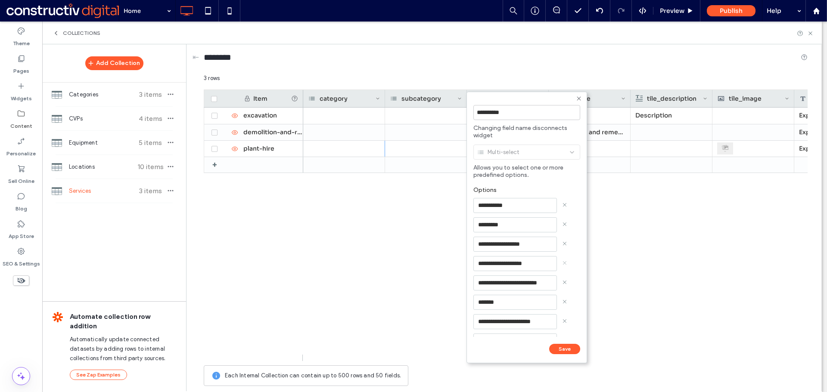
type input "**********"
click at [564, 263] on use at bounding box center [564, 262] width 3 height 3
type input "*******"
type input "**********"
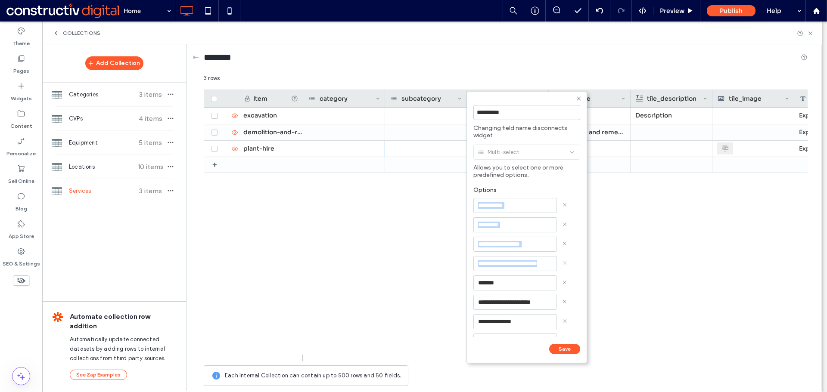
type input "**********"
click at [564, 263] on use at bounding box center [564, 262] width 3 height 3
type input "**********"
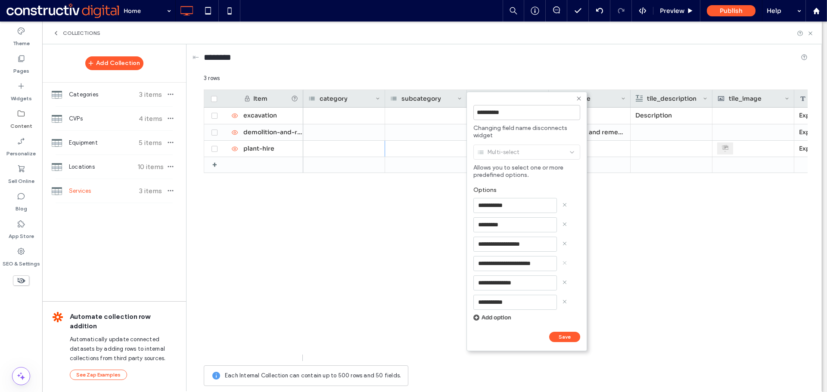
click at [564, 263] on use at bounding box center [564, 262] width 3 height 3
type input "**********"
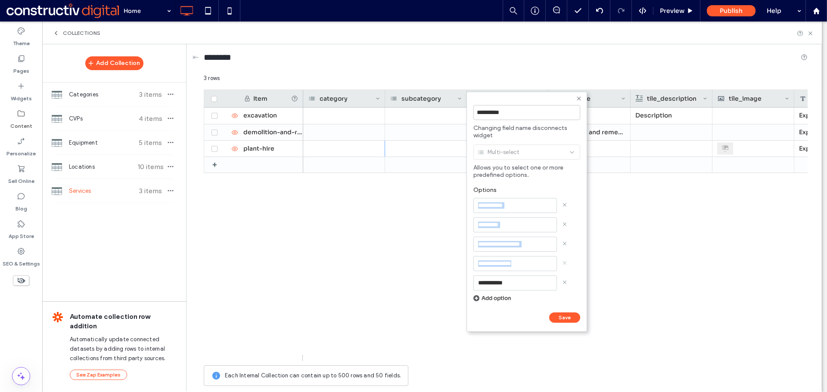
click at [564, 263] on use at bounding box center [564, 262] width 3 height 3
type input "**********"
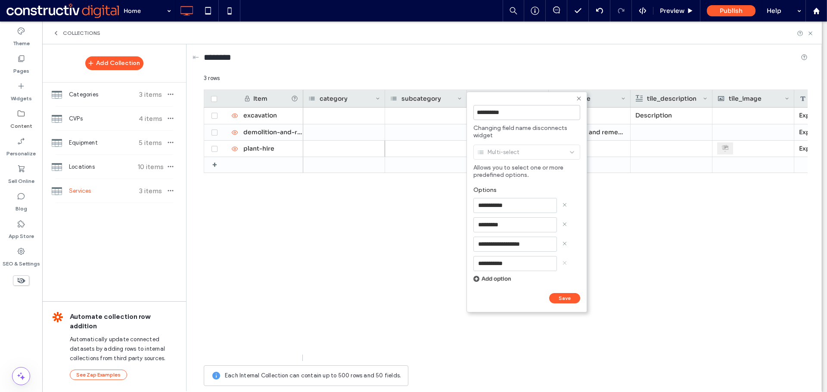
click at [564, 263] on icon at bounding box center [564, 262] width 4 height 4
click at [526, 208] on input "**********" at bounding box center [515, 205] width 84 height 15
paste input
type input "**********"
click at [514, 224] on input "*********" at bounding box center [515, 224] width 84 height 15
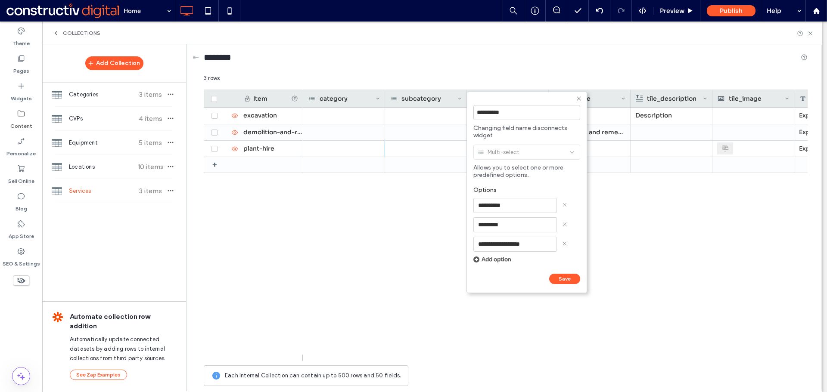
paste input "**********"
type input "**********"
drag, startPoint x: 521, startPoint y: 234, endPoint x: 517, endPoint y: 236, distance: 5.0
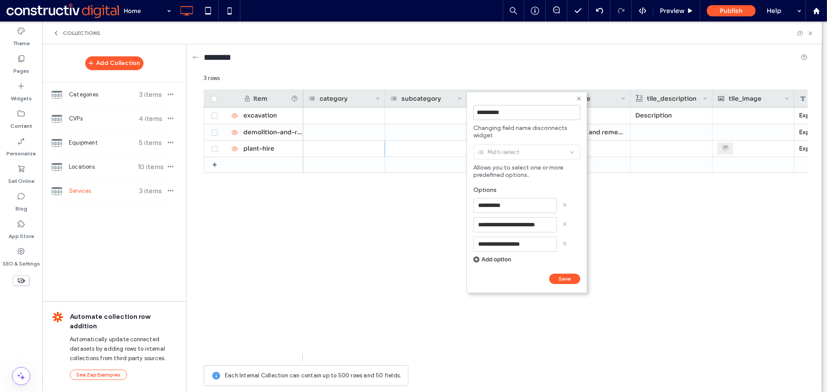
click at [518, 235] on div "**********" at bounding box center [526, 224] width 107 height 85
click at [517, 239] on input "**********" at bounding box center [515, 244] width 84 height 15
paste input
type input "**********"
click at [561, 282] on button "Save" at bounding box center [564, 279] width 31 height 10
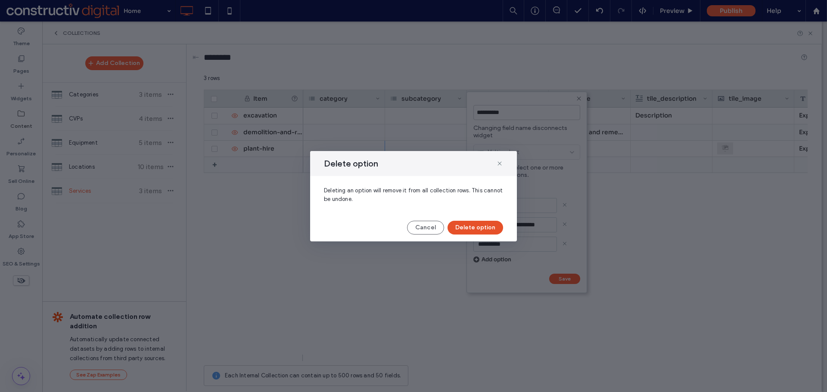
click at [473, 227] on button "Delete option" at bounding box center [475, 228] width 56 height 14
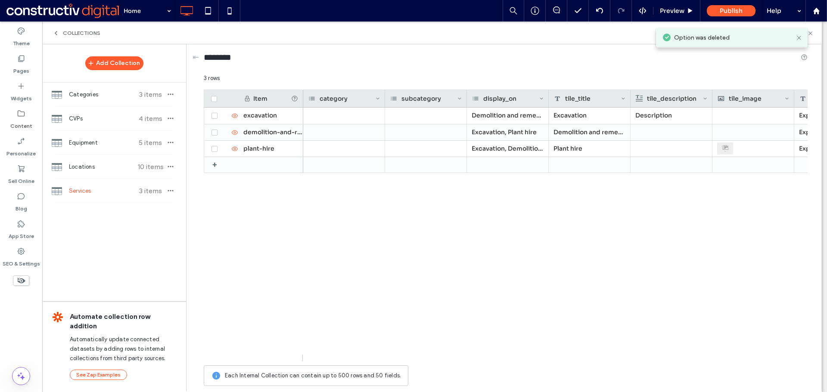
click at [432, 95] on div "subcategory" at bounding box center [423, 98] width 67 height 17
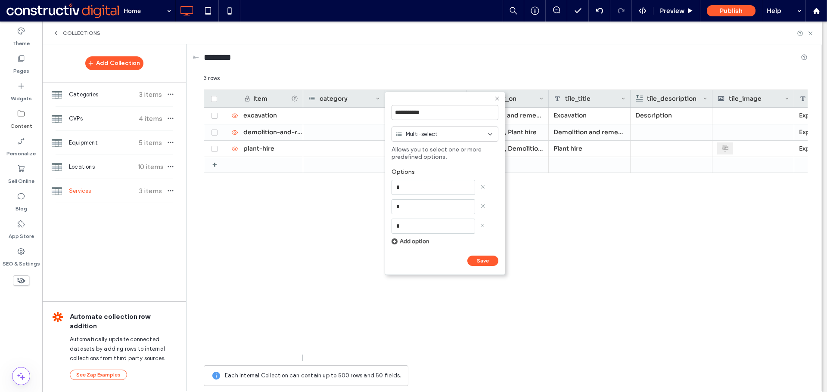
drag, startPoint x: 495, startPoint y: 97, endPoint x: 489, endPoint y: 145, distance: 48.2
click at [496, 97] on icon at bounding box center [496, 98] width 7 height 7
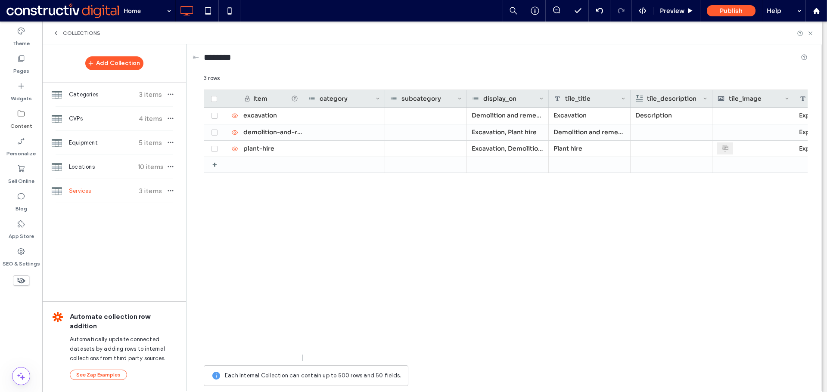
click at [504, 98] on div "display_on" at bounding box center [505, 98] width 67 height 17
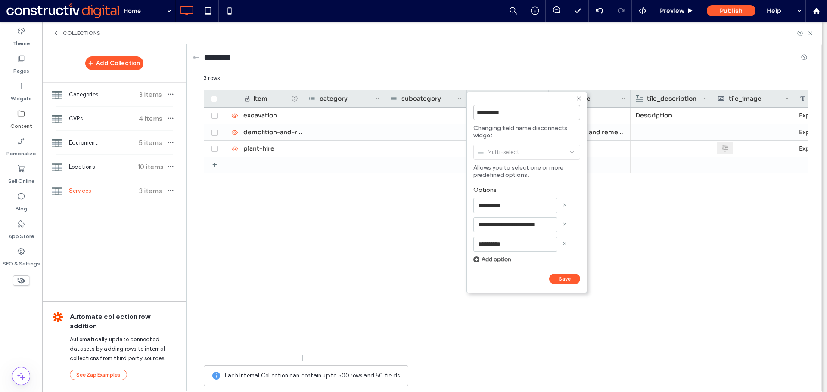
click at [684, 245] on div "Demolition and remediation, Plant hire Excavation Description Explore service P…" at bounding box center [555, 235] width 504 height 254
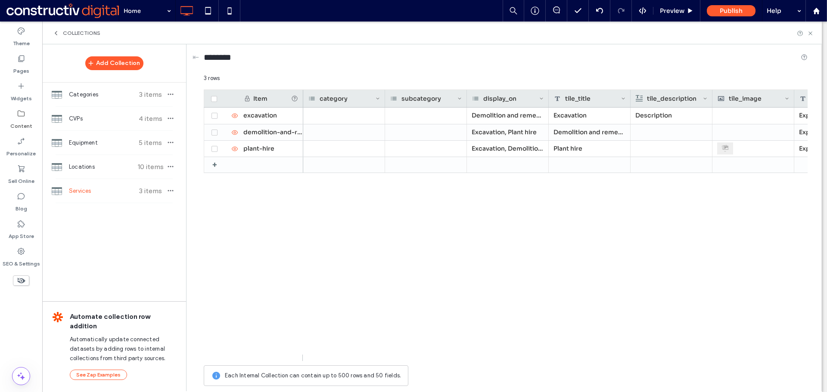
click at [503, 98] on div "display_on" at bounding box center [505, 98] width 67 height 17
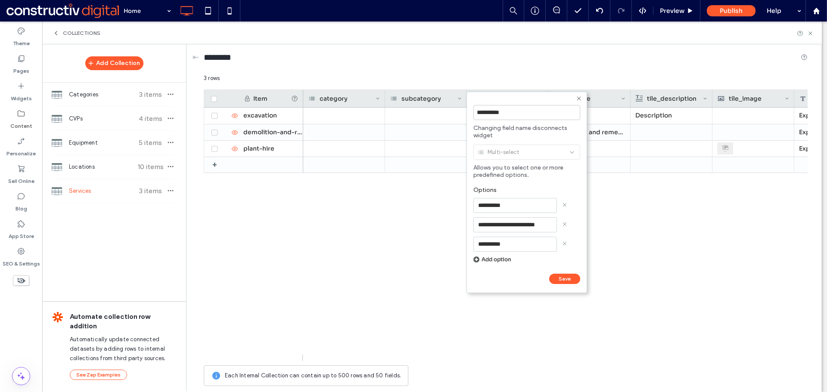
drag, startPoint x: 647, startPoint y: 288, endPoint x: 639, endPoint y: 273, distance: 17.7
click at [645, 284] on div "Demolition and remediation, Plant hire Excavation Description Explore service P…" at bounding box center [555, 235] width 504 height 254
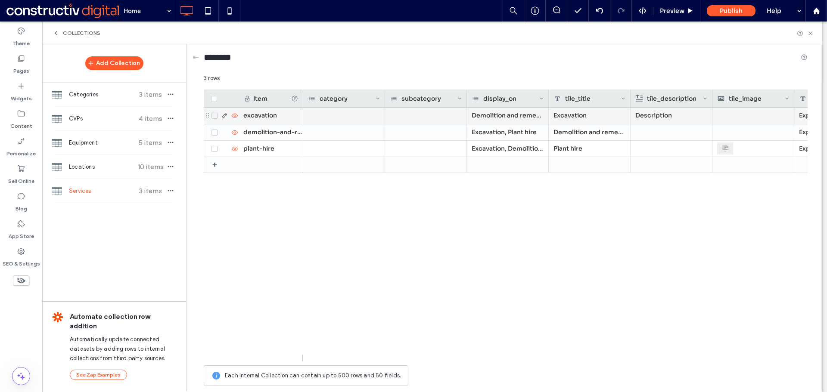
click at [491, 115] on div "Demolition and remediation, Plant hire" at bounding box center [508, 116] width 82 height 16
click at [502, 115] on input at bounding box center [516, 115] width 59 height 7
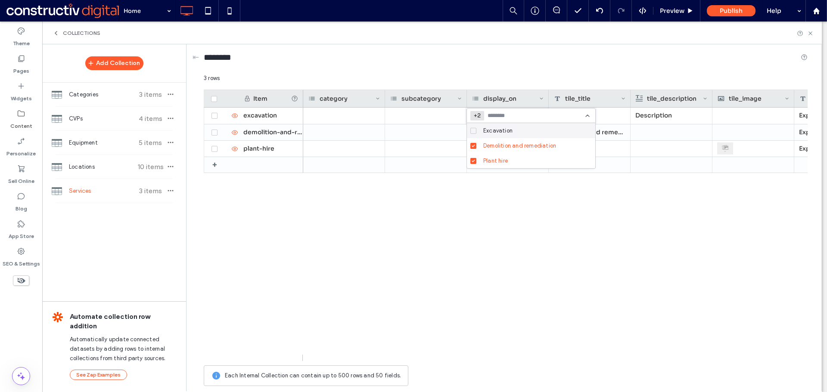
drag, startPoint x: 597, startPoint y: 309, endPoint x: 531, endPoint y: 169, distance: 154.3
click at [596, 301] on div "Excavation Description Explore service Page 1 Excavation, Plant hire Demolition…" at bounding box center [555, 235] width 504 height 254
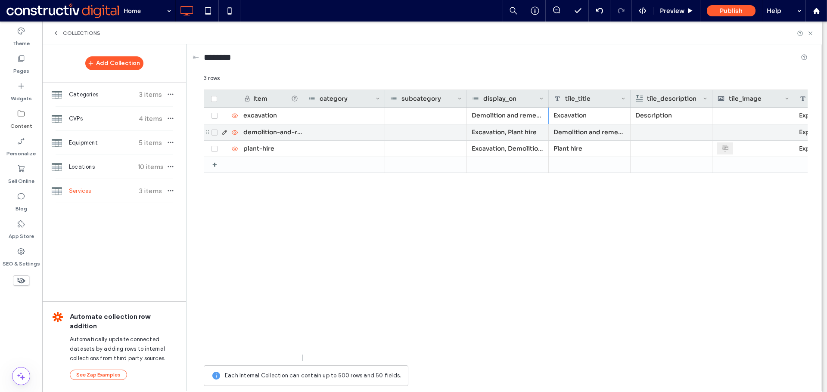
click at [508, 131] on div "Excavation, Plant hire" at bounding box center [508, 132] width 82 height 16
click at [523, 133] on div "+1" at bounding box center [517, 132] width 16 height 13
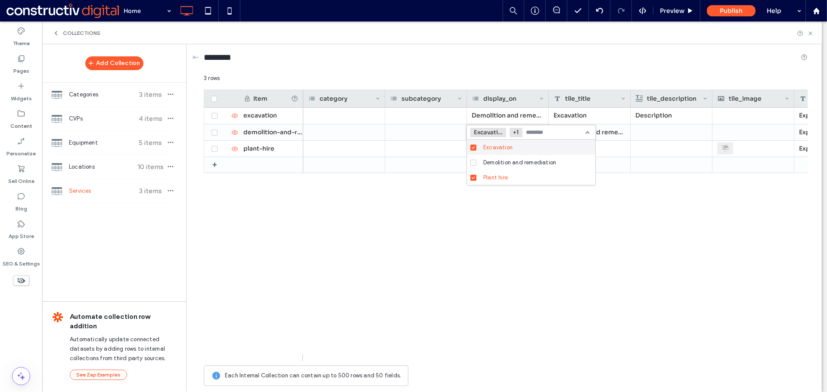
drag, startPoint x: 596, startPoint y: 263, endPoint x: 530, endPoint y: 170, distance: 113.4
click at [595, 263] on div "Demolition and remediation, Plant hire Excavation Description Explore service P…" at bounding box center [555, 235] width 504 height 254
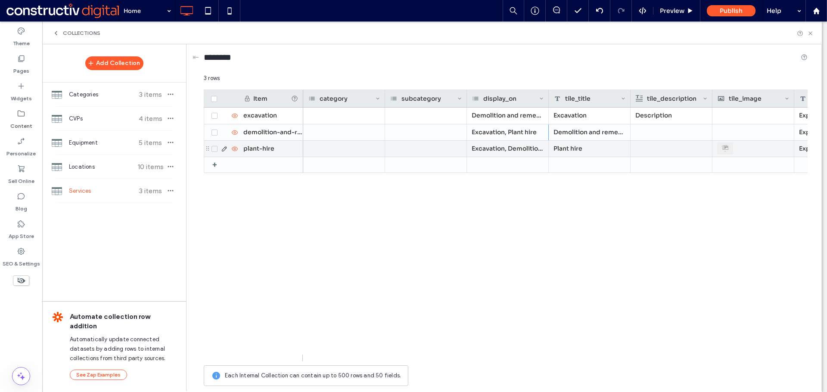
click at [513, 147] on div "Excavation, Demolition and remediation" at bounding box center [508, 149] width 82 height 16
click at [536, 148] on input at bounding box center [555, 149] width 59 height 7
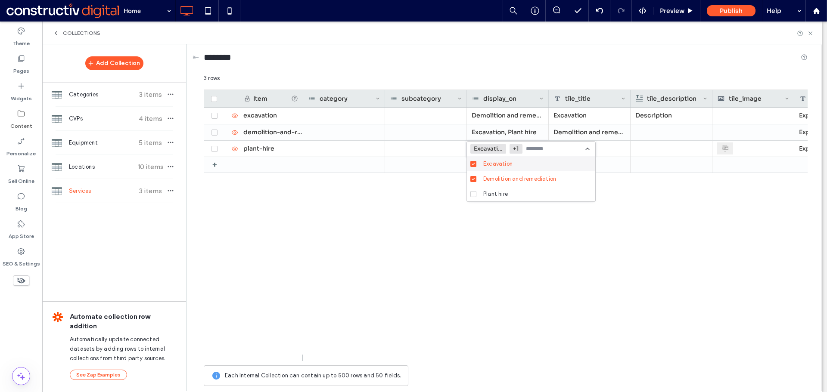
click at [576, 253] on div "Demolition and remediation, Plant hire Excavation Description Explore service P…" at bounding box center [555, 235] width 504 height 254
click at [616, 254] on div "Demolition and remediation, Plant hire Excavation Description Explore service P…" at bounding box center [555, 235] width 504 height 254
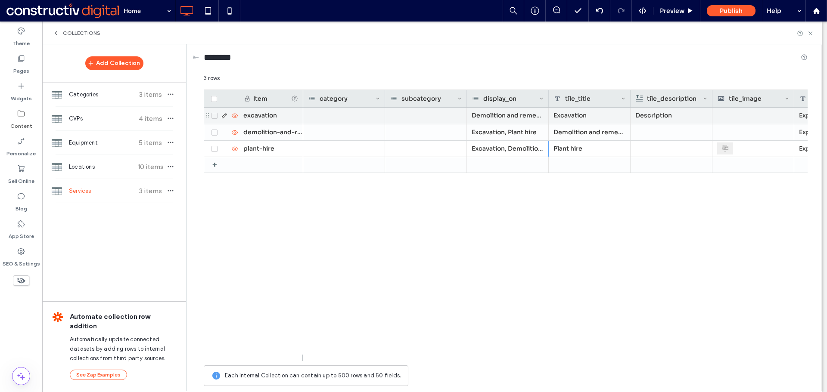
click at [668, 118] on p "Description" at bounding box center [671, 115] width 72 height 15
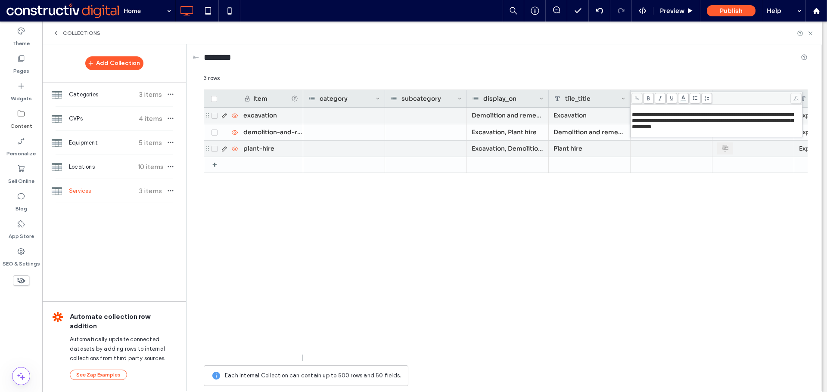
click at [661, 146] on div "We create clean, compliant trenches for stormwater systems in new and existing …" at bounding box center [671, 164] width 72 height 46
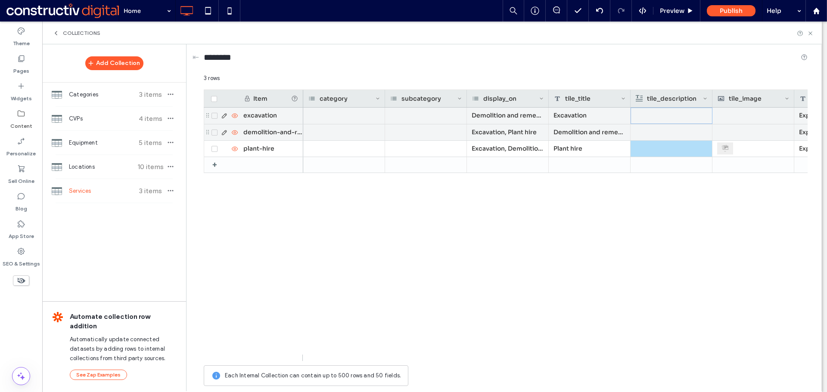
click at [662, 132] on div "A well-built driveway starts with expert excavation and solid base work. At Zoo…" at bounding box center [671, 147] width 72 height 46
click at [662, 132] on div "A well-built driveway starts with expert excavation and solid base work. At Zoo…" at bounding box center [670, 148] width 71 height 46
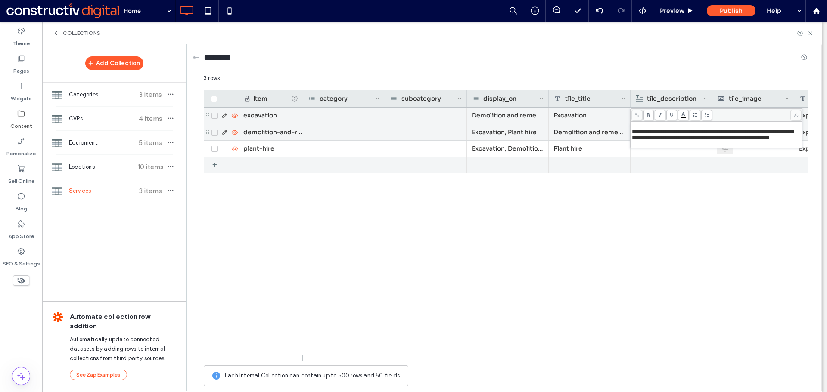
click at [661, 222] on div "Demolition and remediation, Plant hire Excavation From trenching and land clear…" at bounding box center [555, 235] width 504 height 254
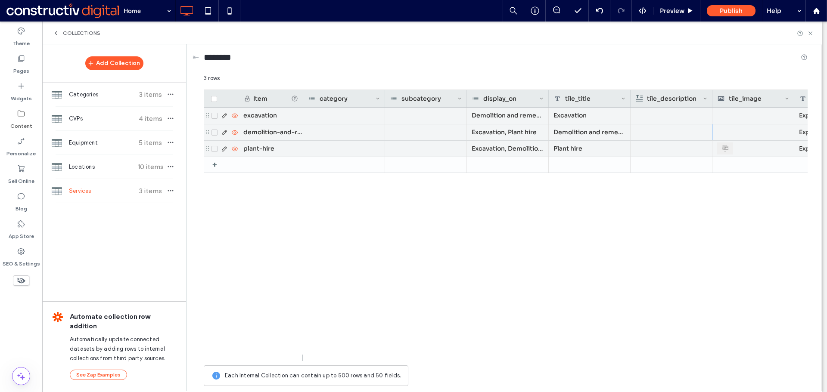
click at [656, 151] on div "We create clean, compliant trenches for stormwater systems in new and existing …" at bounding box center [671, 164] width 72 height 46
click at [696, 238] on div "Demolition and remediation, Plant hire Excavation From trenching and land clear…" at bounding box center [555, 235] width 504 height 254
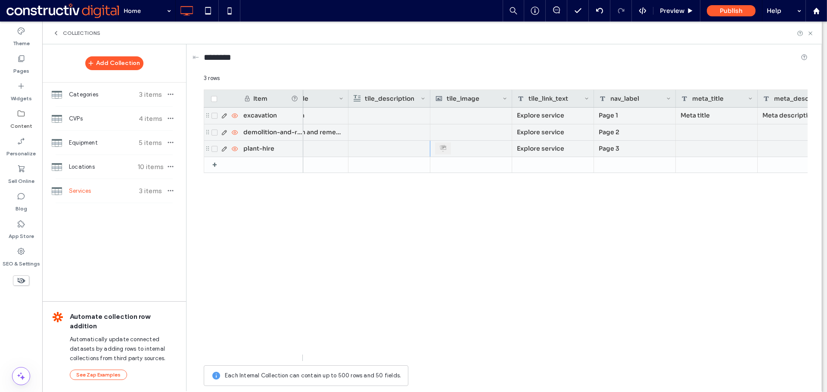
drag, startPoint x: 536, startPoint y: 315, endPoint x: 526, endPoint y: 266, distance: 49.6
click at [535, 310] on div "Demolition and remediation, Plant hire Excavation Meta description Meta title F…" at bounding box center [555, 235] width 504 height 254
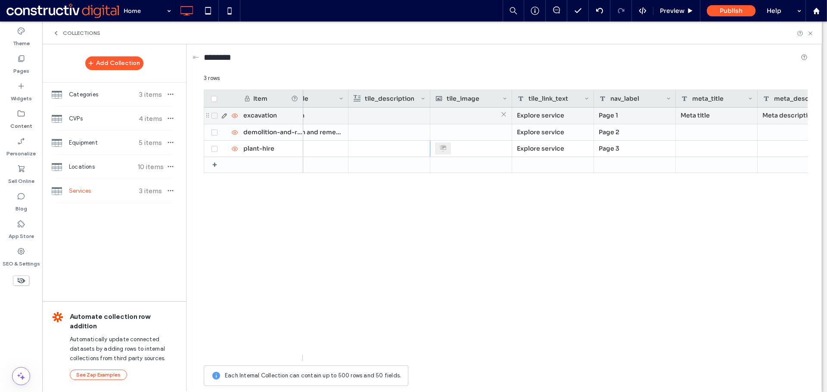
click at [453, 118] on div at bounding box center [471, 115] width 72 height 15
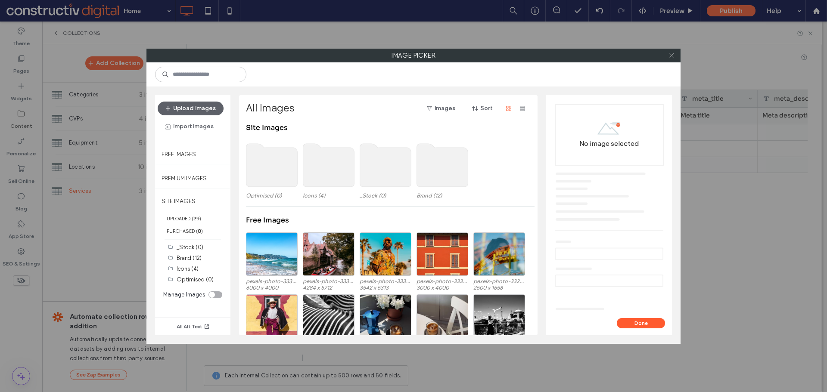
click at [672, 56] on icon at bounding box center [671, 55] width 6 height 6
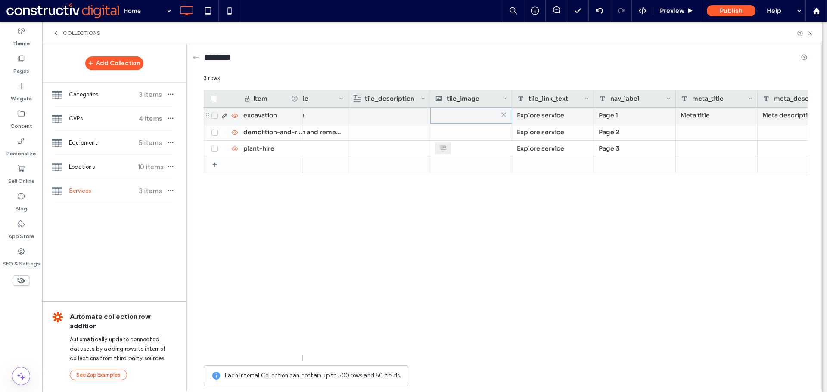
click at [469, 116] on div at bounding box center [470, 115] width 71 height 15
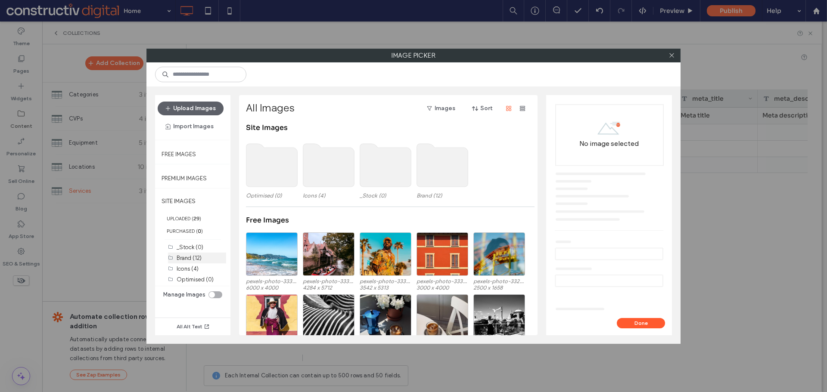
click at [194, 259] on label "Brand (12)" at bounding box center [189, 258] width 25 height 6
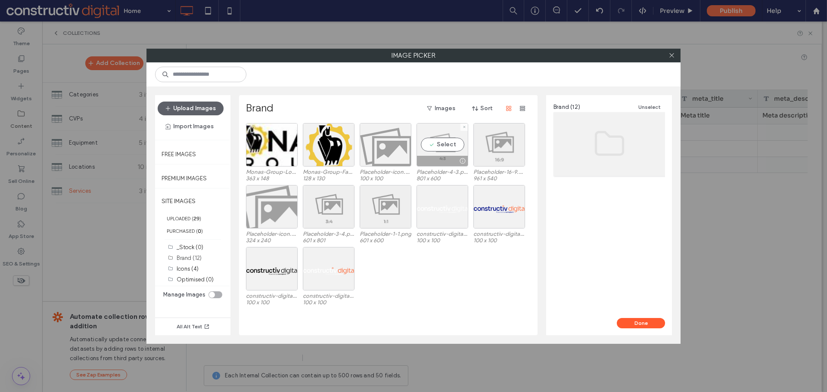
click at [448, 151] on div "Select" at bounding box center [442, 144] width 52 height 43
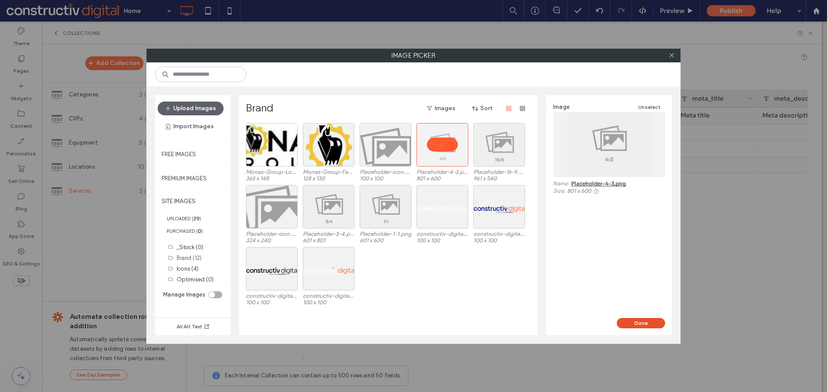
click at [634, 320] on button "Done" at bounding box center [640, 323] width 48 height 10
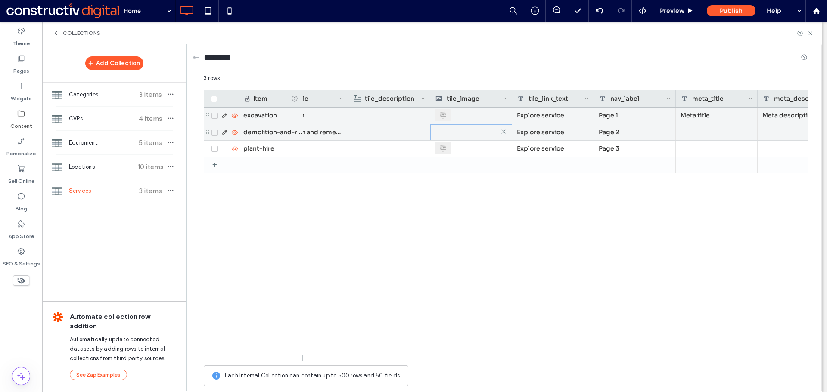
click at [456, 133] on div at bounding box center [470, 132] width 71 height 15
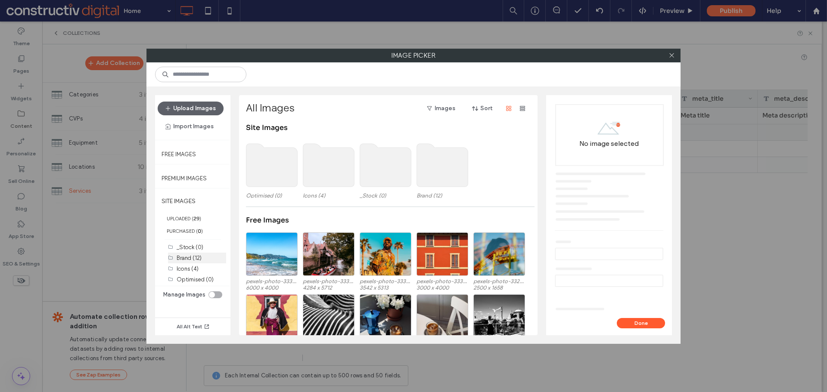
click at [190, 258] on label "Brand (12)" at bounding box center [189, 258] width 25 height 6
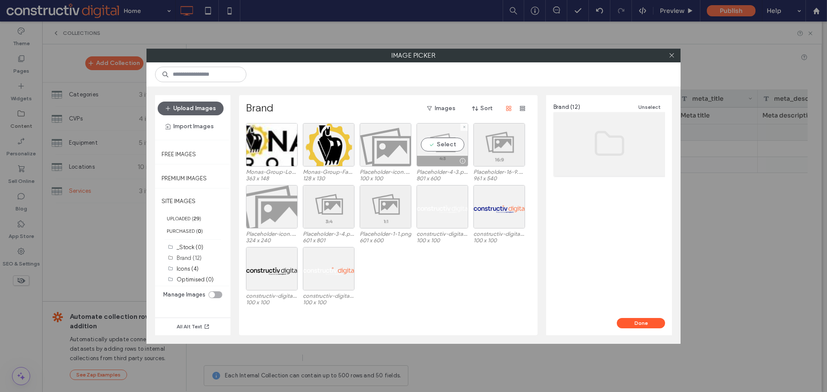
click at [437, 142] on div "Select" at bounding box center [442, 144] width 52 height 43
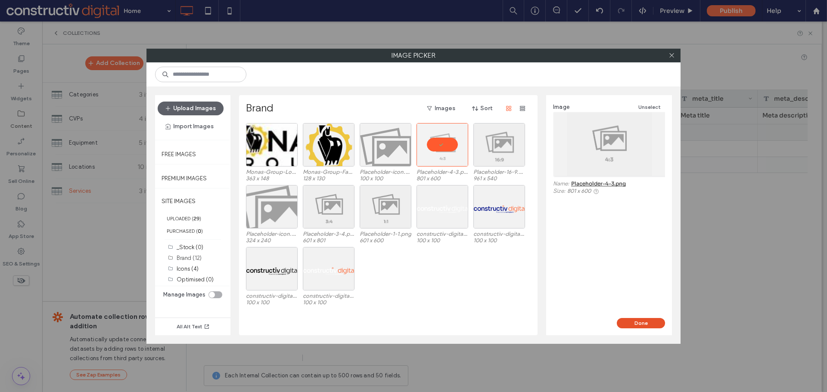
click at [645, 324] on button "Done" at bounding box center [640, 323] width 48 height 10
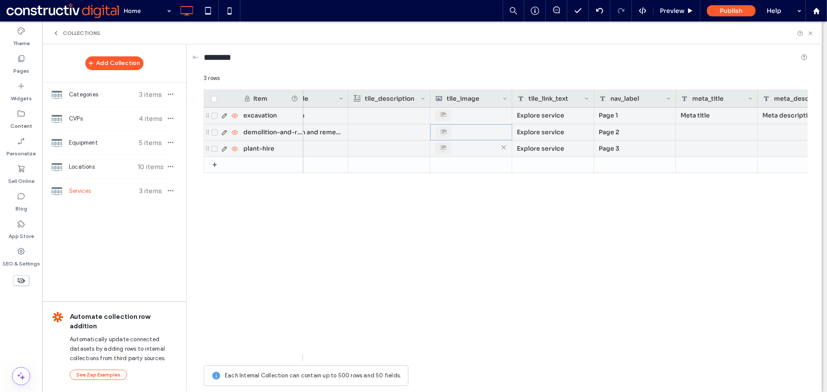
click at [456, 148] on div at bounding box center [471, 148] width 72 height 15
click at [456, 148] on div at bounding box center [470, 148] width 71 height 15
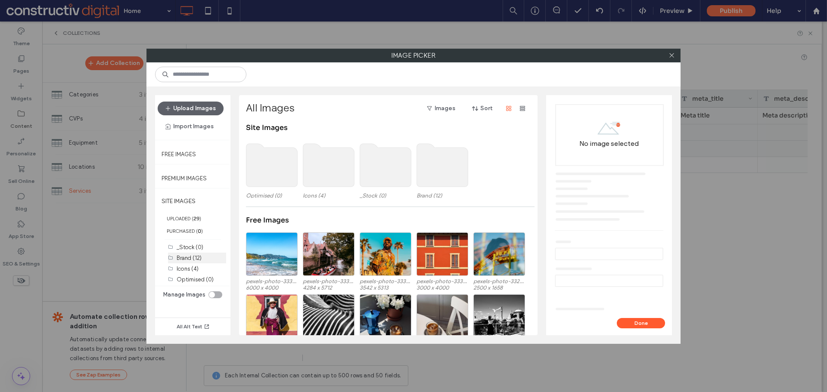
click at [190, 259] on label "Brand (12)" at bounding box center [189, 258] width 25 height 6
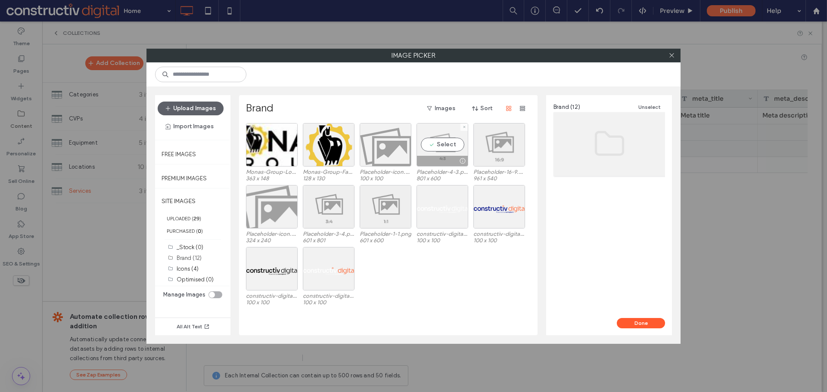
click at [440, 145] on div "Select" at bounding box center [442, 144] width 52 height 43
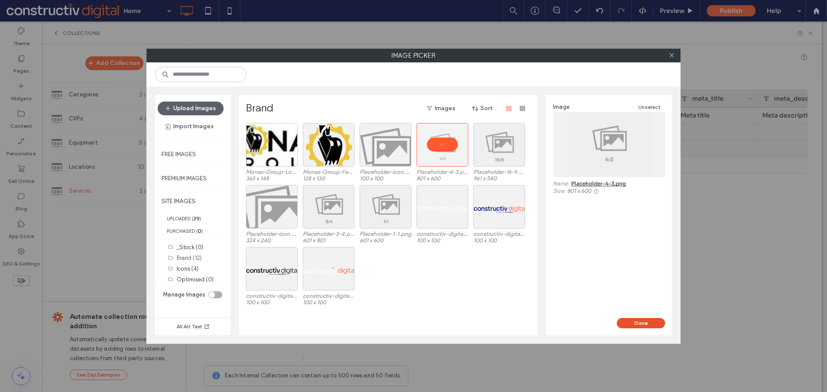
click at [645, 325] on button "Done" at bounding box center [640, 323] width 48 height 10
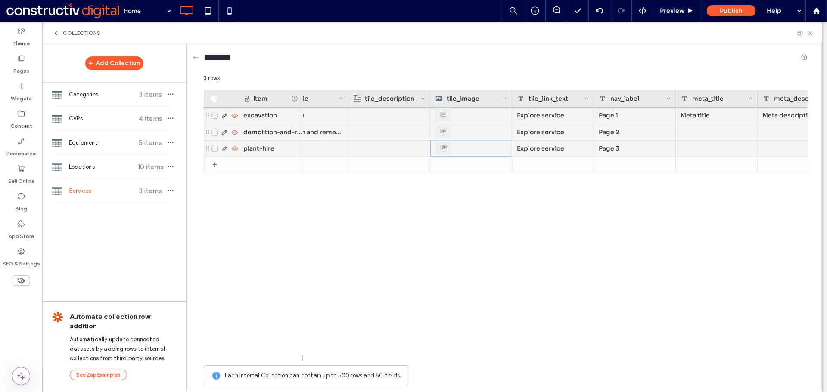
drag, startPoint x: 500, startPoint y: 294, endPoint x: 477, endPoint y: 290, distance: 23.7
click at [500, 294] on div "Demolition and remediation, Plant hire Excavation Meta description Meta title F…" at bounding box center [555, 235] width 504 height 254
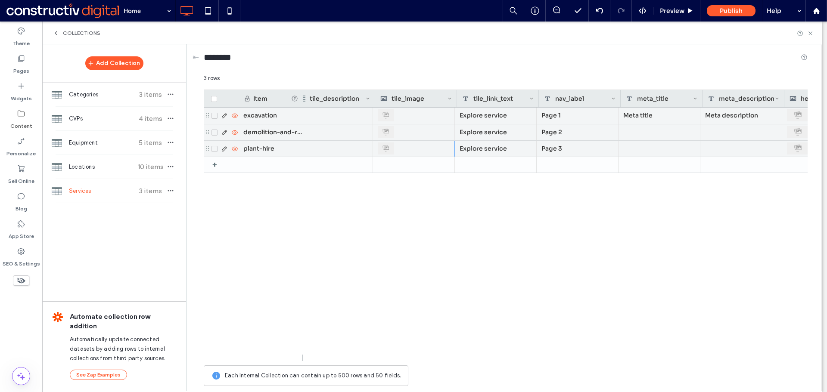
scroll to position [0, 337]
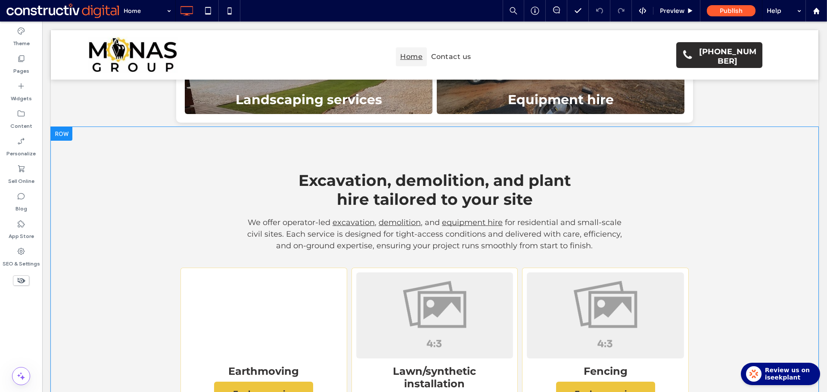
scroll to position [344, 0]
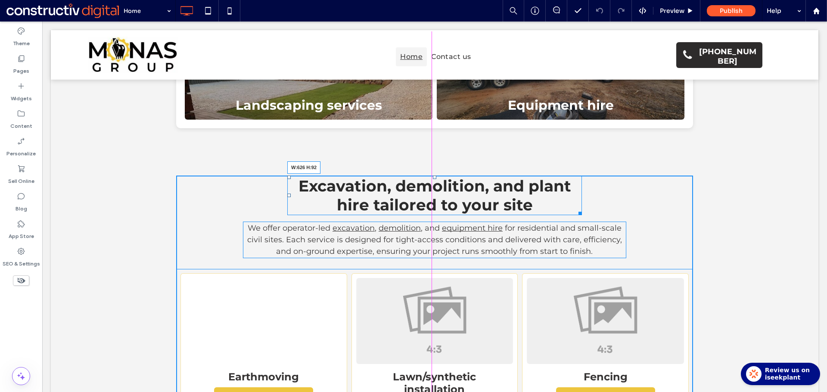
drag, startPoint x: 576, startPoint y: 191, endPoint x: 497, endPoint y: 217, distance: 82.8
click at [575, 209] on div at bounding box center [578, 212] width 6 height 6
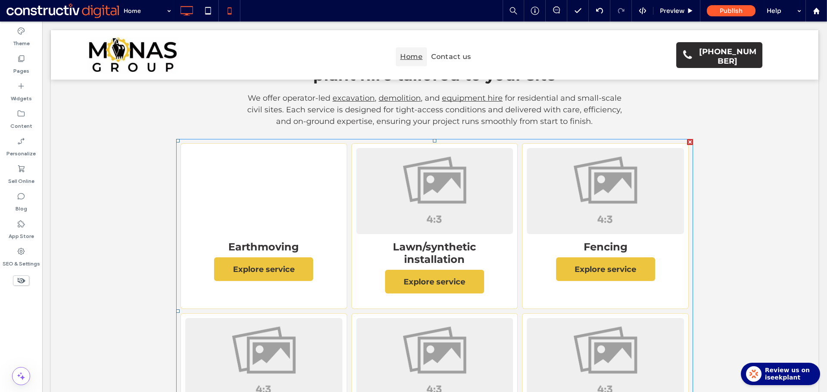
scroll to position [474, 0]
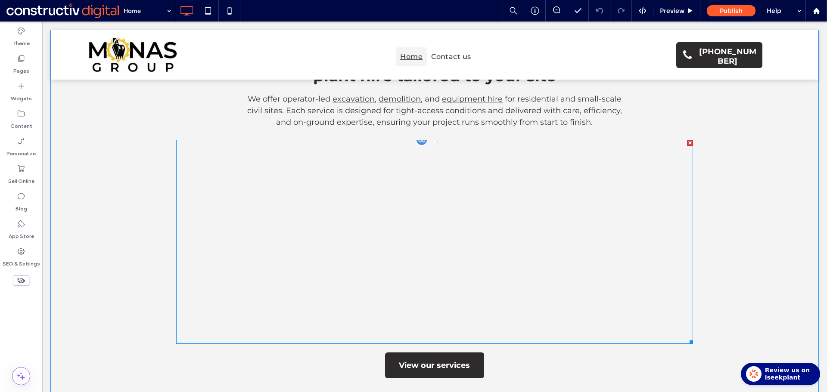
click at [427, 174] on link at bounding box center [434, 191] width 167 height 91
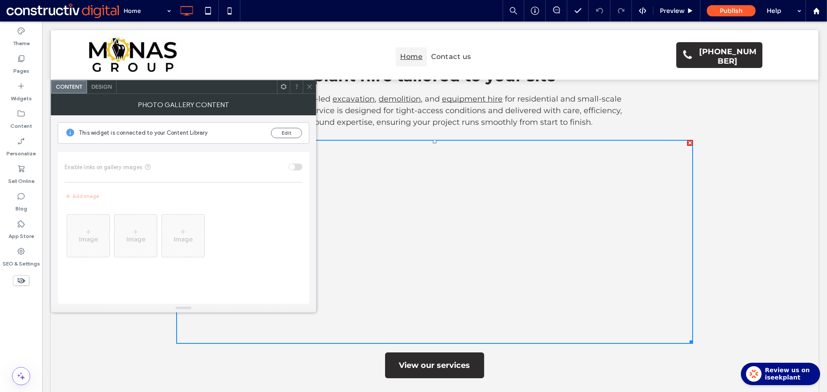
click at [308, 132] on div "This widget is connected to your Content Library Edit" at bounding box center [183, 133] width 251 height 22
click at [292, 132] on button "Edit" at bounding box center [286, 133] width 31 height 10
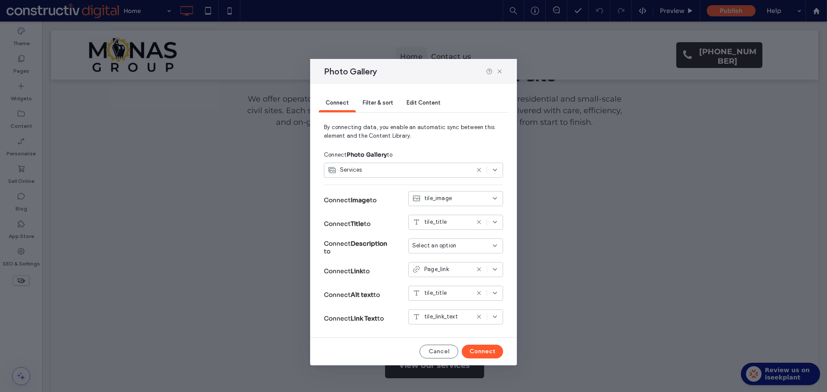
click at [431, 249] on span "Select an option" at bounding box center [434, 246] width 44 height 9
click at [451, 277] on span "tile_description" at bounding box center [447, 276] width 41 height 9
click at [486, 353] on button "Connect" at bounding box center [482, 352] width 41 height 14
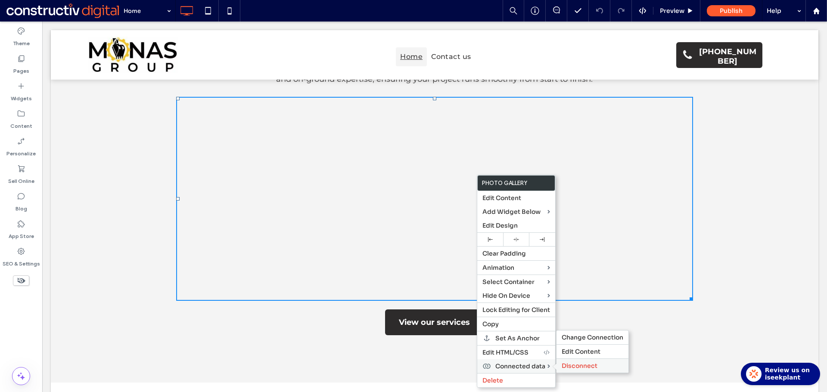
click at [589, 368] on span "Disconnect" at bounding box center [579, 366] width 36 height 8
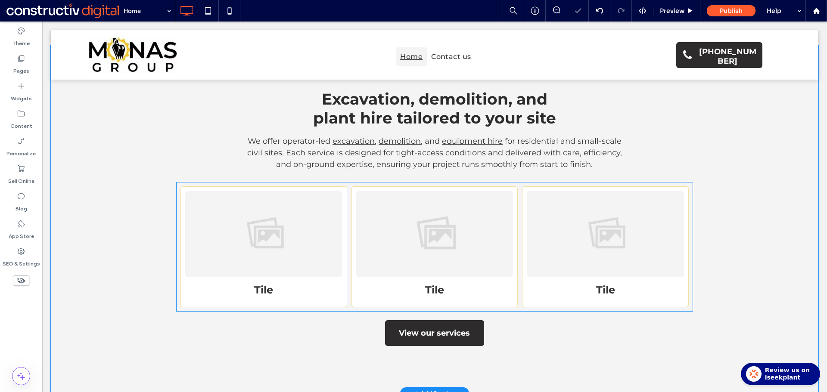
scroll to position [431, 0]
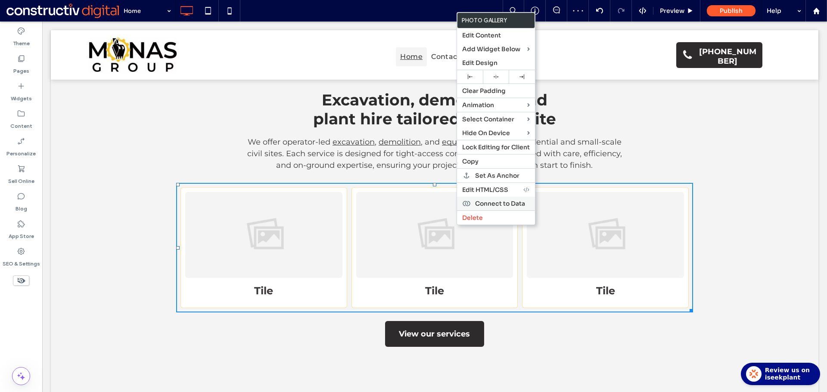
click at [499, 204] on span "Connect to Data" at bounding box center [500, 204] width 50 height 8
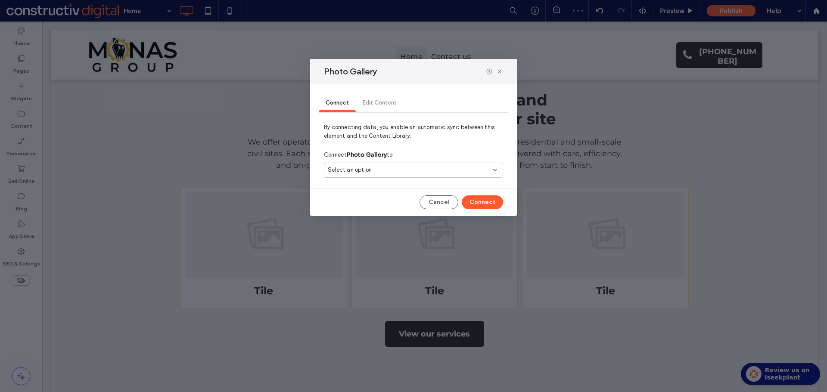
click at [438, 171] on div "Select an option" at bounding box center [408, 170] width 161 height 9
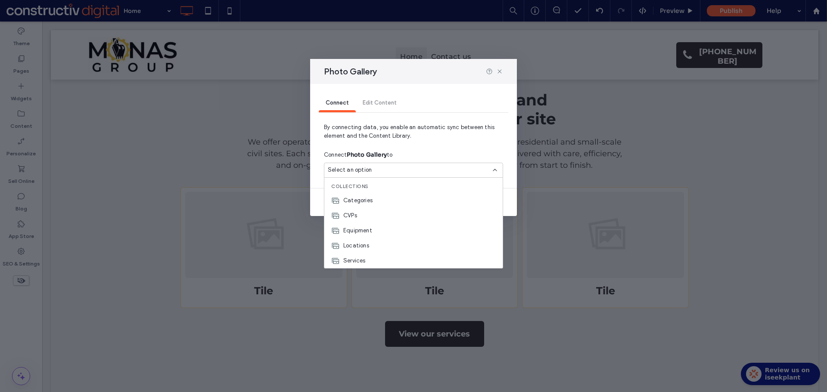
click at [361, 262] on span "Services" at bounding box center [354, 261] width 22 height 9
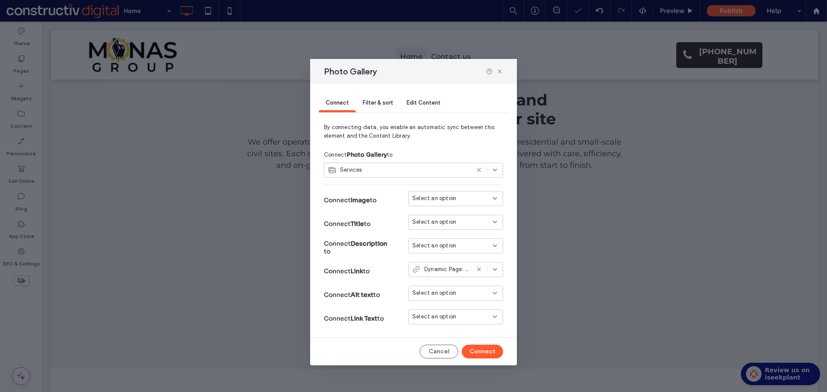
click at [433, 195] on span "Select an option" at bounding box center [434, 198] width 44 height 9
click at [436, 212] on span "tile_image" at bounding box center [441, 214] width 28 height 9
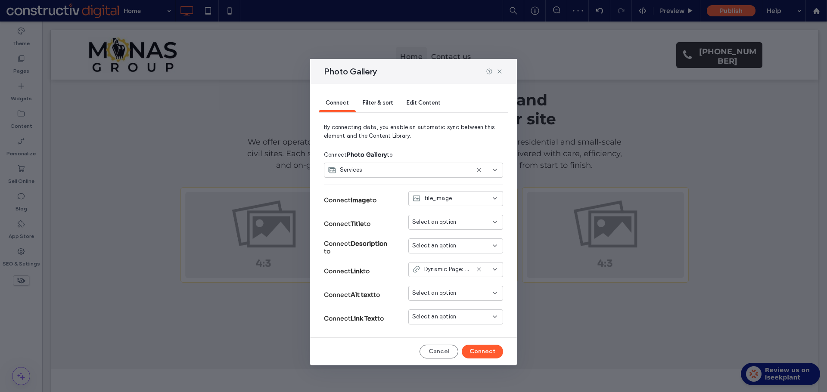
click at [455, 223] on div "Select an option" at bounding box center [450, 222] width 77 height 9
click at [452, 238] on div "tile_title" at bounding box center [456, 237] width 94 height 15
click at [451, 248] on span "Select an option" at bounding box center [434, 246] width 44 height 9
click at [447, 276] on span "tile_description" at bounding box center [447, 276] width 41 height 9
click at [462, 294] on div "Select an option" at bounding box center [450, 293] width 77 height 9
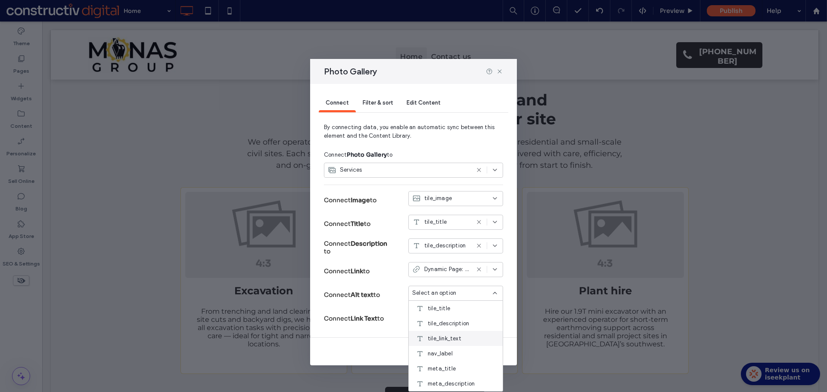
click at [460, 342] on span "tile_link_text" at bounding box center [444, 339] width 34 height 9
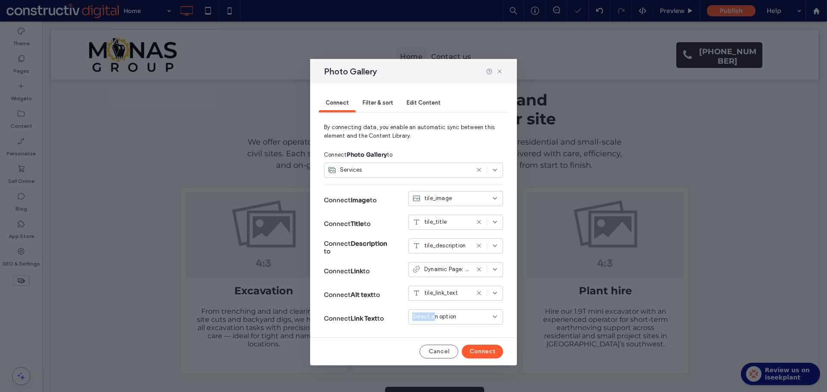
click at [435, 321] on div "Select an option" at bounding box center [455, 317] width 95 height 15
click at [444, 300] on span "meta_description" at bounding box center [450, 302] width 47 height 9
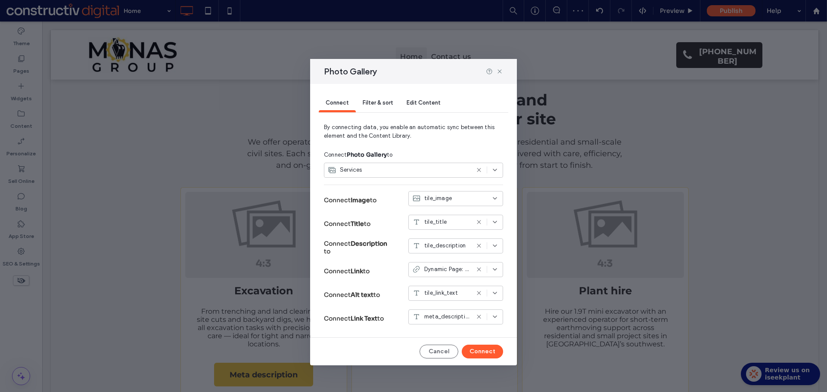
click at [442, 318] on span "meta_description" at bounding box center [446, 317] width 45 height 9
click at [454, 257] on span "tile_link_text" at bounding box center [444, 257] width 34 height 9
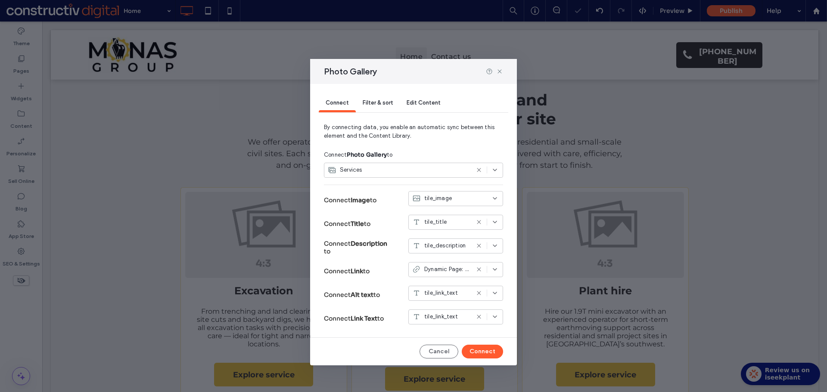
click at [445, 291] on span "tile_link_text" at bounding box center [441, 293] width 34 height 9
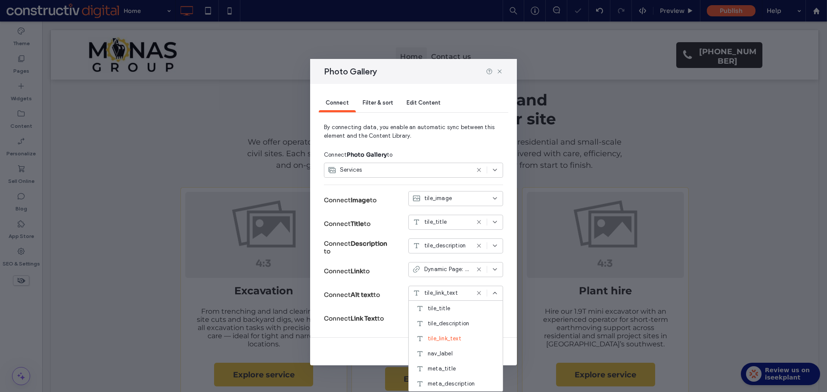
drag, startPoint x: 443, startPoint y: 307, endPoint x: 431, endPoint y: 311, distance: 13.2
click at [443, 307] on span "tile_title" at bounding box center [438, 308] width 22 height 9
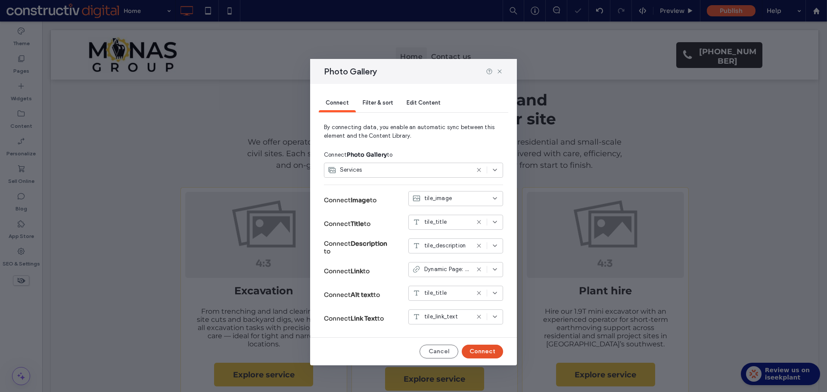
click at [483, 350] on button "Connect" at bounding box center [482, 352] width 41 height 14
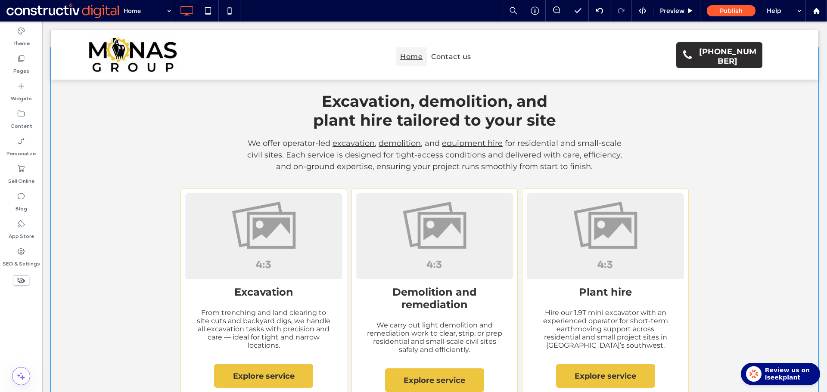
scroll to position [517, 0]
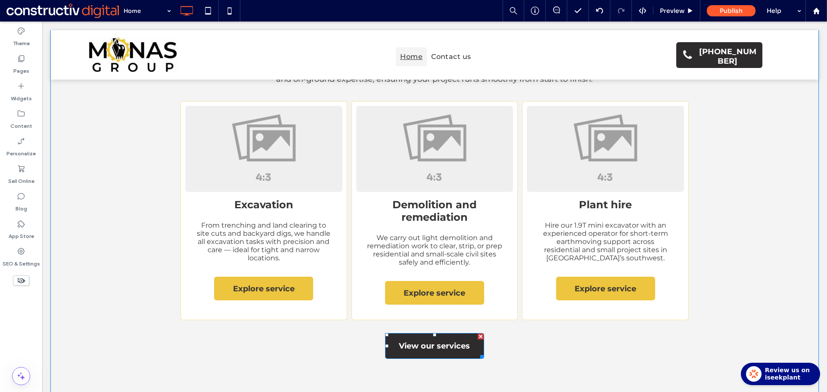
drag, startPoint x: 424, startPoint y: 325, endPoint x: 462, endPoint y: 301, distance: 44.9
click at [424, 335] on span "View our services" at bounding box center [434, 346] width 71 height 23
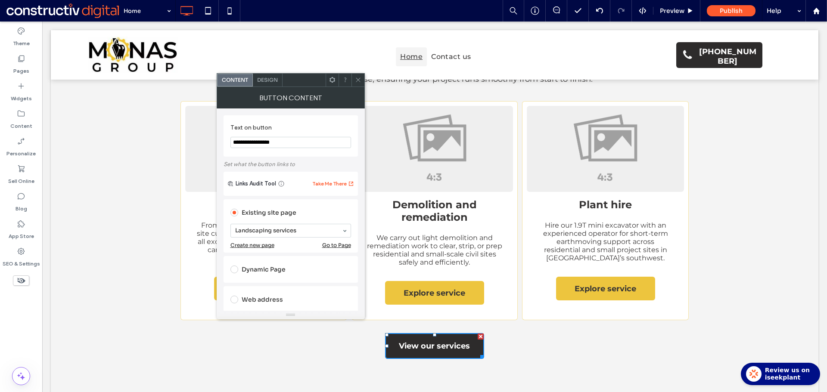
click at [280, 142] on input "**********" at bounding box center [290, 142] width 121 height 11
paste input "Text on button"
type input "**********"
click at [305, 127] on label "Text on button" at bounding box center [288, 128] width 117 height 9
click at [357, 78] on icon at bounding box center [358, 80] width 6 height 6
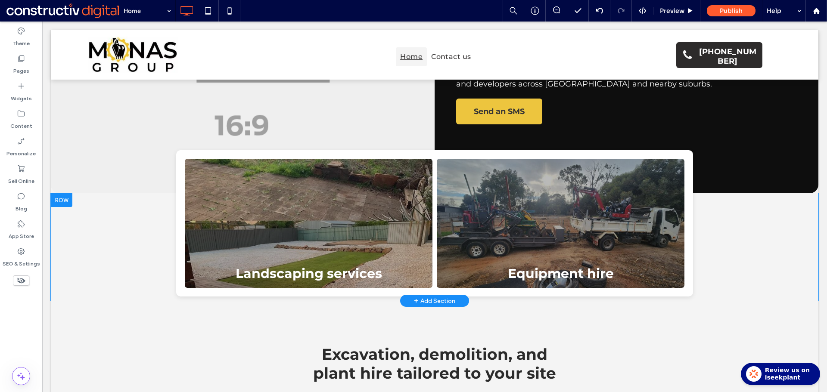
scroll to position [172, 0]
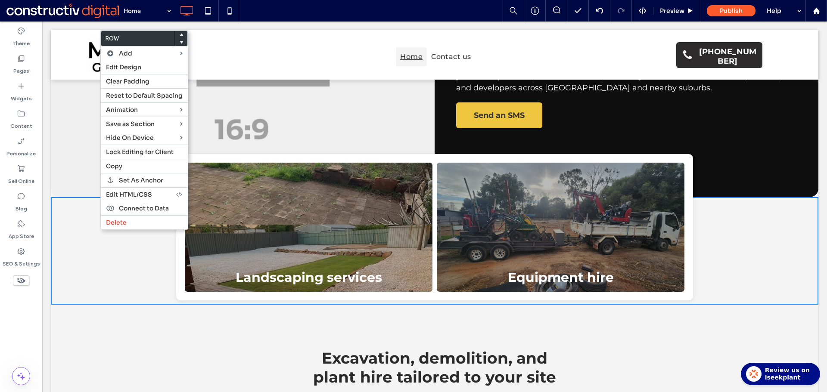
click at [78, 248] on div "Landscaping services Button Equipment hire Button Click To Paste Click To Paste…" at bounding box center [434, 251] width 767 height 108
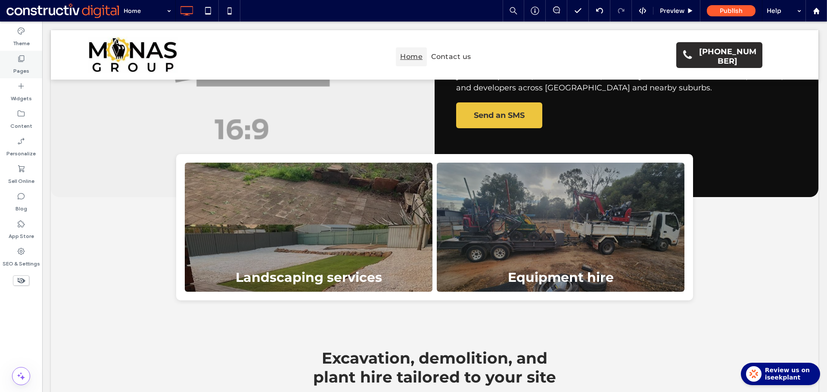
click at [25, 70] on label "Pages" at bounding box center [21, 69] width 16 height 12
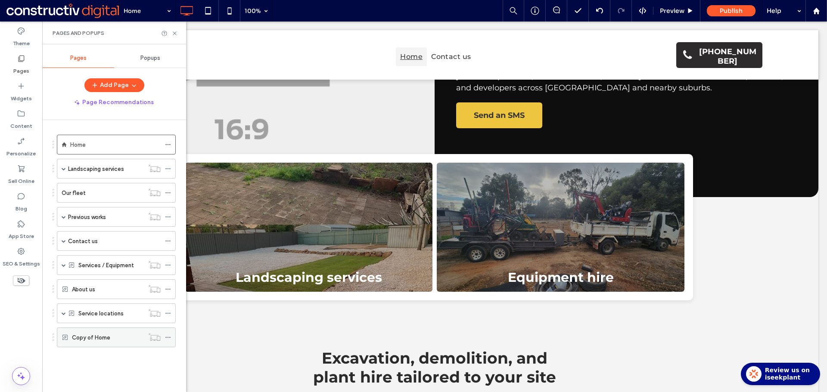
click at [106, 342] on label "Copy of Home" at bounding box center [91, 337] width 38 height 15
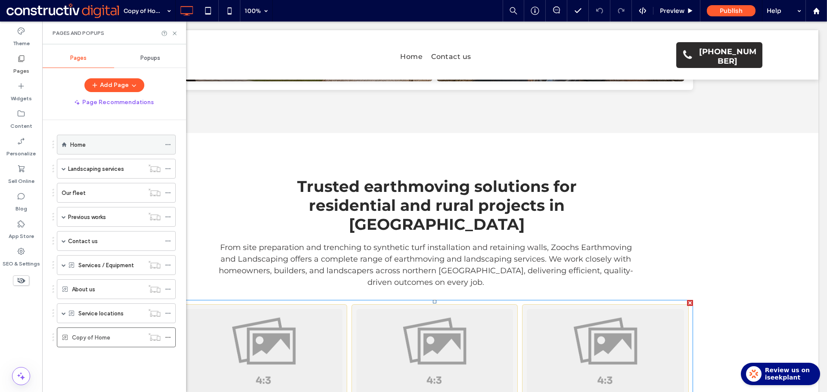
scroll to position [301, 0]
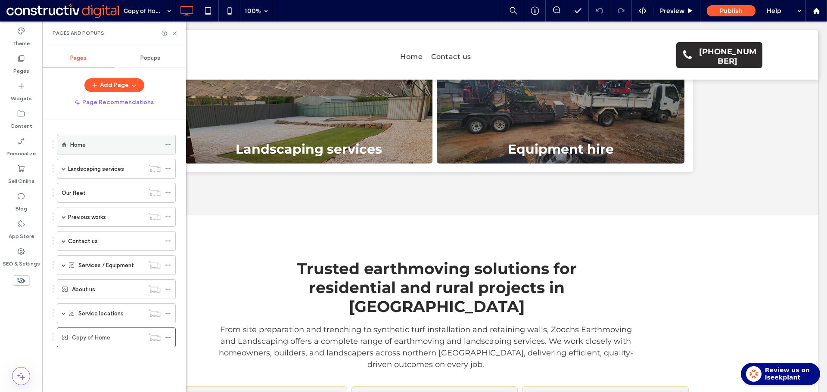
click at [84, 142] on label "Home" at bounding box center [77, 144] width 15 height 15
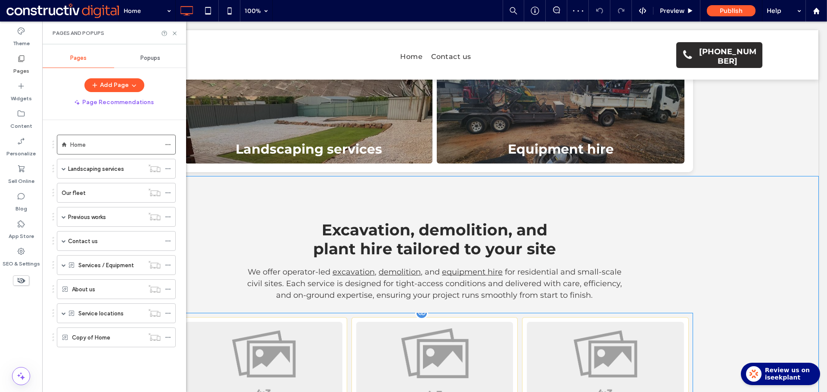
scroll to position [301, 0]
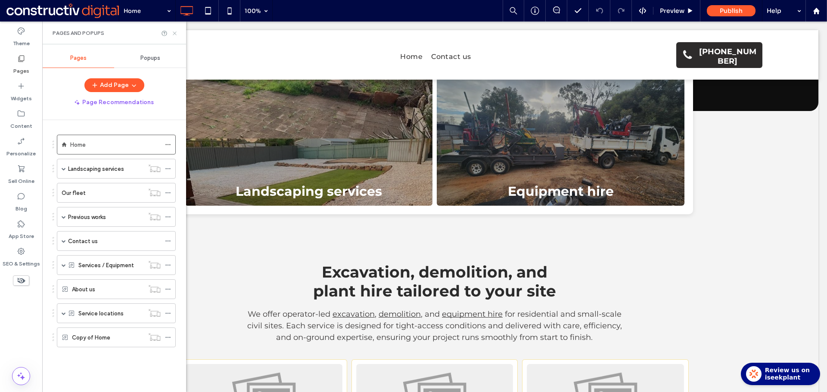
click at [173, 31] on use at bounding box center [174, 32] width 3 height 3
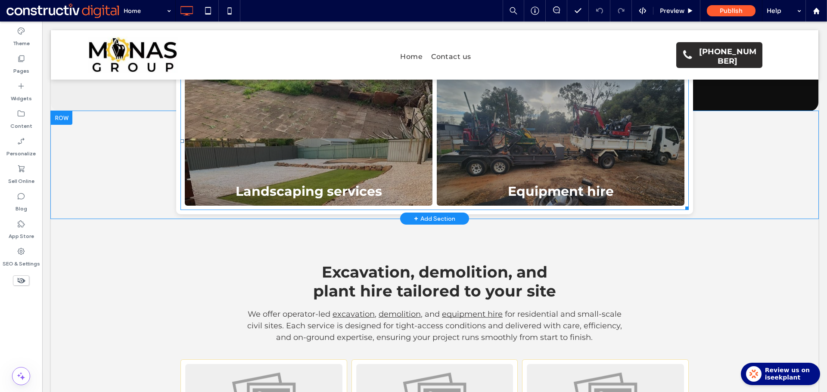
scroll to position [172, 0]
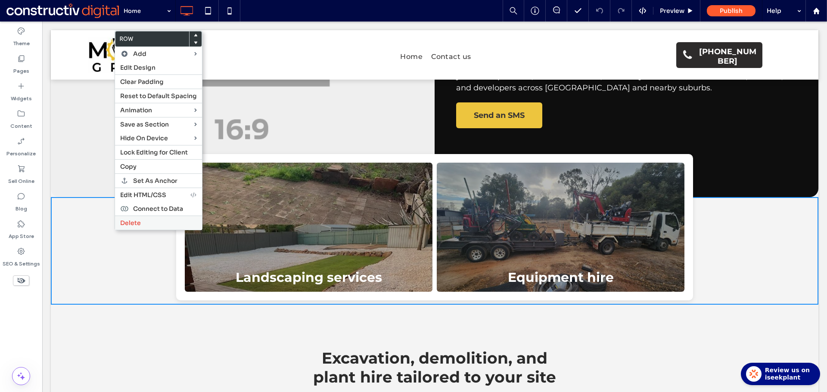
click at [135, 222] on span "Delete" at bounding box center [130, 223] width 21 height 8
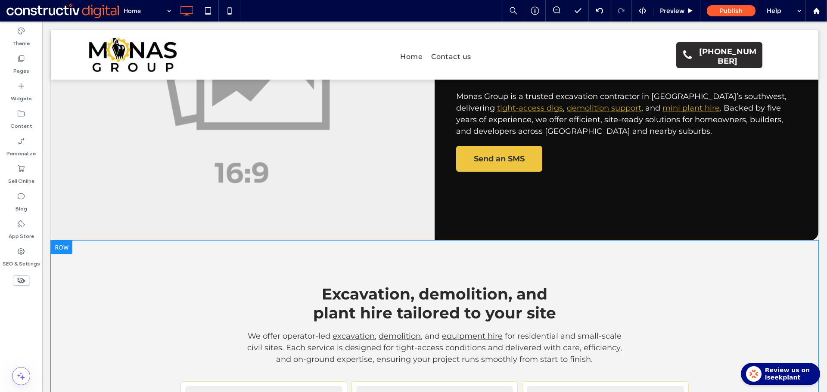
scroll to position [129, 0]
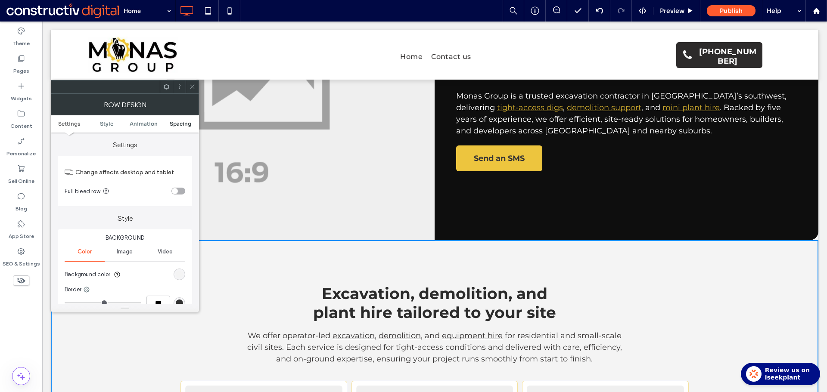
click at [190, 124] on span "Spacing" at bounding box center [181, 124] width 22 height 6
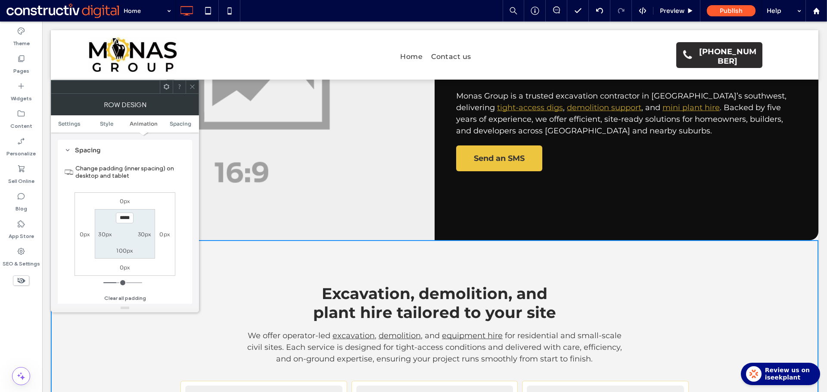
scroll to position [244, 0]
click at [194, 83] on span at bounding box center [192, 87] width 6 height 13
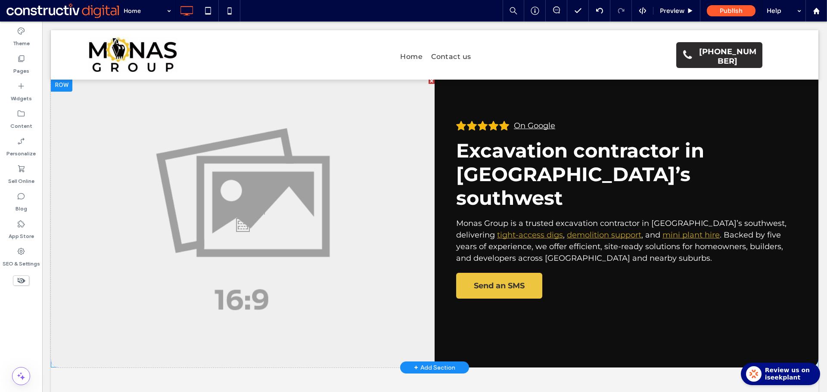
scroll to position [0, 0]
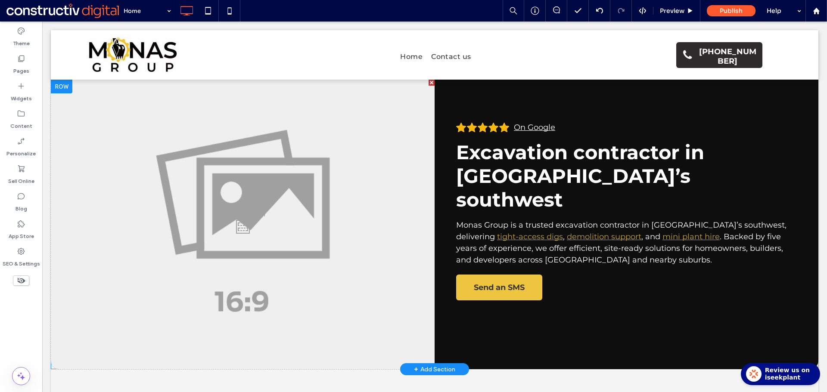
click at [510, 318] on div "On Google Excavation contractor in [GEOGRAPHIC_DATA]’s southwest Monas Group is…" at bounding box center [626, 225] width 384 height 290
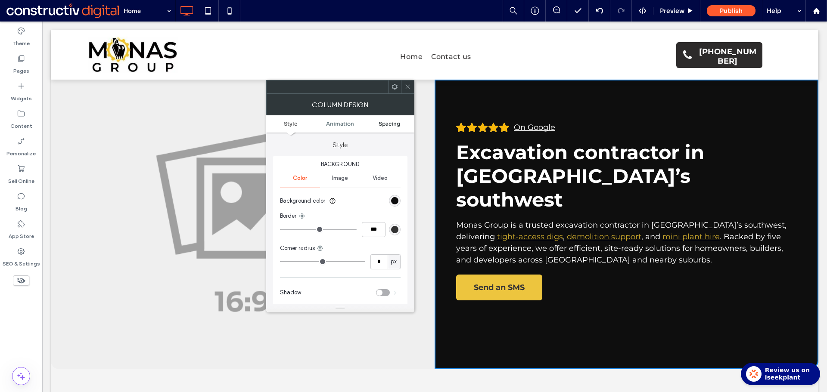
click at [389, 121] on span "Spacing" at bounding box center [389, 124] width 22 height 6
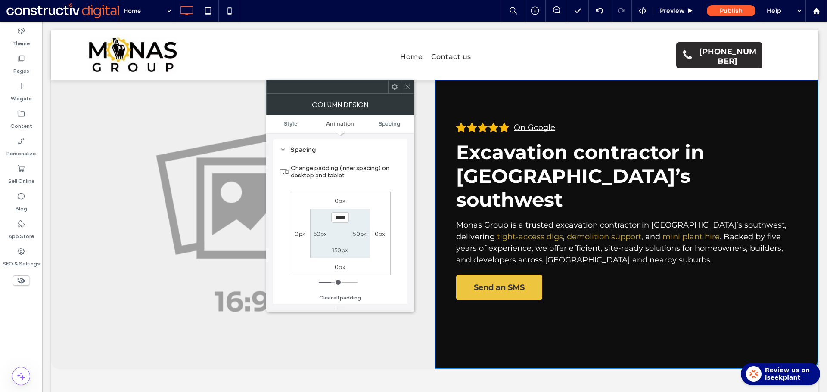
scroll to position [203, 0]
click at [342, 251] on label "150px" at bounding box center [340, 250] width 16 height 6
type input "***"
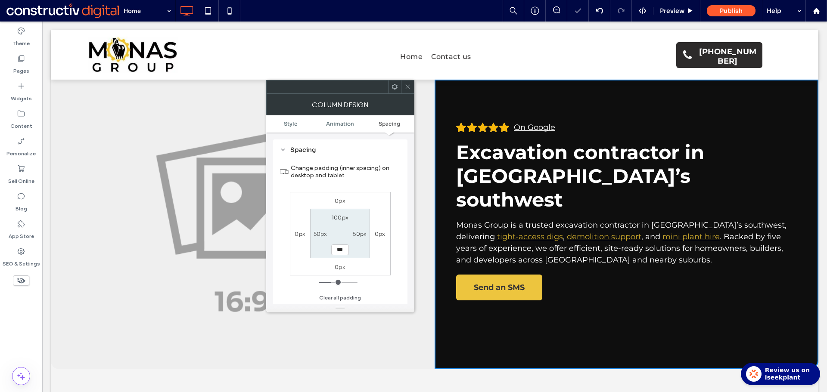
type input "*****"
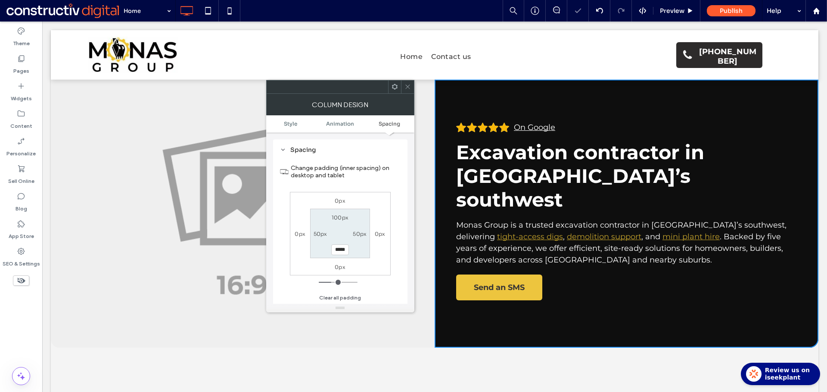
click at [404, 84] on icon at bounding box center [407, 87] width 6 height 6
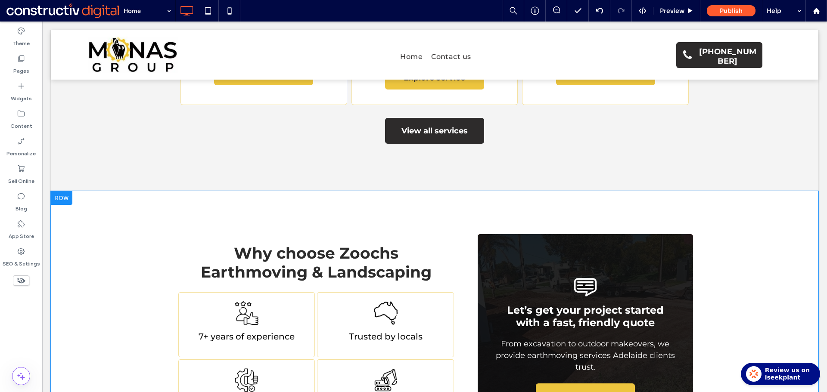
scroll to position [689, 0]
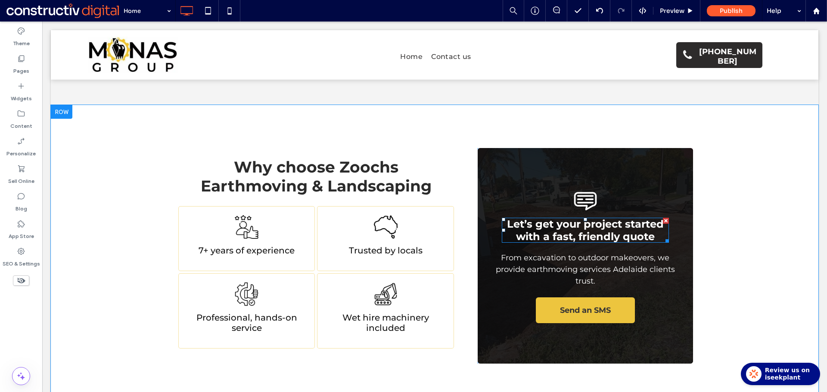
click at [596, 218] on span "Let’s get your project started with a fast, friendly quote" at bounding box center [585, 230] width 157 height 25
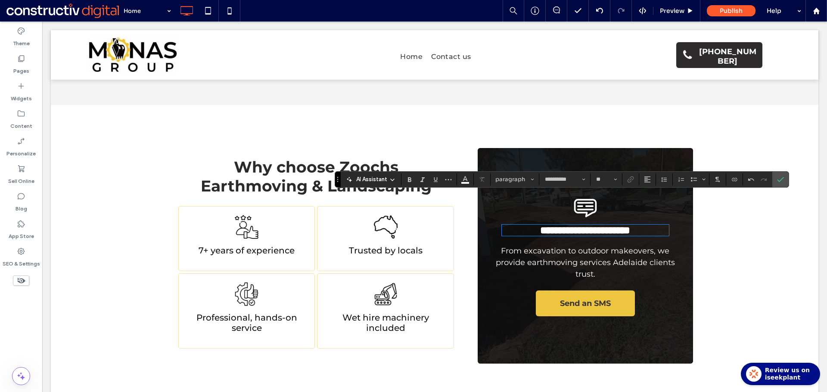
scroll to position [0, 0]
click at [513, 179] on span "Heading 3*" at bounding box center [512, 179] width 34 height 7
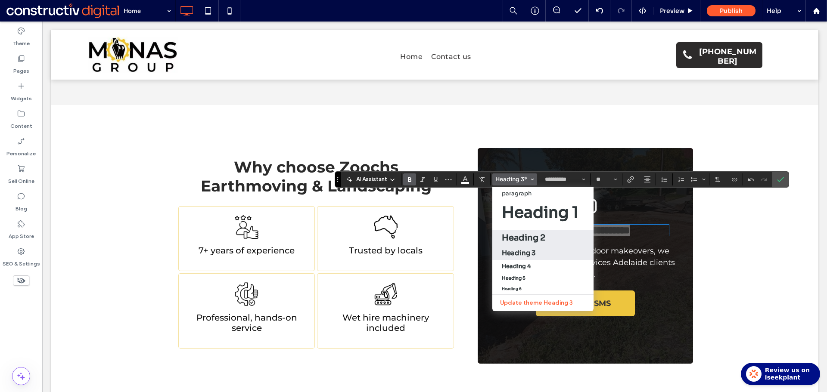
click at [536, 238] on h2 "Heading 2" at bounding box center [523, 237] width 43 height 11
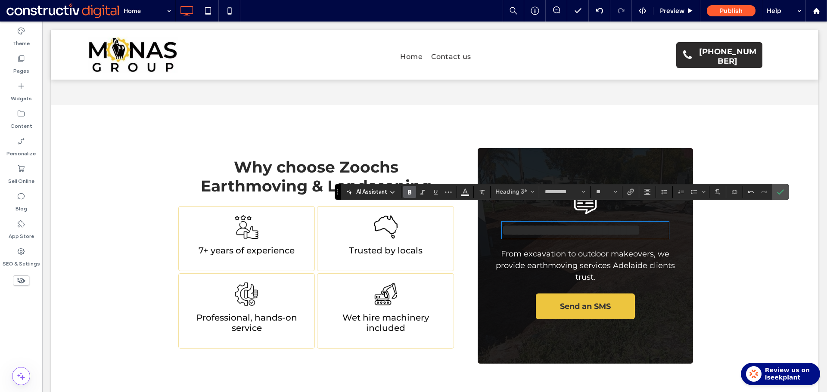
type input "**"
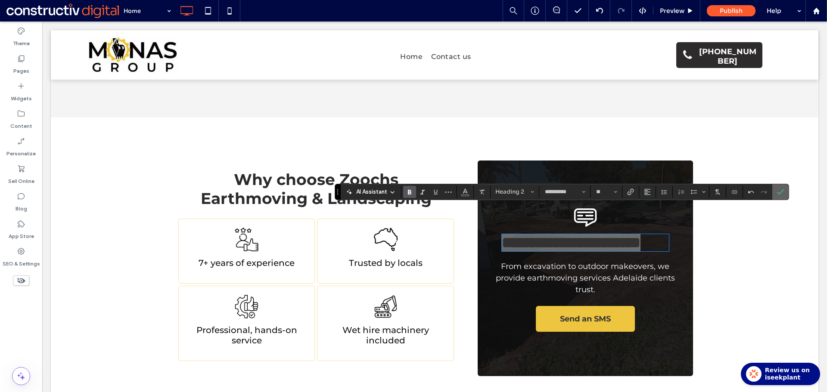
click at [777, 192] on icon "Confirm" at bounding box center [780, 192] width 7 height 7
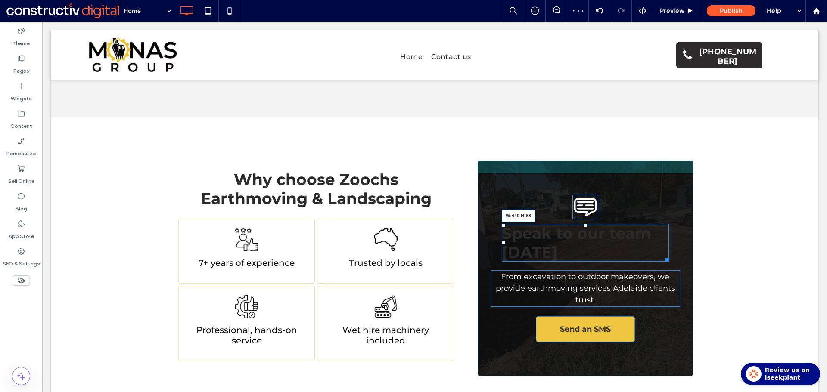
drag, startPoint x: 686, startPoint y: 234, endPoint x: 677, endPoint y: 248, distance: 16.6
click at [696, 233] on div "Why choose Zoochs Earthmoving & Landscaping 7+ years of experience Button Trust…" at bounding box center [434, 269] width 767 height 302
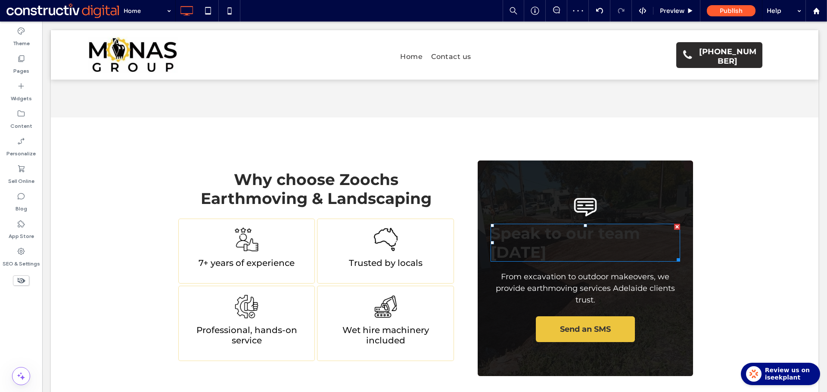
click at [582, 224] on span "Speak to our team [DATE]" at bounding box center [564, 243] width 149 height 38
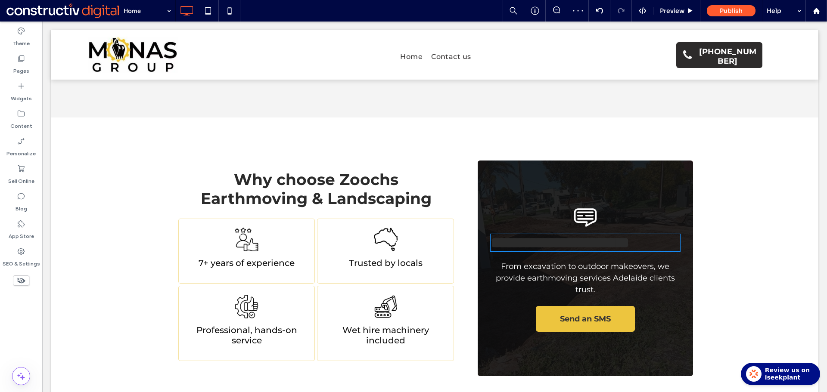
type input "**********"
type input "**"
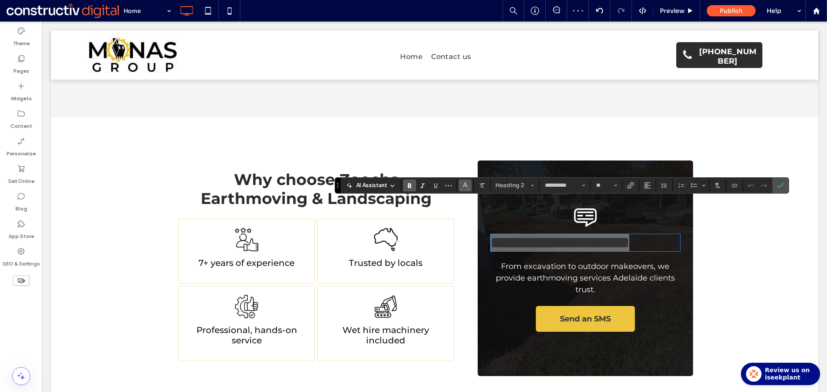
click at [466, 186] on icon "Color" at bounding box center [465, 184] width 7 height 7
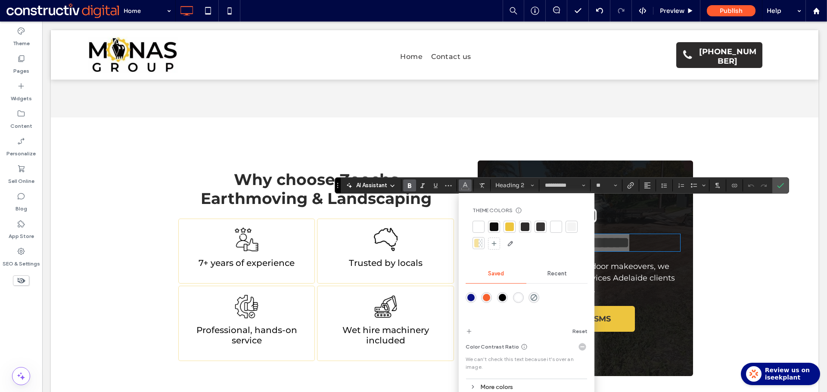
click at [555, 230] on div at bounding box center [555, 227] width 9 height 9
click at [648, 187] on icon "Alignment" at bounding box center [647, 185] width 7 height 7
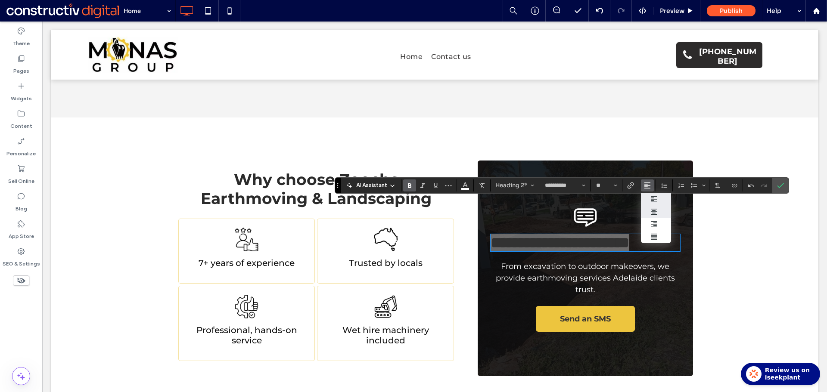
click at [655, 214] on icon "ui.textEditor.alignment.center" at bounding box center [653, 211] width 7 height 7
click at [779, 184] on icon "Confirm" at bounding box center [780, 185] width 7 height 7
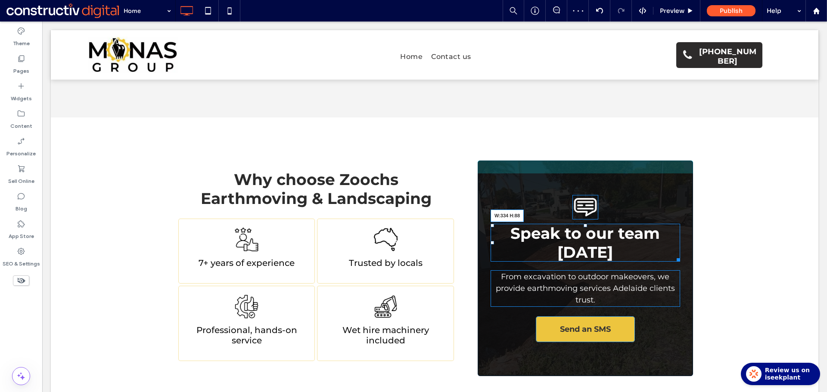
drag, startPoint x: 675, startPoint y: 232, endPoint x: 806, endPoint y: 277, distance: 139.3
click at [673, 255] on div at bounding box center [676, 258] width 6 height 6
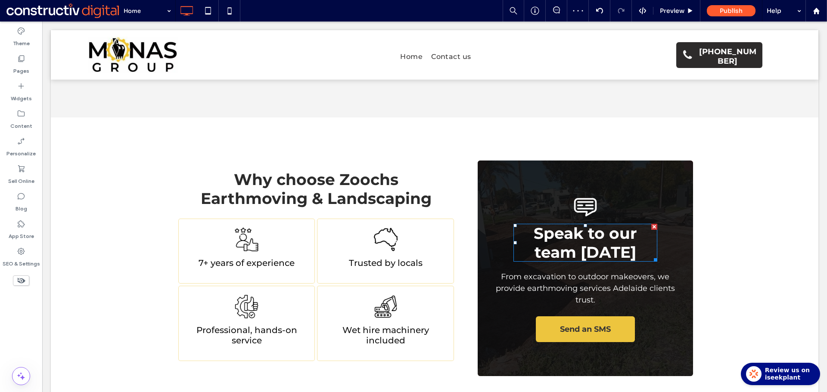
click at [618, 224] on span "Speak to our team [DATE]" at bounding box center [584, 243] width 103 height 38
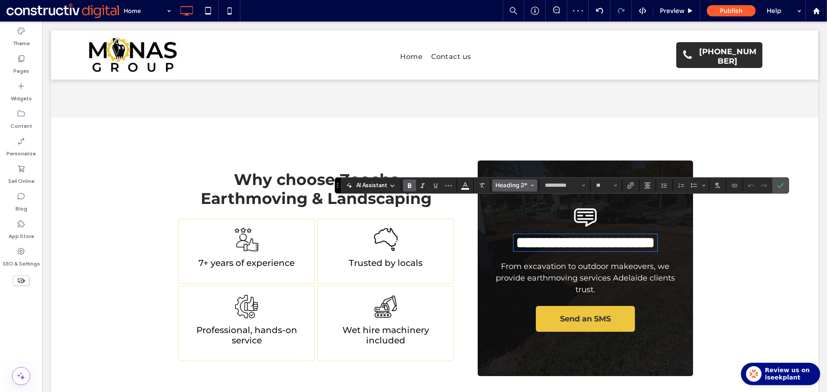
click at [509, 186] on span "Heading 2*" at bounding box center [512, 185] width 34 height 7
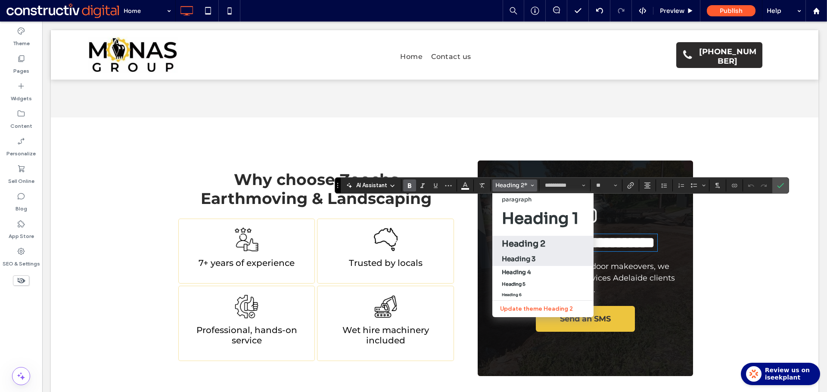
click at [526, 259] on h3 "Heading 3" at bounding box center [519, 259] width 34 height 8
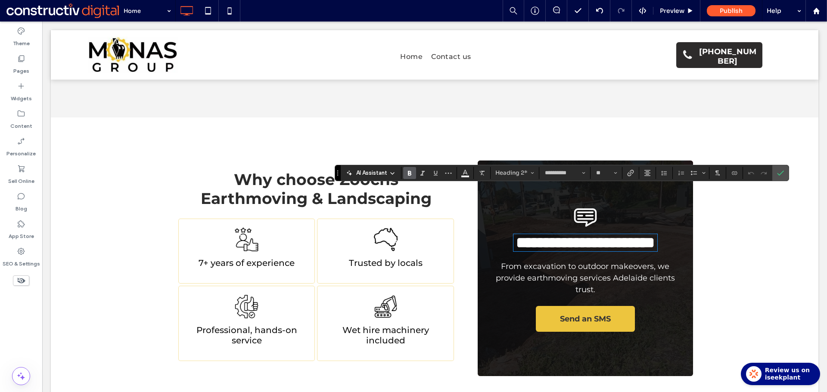
type input "**"
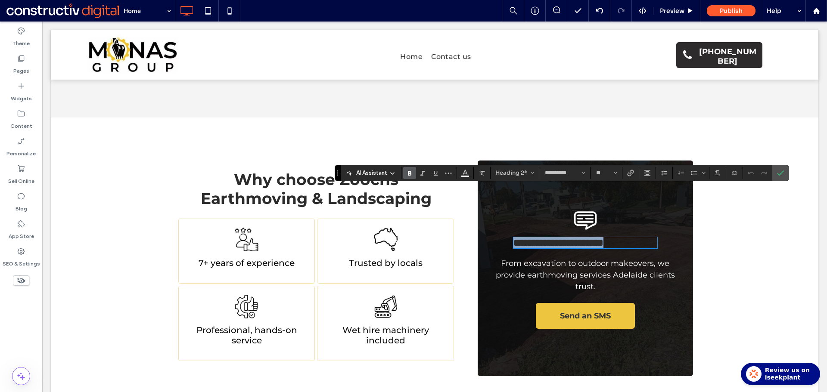
scroll to position [689, 0]
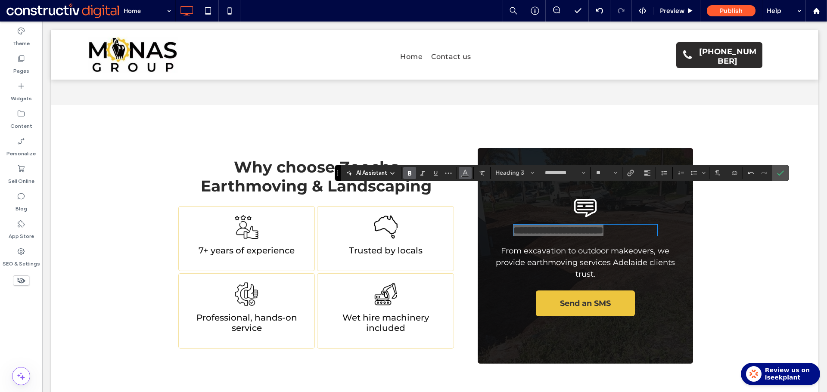
click at [466, 173] on icon "Color" at bounding box center [465, 172] width 7 height 7
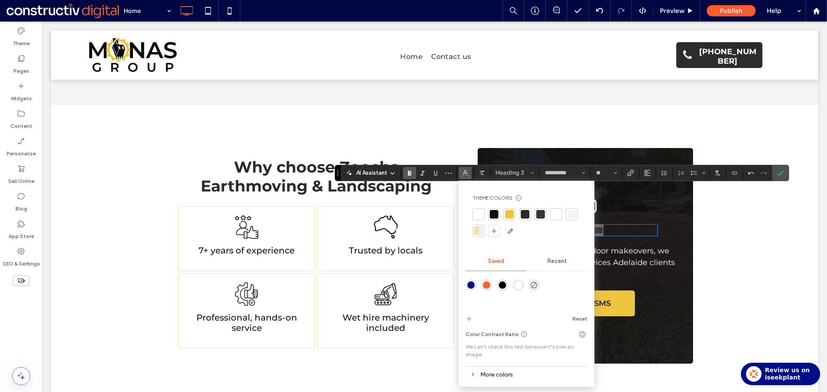
click at [554, 217] on div at bounding box center [555, 214] width 9 height 9
click at [782, 170] on icon "Confirm" at bounding box center [780, 173] width 7 height 7
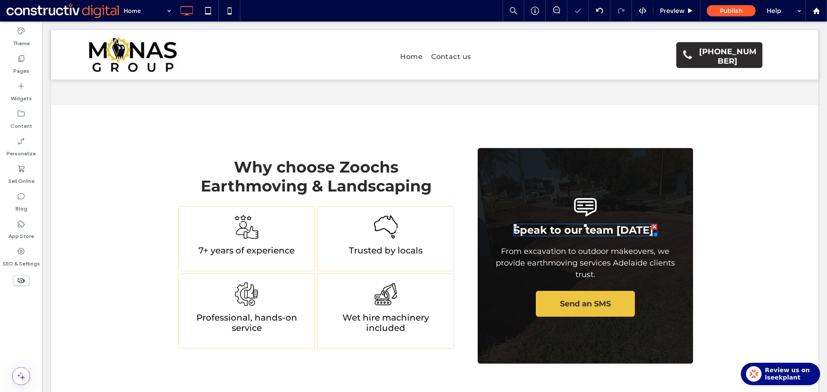
click at [611, 224] on span "Speak to our team [DATE]" at bounding box center [583, 230] width 140 height 12
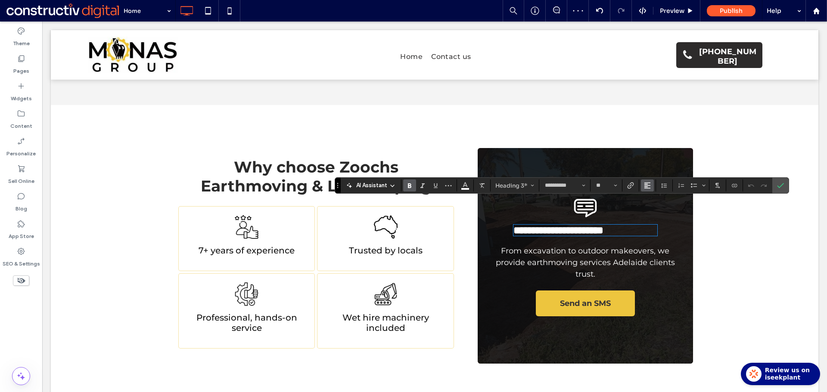
click at [648, 188] on icon "Alignment" at bounding box center [647, 185] width 7 height 7
click at [653, 211] on use "ui.textEditor.alignment.center" at bounding box center [653, 212] width 6 height 6
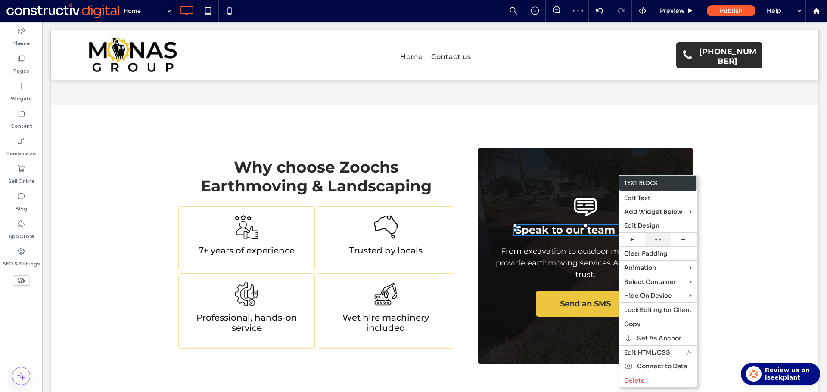
drag, startPoint x: 657, startPoint y: 242, endPoint x: 640, endPoint y: 235, distance: 17.8
click at [657, 241] on icon at bounding box center [658, 240] width 6 height 6
click at [592, 224] on span "Speak to our team [DATE]" at bounding box center [585, 230] width 140 height 12
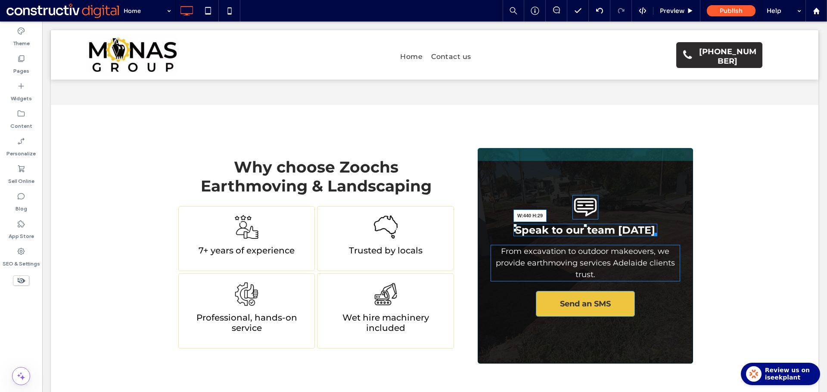
drag, startPoint x: 650, startPoint y: 210, endPoint x: 677, endPoint y: 208, distance: 27.2
click at [677, 208] on div "Speak to our team [DATE] W:440 H:29 From excavation to outdoor makeovers, we pr…" at bounding box center [584, 256] width 215 height 216
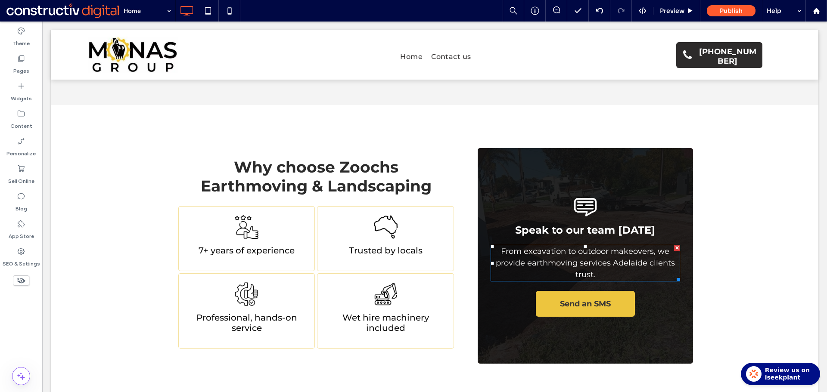
click at [587, 247] on span "From excavation to outdoor makeovers, we provide earthmoving services Adelaide …" at bounding box center [585, 263] width 179 height 33
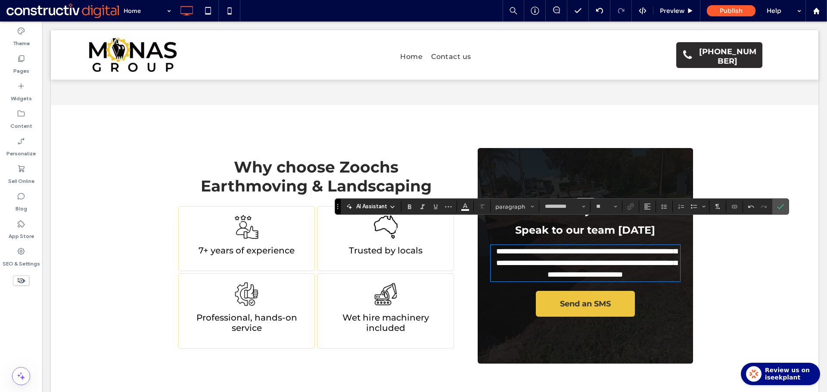
scroll to position [0, 0]
click at [781, 208] on icon "Confirm" at bounding box center [780, 206] width 7 height 7
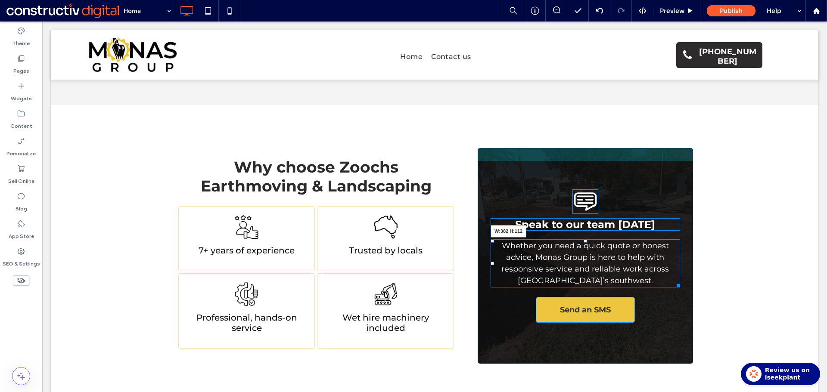
drag, startPoint x: 686, startPoint y: 260, endPoint x: 660, endPoint y: 261, distance: 25.4
click at [673, 281] on div at bounding box center [676, 284] width 6 height 6
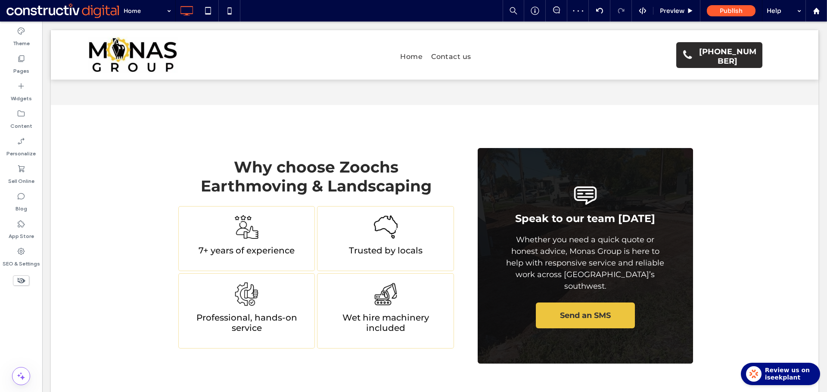
click at [567, 148] on div "Speak to our team [DATE] Whether you need a quick quote or honest advice, Monas…" at bounding box center [584, 256] width 215 height 216
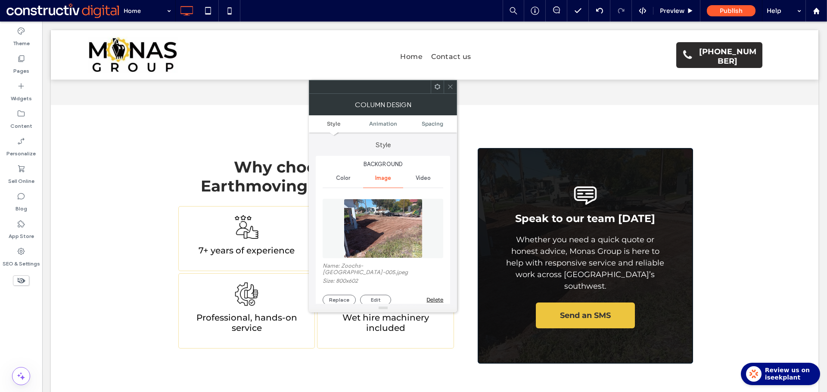
click at [396, 235] on img at bounding box center [383, 228] width 79 height 59
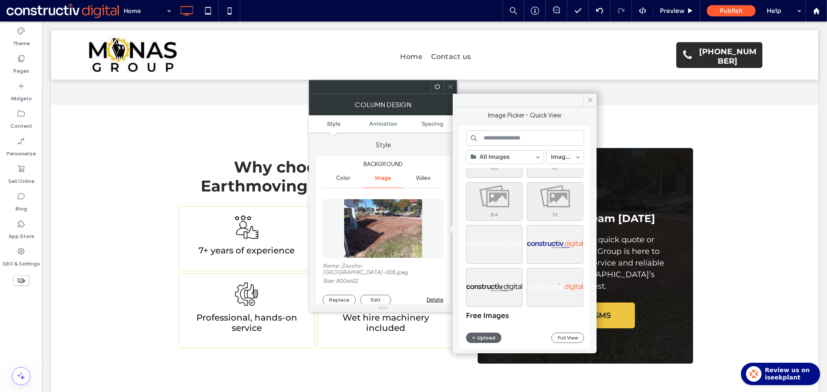
scroll to position [215, 0]
click at [496, 195] on div "Select" at bounding box center [494, 200] width 56 height 39
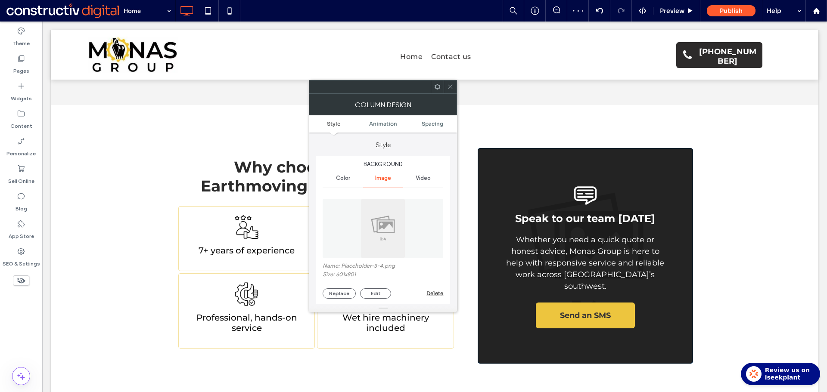
click at [450, 87] on use at bounding box center [450, 87] width 4 height 4
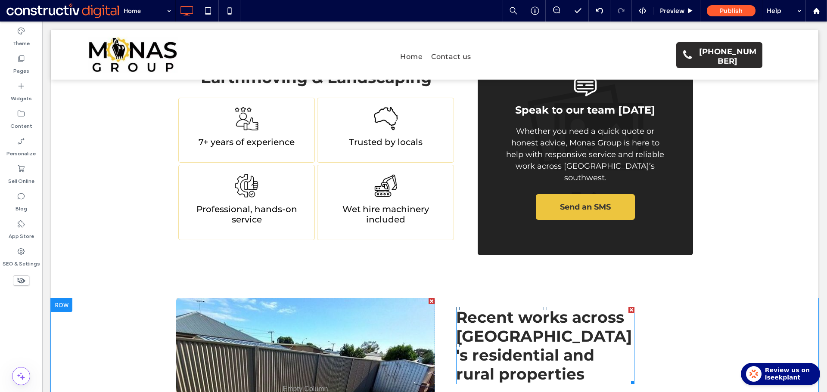
scroll to position [818, 0]
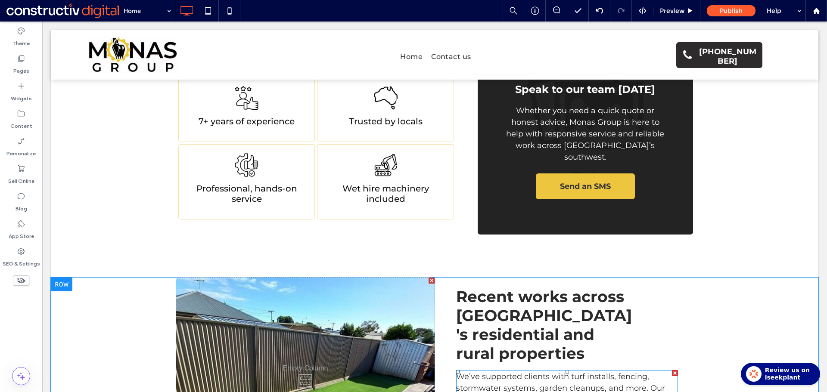
drag, startPoint x: 533, startPoint y: 353, endPoint x: 530, endPoint y: 344, distance: 9.3
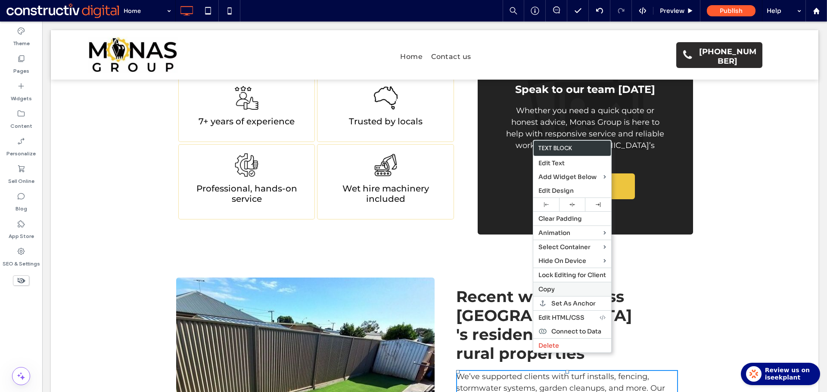
click at [564, 284] on div "Copy" at bounding box center [572, 289] width 78 height 14
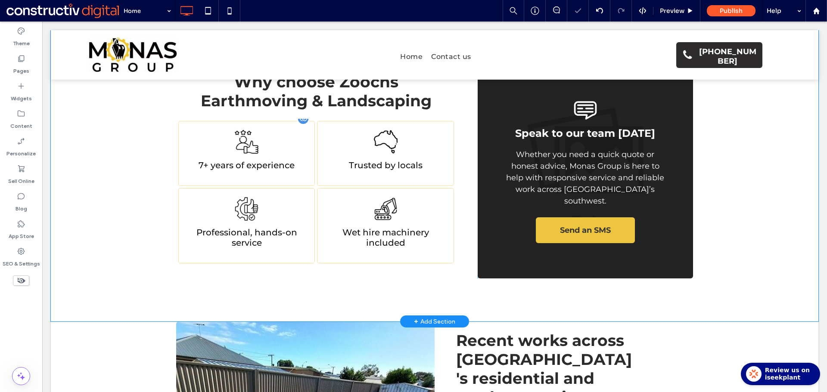
scroll to position [689, 0]
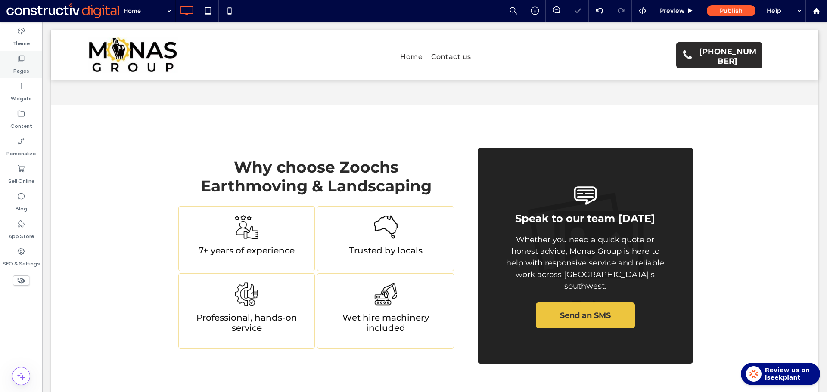
click at [25, 60] on icon at bounding box center [21, 58] width 9 height 9
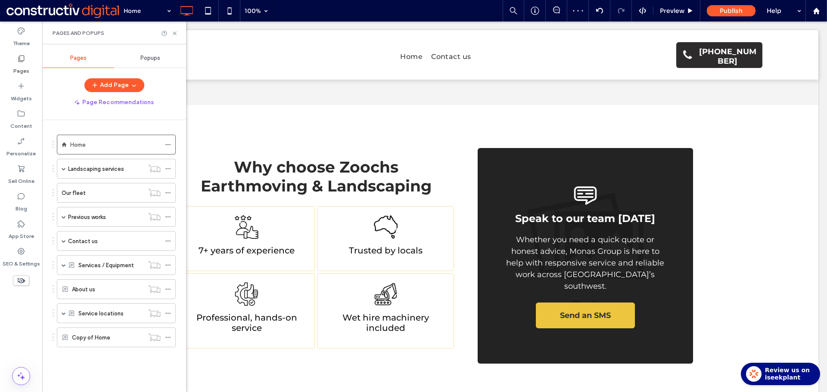
click at [103, 333] on div "Copy of Home" at bounding box center [108, 337] width 72 height 19
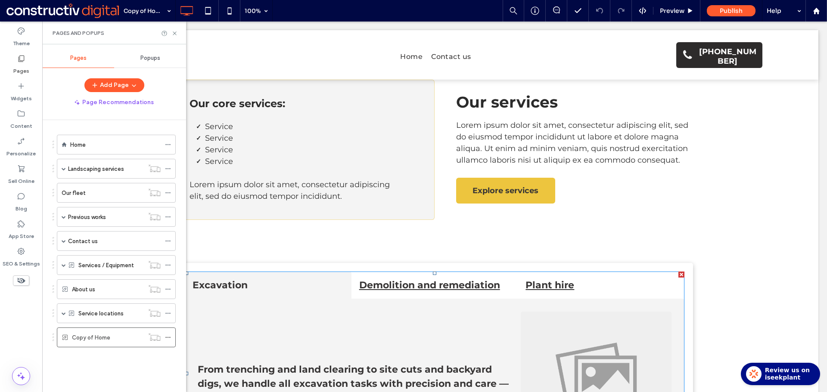
scroll to position [1851, 0]
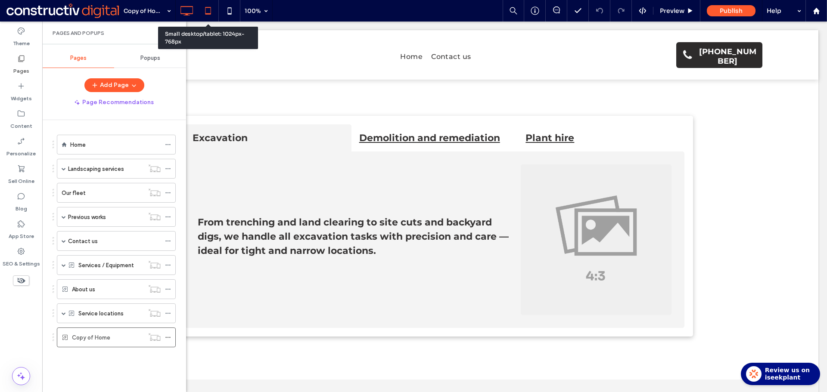
click at [211, 13] on use at bounding box center [208, 10] width 6 height 7
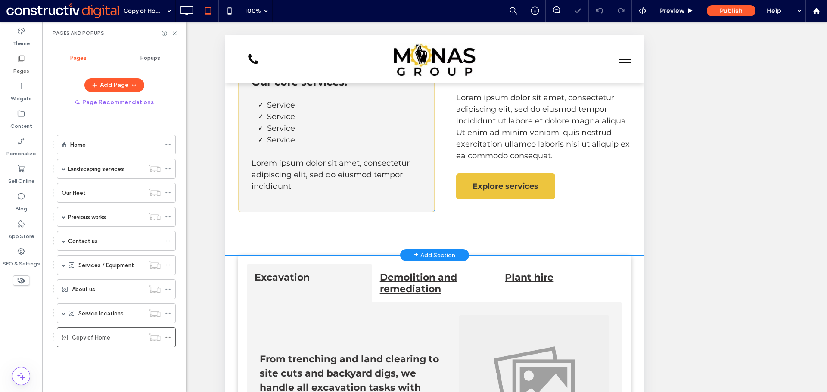
scroll to position [2415, 0]
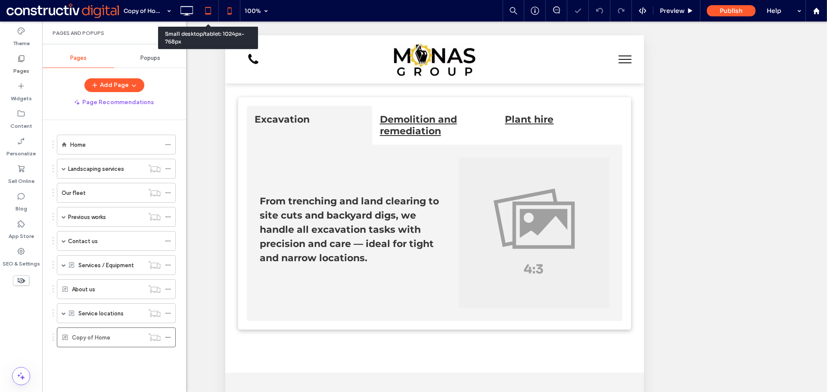
click at [226, 11] on icon at bounding box center [229, 10] width 17 height 17
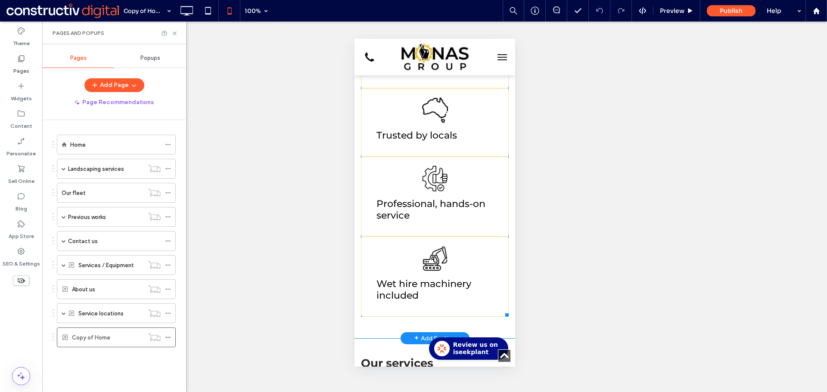
scroll to position [2239, 0]
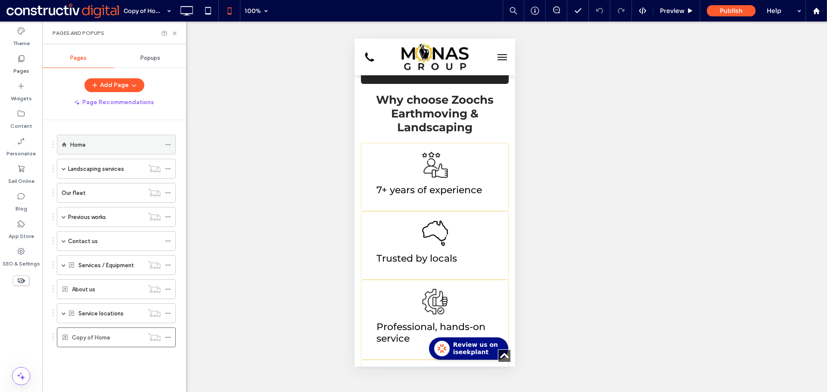
click at [102, 146] on div "Home" at bounding box center [115, 144] width 90 height 9
click at [175, 33] on use at bounding box center [174, 32] width 3 height 3
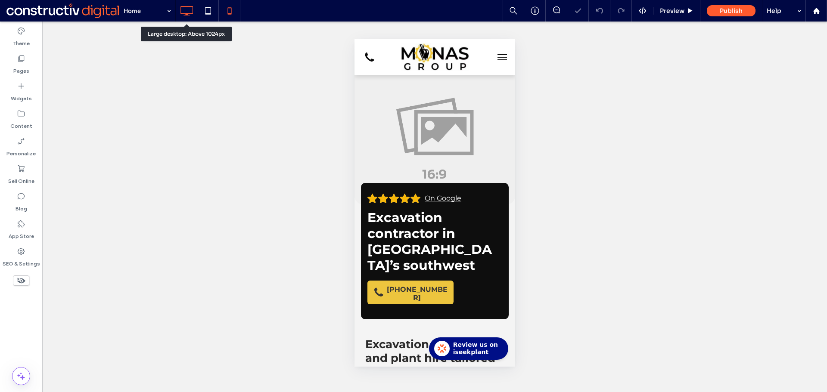
click at [186, 12] on icon at bounding box center [186, 10] width 17 height 17
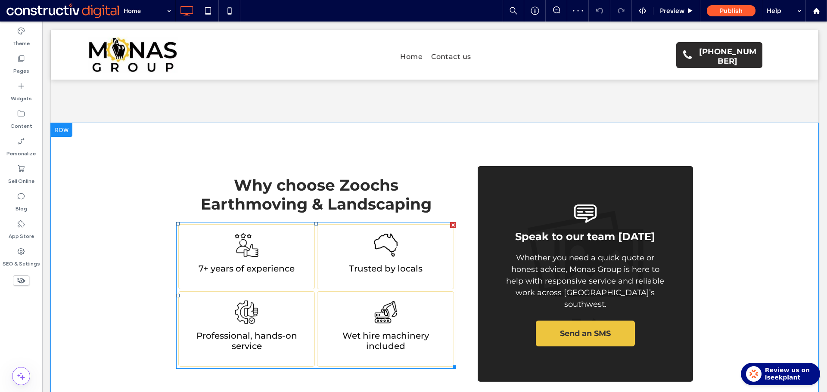
scroll to position [560, 0]
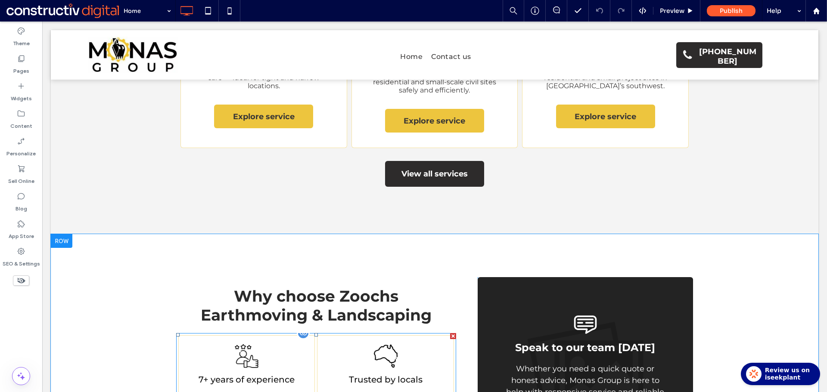
click at [450, 333] on div at bounding box center [453, 336] width 6 height 6
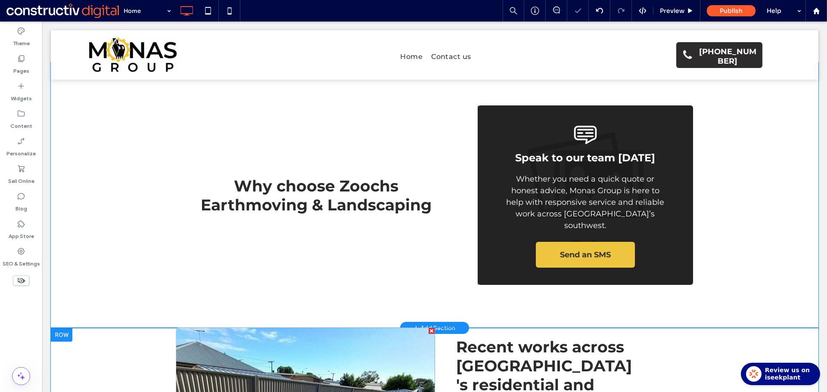
scroll to position [732, 0]
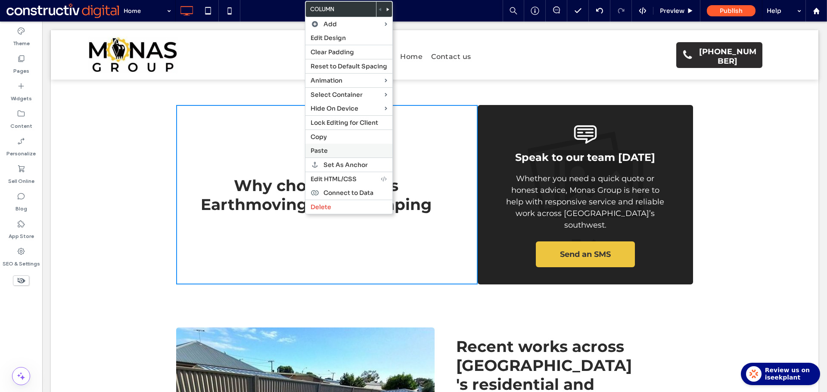
click at [327, 151] on span "Paste" at bounding box center [318, 151] width 17 height 8
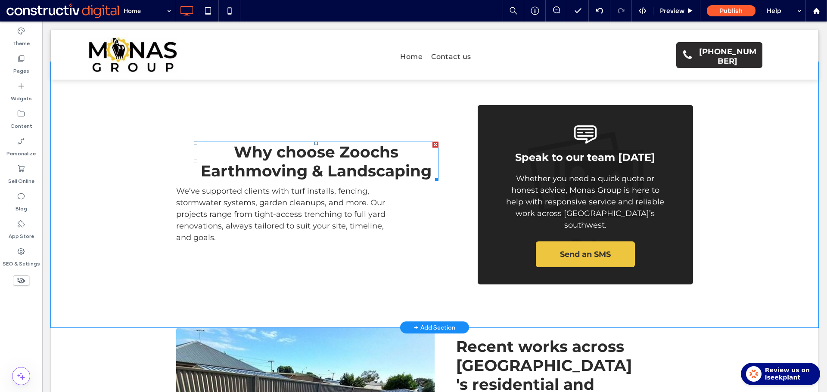
click at [358, 142] on span "Why choose Zoochs Earthmoving & Landscaping" at bounding box center [316, 161] width 231 height 38
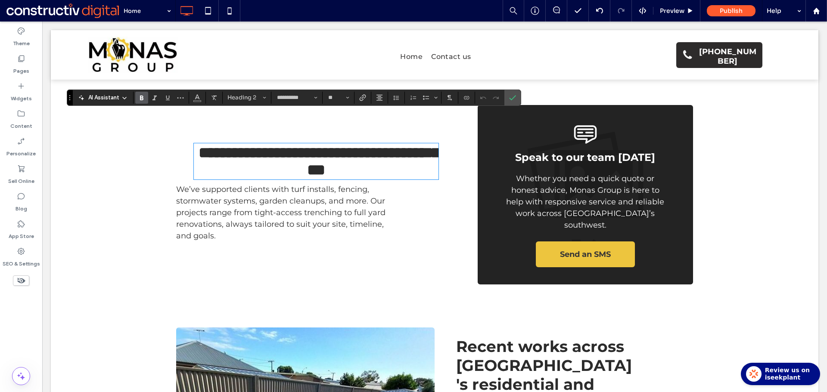
scroll to position [0, 0]
type input "**"
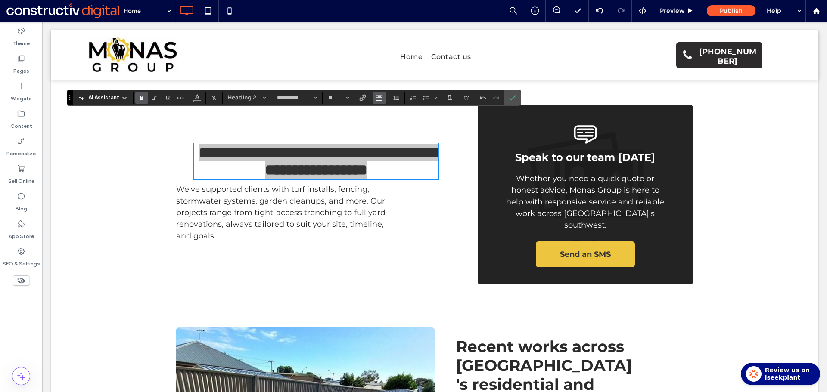
click at [378, 96] on icon "Alignment" at bounding box center [379, 97] width 7 height 7
drag, startPoint x: 384, startPoint y: 114, endPoint x: 485, endPoint y: 103, distance: 101.7
click at [384, 114] on icon "ui.textEditor.alignment.left" at bounding box center [385, 111] width 7 height 7
click at [509, 96] on icon "Confirm" at bounding box center [512, 97] width 7 height 7
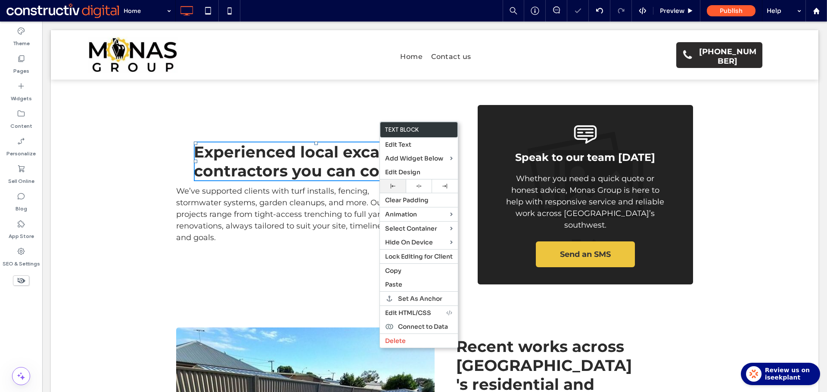
click at [396, 187] on div at bounding box center [392, 186] width 17 height 5
drag, startPoint x: 347, startPoint y: 130, endPoint x: 359, endPoint y: 132, distance: 12.7
click at [347, 142] on span "Experienced local excavation contractors you can count on" at bounding box center [295, 161] width 239 height 38
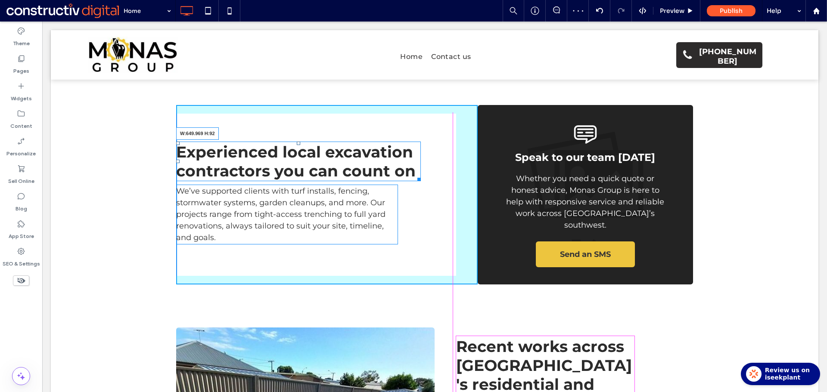
drag, startPoint x: 413, startPoint y: 148, endPoint x: 455, endPoint y: 147, distance: 42.2
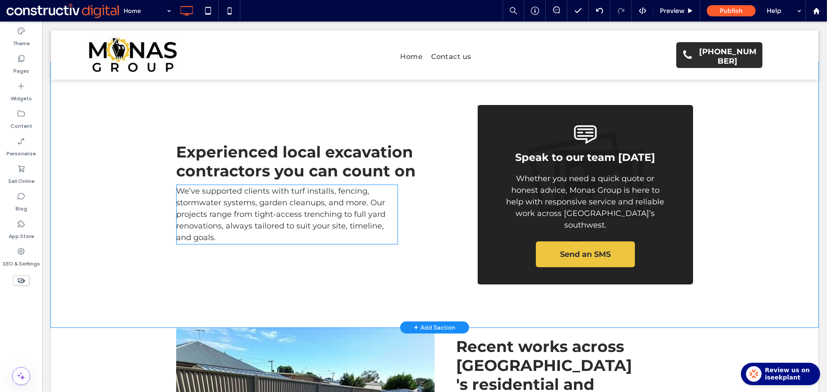
click at [353, 186] on span "We’ve supported clients with turf installs, fencing, stormwater systems, garden…" at bounding box center [280, 214] width 209 height 56
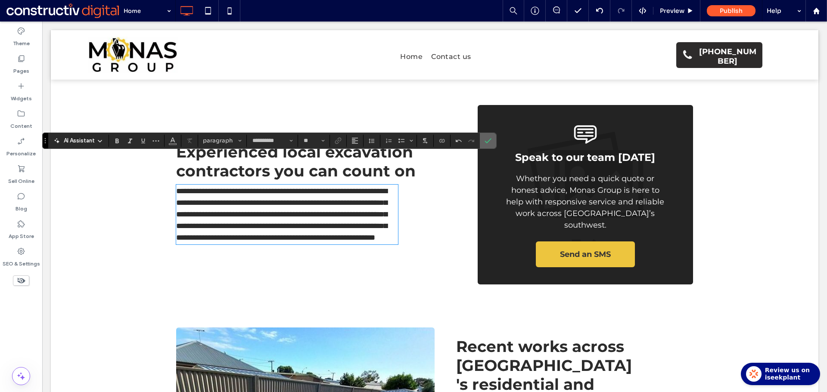
click at [488, 141] on use "Confirm" at bounding box center [488, 140] width 7 height 5
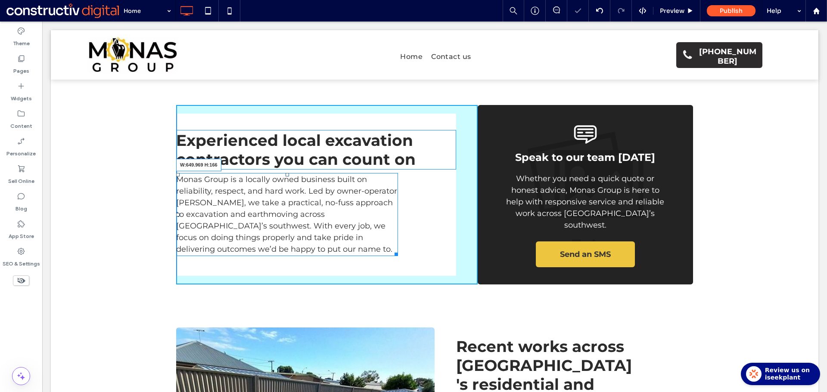
drag, startPoint x: 394, startPoint y: 222, endPoint x: 514, endPoint y: 212, distance: 120.1
click at [514, 212] on div "Experienced local excavation contractors you can count on Click To Paste Monas …" at bounding box center [434, 195] width 517 height 180
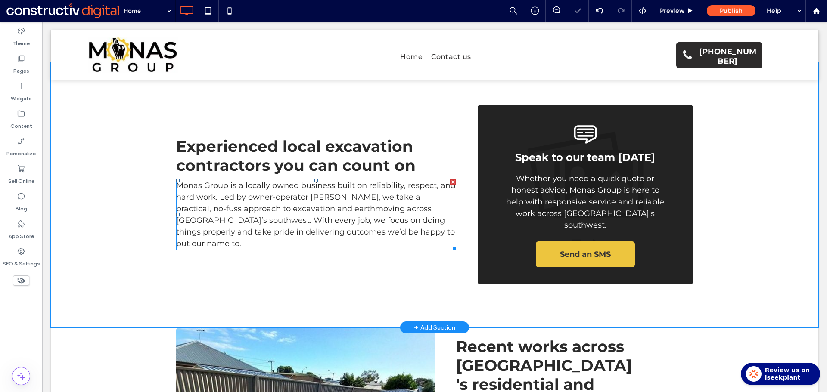
click at [285, 190] on span "Monas Group is a locally owned business built on reliability, respect, and hard…" at bounding box center [315, 215] width 279 height 68
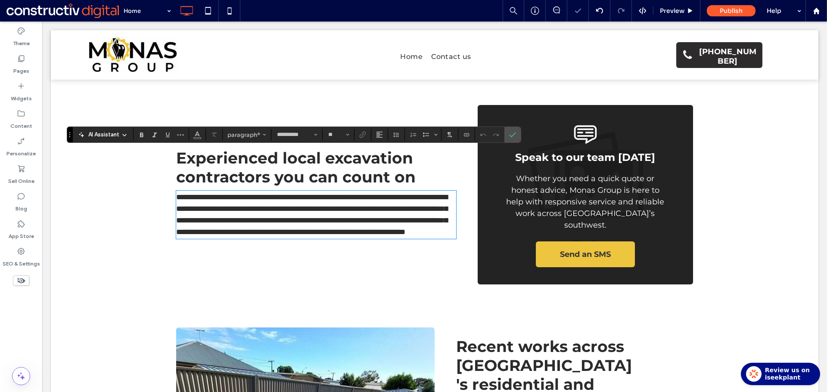
click at [256, 193] on span "**********" at bounding box center [311, 214] width 271 height 43
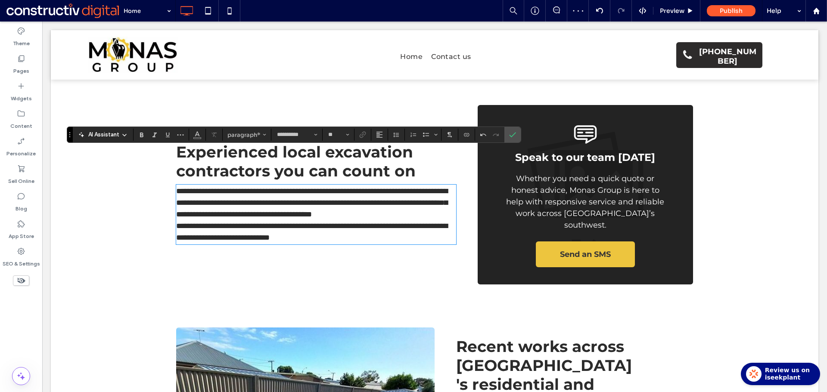
scroll to position [726, 0]
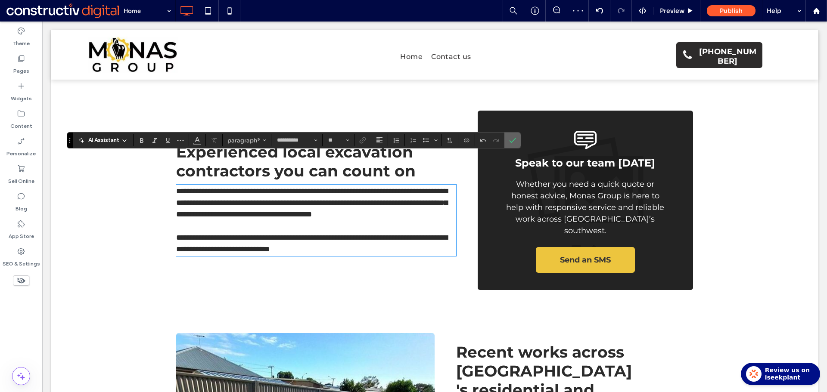
drag, startPoint x: 511, startPoint y: 139, endPoint x: 456, endPoint y: 123, distance: 56.7
click at [511, 139] on icon "Confirm" at bounding box center [512, 140] width 7 height 7
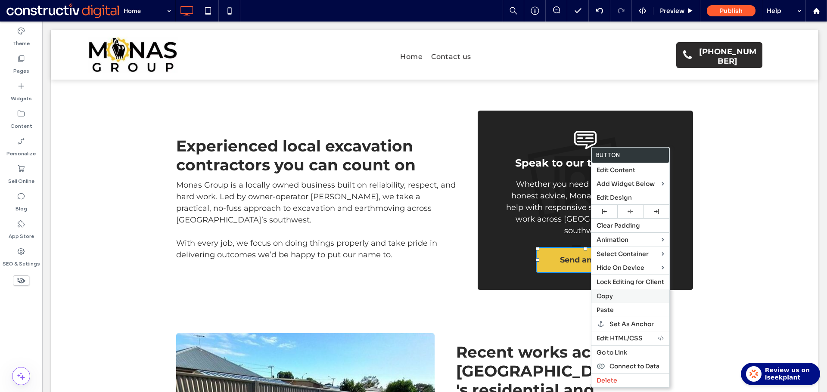
click at [610, 295] on span "Copy" at bounding box center [604, 296] width 16 height 8
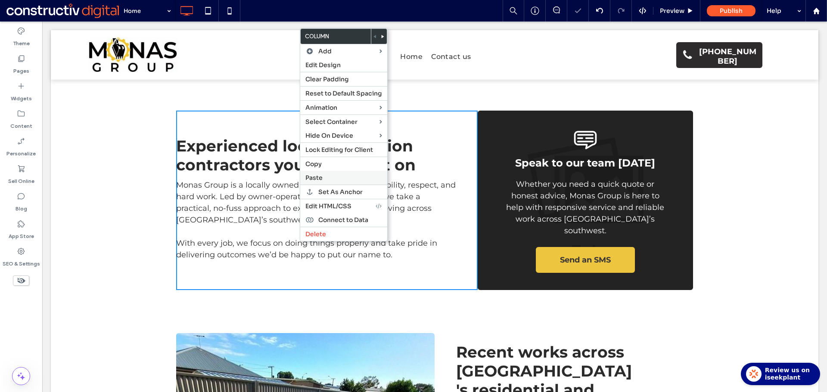
click at [315, 180] on span "Paste" at bounding box center [313, 178] width 17 height 8
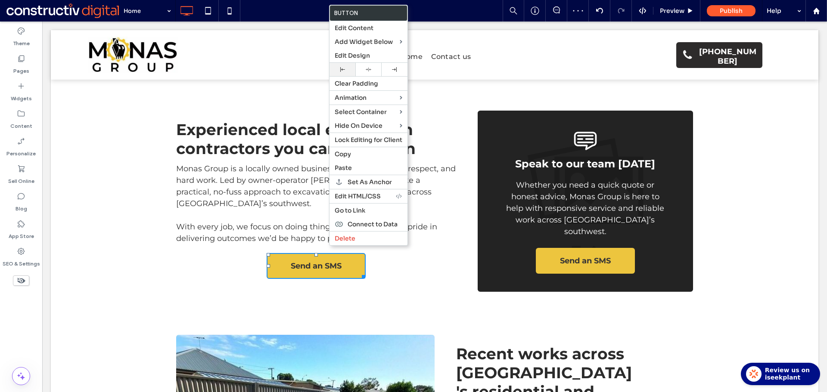
click at [339, 70] on div at bounding box center [342, 69] width 17 height 5
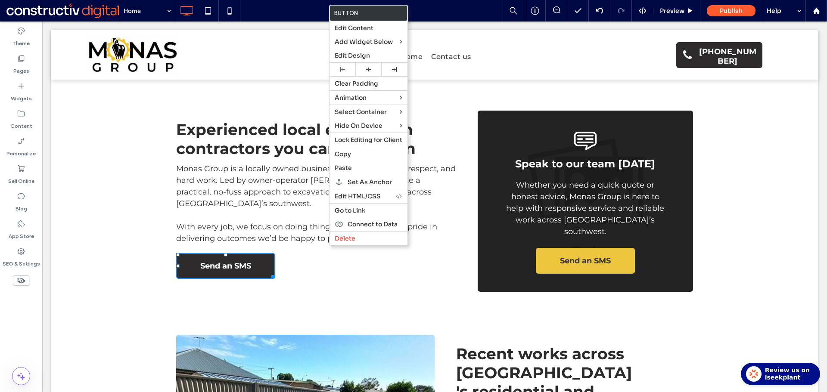
click at [241, 254] on span "Send an SMS" at bounding box center [225, 265] width 51 height 23
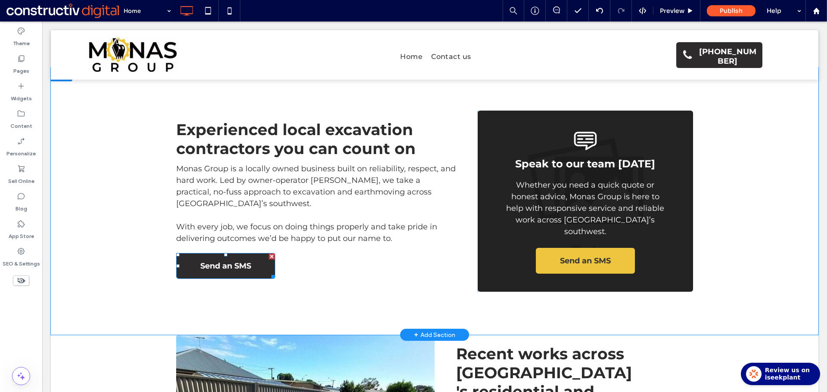
click at [234, 254] on span "Send an SMS" at bounding box center [225, 265] width 51 height 23
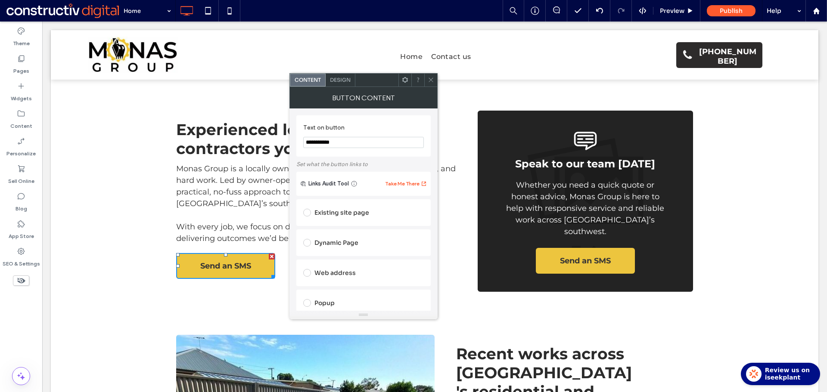
click at [354, 135] on section "**********" at bounding box center [363, 136] width 121 height 33
click at [353, 141] on input "**********" at bounding box center [363, 142] width 121 height 11
paste input "******"
type input "**********"
click at [349, 213] on div "Existing site page" at bounding box center [363, 213] width 121 height 14
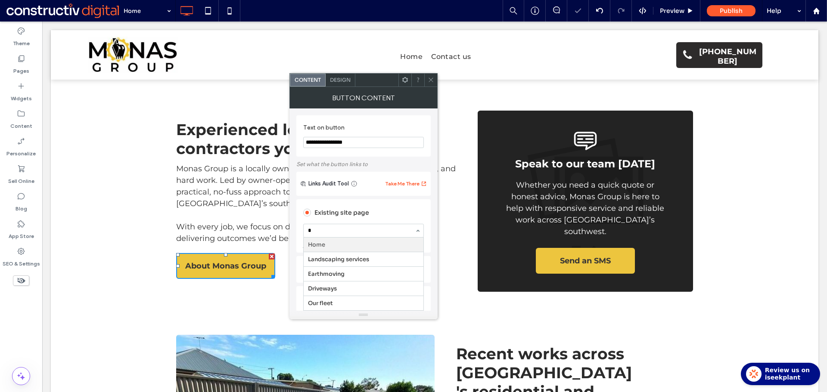
type input "**"
click at [431, 79] on icon at bounding box center [430, 80] width 6 height 6
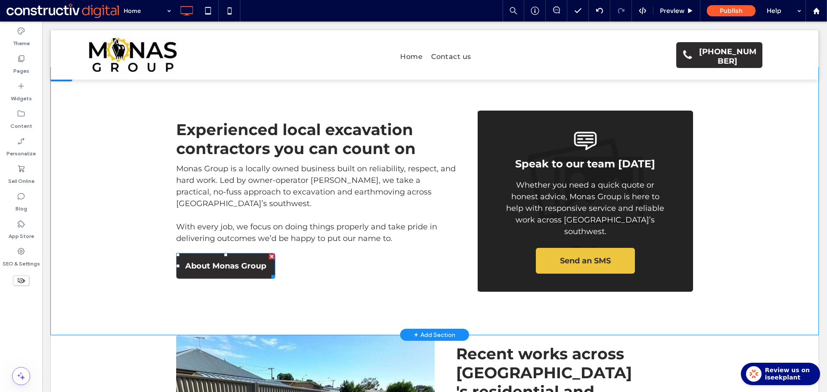
click at [221, 254] on span "About Monas Group" at bounding box center [225, 265] width 81 height 23
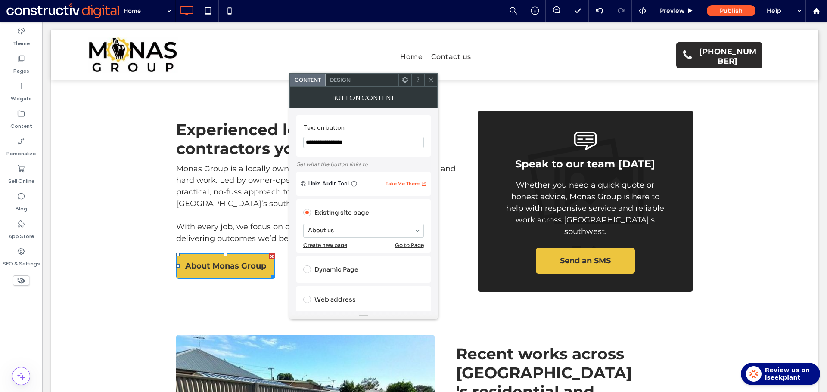
click at [344, 78] on span "Design" at bounding box center [340, 80] width 21 height 6
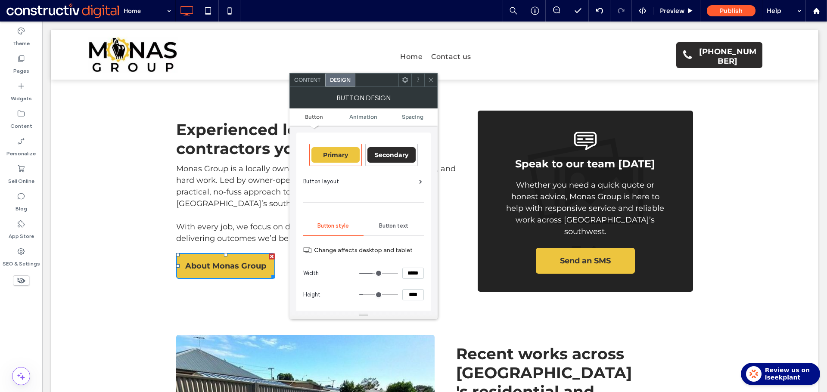
drag, startPoint x: 388, startPoint y: 155, endPoint x: 412, endPoint y: 114, distance: 47.8
click at [388, 155] on span "Secondary" at bounding box center [392, 155] width 34 height 8
drag, startPoint x: 430, startPoint y: 81, endPoint x: 421, endPoint y: 143, distance: 62.6
click at [430, 81] on icon at bounding box center [430, 80] width 6 height 6
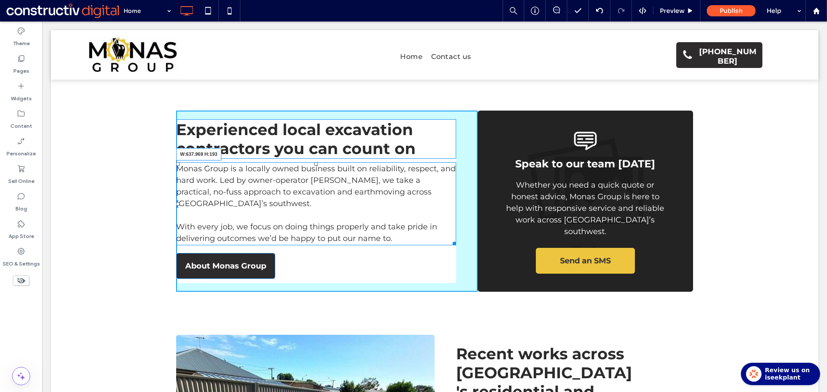
drag, startPoint x: 451, startPoint y: 219, endPoint x: 446, endPoint y: 216, distance: 6.0
click at [449, 239] on div at bounding box center [452, 242] width 6 height 6
click at [312, 162] on div at bounding box center [313, 163] width 3 height 3
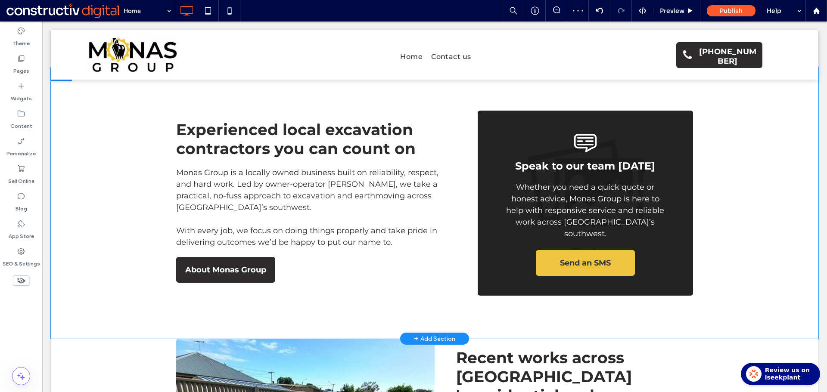
click at [429, 260] on div "Experienced local excavation contractors you can count on Click To Paste Monas …" at bounding box center [326, 203] width 301 height 185
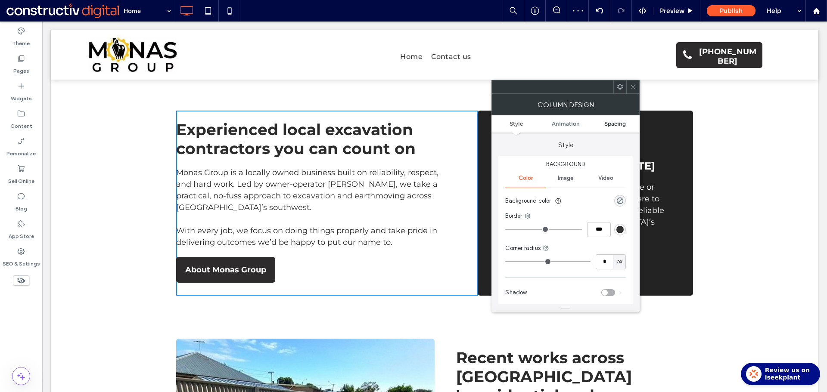
drag, startPoint x: 616, startPoint y: 122, endPoint x: 633, endPoint y: 105, distance: 24.4
click at [617, 122] on span "Spacing" at bounding box center [615, 124] width 22 height 6
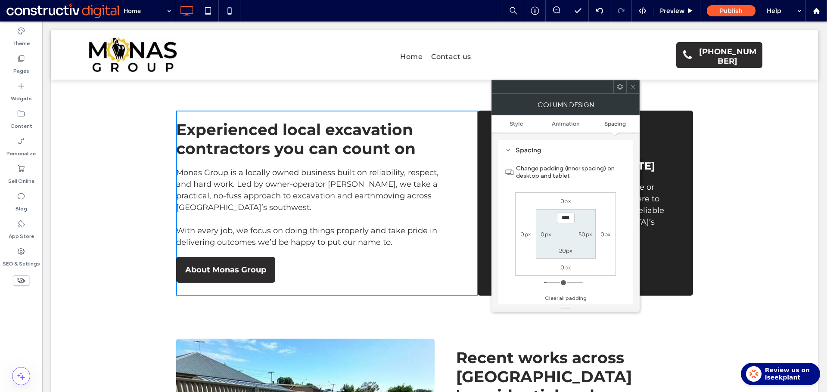
scroll to position [203, 0]
click at [632, 87] on use at bounding box center [633, 87] width 4 height 4
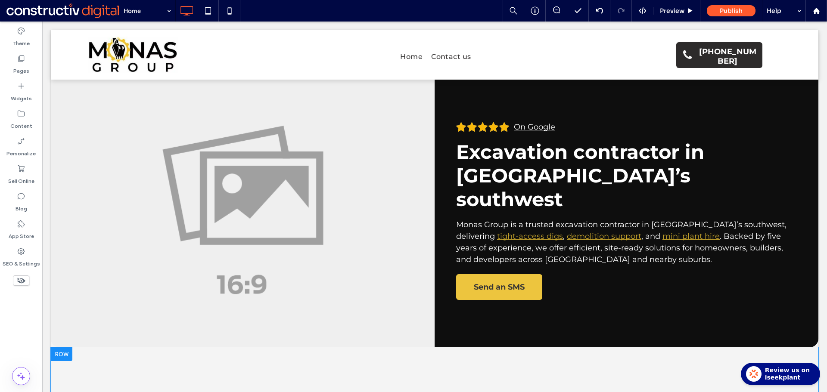
scroll to position [0, 0]
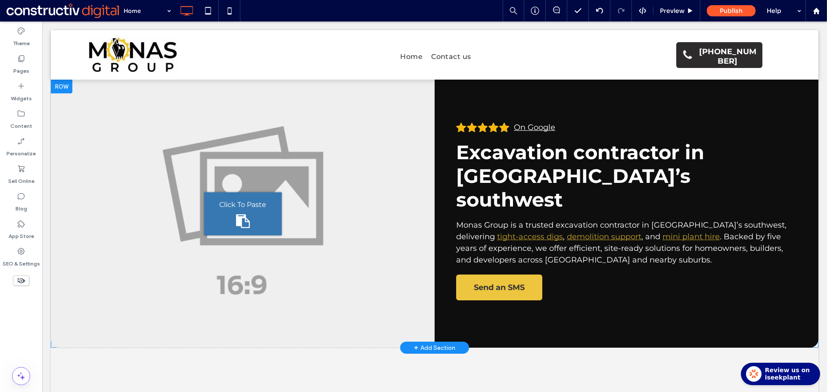
drag, startPoint x: 648, startPoint y: 291, endPoint x: 616, endPoint y: 285, distance: 31.9
click at [648, 291] on div "On Google Excavation contractor in [GEOGRAPHIC_DATA]’s southwest Monas Group is…" at bounding box center [626, 214] width 384 height 268
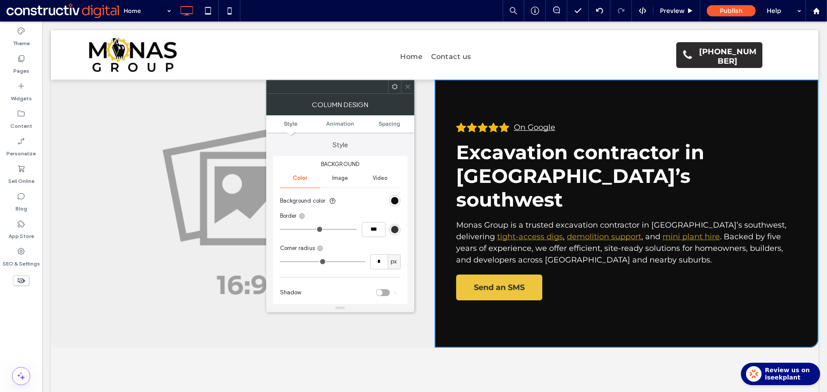
click at [346, 176] on span "Image" at bounding box center [340, 178] width 16 height 7
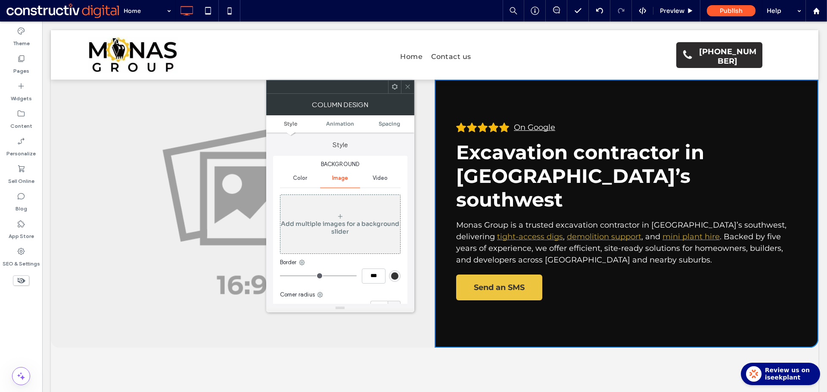
click at [345, 224] on div "Add multiple images for a background slider" at bounding box center [340, 227] width 120 height 15
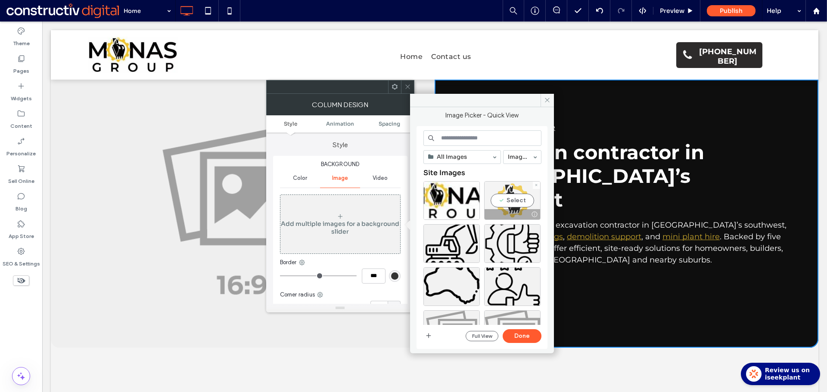
click at [520, 200] on div "Select" at bounding box center [512, 200] width 56 height 39
click at [539, 343] on div "Full View Done" at bounding box center [503, 336] width 76 height 14
click at [528, 335] on button "Done" at bounding box center [521, 336] width 39 height 14
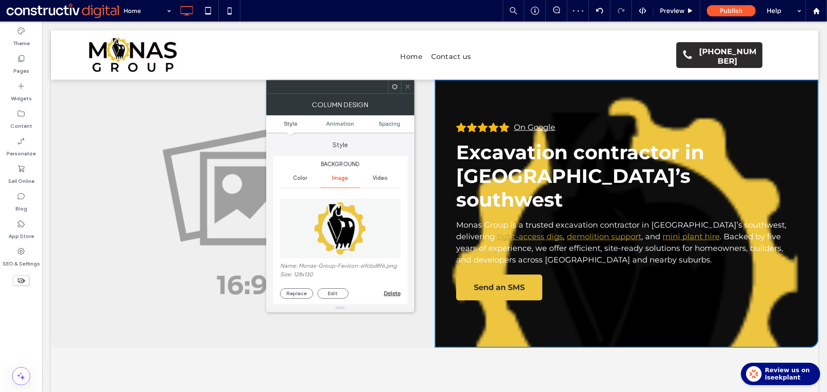
click at [391, 294] on div "Delete" at bounding box center [392, 293] width 17 height 6
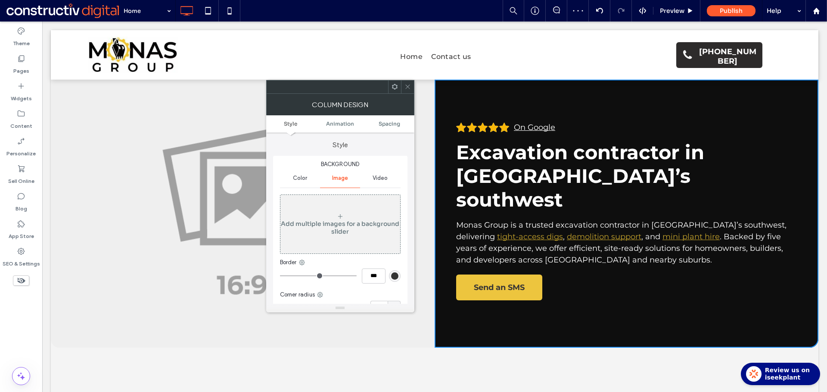
click at [402, 87] on div at bounding box center [407, 87] width 13 height 13
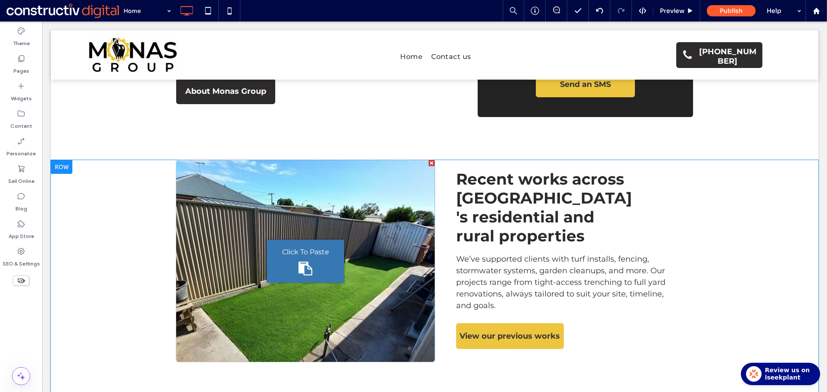
scroll to position [904, 0]
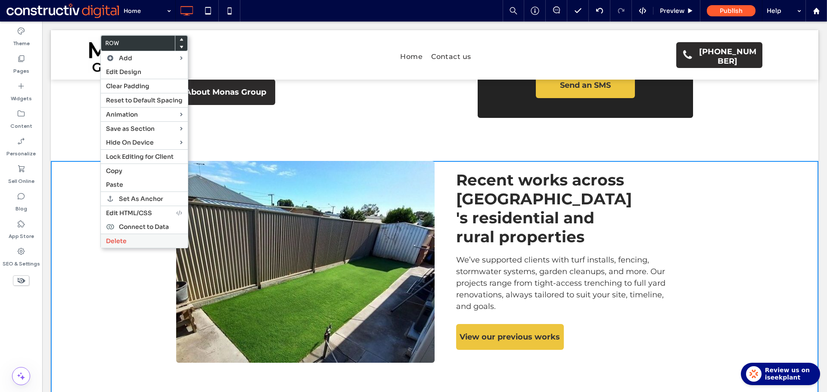
click at [123, 238] on span "Delete" at bounding box center [116, 241] width 21 height 8
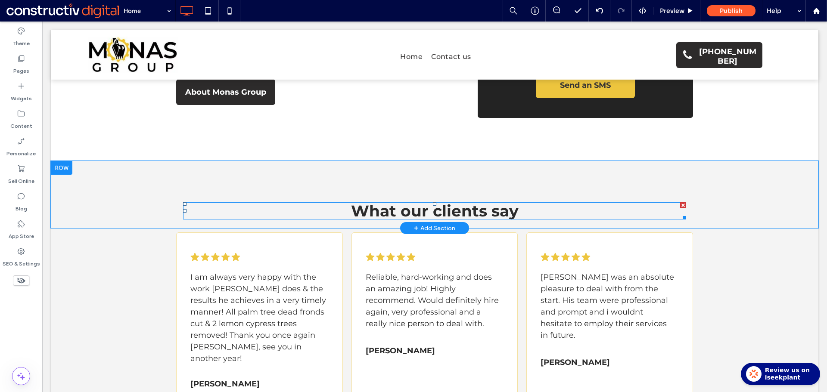
click at [417, 201] on span "What our clients say" at bounding box center [434, 210] width 167 height 19
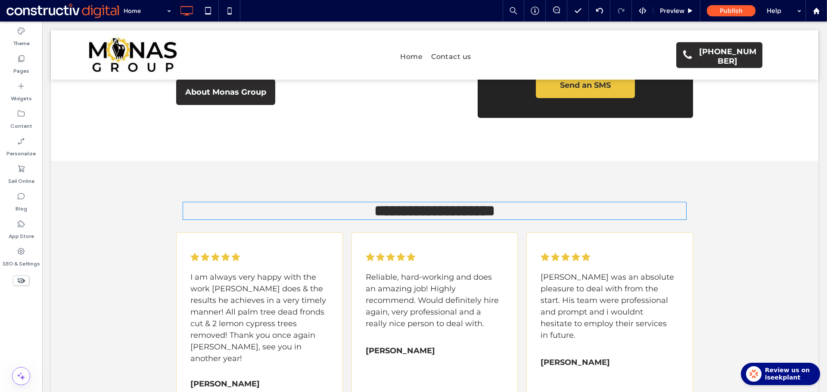
type input "**********"
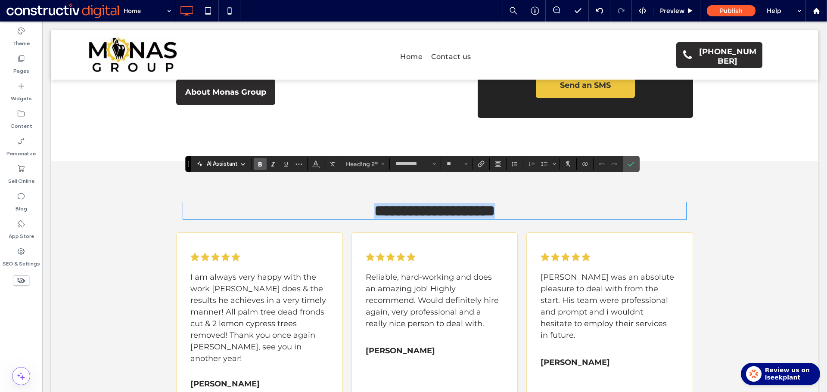
type input "**"
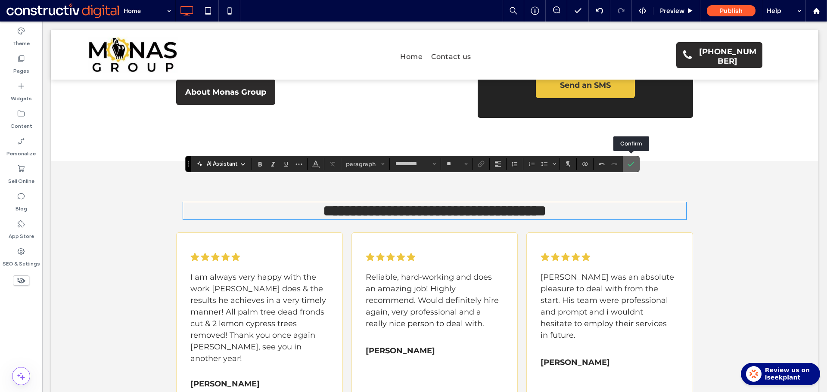
click at [627, 162] on icon "Confirm" at bounding box center [630, 164] width 7 height 7
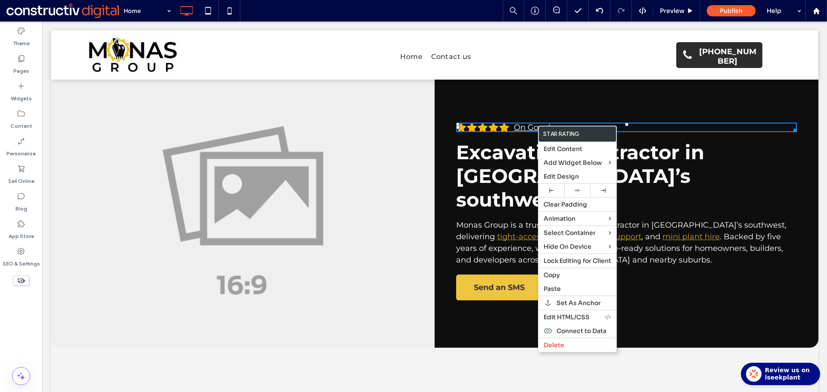
drag, startPoint x: 569, startPoint y: 275, endPoint x: 502, endPoint y: 276, distance: 66.3
click at [569, 276] on label "Copy" at bounding box center [577, 275] width 68 height 8
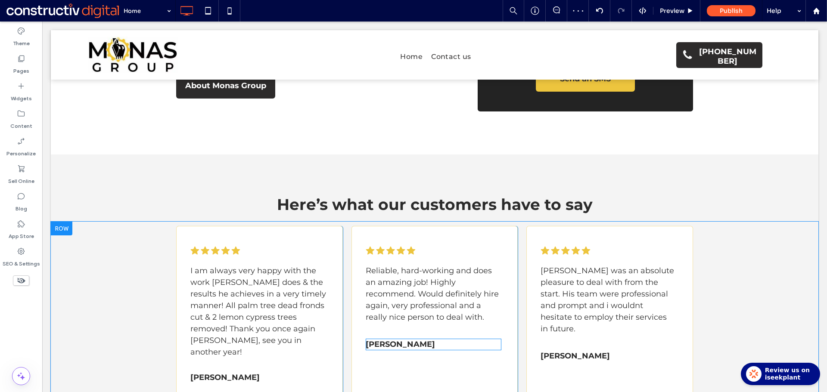
scroll to position [904, 0]
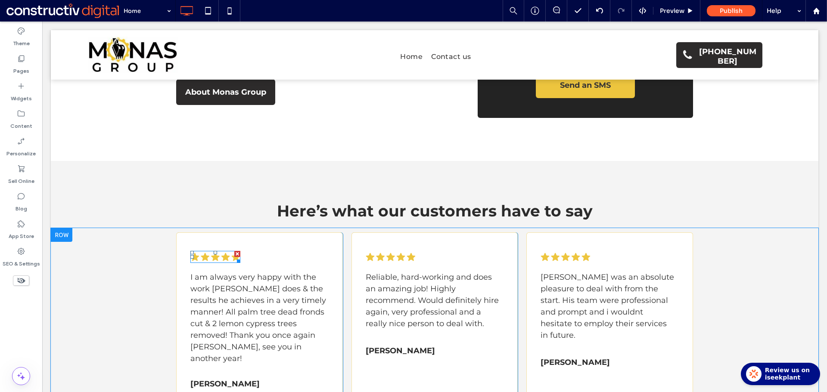
click at [227, 251] on icon "Star rating .cls-1-1670365560-1670365560 { fill: #00000; stroke-width: 0px; }" at bounding box center [215, 257] width 50 height 12
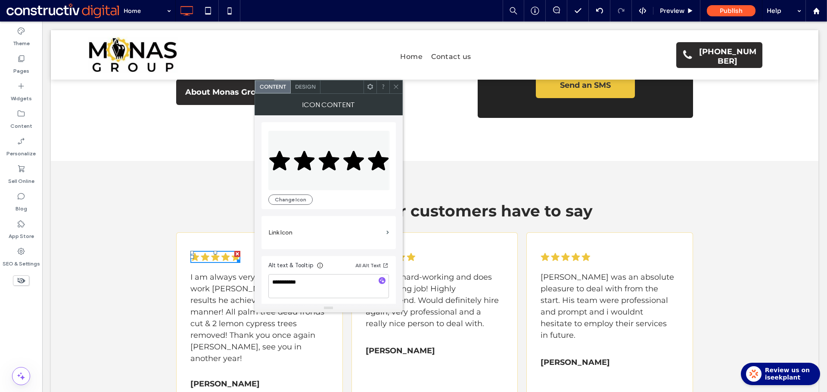
click at [301, 84] on span "Design" at bounding box center [305, 87] width 21 height 6
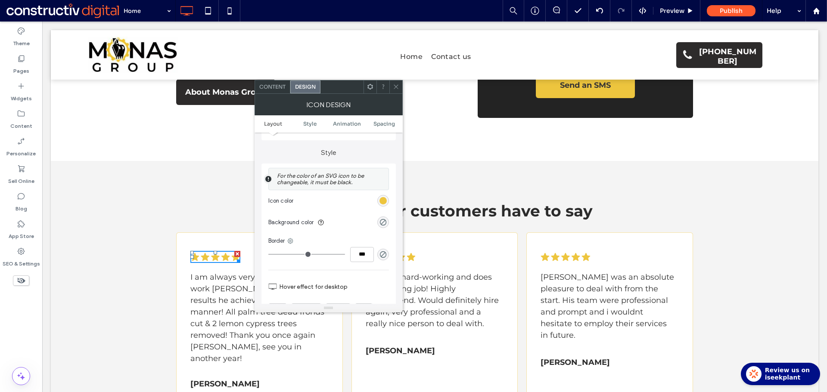
scroll to position [172, 0]
click at [384, 255] on icon "rgba(0, 255, 35, 0)" at bounding box center [382, 254] width 7 height 7
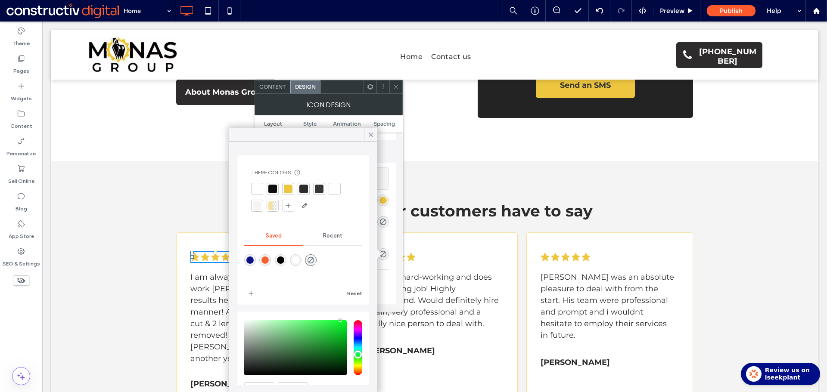
click at [318, 190] on div at bounding box center [319, 189] width 9 height 9
type input "*"
type input "***"
click at [371, 132] on icon at bounding box center [371, 135] width 8 height 8
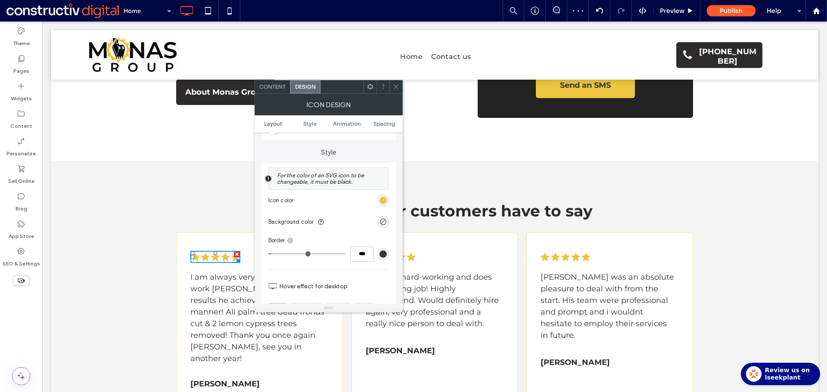
click at [396, 87] on use at bounding box center [395, 87] width 4 height 4
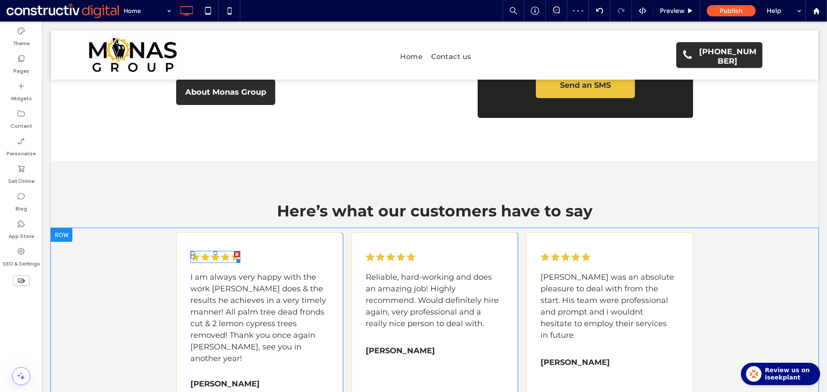
click at [208, 251] on icon "Star rating .cls-1-1670365560-1670365560 { fill: #00000; stroke-width: 0px; }" at bounding box center [215, 256] width 49 height 11
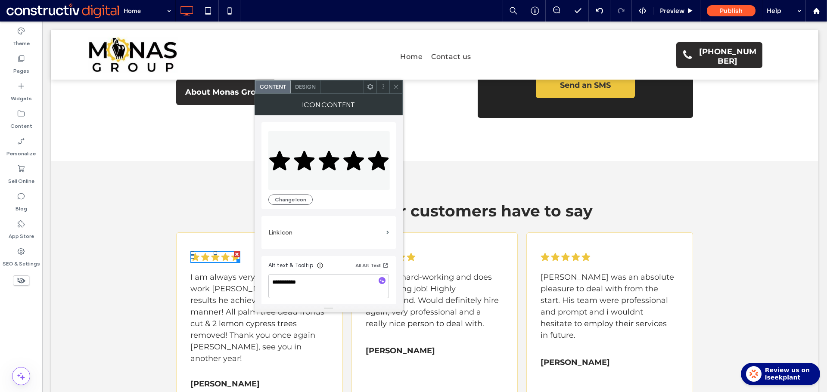
click at [304, 83] on div "Design" at bounding box center [306, 87] width 30 height 13
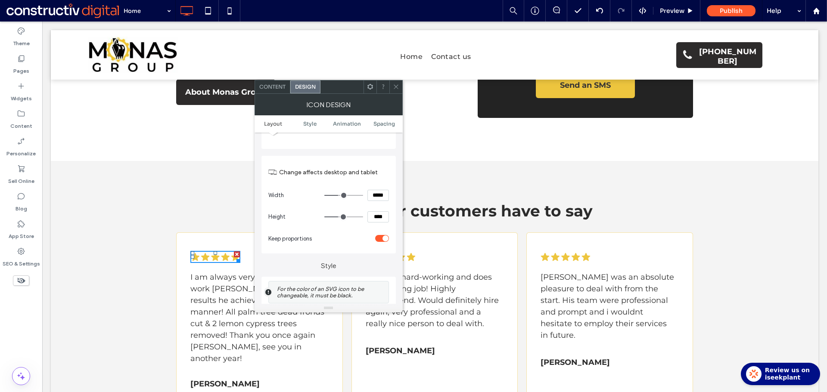
scroll to position [129, 0]
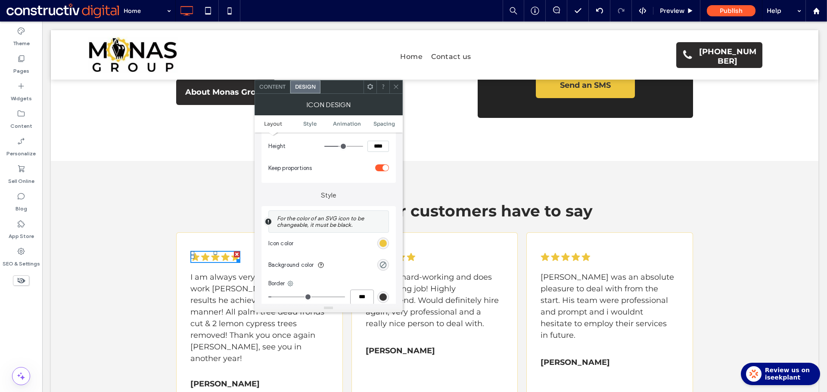
click at [366, 294] on input "***" at bounding box center [362, 297] width 24 height 15
type input "*"
type input "***"
click at [363, 279] on div "Border" at bounding box center [328, 283] width 121 height 9
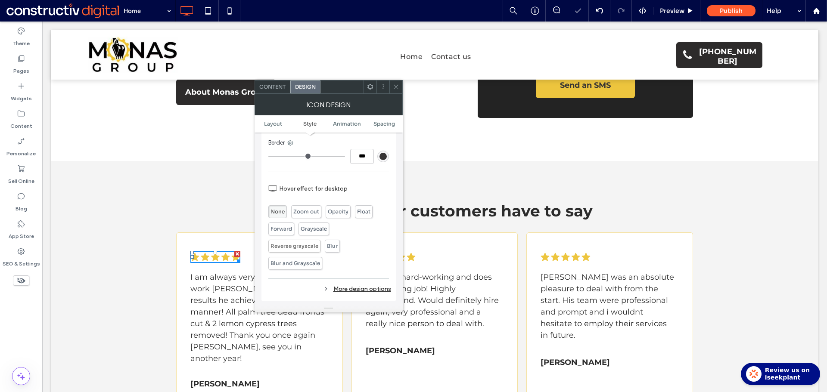
scroll to position [279, 0]
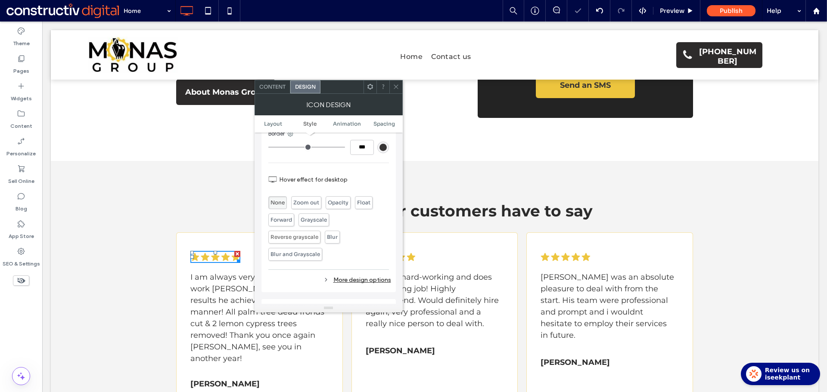
click at [382, 145] on div "rgb(55, 53, 53)" at bounding box center [382, 147] width 7 height 7
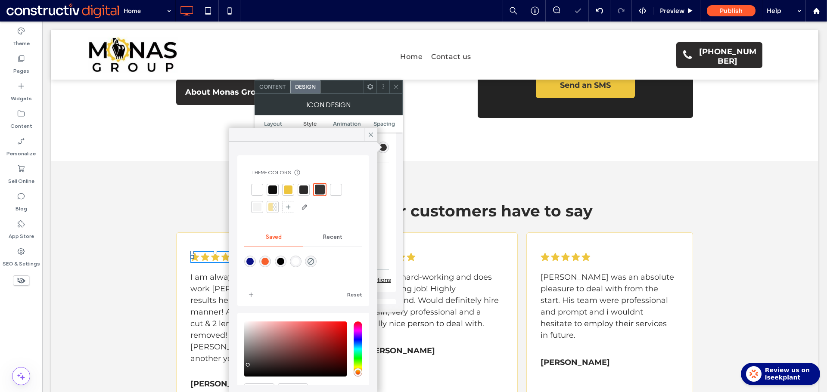
click at [314, 258] on icon "rgba(0,255,35,0)" at bounding box center [310, 261] width 7 height 7
type input "*"
type input "***"
type input "*******"
type input "*"
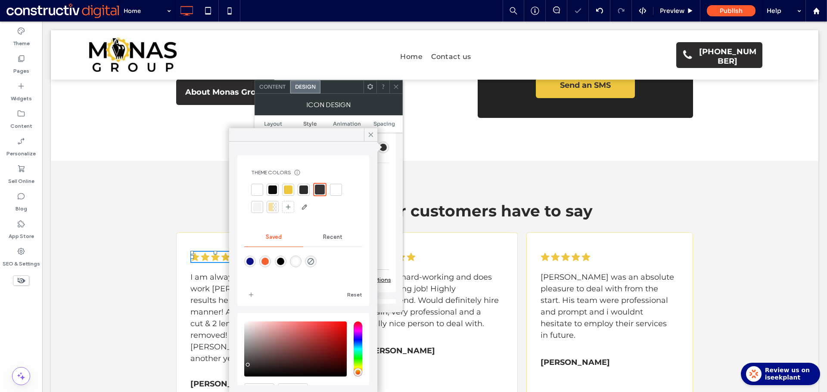
type input "**"
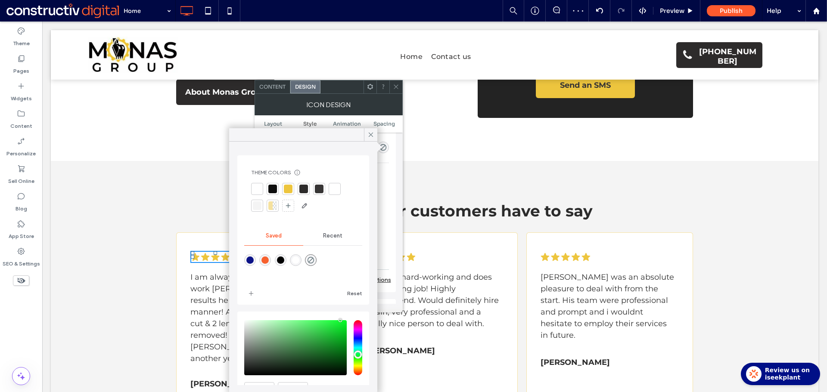
drag, startPoint x: 371, startPoint y: 133, endPoint x: 388, endPoint y: 116, distance: 24.1
click at [372, 133] on icon at bounding box center [371, 135] width 8 height 8
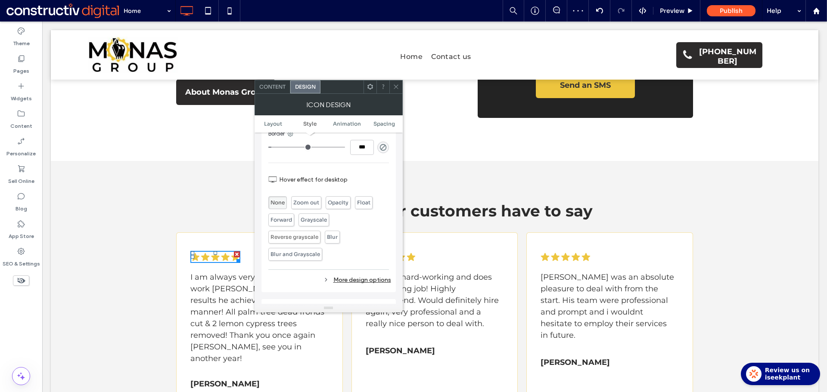
click at [396, 85] on icon at bounding box center [396, 87] width 6 height 6
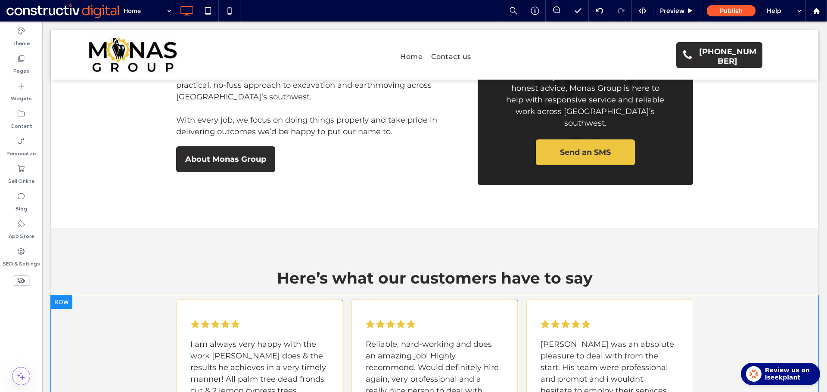
scroll to position [947, 0]
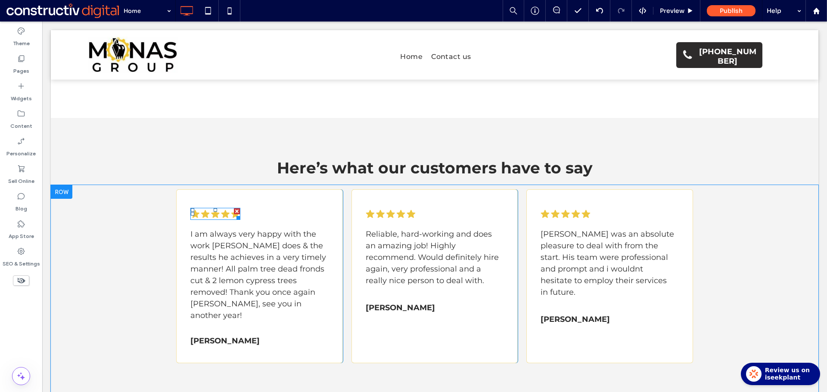
click at [206, 208] on icon "Star rating .cls-1-1670365560-1670365560 { fill: #00000; stroke-width: 0px; }" at bounding box center [215, 213] width 49 height 11
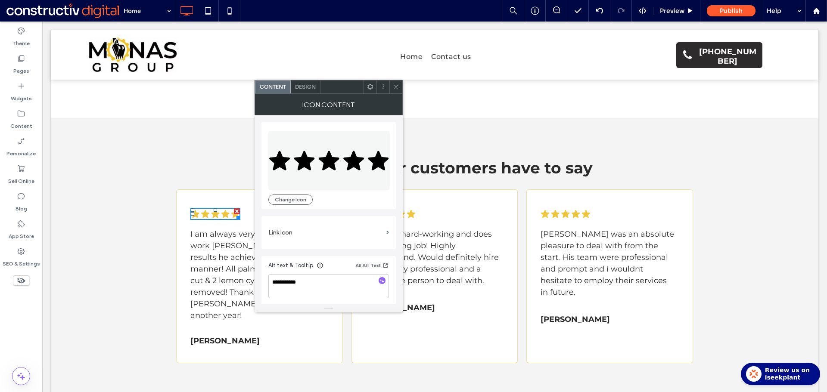
click at [393, 86] on icon at bounding box center [396, 87] width 6 height 6
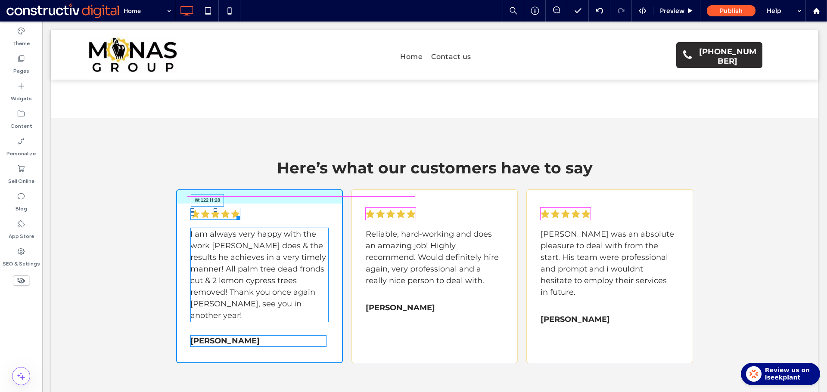
drag, startPoint x: 235, startPoint y: 194, endPoint x: 410, endPoint y: 212, distance: 176.2
click at [237, 213] on div at bounding box center [236, 216] width 6 height 6
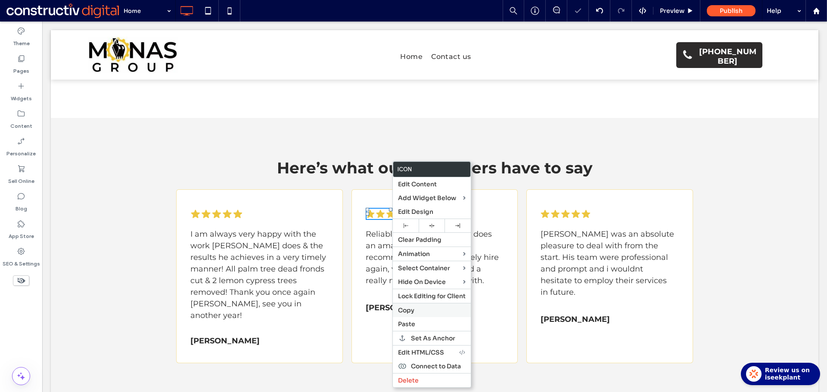
drag, startPoint x: 421, startPoint y: 310, endPoint x: 403, endPoint y: 305, distance: 18.9
click at [420, 310] on label "Copy" at bounding box center [432, 311] width 68 height 8
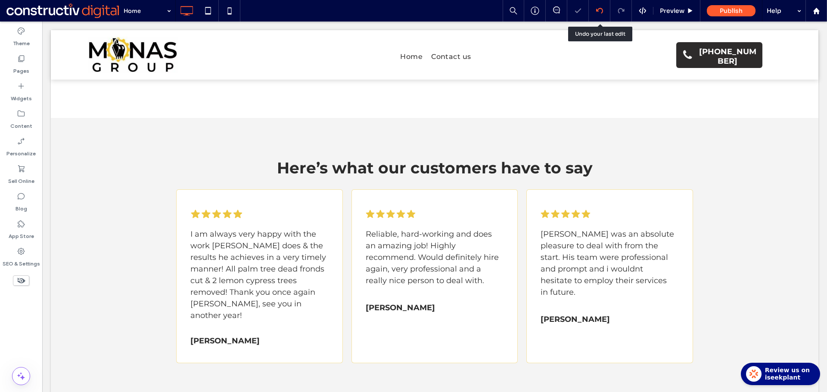
click at [597, 11] on use at bounding box center [598, 11] width 7 height 6
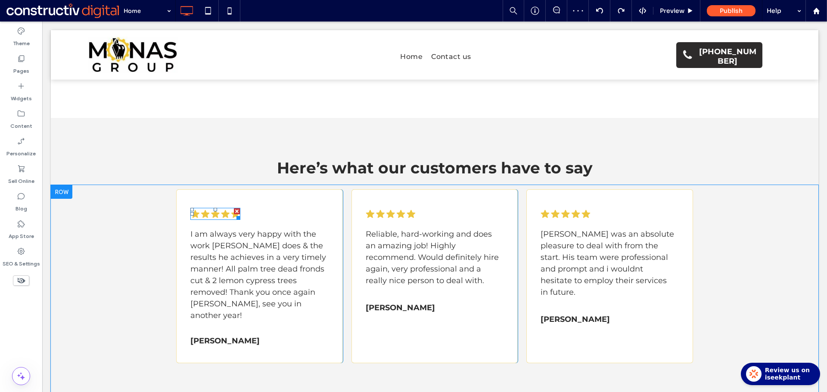
click at [223, 210] on icon at bounding box center [225, 214] width 8 height 8
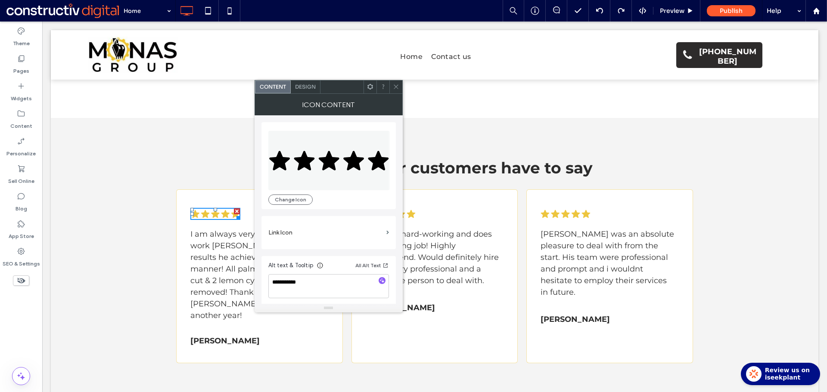
click at [305, 90] on div "Design" at bounding box center [306, 87] width 30 height 13
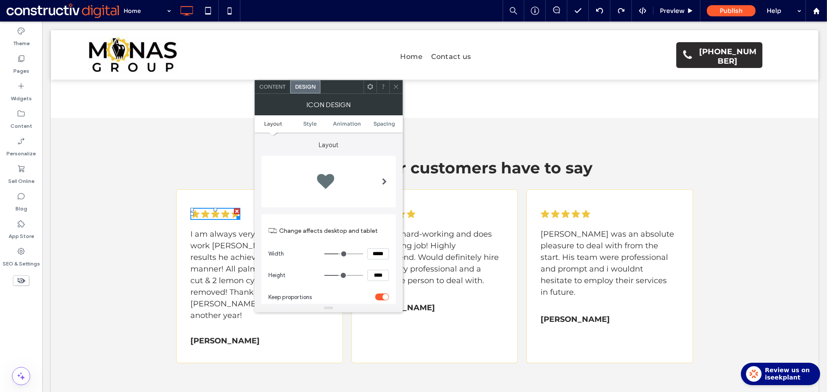
click at [276, 87] on span "Content" at bounding box center [272, 87] width 26 height 6
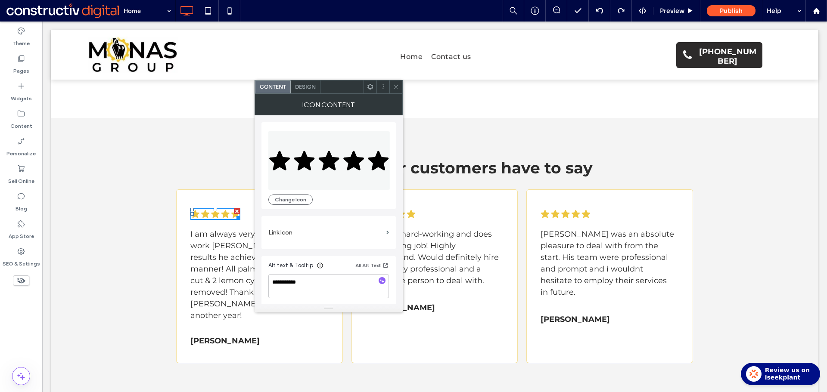
click at [296, 87] on span "Design" at bounding box center [305, 87] width 21 height 6
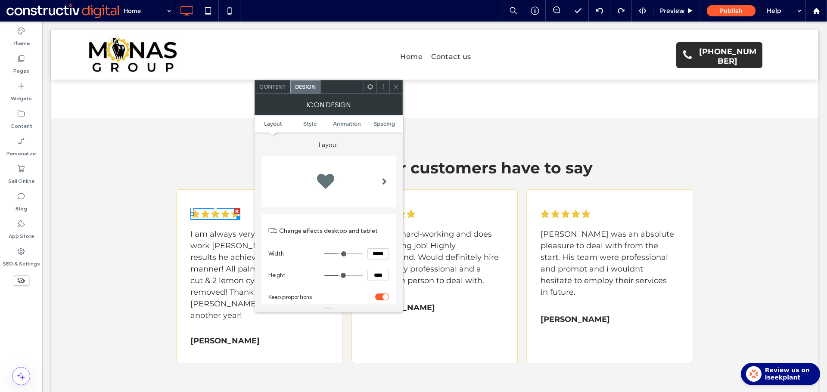
click at [397, 87] on icon at bounding box center [396, 87] width 6 height 6
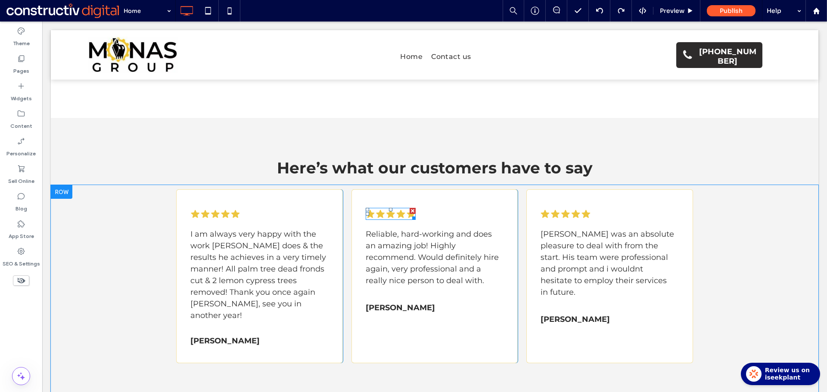
click at [403, 208] on icon "Star rating .cls-1-1670365560-1670365560 { fill: #00000; stroke-width: 0px; }" at bounding box center [390, 214] width 50 height 12
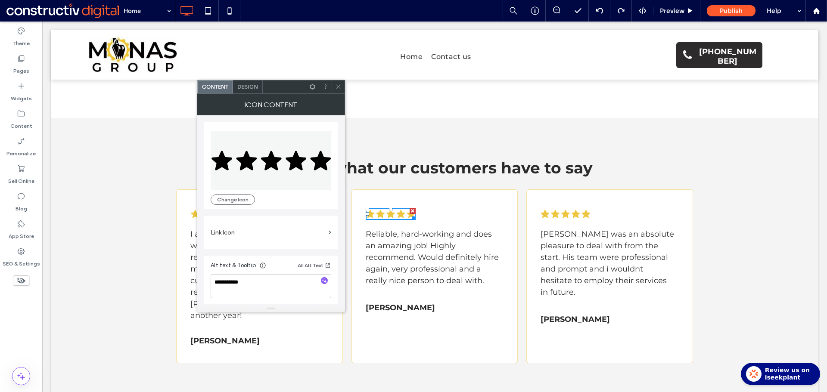
click at [258, 89] on span "Design" at bounding box center [247, 87] width 21 height 6
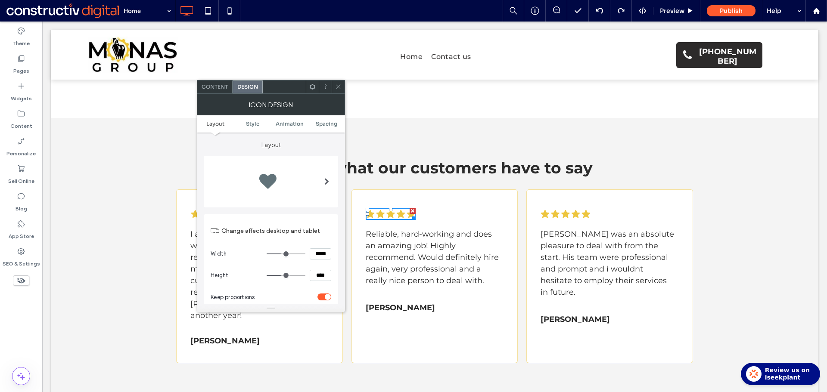
click at [337, 85] on icon at bounding box center [338, 87] width 6 height 6
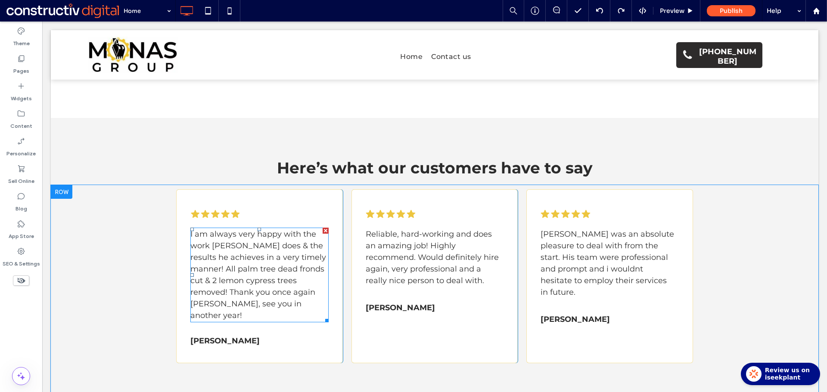
click at [222, 231] on span "I am always very happy with the work [PERSON_NAME] does & the results he achiev…" at bounding box center [258, 274] width 136 height 91
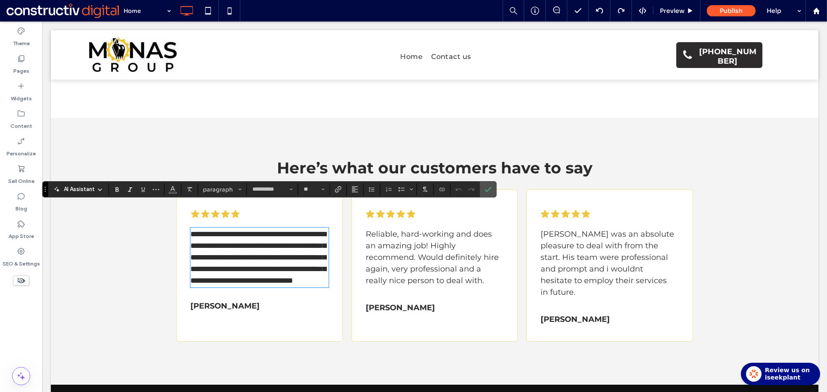
scroll to position [0, 0]
click at [204, 314] on strong "[PERSON_NAME]" at bounding box center [224, 317] width 69 height 9
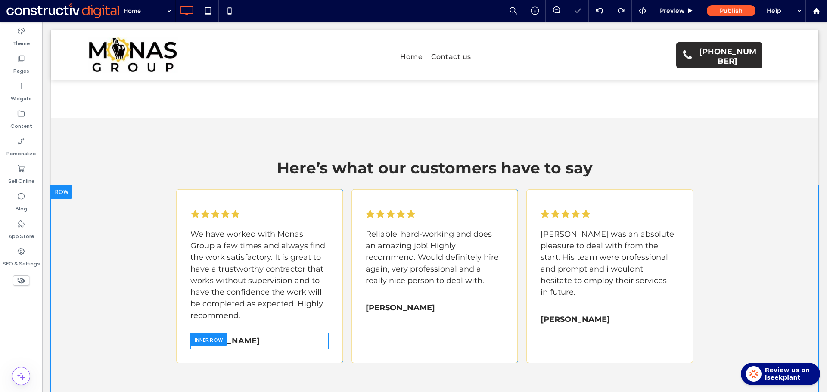
click at [210, 333] on div at bounding box center [208, 339] width 36 height 13
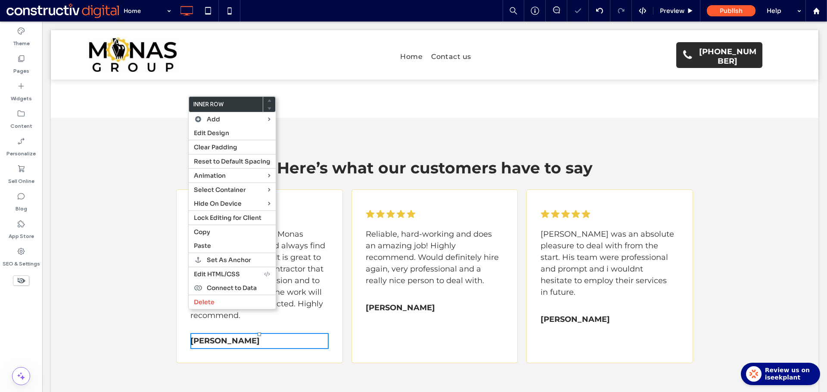
click at [230, 336] on strong "[PERSON_NAME]" at bounding box center [224, 340] width 69 height 9
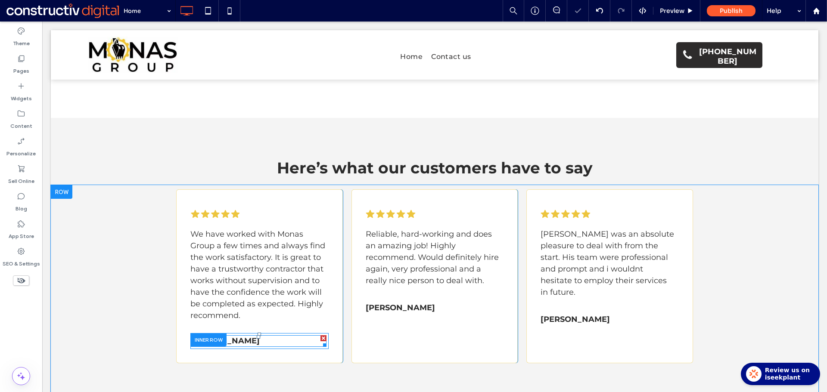
click at [233, 335] on p "[PERSON_NAME]" at bounding box center [258, 341] width 136 height 12
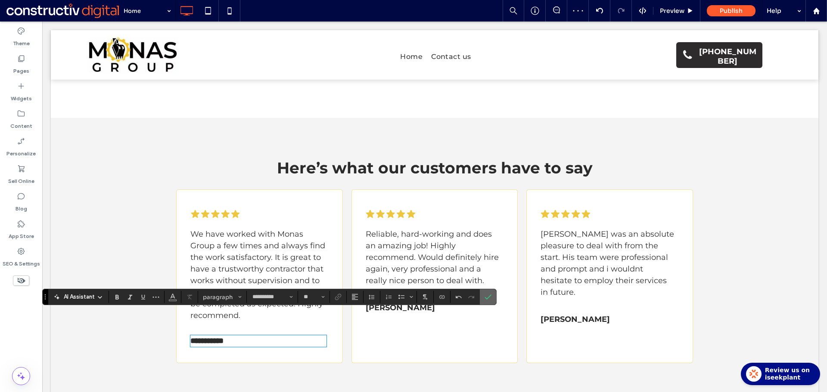
drag, startPoint x: 487, startPoint y: 294, endPoint x: 472, endPoint y: 205, distance: 90.8
click at [487, 294] on icon "Confirm" at bounding box center [487, 297] width 7 height 7
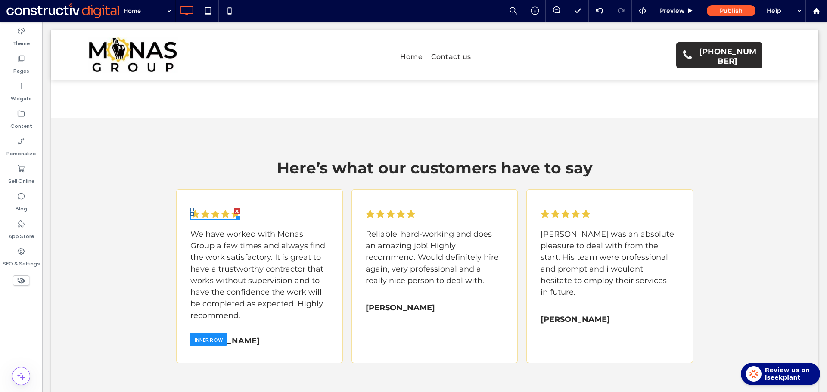
click at [223, 210] on icon at bounding box center [225, 214] width 8 height 8
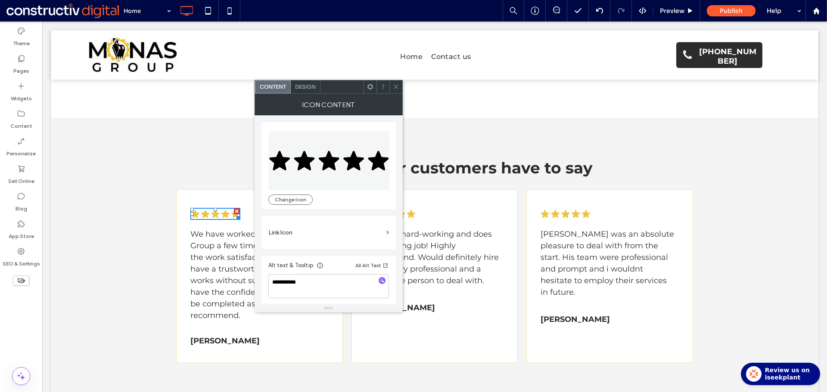
click at [390, 230] on div "Link Icon" at bounding box center [328, 232] width 134 height 33
click at [386, 231] on section "Link Icon" at bounding box center [328, 232] width 121 height 25
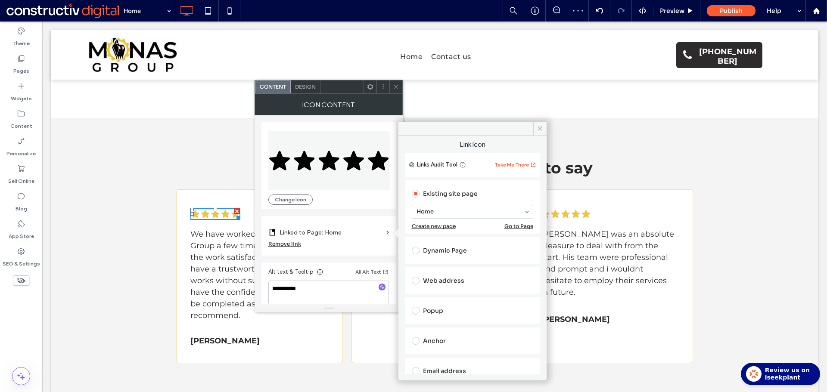
click at [446, 286] on div "Web address" at bounding box center [472, 281] width 121 height 14
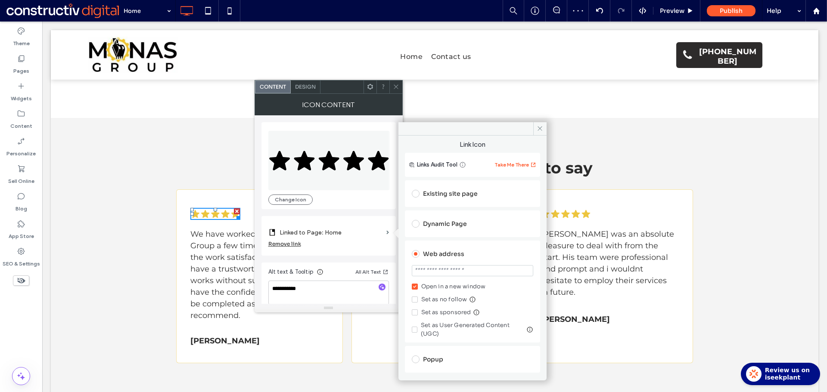
click at [460, 271] on input "url" at bounding box center [472, 270] width 121 height 11
paste input "**********"
type input "**********"
click at [510, 251] on div "Web address" at bounding box center [472, 254] width 121 height 14
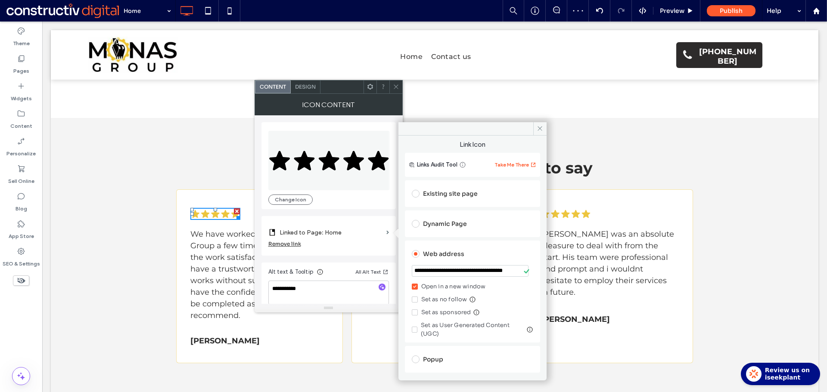
scroll to position [0, 0]
drag, startPoint x: 541, startPoint y: 128, endPoint x: 535, endPoint y: 128, distance: 6.0
click at [535, 128] on span at bounding box center [539, 128] width 13 height 13
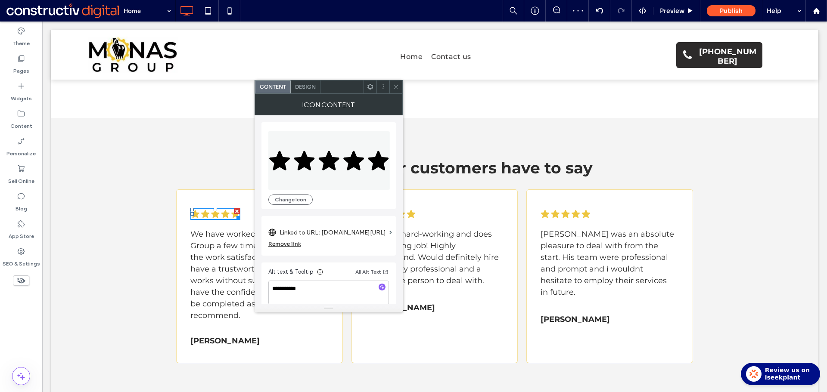
click at [391, 87] on div at bounding box center [395, 87] width 13 height 13
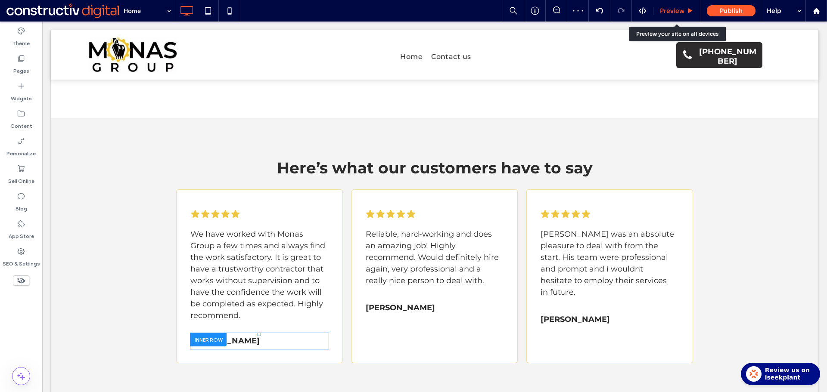
click at [675, 10] on span "Preview" at bounding box center [672, 11] width 25 height 8
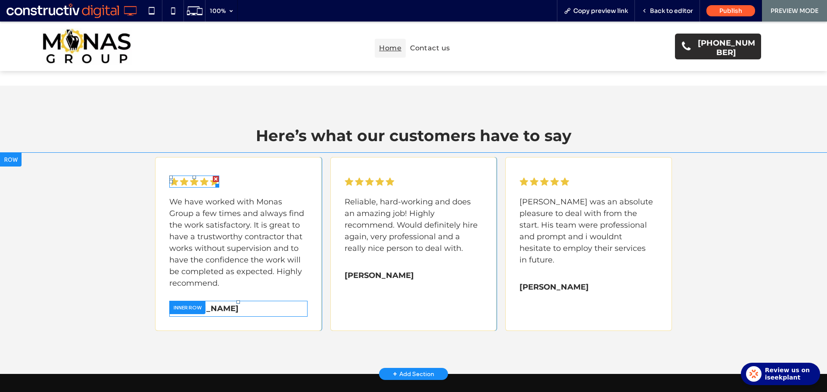
click at [193, 182] on icon at bounding box center [194, 182] width 8 height 8
click at [200, 182] on icon at bounding box center [204, 182] width 8 height 8
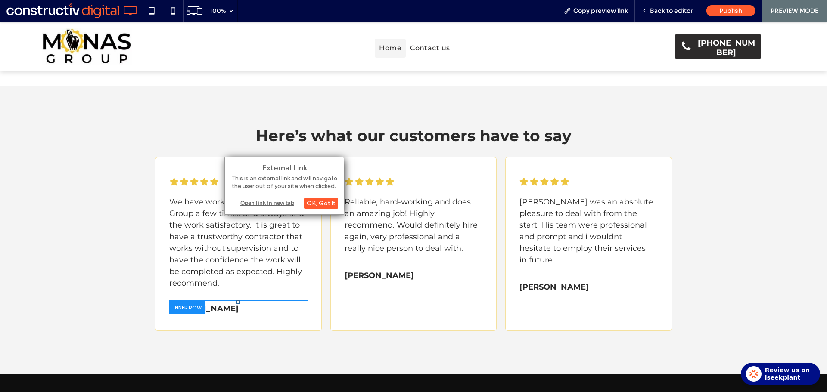
click at [276, 204] on div "Open link in new tab" at bounding box center [284, 202] width 108 height 9
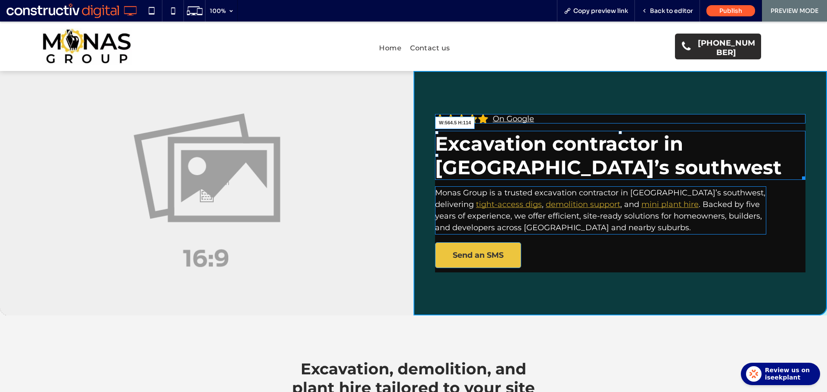
drag, startPoint x: 795, startPoint y: 177, endPoint x: 624, endPoint y: 170, distance: 171.0
click at [733, 173] on div "Excavation contractor in [GEOGRAPHIC_DATA]’s southwest W:564.5 H:114" at bounding box center [620, 155] width 370 height 49
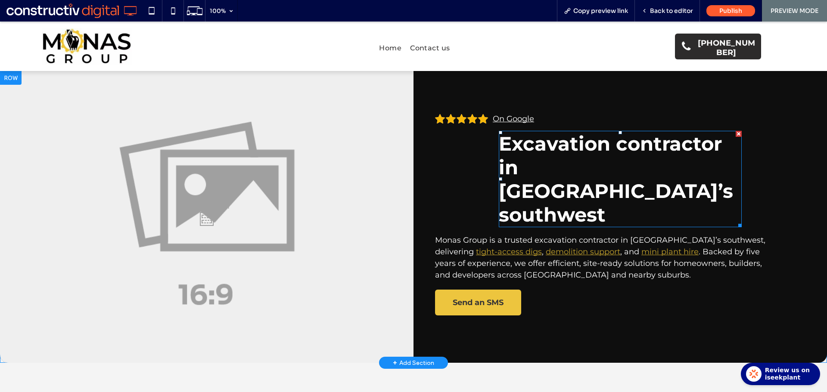
drag, startPoint x: 613, startPoint y: 167, endPoint x: 567, endPoint y: 154, distance: 48.0
click at [567, 155] on span "Excavation contractor in [GEOGRAPHIC_DATA]’s southwest" at bounding box center [616, 179] width 234 height 95
drag, startPoint x: 574, startPoint y: 147, endPoint x: 558, endPoint y: 156, distance: 18.1
click at [558, 156] on span "Excavation contractor in [GEOGRAPHIC_DATA]’s southwest" at bounding box center [616, 179] width 234 height 95
click at [561, 148] on span "Excavation contractor in [GEOGRAPHIC_DATA]’s southwest" at bounding box center [616, 179] width 234 height 95
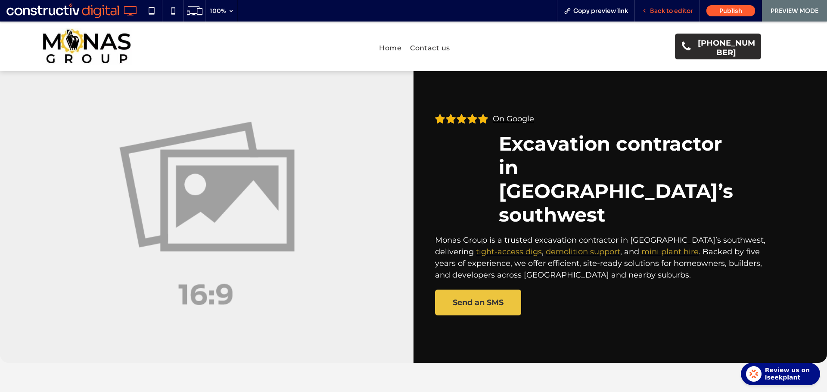
click at [679, 13] on span "Back to editor" at bounding box center [671, 11] width 43 height 8
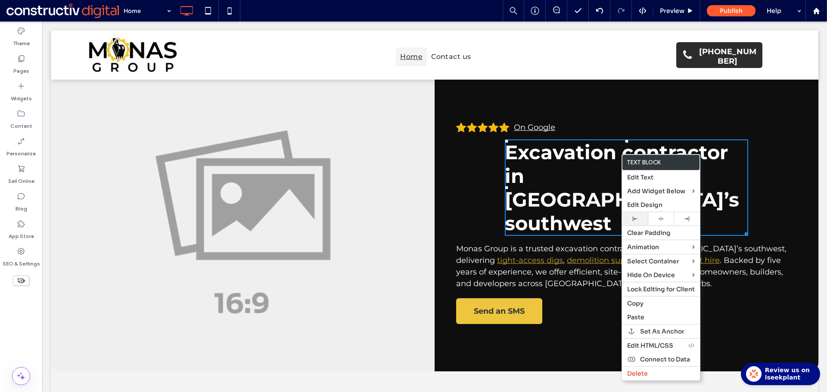
click at [637, 220] on icon at bounding box center [634, 219] width 5 height 5
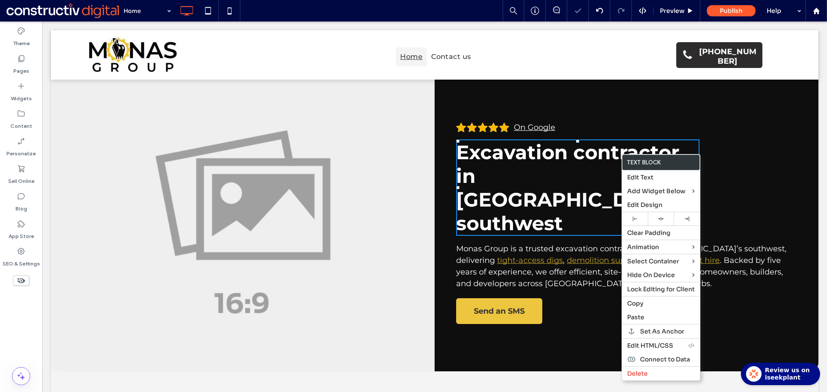
click at [547, 164] on span "Excavation contractor in [GEOGRAPHIC_DATA]’s southwest" at bounding box center [573, 187] width 234 height 95
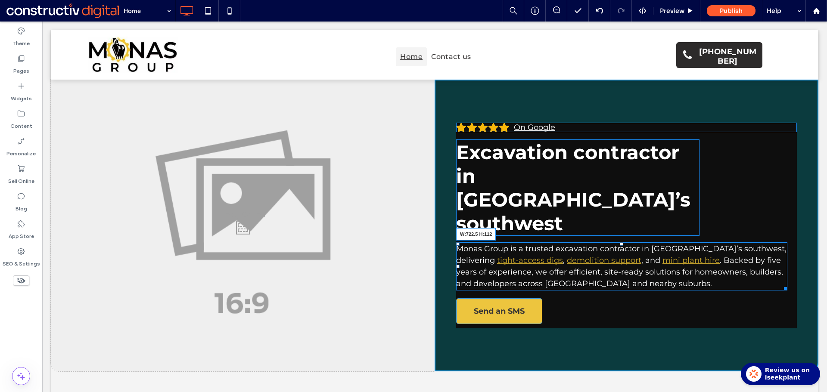
drag, startPoint x: 782, startPoint y: 242, endPoint x: 762, endPoint y: 236, distance: 21.0
click at [762, 242] on div "Monas Group is a trusted excavation contractor in [GEOGRAPHIC_DATA]’s southwest…" at bounding box center [621, 266] width 331 height 48
